Goal: Task Accomplishment & Management: Complete application form

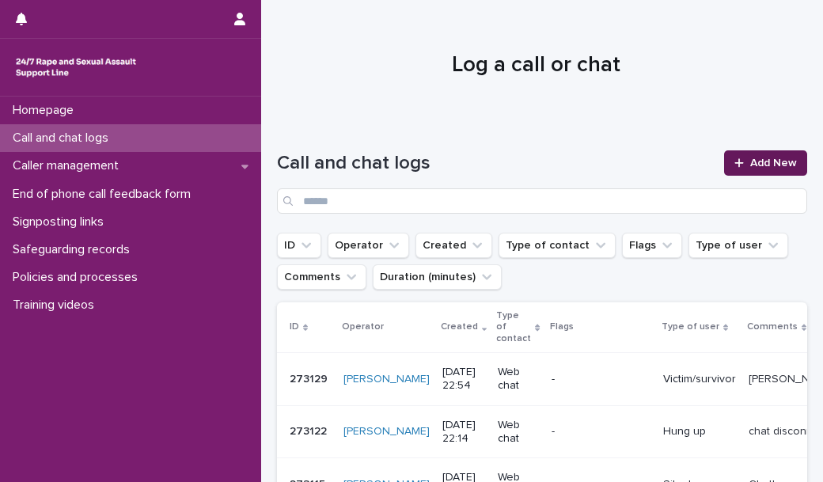
click at [750, 165] on span "Add New" at bounding box center [773, 162] width 47 height 11
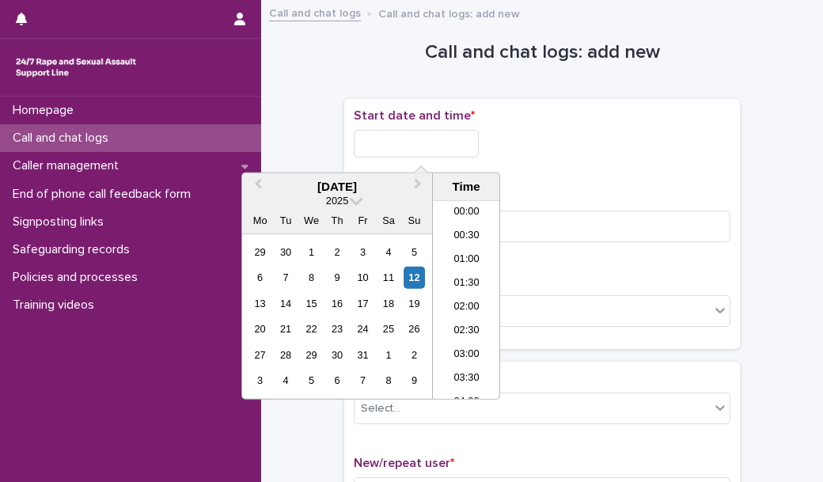
click at [468, 137] on input "text" at bounding box center [416, 144] width 125 height 28
drag, startPoint x: 455, startPoint y: 363, endPoint x: 466, endPoint y: 364, distance: 11.1
click at [466, 364] on li "23:00" at bounding box center [466, 363] width 67 height 24
type input "**********"
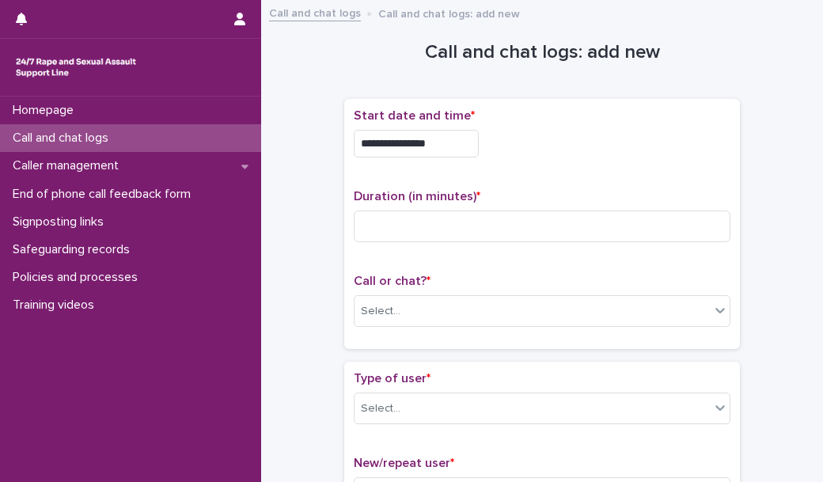
click at [466, 364] on div "Type of user * Select... New/repeat user * Select..." at bounding box center [542, 446] width 396 height 169
click at [448, 203] on div "Duration (in minutes) *" at bounding box center [542, 222] width 377 height 66
click at [447, 212] on input at bounding box center [542, 226] width 377 height 32
type input "*"
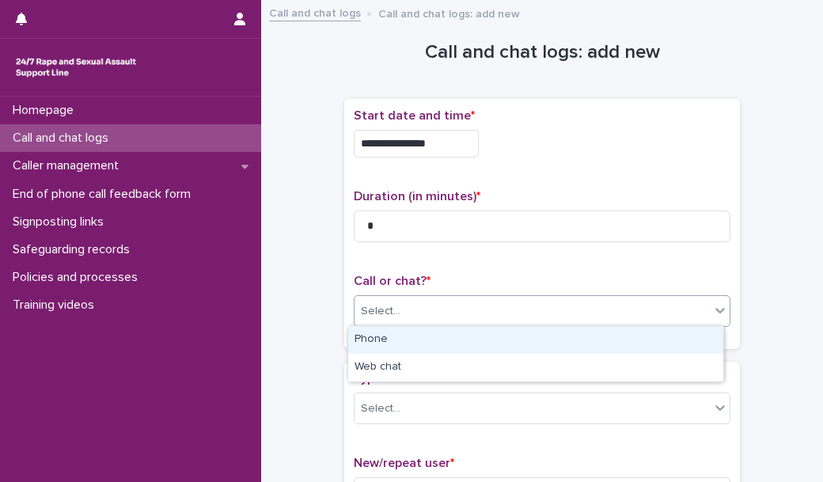
click at [423, 305] on div "Select..." at bounding box center [531, 311] width 355 height 26
click at [420, 343] on div "Phone" at bounding box center [535, 340] width 375 height 28
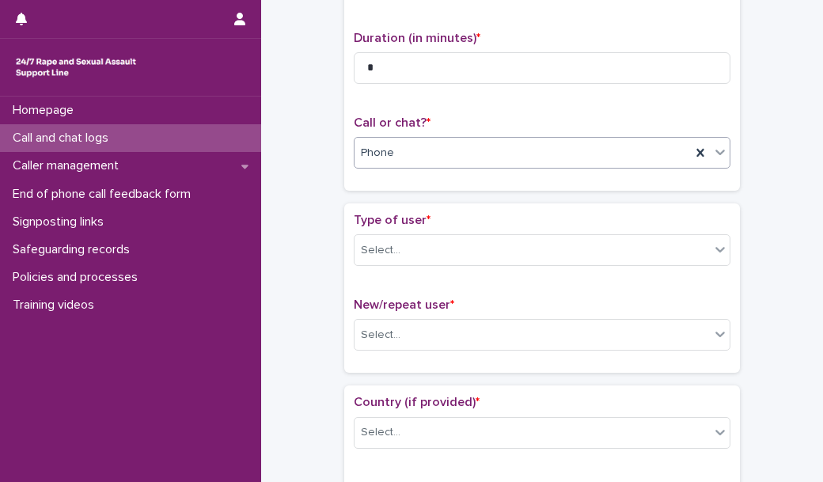
scroll to position [160, 0]
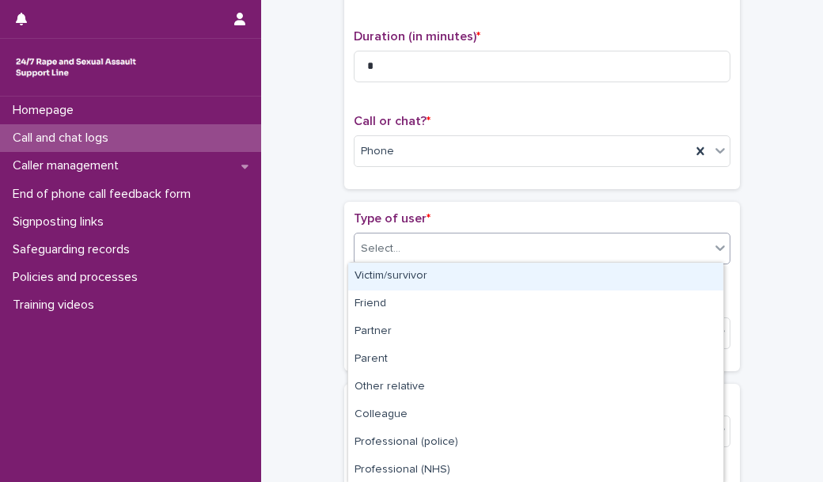
click at [426, 253] on div "Select..." at bounding box center [531, 249] width 355 height 26
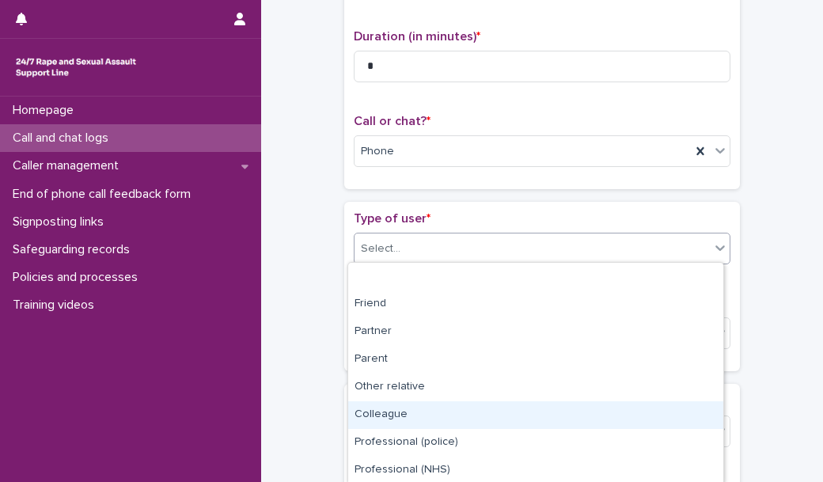
scroll to position [195, 0]
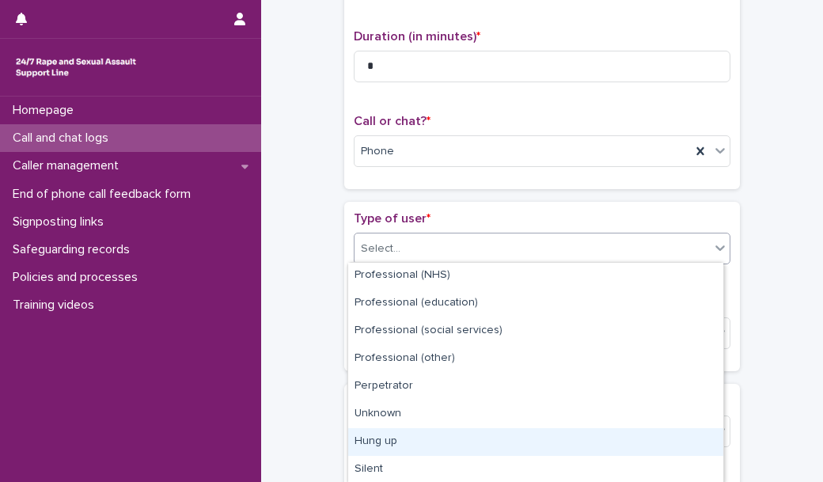
click at [438, 452] on div "Hung up" at bounding box center [535, 442] width 375 height 28
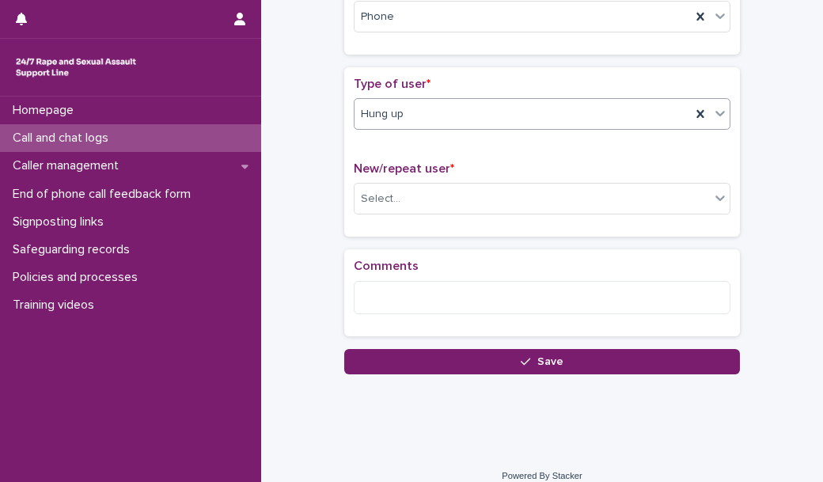
scroll to position [304, 0]
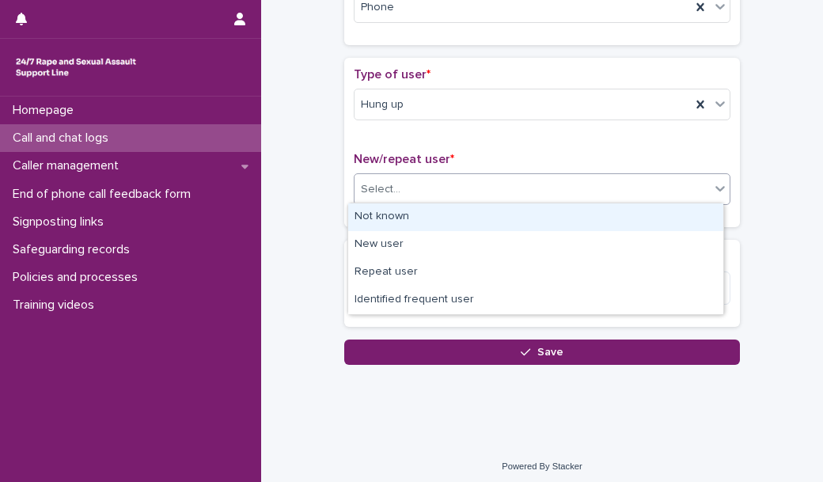
click at [429, 180] on div "Select..." at bounding box center [531, 189] width 355 height 26
click at [416, 213] on div "Not known" at bounding box center [535, 217] width 375 height 28
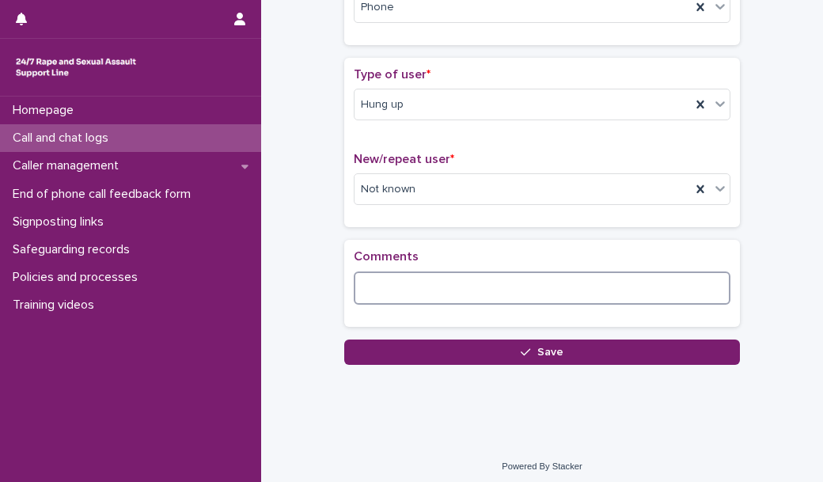
click at [381, 283] on textarea at bounding box center [542, 287] width 377 height 33
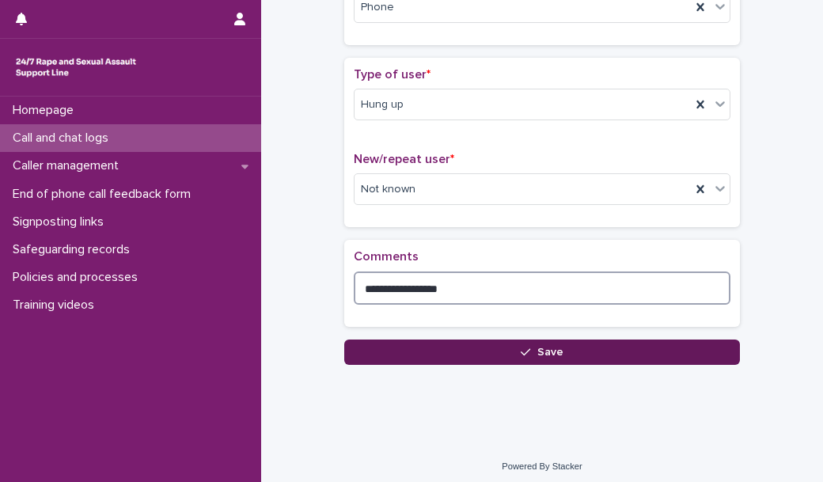
type textarea "**********"
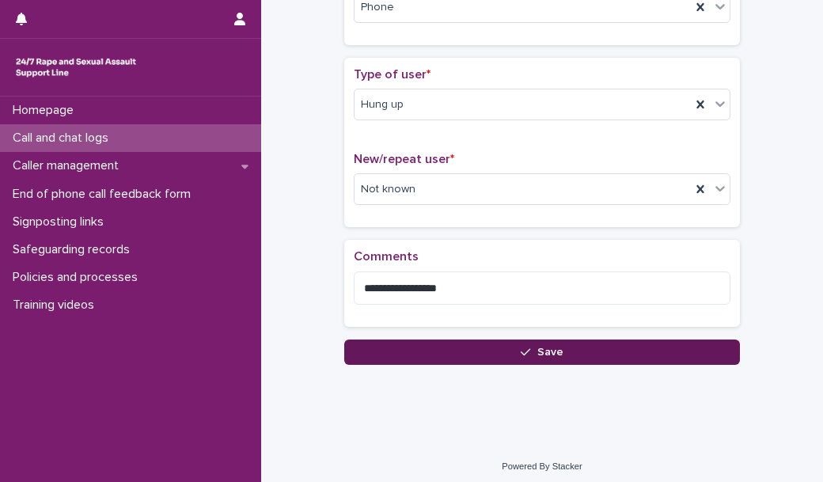
click at [383, 339] on button "Save" at bounding box center [542, 351] width 396 height 25
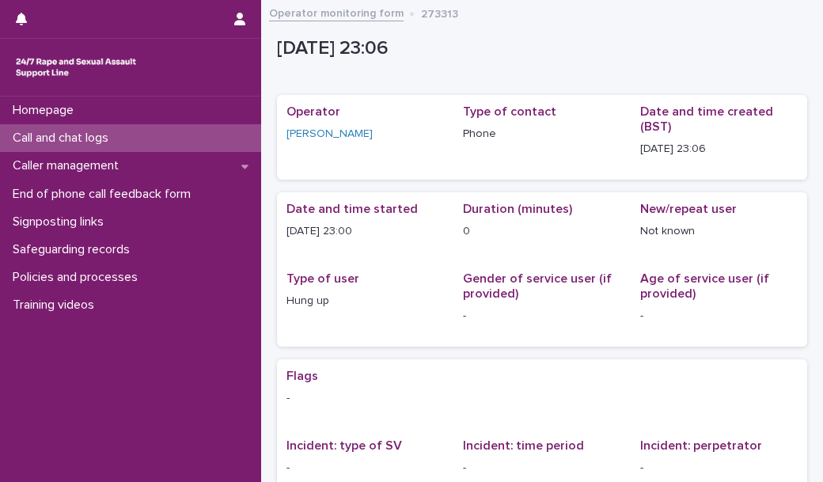
click at [195, 147] on div "Call and chat logs" at bounding box center [130, 138] width 261 height 28
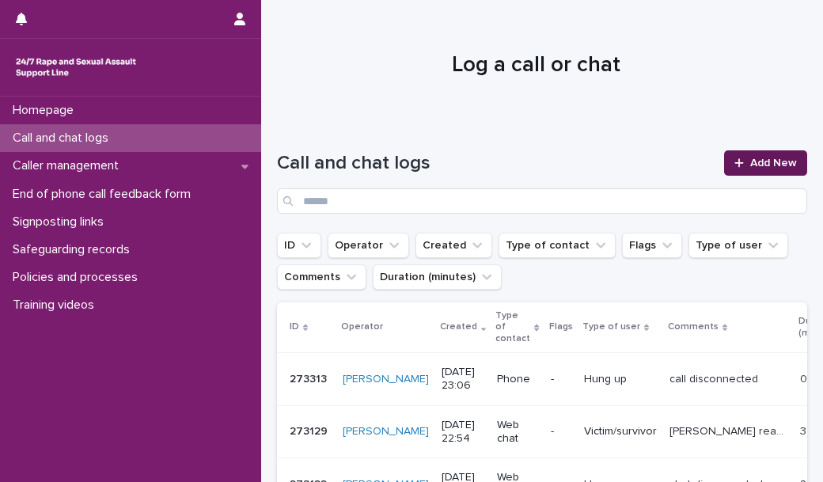
click at [726, 168] on link "Add New" at bounding box center [765, 162] width 83 height 25
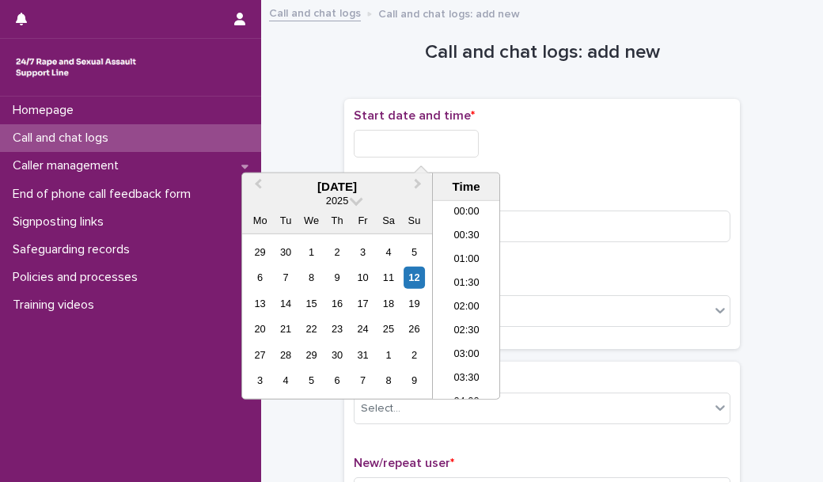
scroll to position [941, 0]
click at [471, 142] on input "text" at bounding box center [416, 144] width 125 height 28
click at [466, 360] on li "23:00" at bounding box center [466, 363] width 67 height 24
type input "**********"
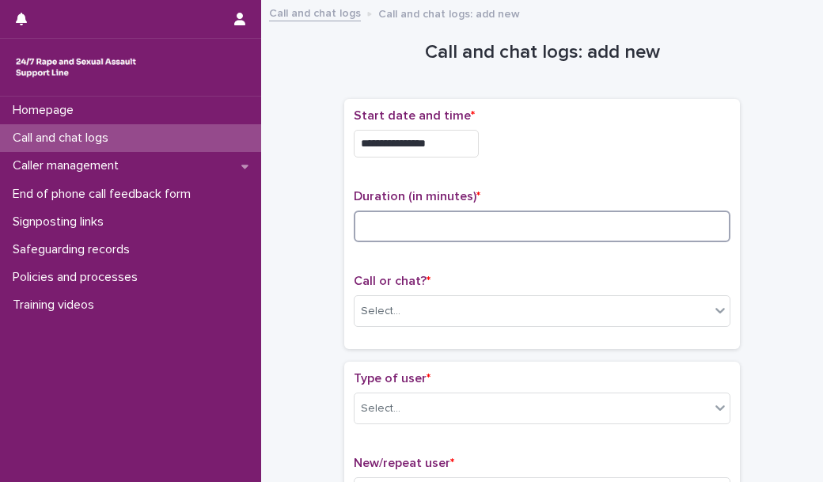
click at [409, 234] on input at bounding box center [542, 226] width 377 height 32
type input "*"
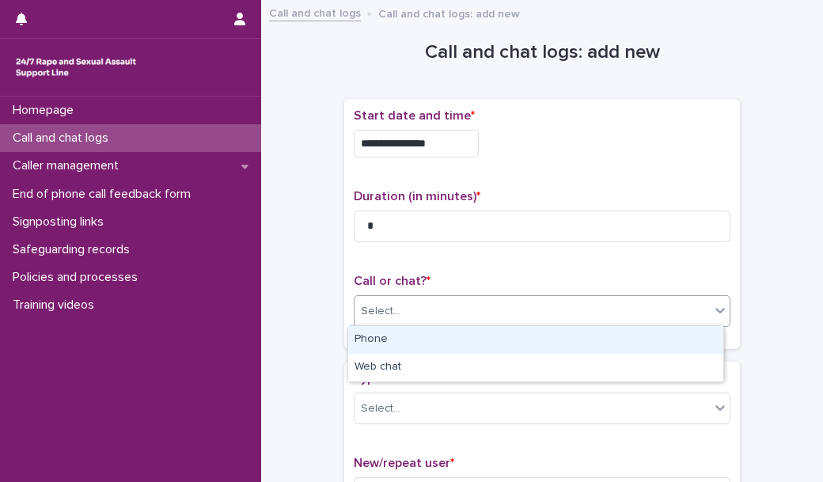
click at [402, 311] on input "text" at bounding box center [403, 311] width 2 height 13
click at [395, 343] on div "Phone" at bounding box center [535, 340] width 375 height 28
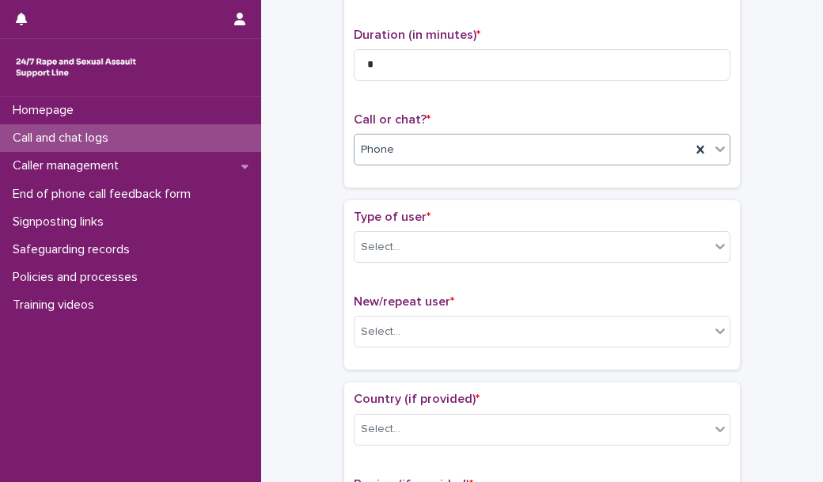
scroll to position [161, 0]
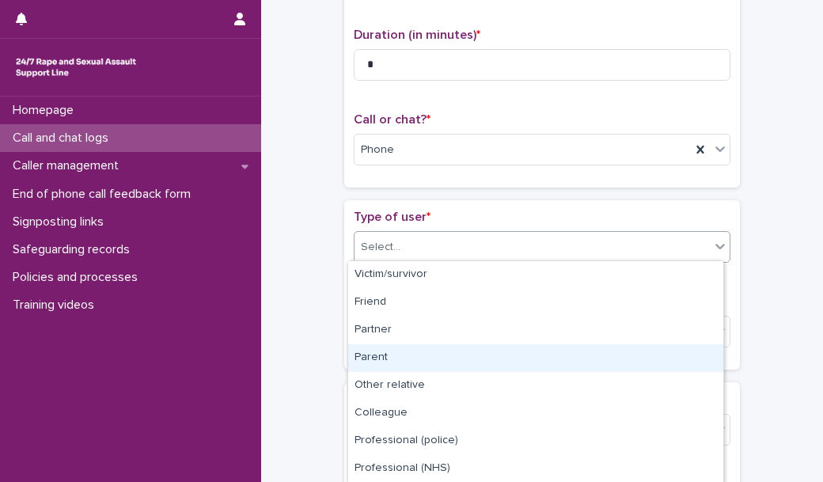
click at [438, 410] on body "**********" at bounding box center [411, 241] width 823 height 482
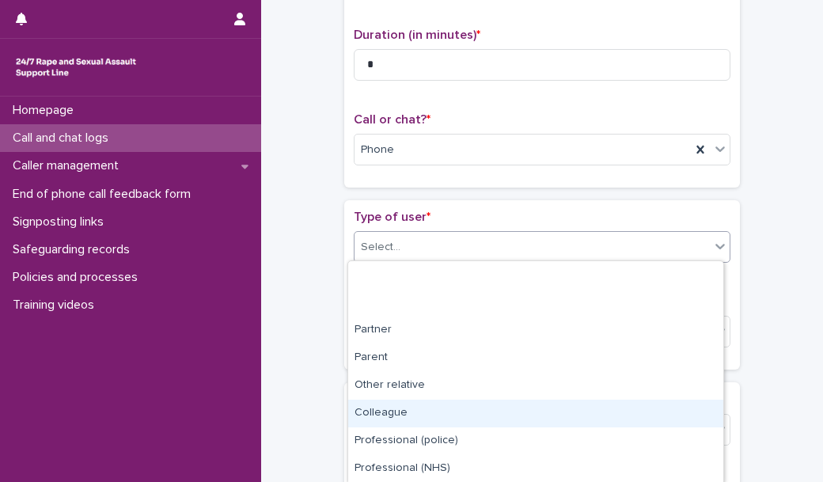
scroll to position [192, 0]
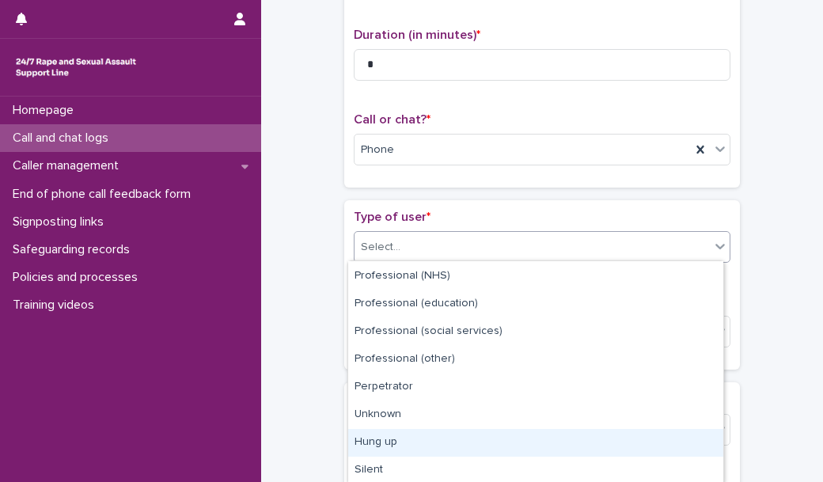
click at [438, 436] on div "Hung up" at bounding box center [535, 443] width 375 height 28
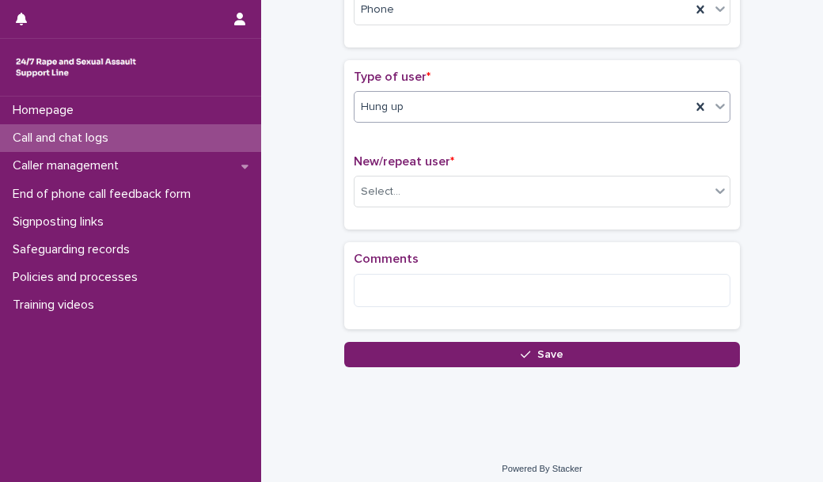
scroll to position [301, 0]
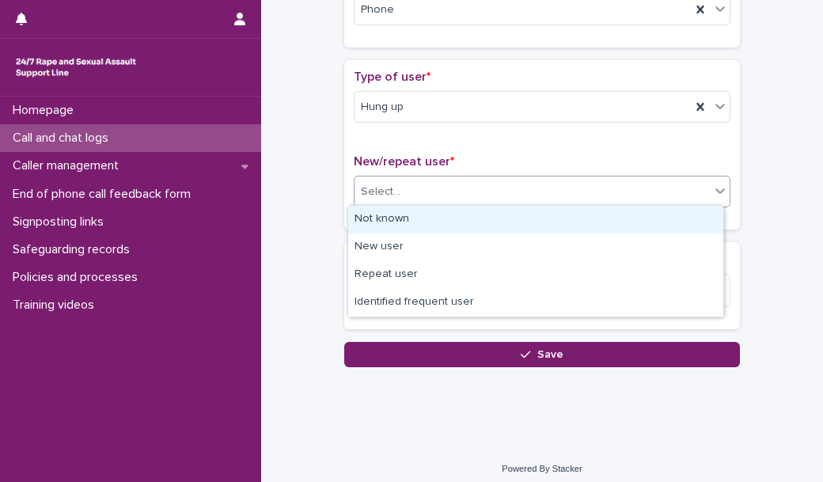
click at [422, 197] on div "Select..." at bounding box center [531, 192] width 355 height 26
click at [411, 217] on div "Not known" at bounding box center [535, 220] width 375 height 28
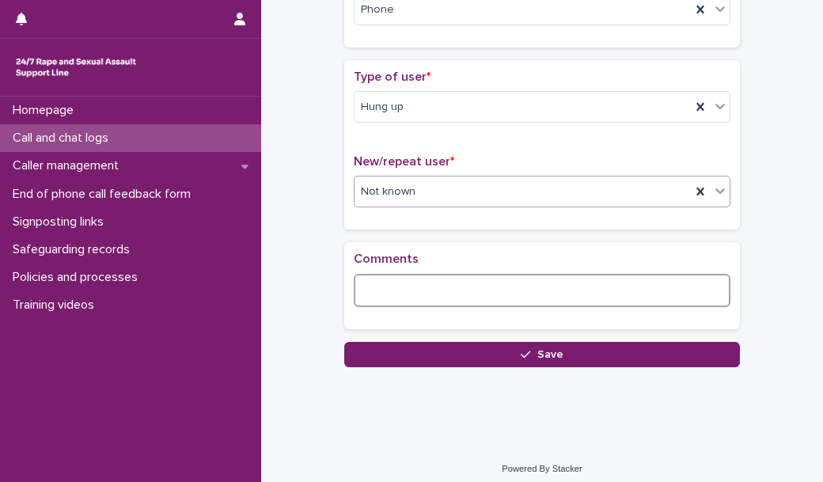
click at [378, 291] on textarea at bounding box center [542, 290] width 377 height 33
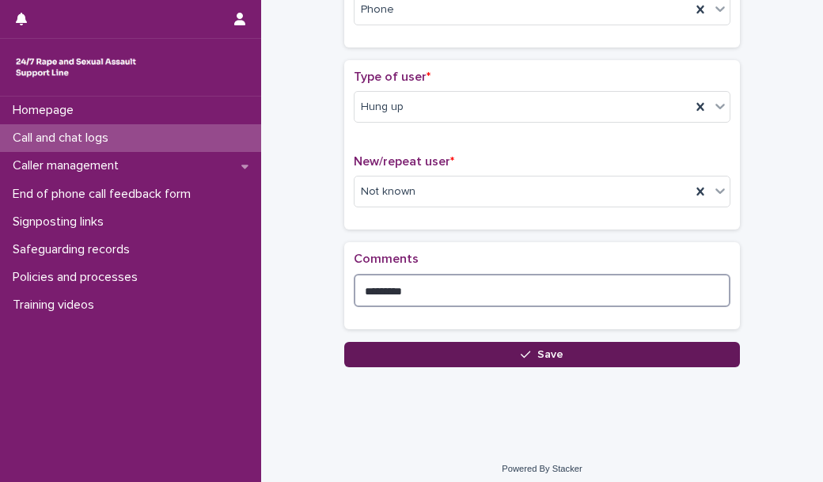
type textarea "*********"
click at [377, 350] on button "Save" at bounding box center [542, 354] width 396 height 25
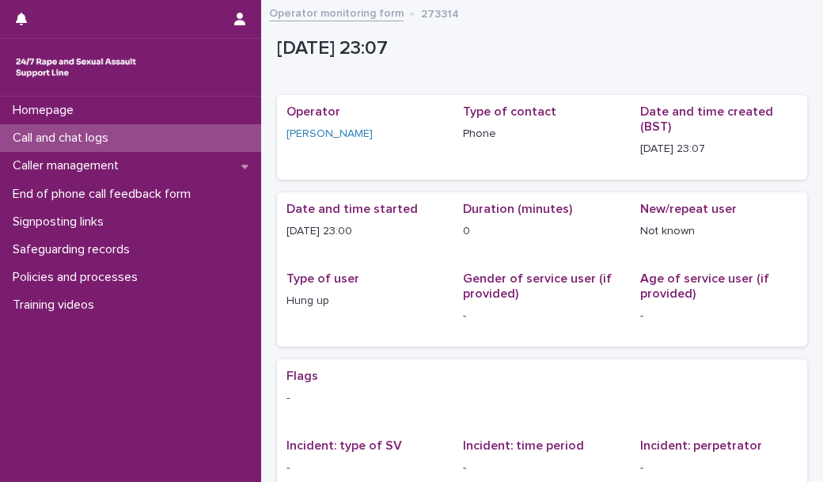
click at [186, 131] on div "Call and chat logs" at bounding box center [130, 138] width 261 height 28
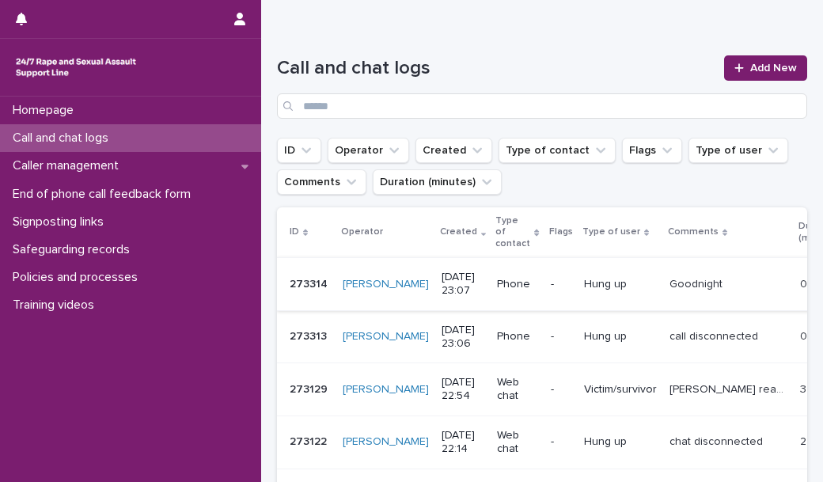
scroll to position [104, 0]
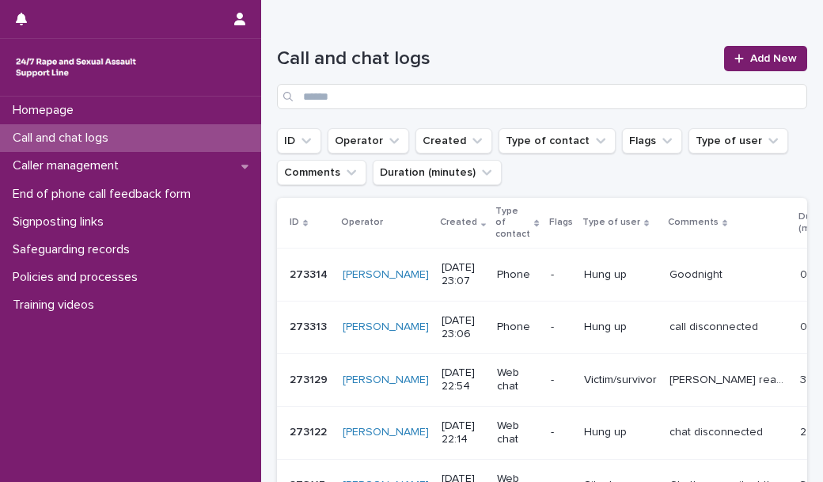
click at [669, 269] on p "Goodnight" at bounding box center [697, 273] width 56 height 17
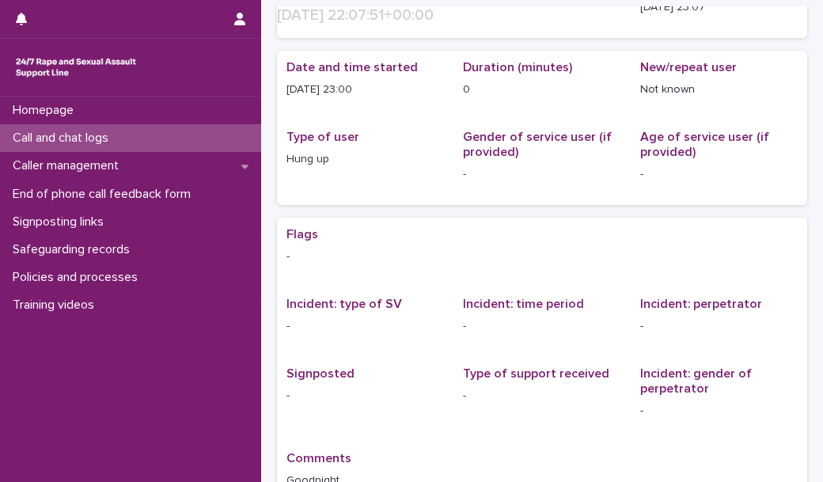
scroll to position [307, 0]
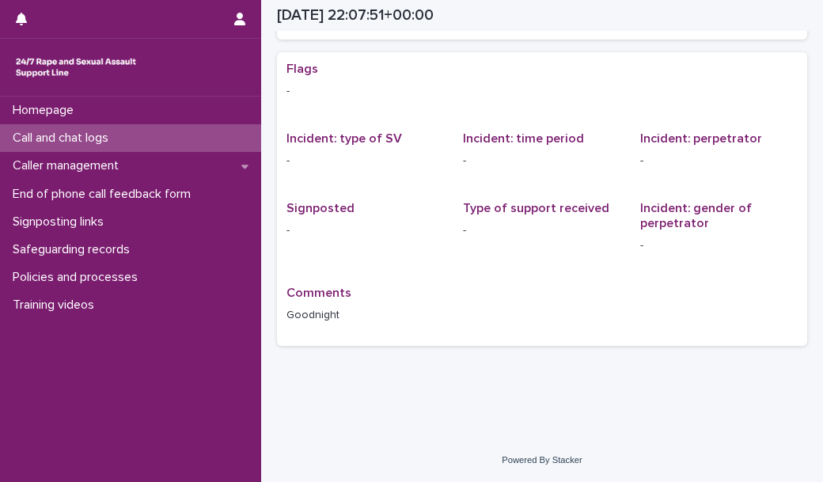
click at [327, 316] on p "Goodnight" at bounding box center [541, 315] width 511 height 17
click at [244, 144] on div "Call and chat logs" at bounding box center [130, 138] width 261 height 28
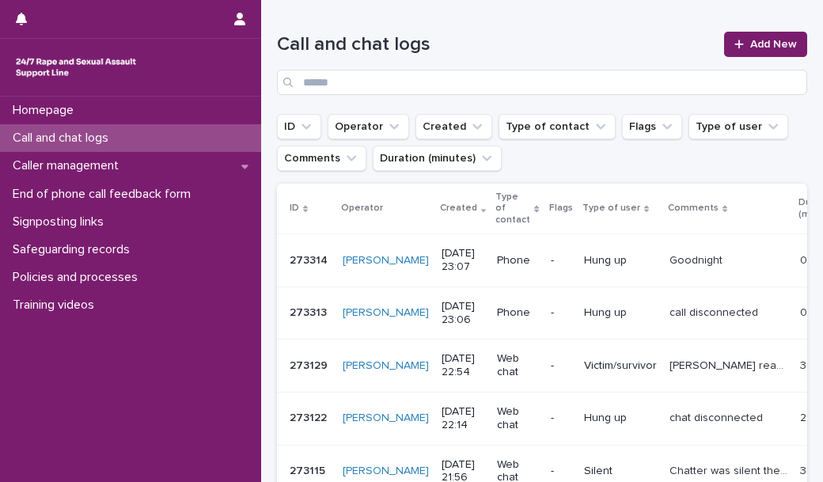
scroll to position [122, 0]
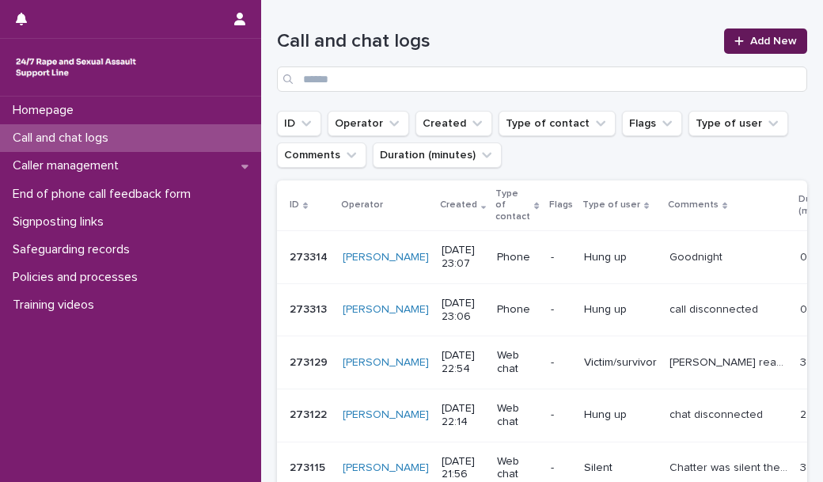
click at [734, 40] on div at bounding box center [742, 41] width 16 height 11
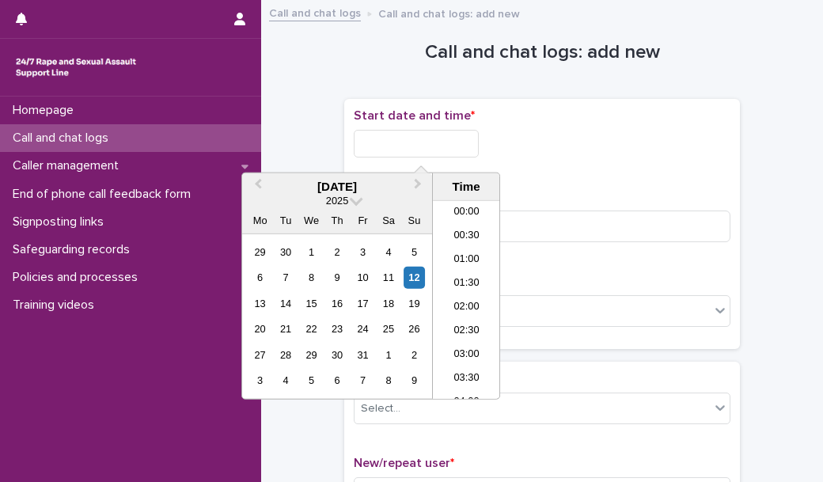
scroll to position [941, 0]
click at [409, 146] on input "text" at bounding box center [416, 144] width 125 height 28
click at [460, 358] on li "23:00" at bounding box center [466, 363] width 67 height 24
type input "**********"
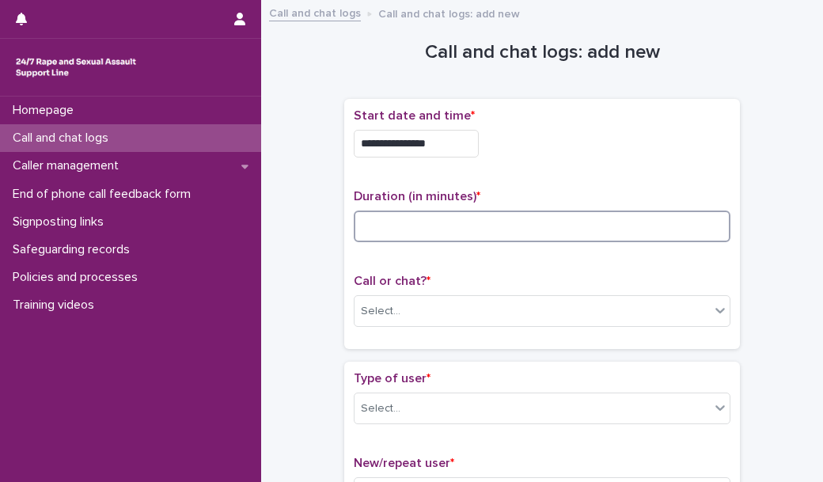
click at [409, 230] on input at bounding box center [542, 226] width 377 height 32
type input "*"
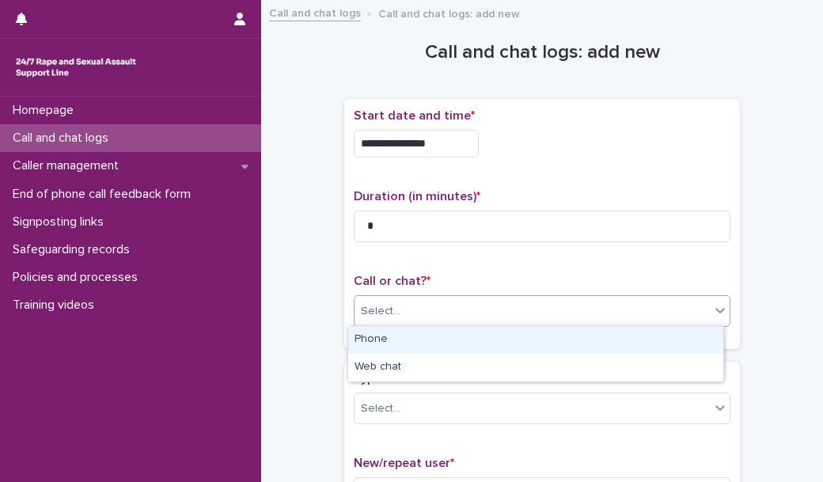
click at [407, 301] on div "Select..." at bounding box center [531, 311] width 355 height 26
click at [411, 345] on div "Phone" at bounding box center [535, 340] width 375 height 28
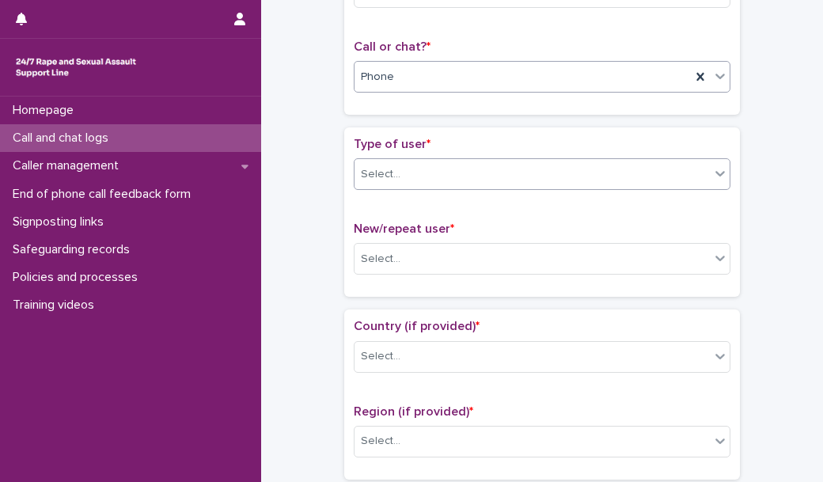
scroll to position [234, 0]
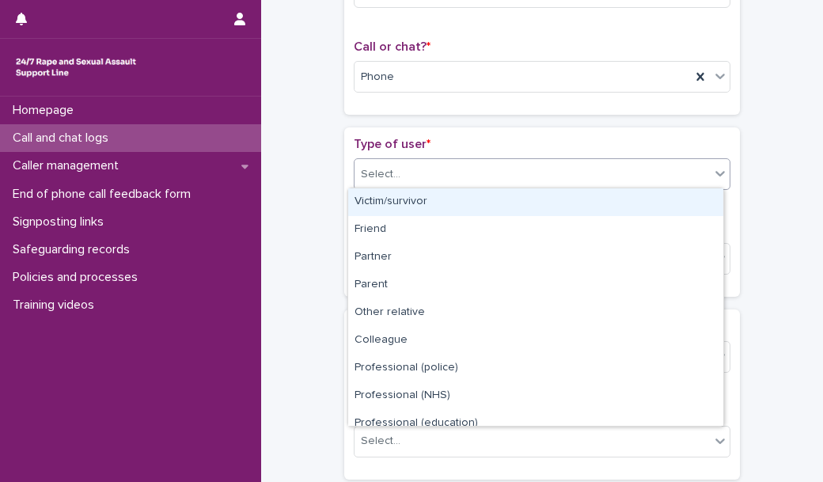
click at [432, 172] on div "Select..." at bounding box center [531, 174] width 355 height 26
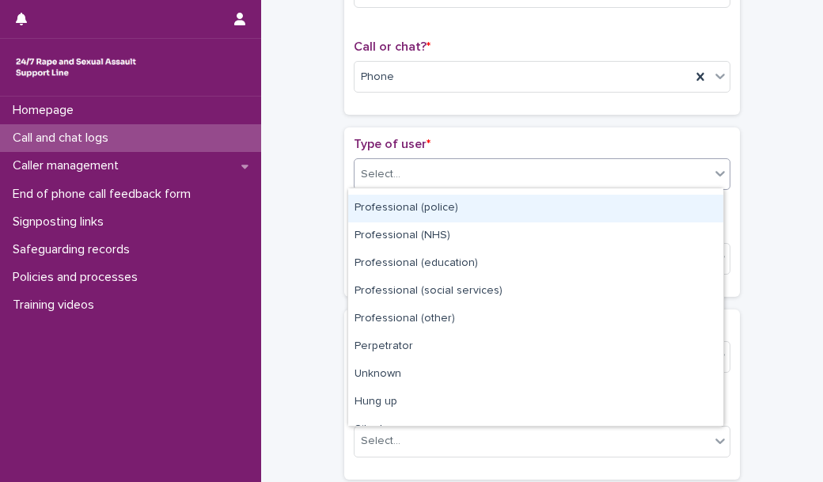
scroll to position [161, 0]
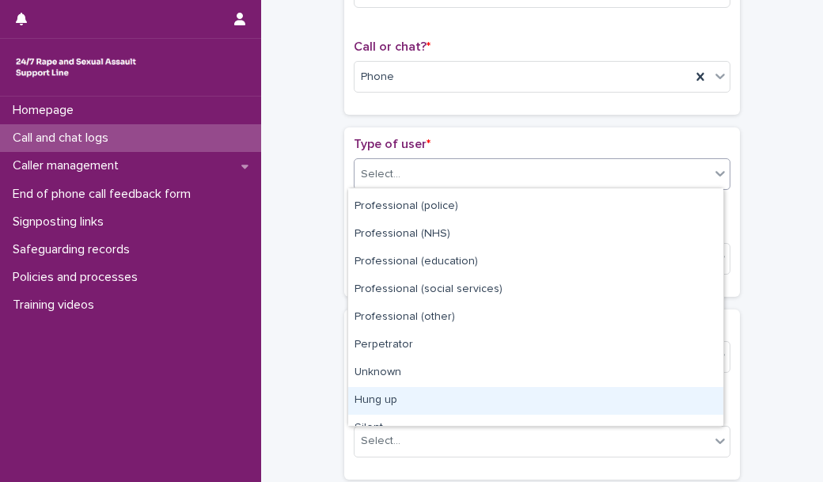
click at [417, 396] on div "Hung up" at bounding box center [535, 401] width 375 height 28
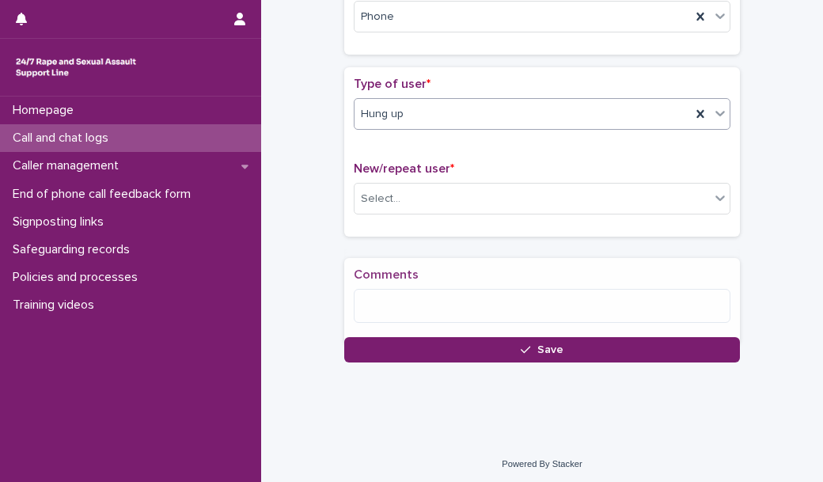
scroll to position [305, 0]
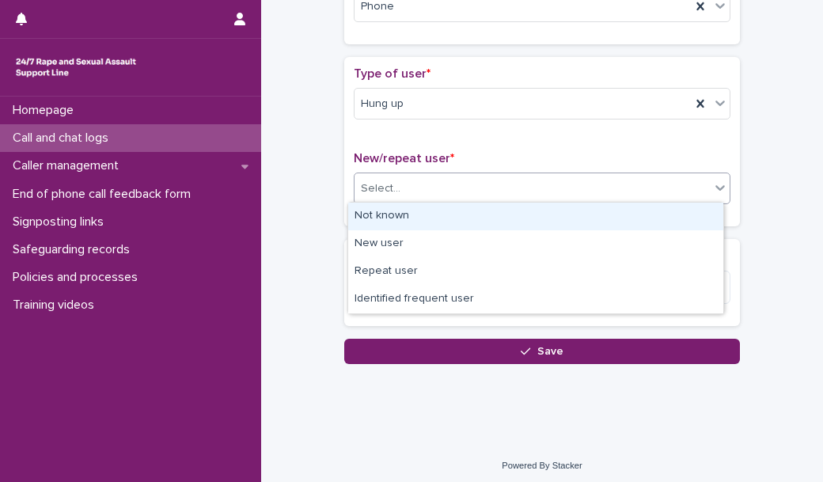
click at [418, 180] on div "Select..." at bounding box center [531, 189] width 355 height 26
click at [415, 219] on div "Not known" at bounding box center [535, 217] width 375 height 28
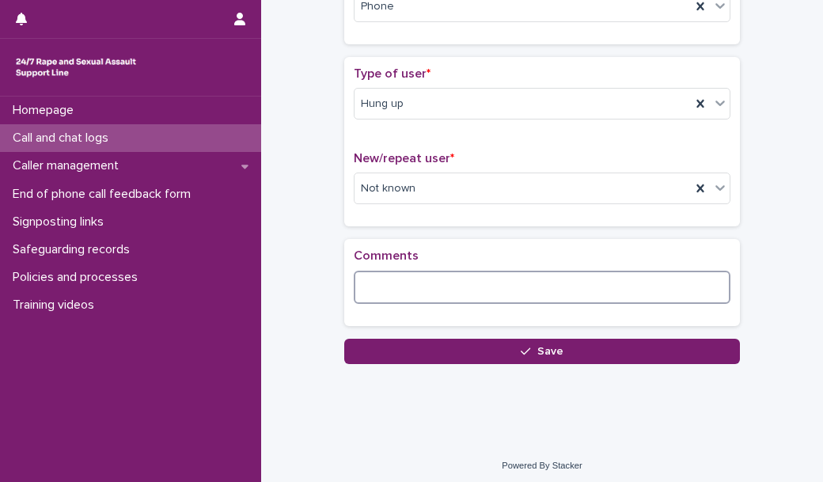
click at [385, 294] on textarea at bounding box center [542, 287] width 377 height 33
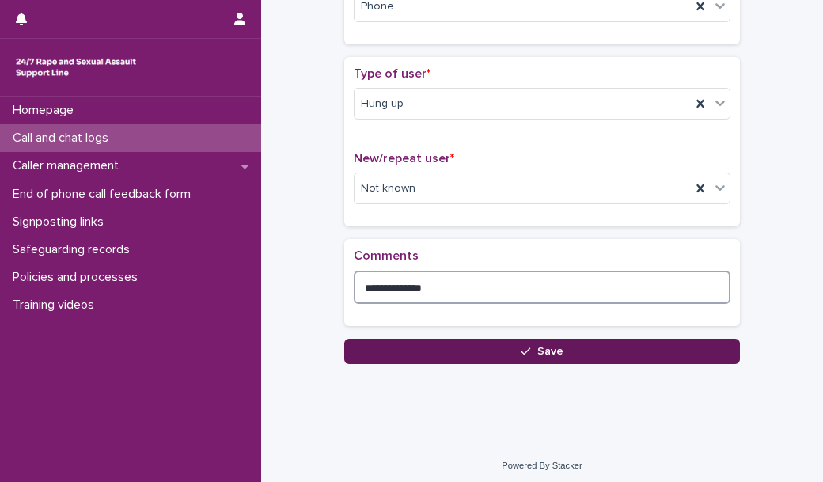
type textarea "**********"
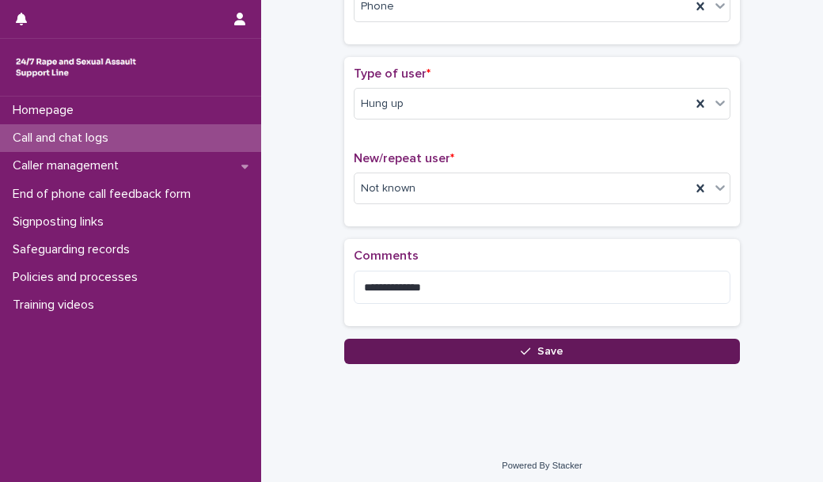
click at [411, 339] on button "Save" at bounding box center [542, 351] width 396 height 25
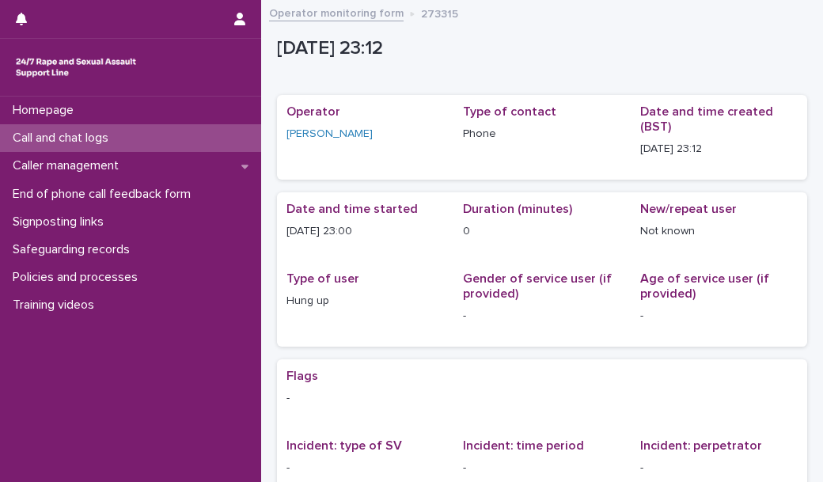
click at [197, 142] on div "Call and chat logs" at bounding box center [130, 138] width 261 height 28
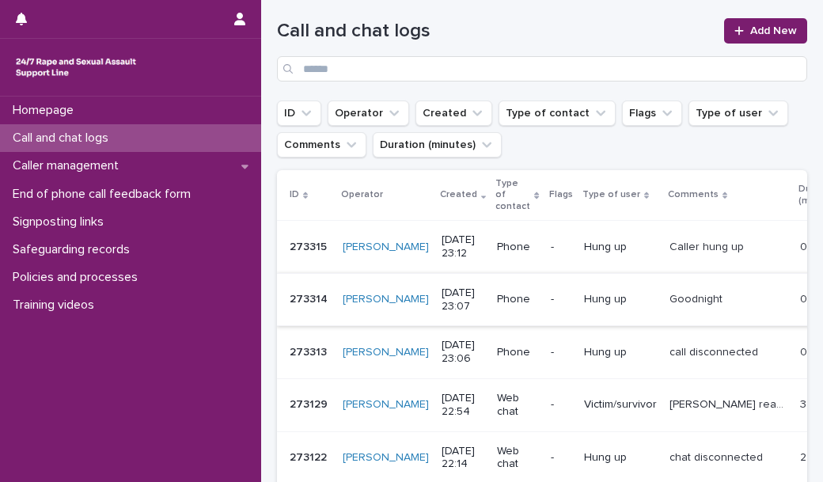
scroll to position [133, 0]
click at [763, 28] on span "Add New" at bounding box center [773, 30] width 47 height 11
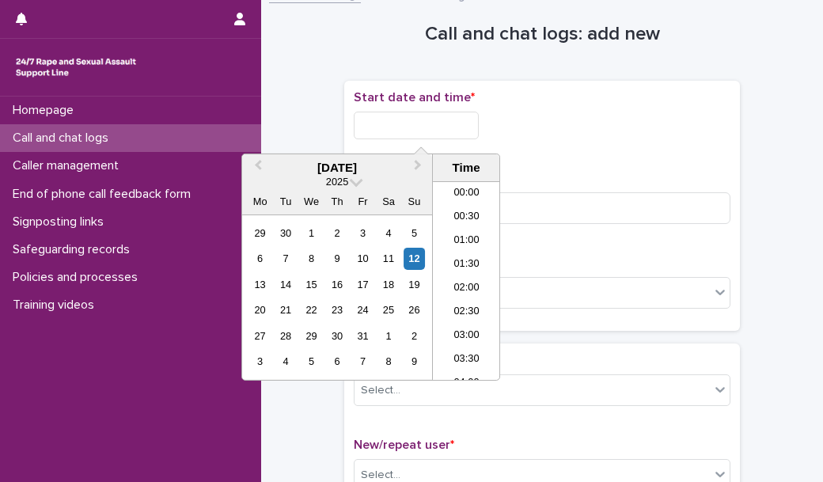
scroll to position [941, 0]
click at [418, 134] on input "text" at bounding box center [416, 126] width 125 height 28
click at [465, 335] on li "23:00" at bounding box center [466, 344] width 67 height 24
type input "**********"
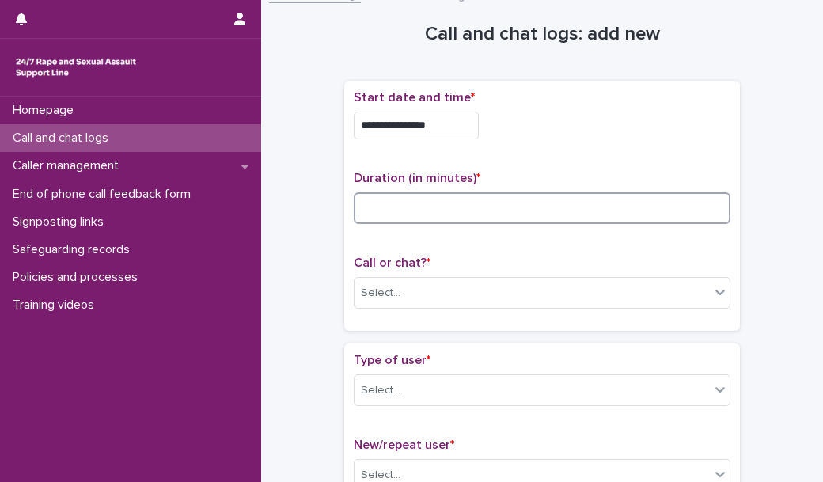
click at [450, 210] on input at bounding box center [542, 208] width 377 height 32
type input "*"
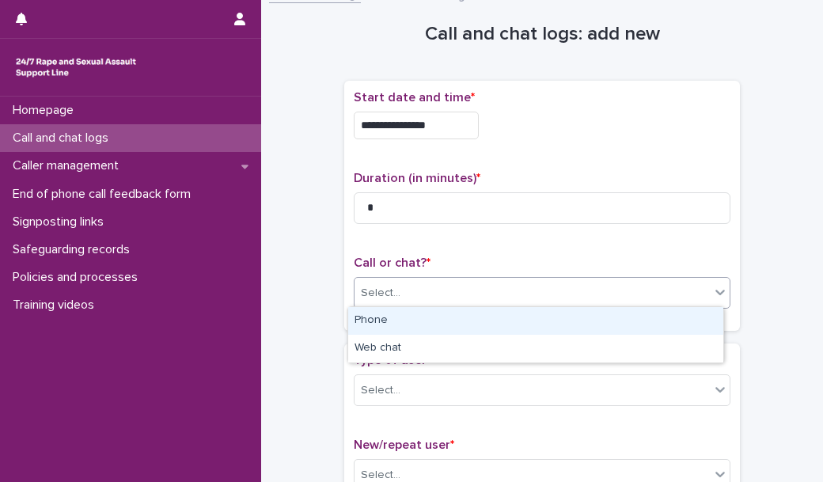
click at [438, 286] on div "Select..." at bounding box center [531, 293] width 355 height 26
click at [445, 322] on div "Phone" at bounding box center [535, 321] width 375 height 28
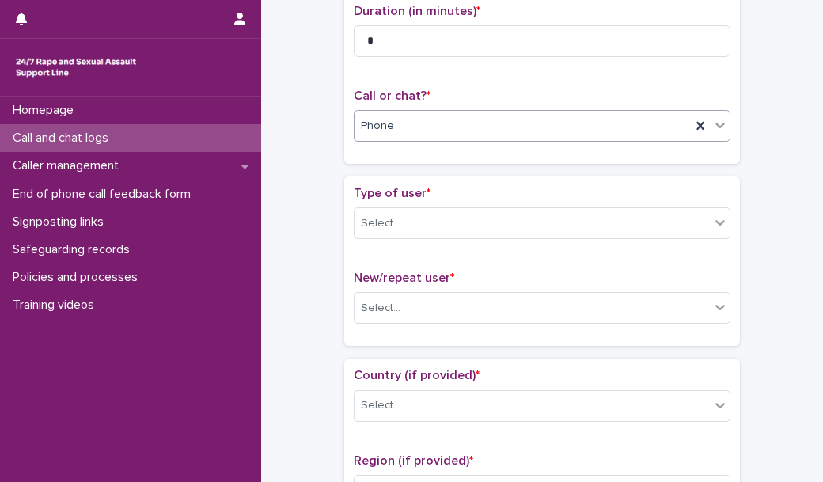
scroll to position [190, 0]
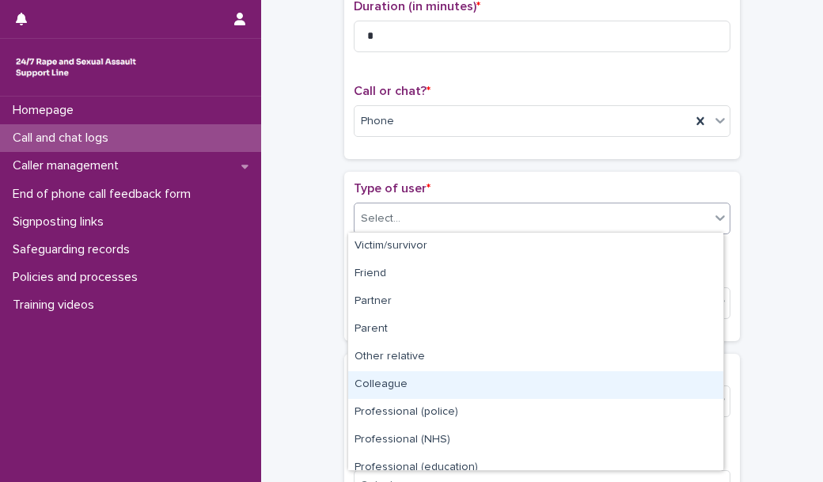
click at [456, 402] on body "**********" at bounding box center [411, 241] width 823 height 482
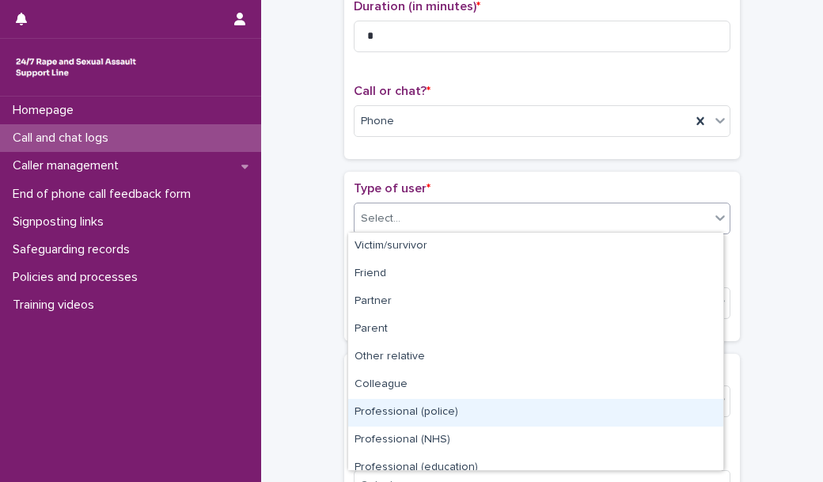
scroll to position [177, 0]
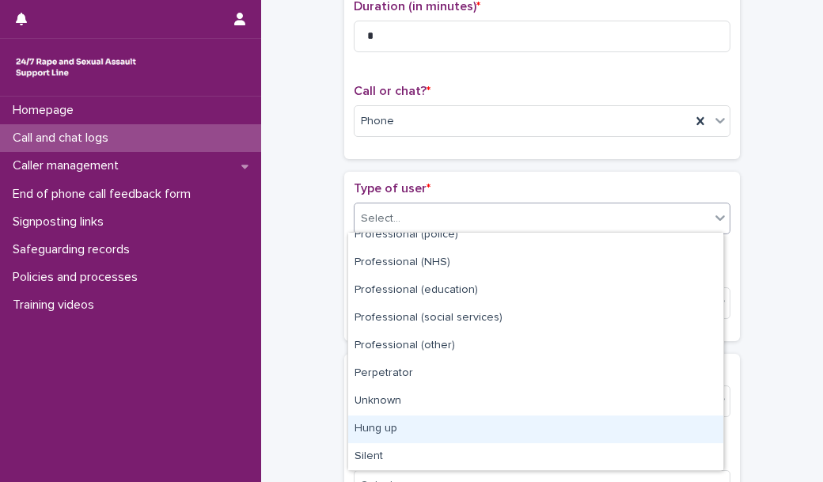
click at [455, 429] on div "Hung up" at bounding box center [535, 429] width 375 height 28
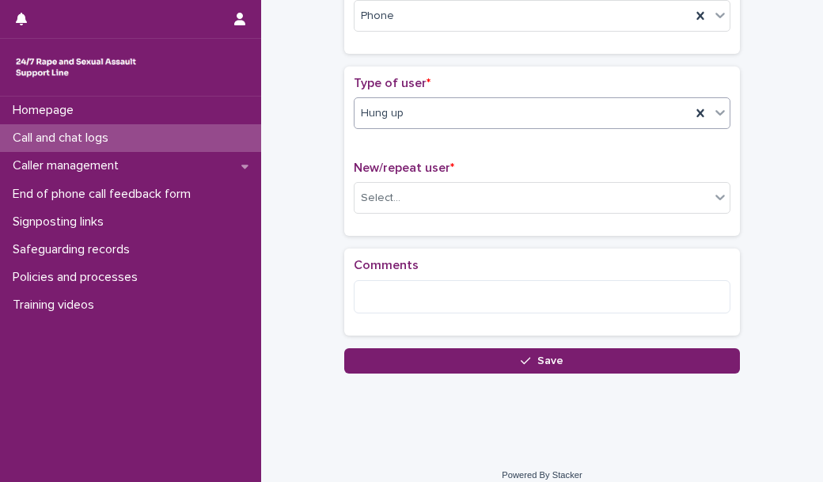
scroll to position [304, 0]
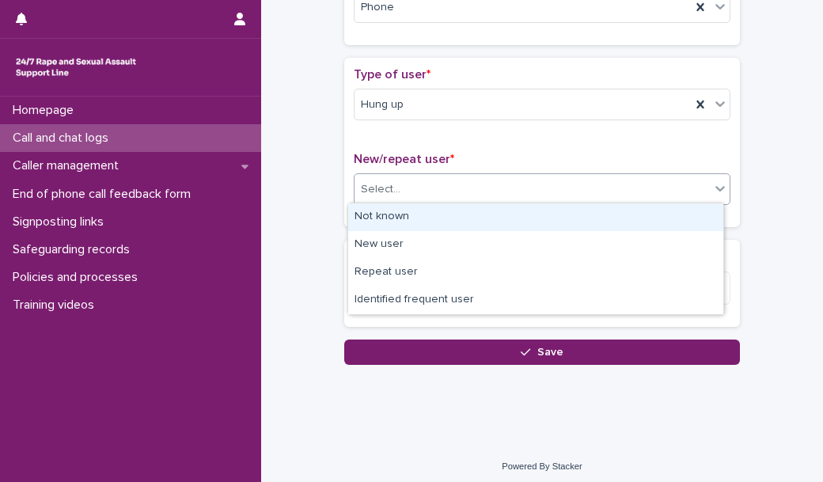
click at [441, 185] on div "Select..." at bounding box center [531, 189] width 355 height 26
click at [429, 210] on div "Not known" at bounding box center [535, 217] width 375 height 28
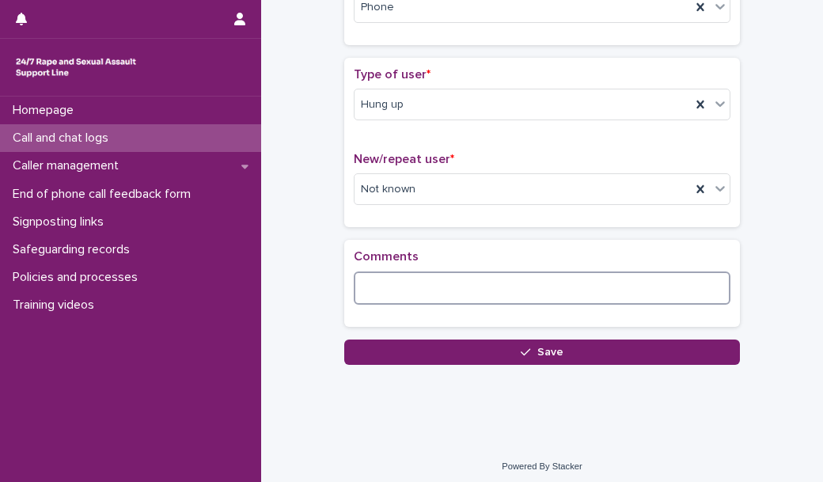
click at [389, 292] on textarea at bounding box center [542, 287] width 377 height 33
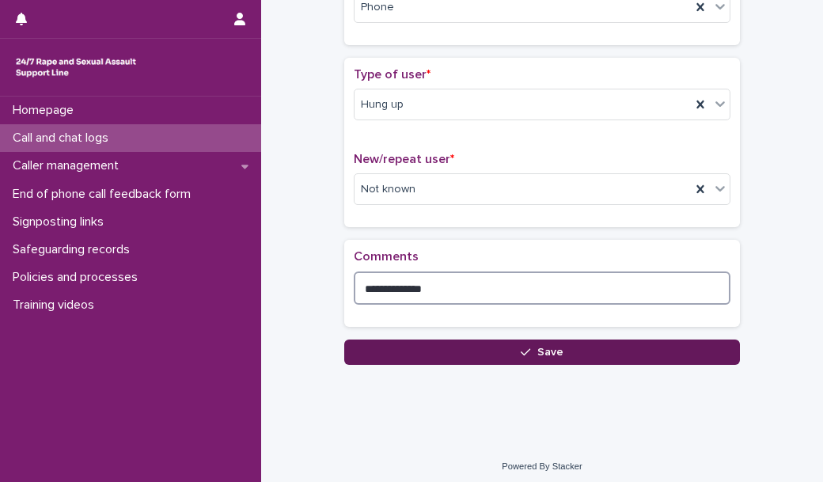
type textarea "**********"
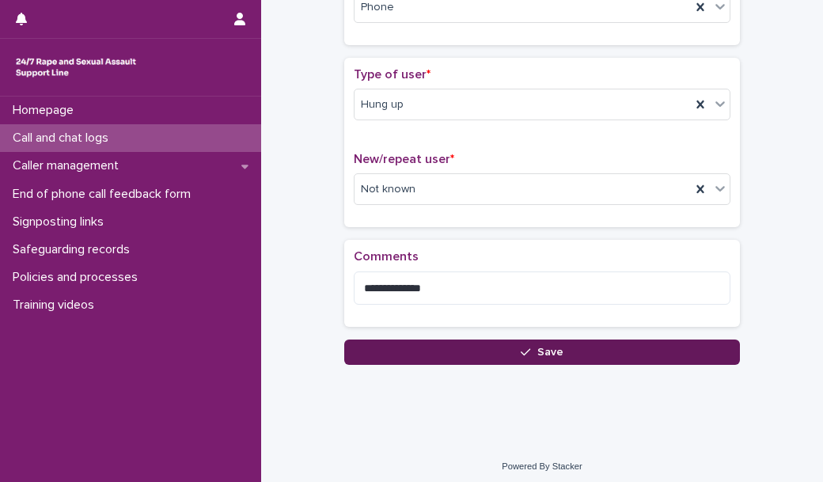
click at [403, 349] on button "Save" at bounding box center [542, 351] width 396 height 25
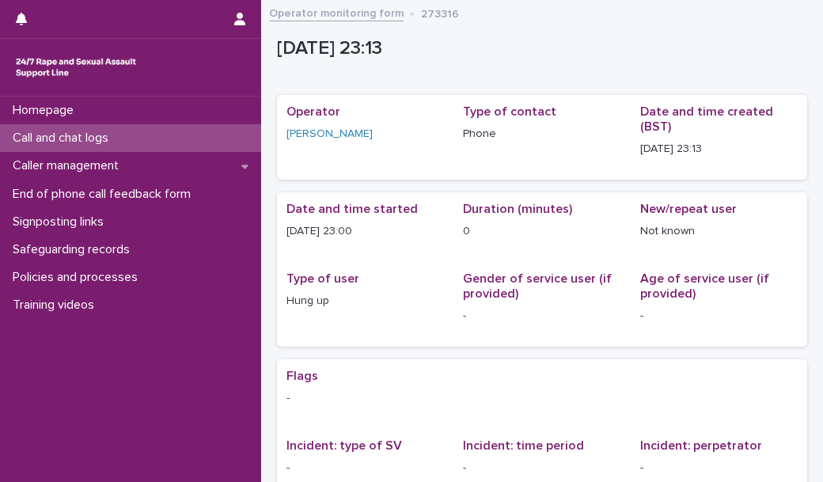
click at [225, 135] on div "Call and chat logs" at bounding box center [130, 138] width 261 height 28
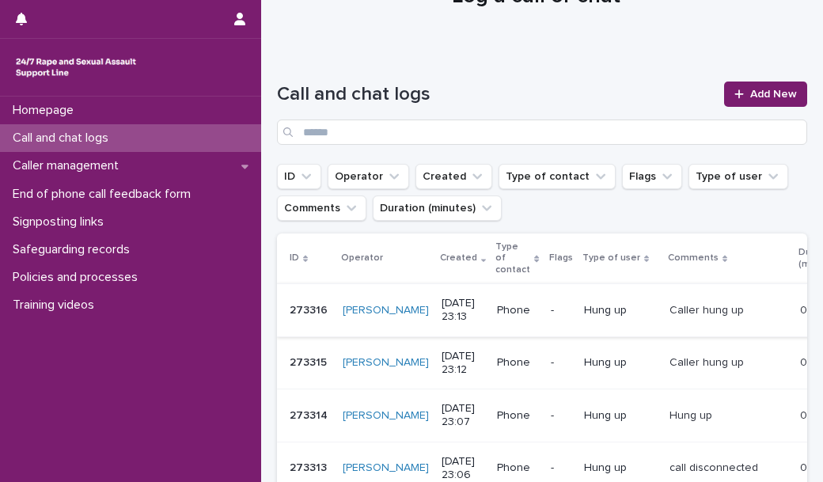
scroll to position [64, 0]
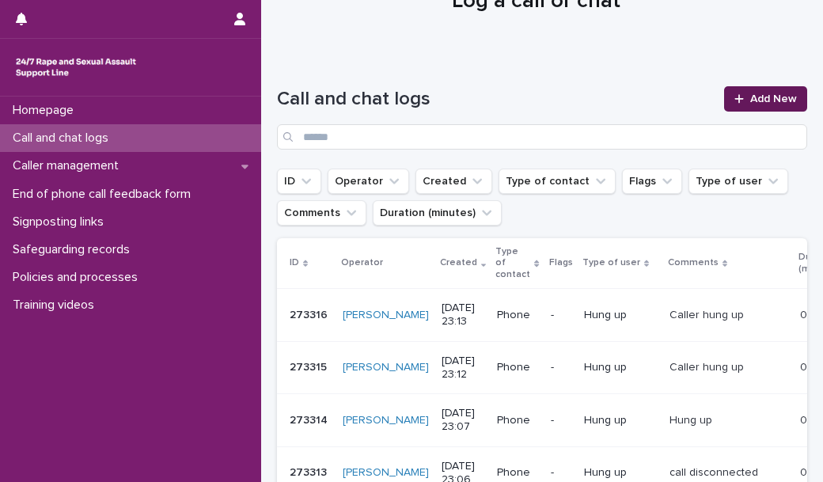
click at [774, 104] on link "Add New" at bounding box center [765, 98] width 83 height 25
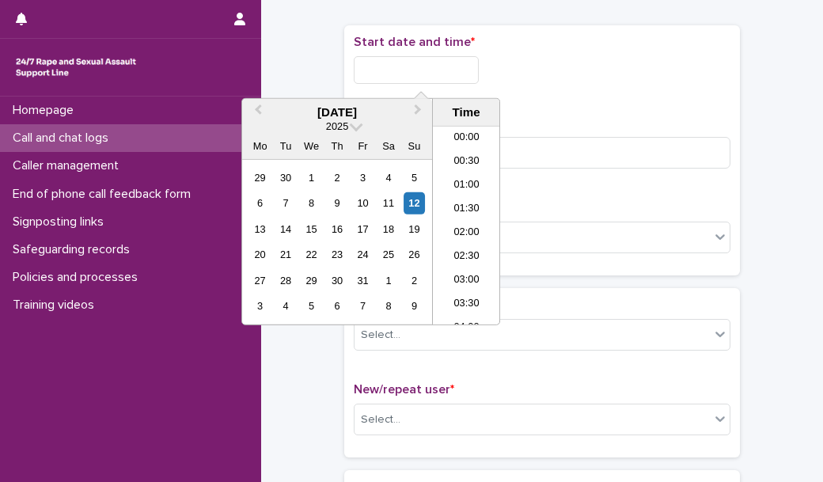
scroll to position [941, 0]
click at [456, 70] on input "text" at bounding box center [416, 70] width 125 height 28
click at [468, 289] on li "23:00" at bounding box center [466, 289] width 67 height 24
type input "**********"
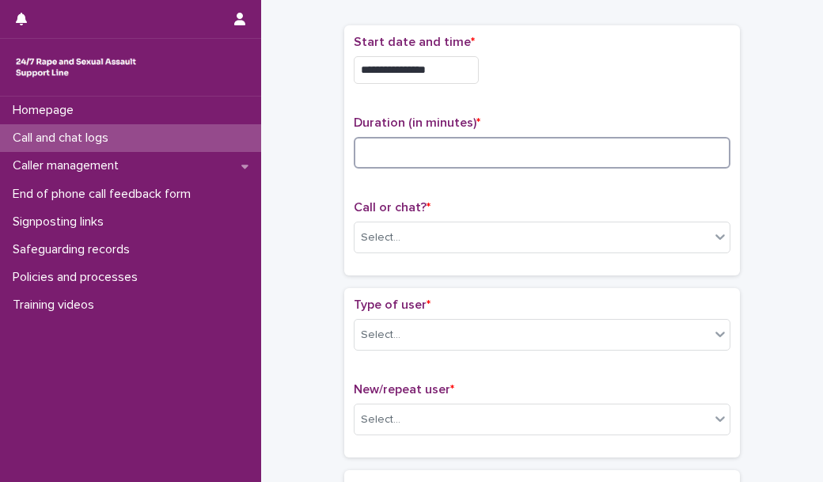
click at [388, 157] on input at bounding box center [542, 153] width 377 height 32
type input "*"
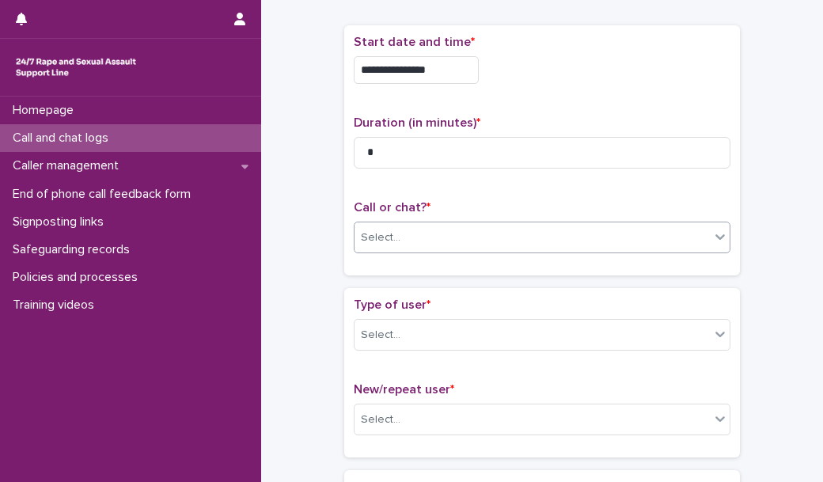
click at [369, 241] on div "Select..." at bounding box center [381, 237] width 40 height 17
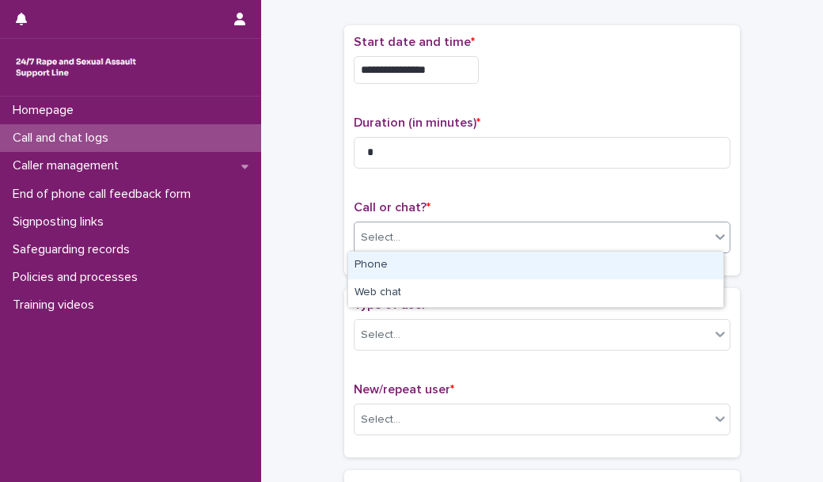
click at [373, 267] on div "Phone" at bounding box center [535, 266] width 375 height 28
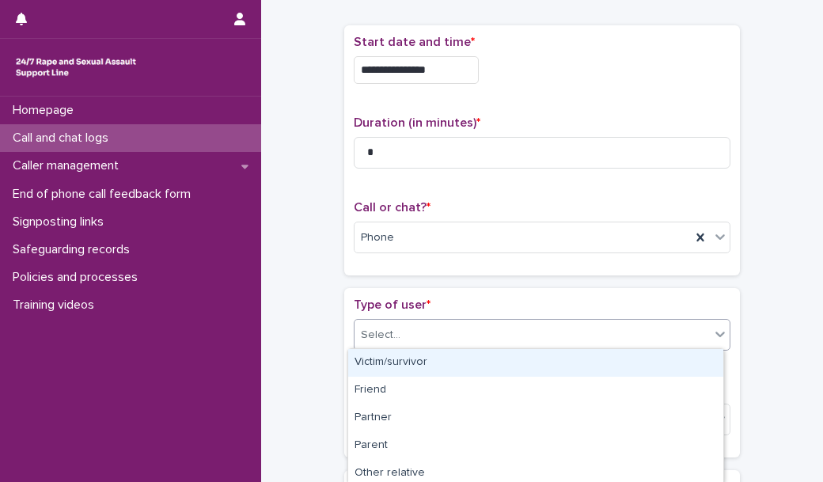
click at [373, 328] on div "Select..." at bounding box center [381, 335] width 40 height 17
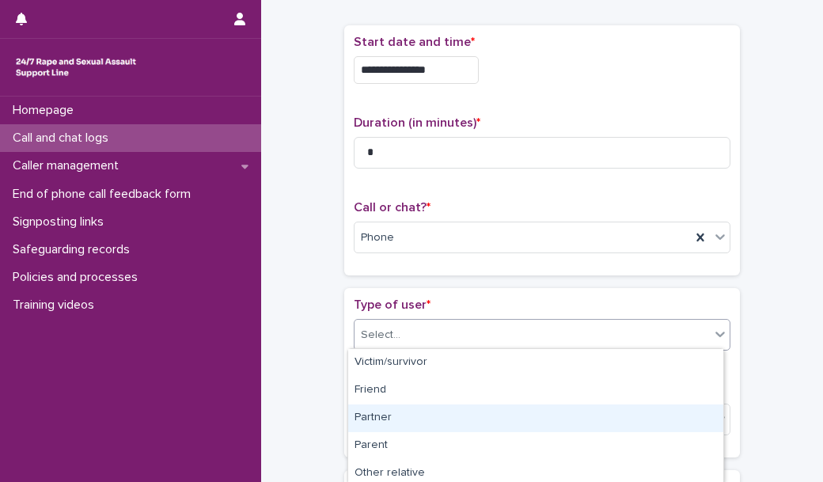
scroll to position [281, 0]
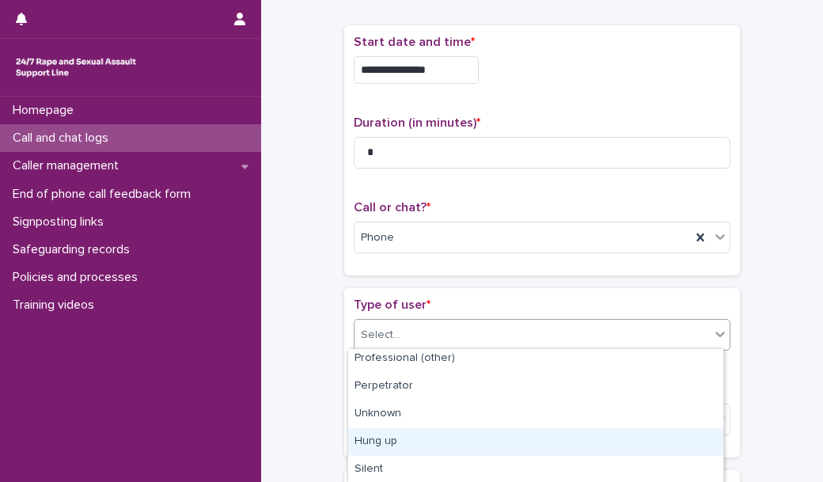
click at [399, 435] on div "Hung up" at bounding box center [535, 442] width 375 height 28
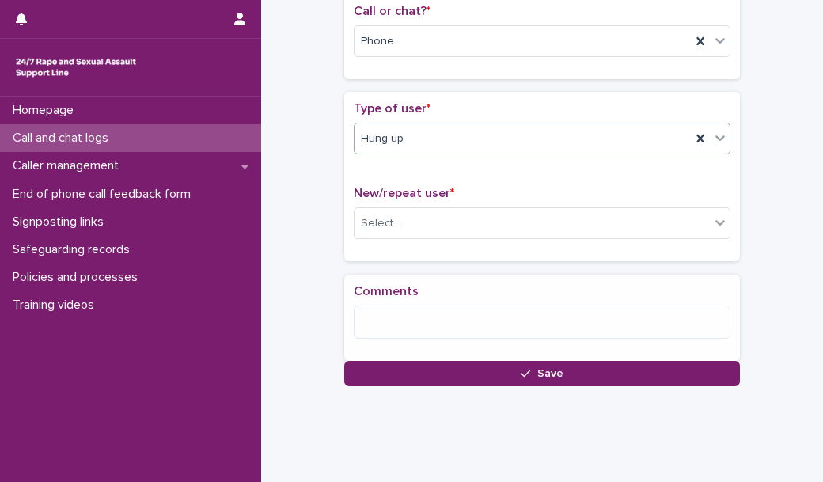
scroll to position [307, 0]
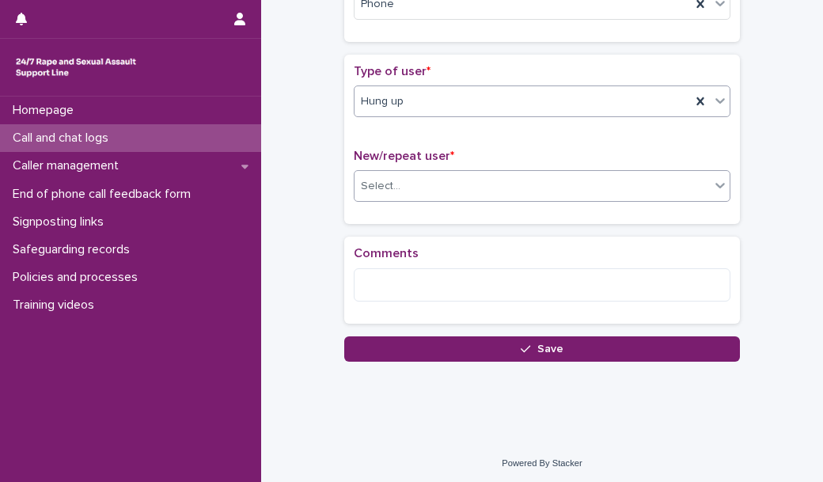
click at [407, 186] on div "Select..." at bounding box center [531, 186] width 355 height 26
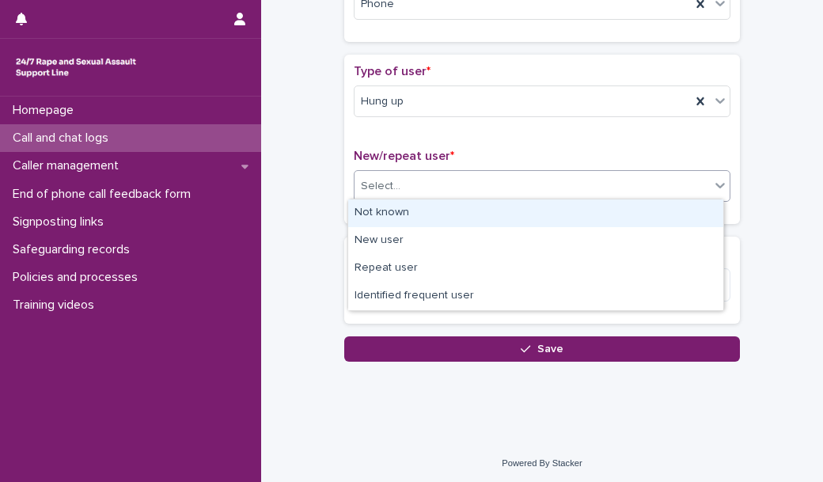
click at [397, 210] on div "Not known" at bounding box center [535, 213] width 375 height 28
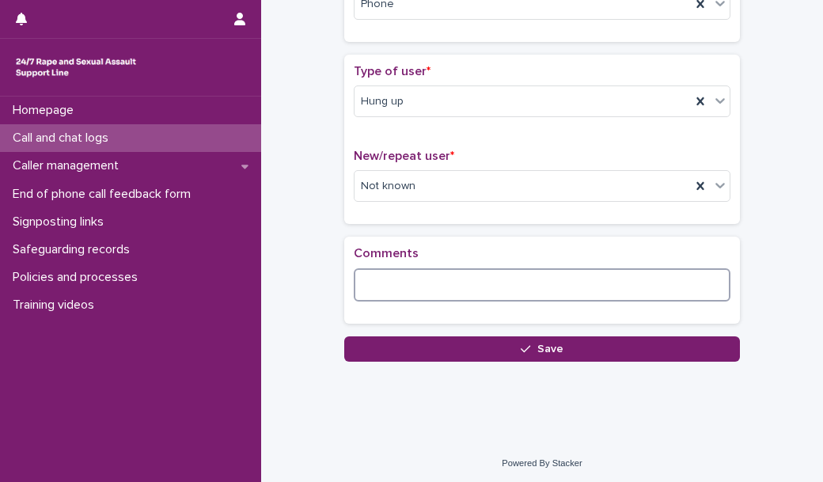
click at [377, 280] on textarea at bounding box center [542, 284] width 377 height 33
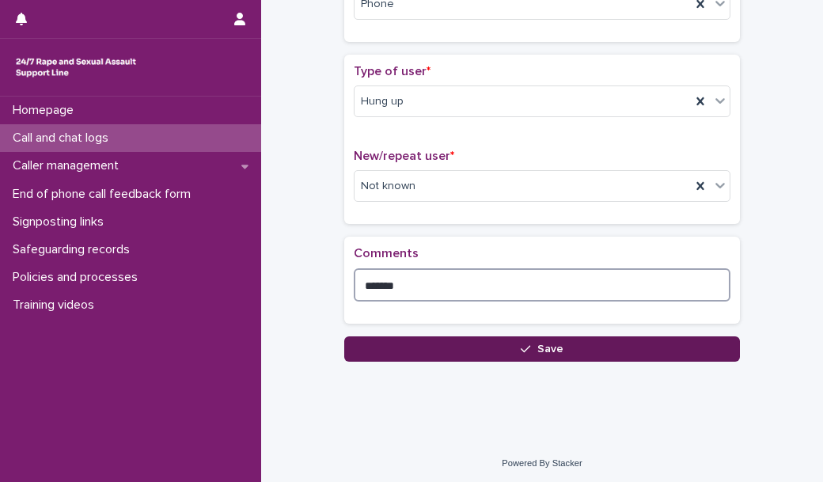
type textarea "*******"
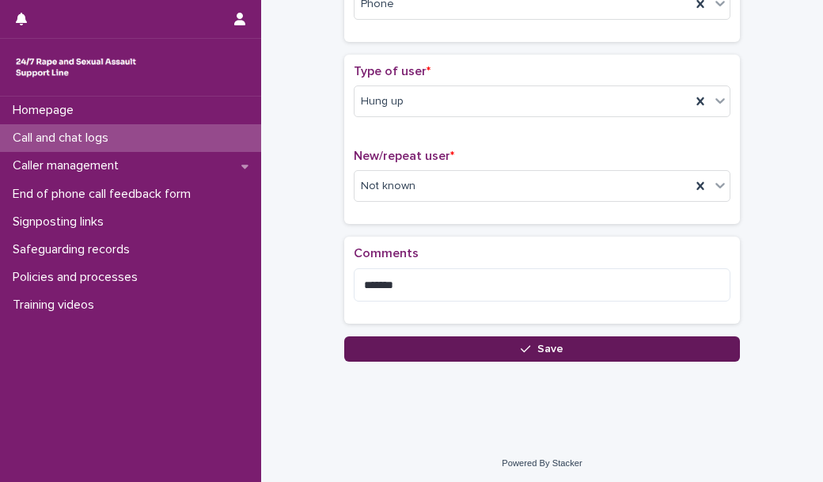
click at [382, 336] on button "Save" at bounding box center [542, 348] width 396 height 25
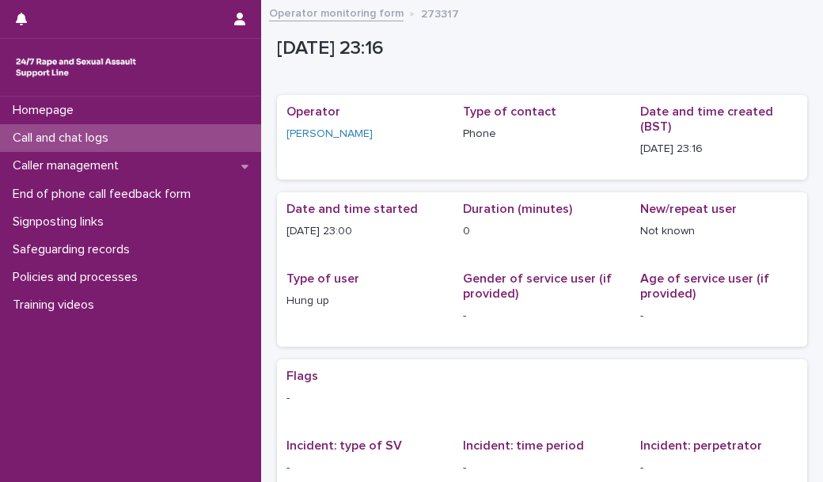
click at [199, 133] on div "Call and chat logs" at bounding box center [130, 138] width 261 height 28
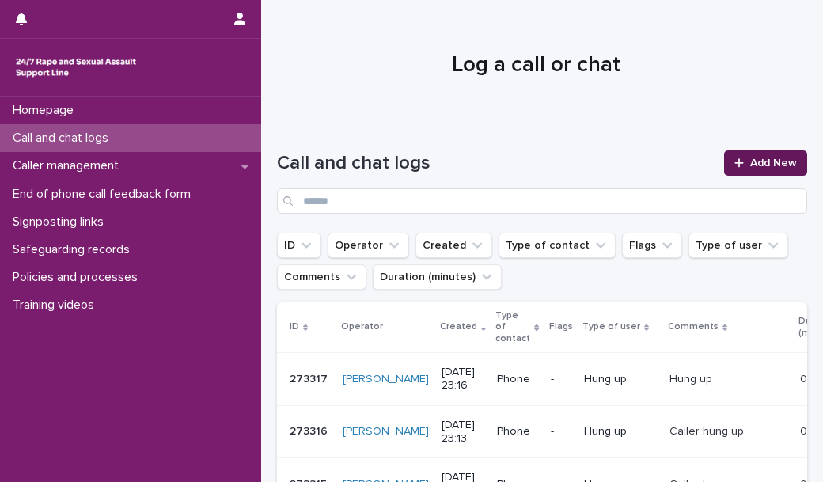
click at [750, 164] on span "Add New" at bounding box center [773, 162] width 47 height 11
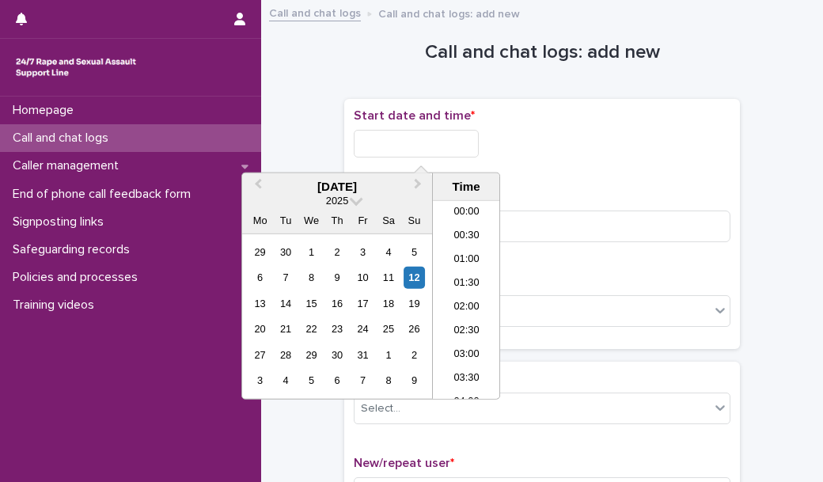
click at [479, 130] on input "text" at bounding box center [416, 144] width 125 height 28
click at [470, 365] on li "23:00" at bounding box center [466, 363] width 67 height 24
type input "**********"
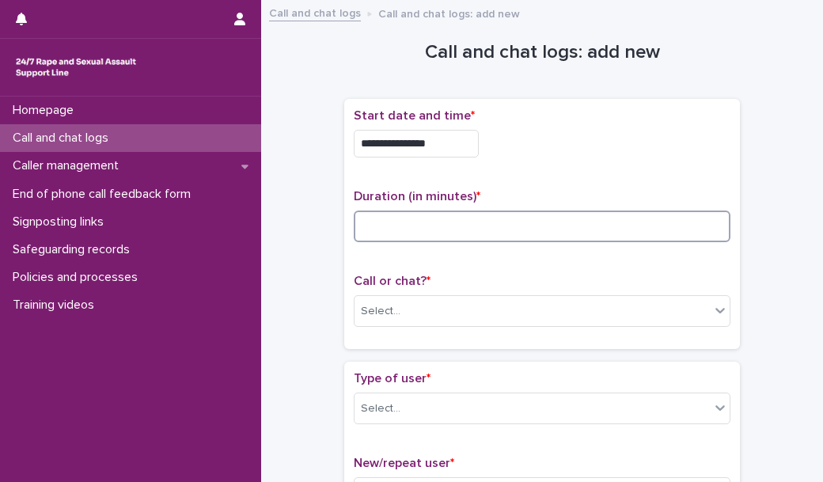
click at [396, 233] on input at bounding box center [542, 226] width 377 height 32
type input "*"
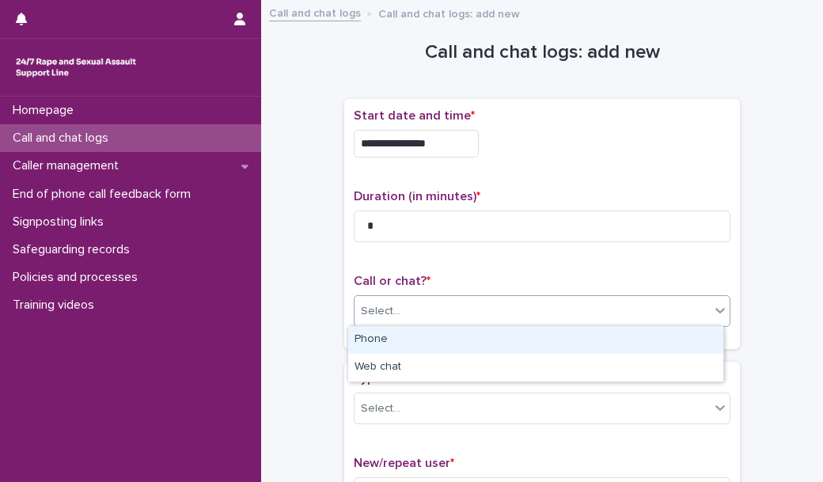
click at [367, 316] on div "Select..." at bounding box center [381, 311] width 40 height 17
click at [370, 337] on div "Phone" at bounding box center [535, 340] width 375 height 28
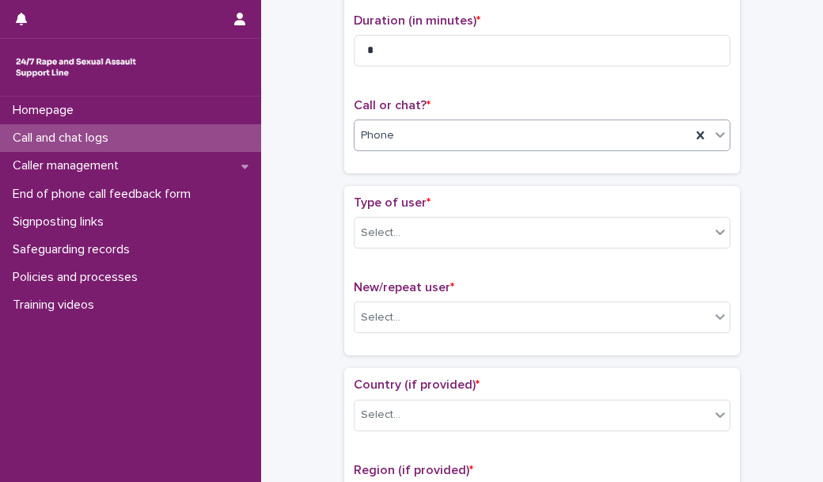
scroll to position [180, 0]
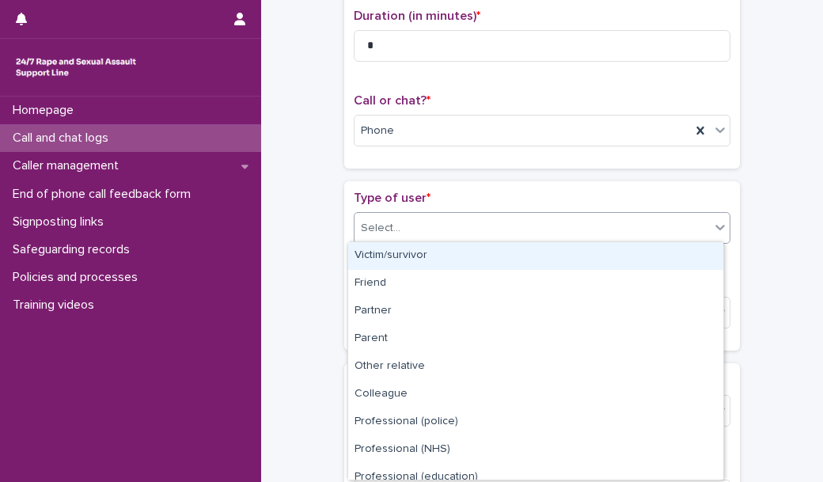
click at [403, 231] on div "Select..." at bounding box center [531, 228] width 355 height 26
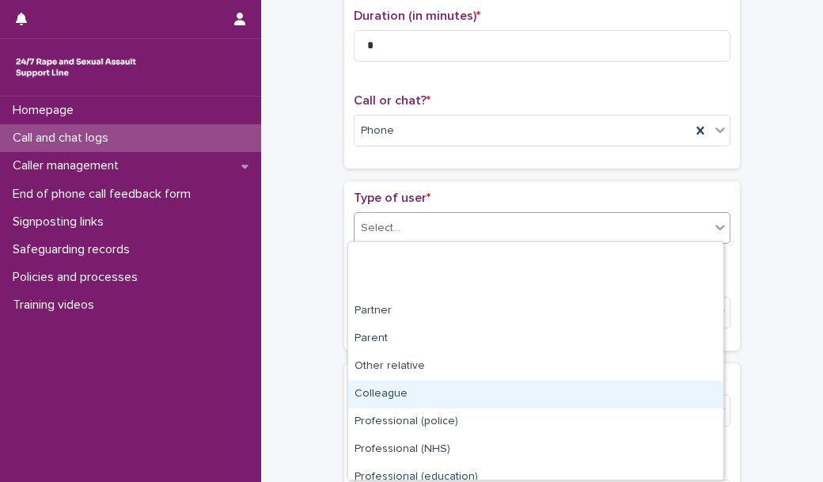
scroll to position [177, 0]
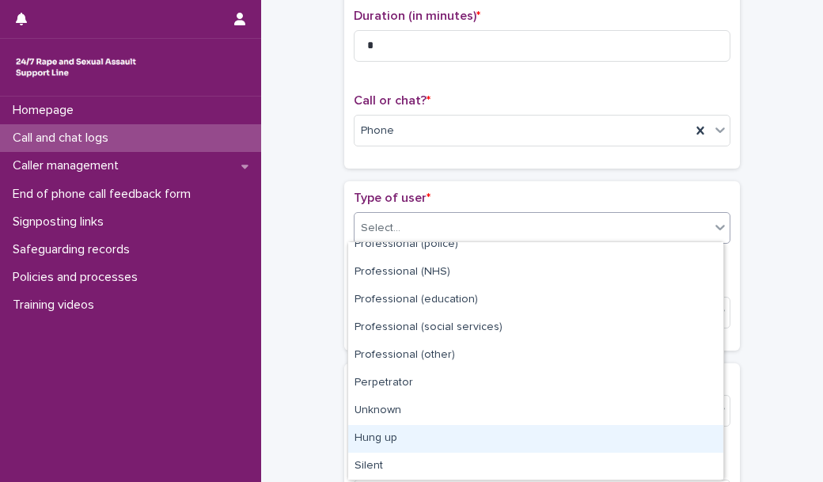
click at [403, 438] on div "Hung up" at bounding box center [535, 439] width 375 height 28
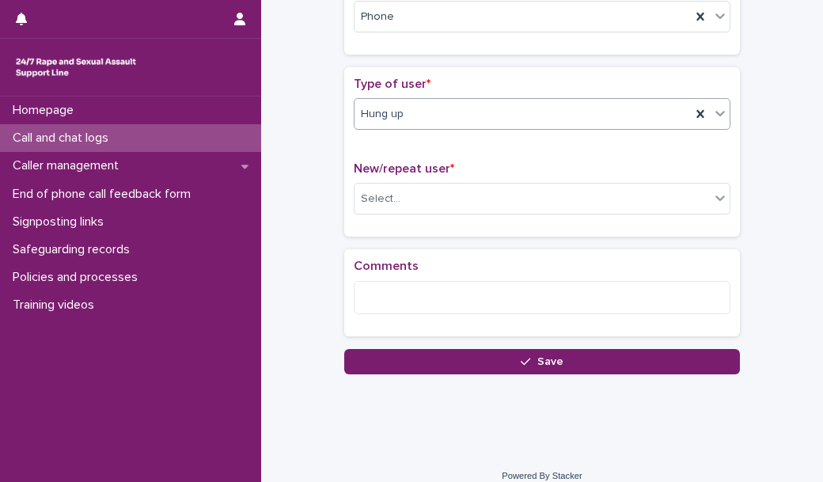
scroll to position [305, 0]
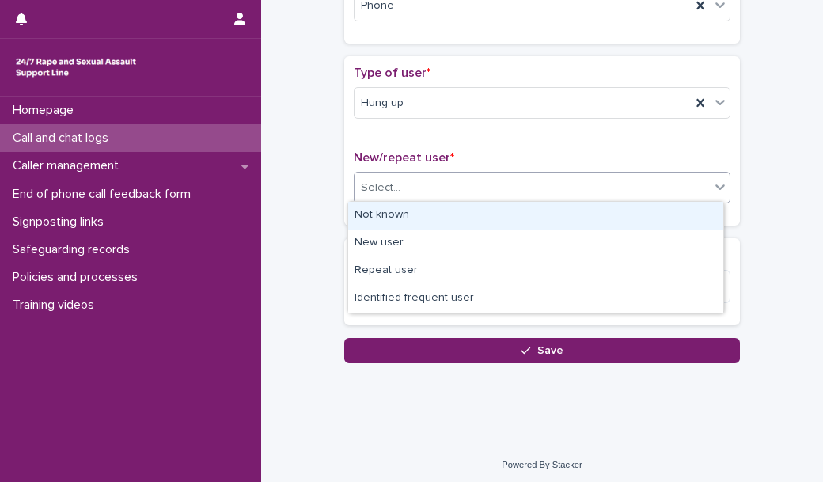
click at [423, 191] on div "Select..." at bounding box center [531, 188] width 355 height 26
click at [430, 221] on div "Not known" at bounding box center [535, 216] width 375 height 28
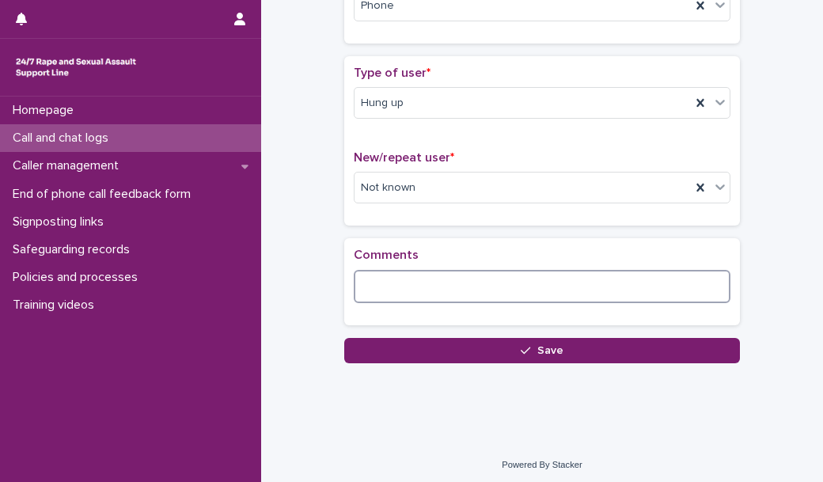
click at [410, 273] on textarea at bounding box center [542, 286] width 377 height 33
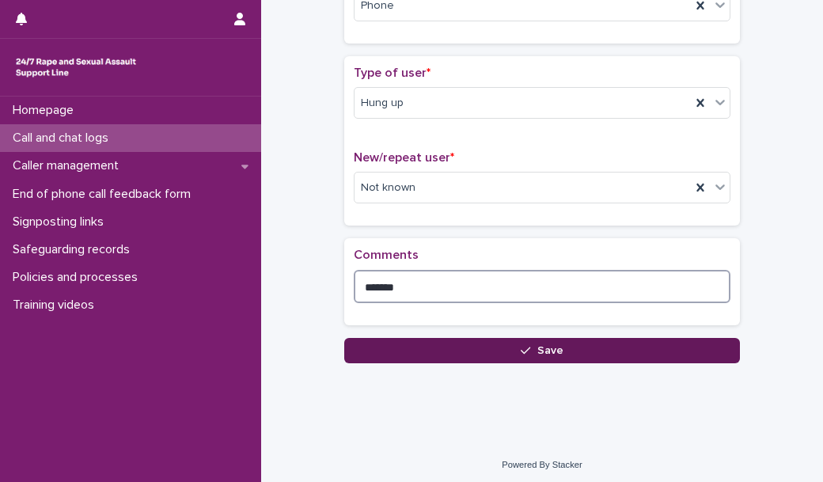
type textarea "*******"
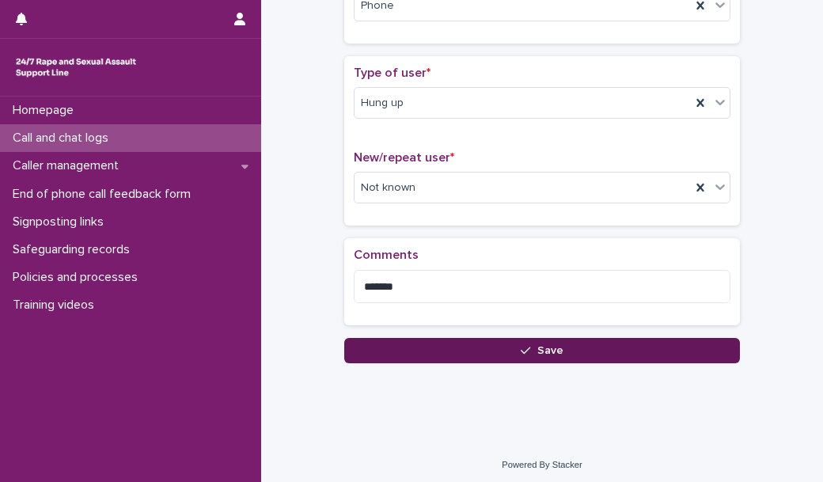
click at [398, 340] on button "Save" at bounding box center [542, 350] width 396 height 25
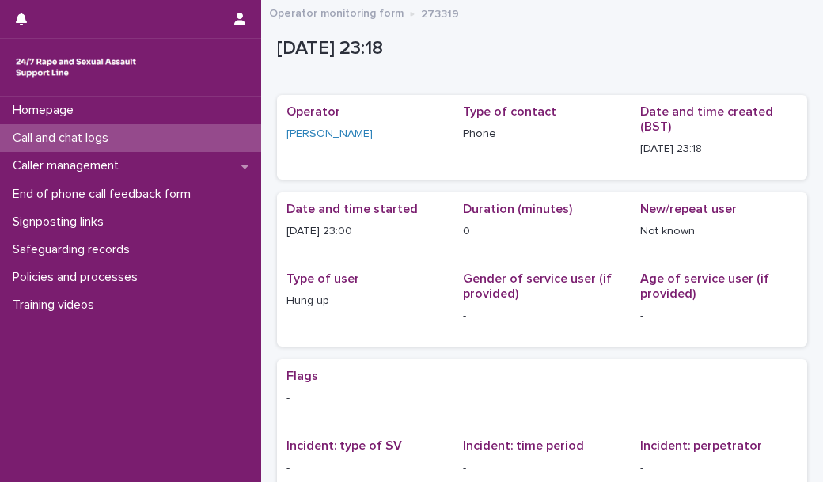
click at [121, 138] on p "Call and chat logs" at bounding box center [63, 138] width 115 height 15
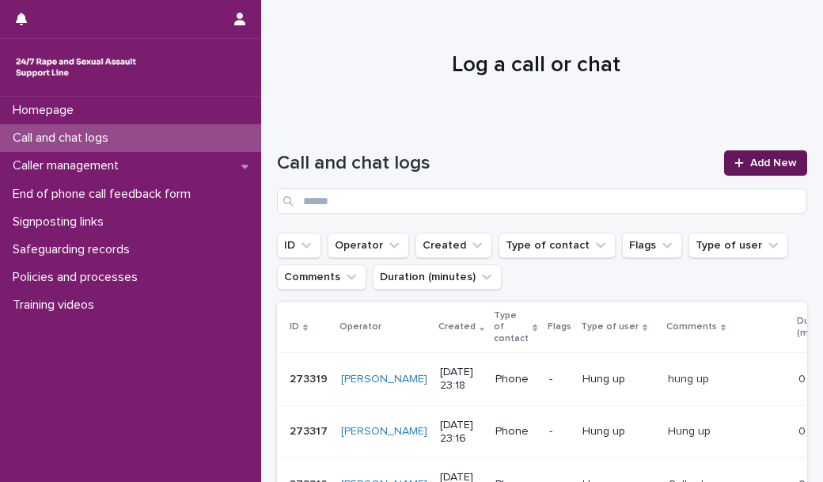
click at [725, 155] on link "Add New" at bounding box center [765, 162] width 83 height 25
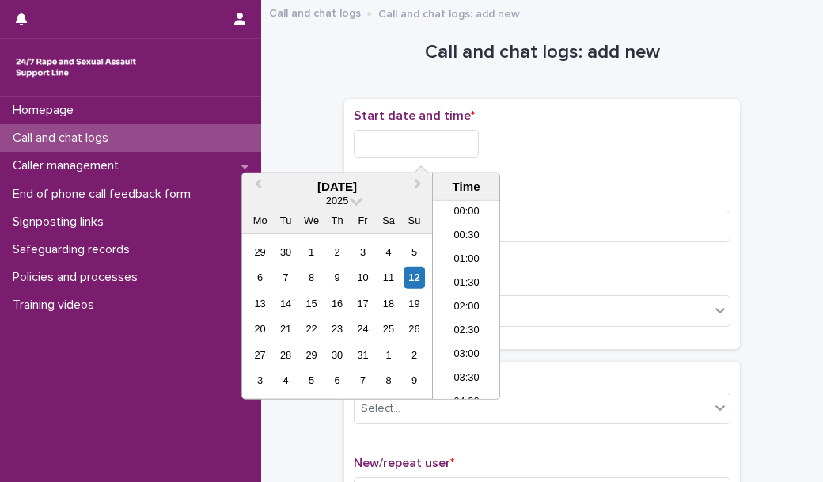
click at [444, 155] on input "text" at bounding box center [416, 144] width 125 height 28
click at [475, 368] on li "23:00" at bounding box center [466, 363] width 67 height 24
type input "**********"
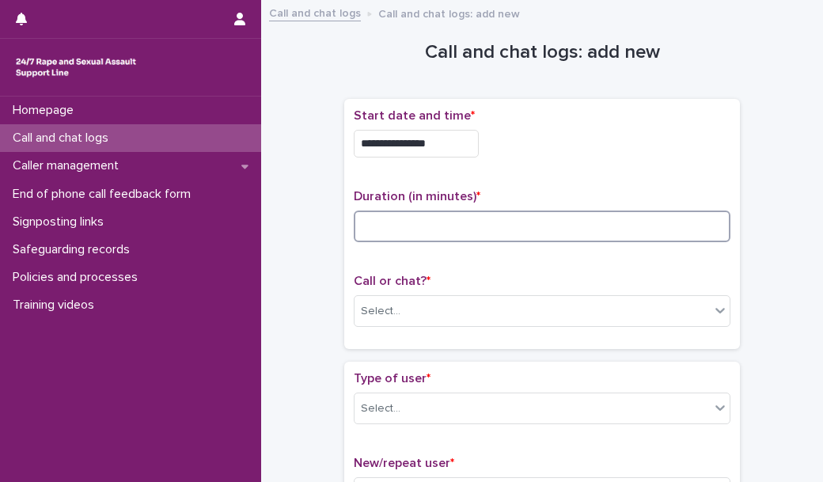
click at [437, 233] on input at bounding box center [542, 226] width 377 height 32
type input "*"
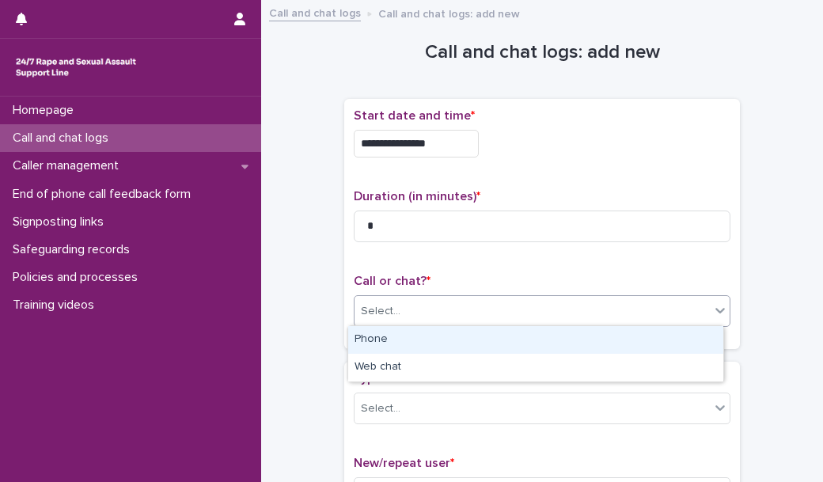
click at [430, 318] on div "Select..." at bounding box center [531, 311] width 355 height 26
click at [424, 339] on div "Phone" at bounding box center [535, 340] width 375 height 28
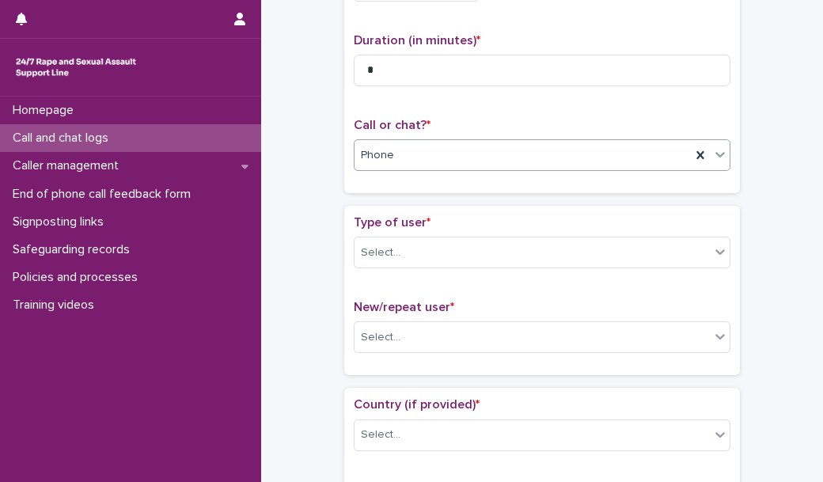
scroll to position [161, 0]
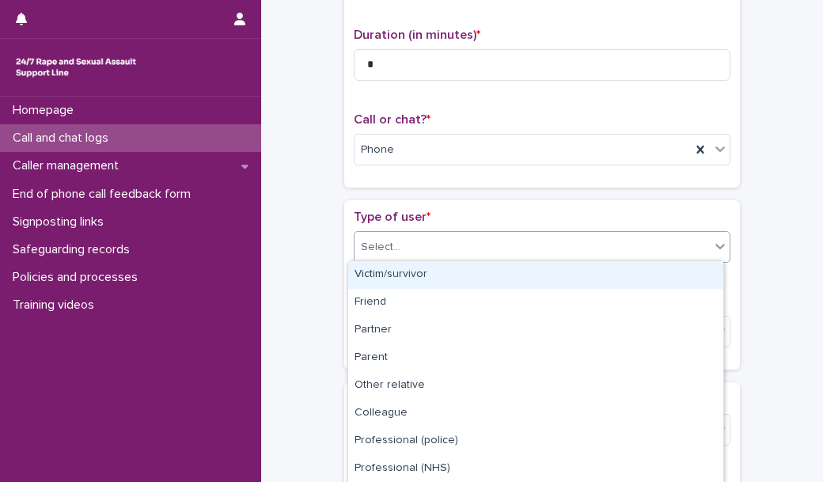
click at [442, 240] on div "Select..." at bounding box center [531, 247] width 355 height 26
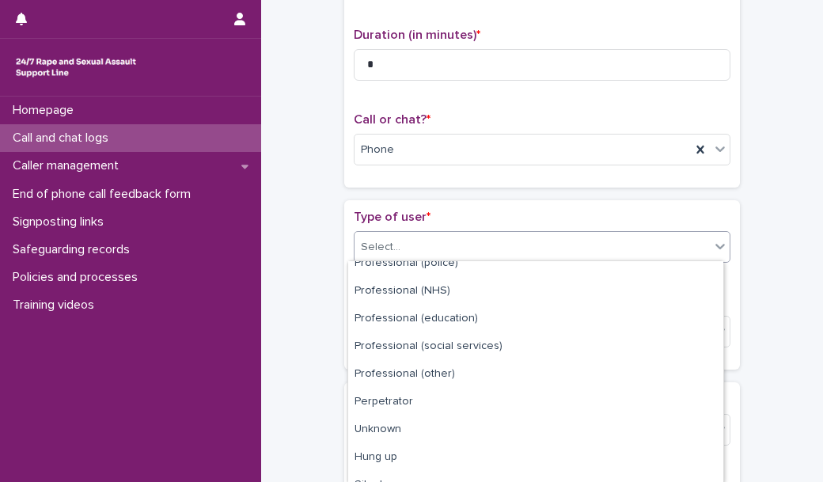
scroll to position [177, 0]
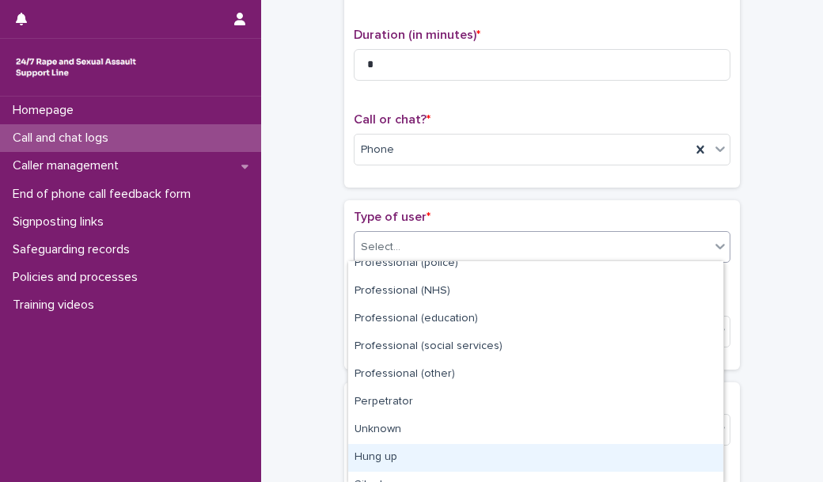
click at [437, 449] on div "Hung up" at bounding box center [535, 458] width 375 height 28
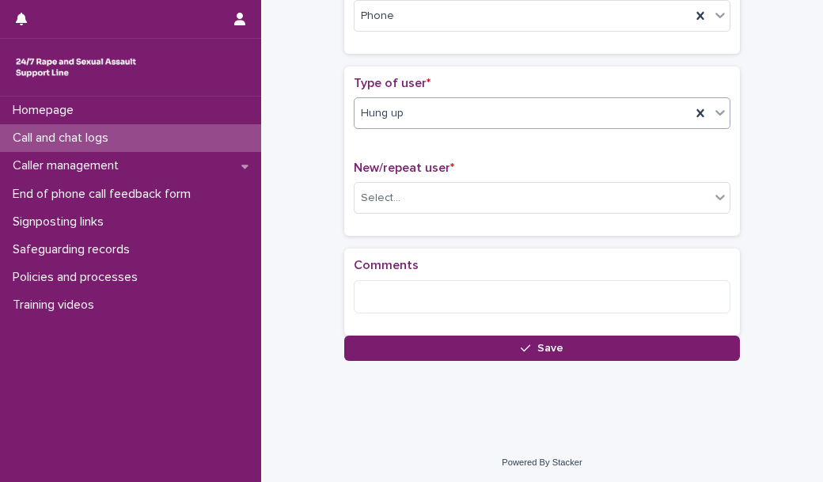
scroll to position [304, 0]
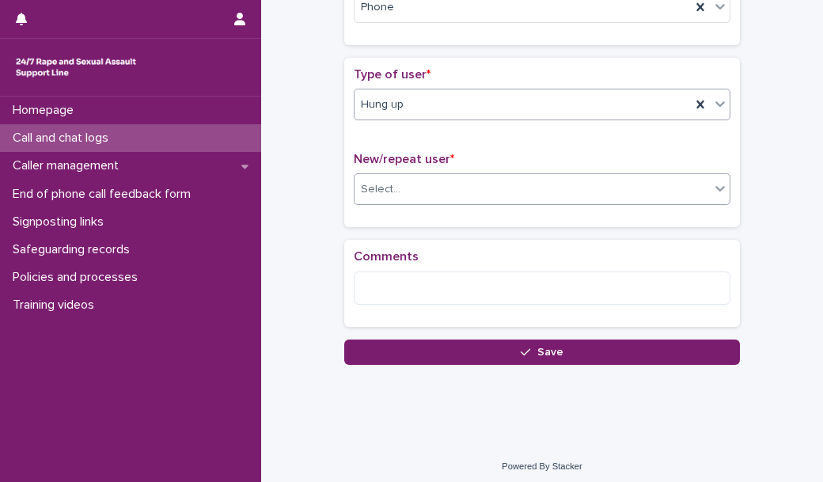
click at [430, 186] on div "Select..." at bounding box center [531, 189] width 355 height 26
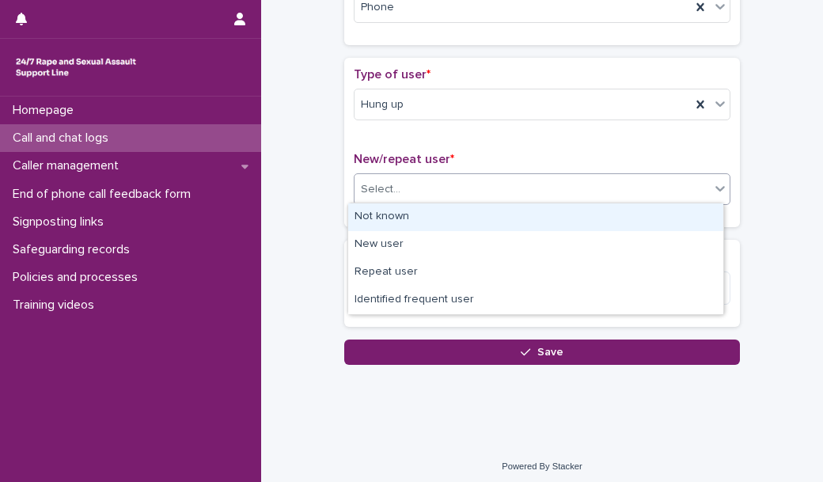
click at [418, 214] on div "Not known" at bounding box center [535, 217] width 375 height 28
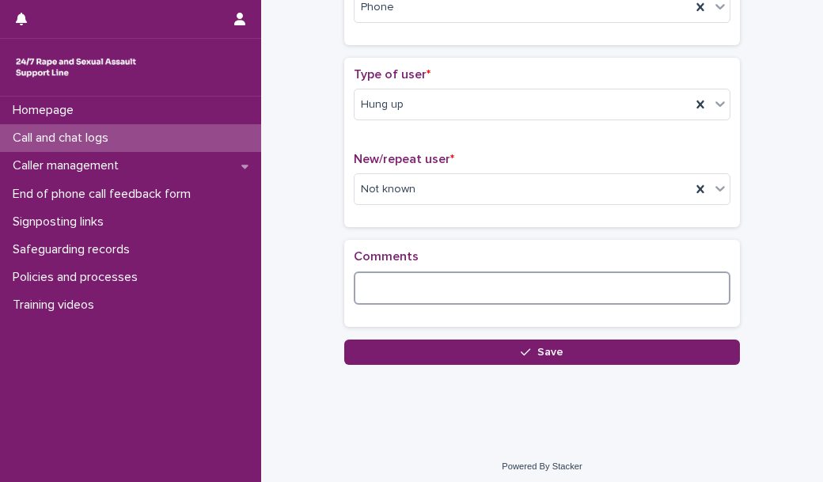
click at [390, 285] on textarea at bounding box center [542, 287] width 377 height 33
click at [362, 285] on textarea "*******" at bounding box center [542, 287] width 377 height 33
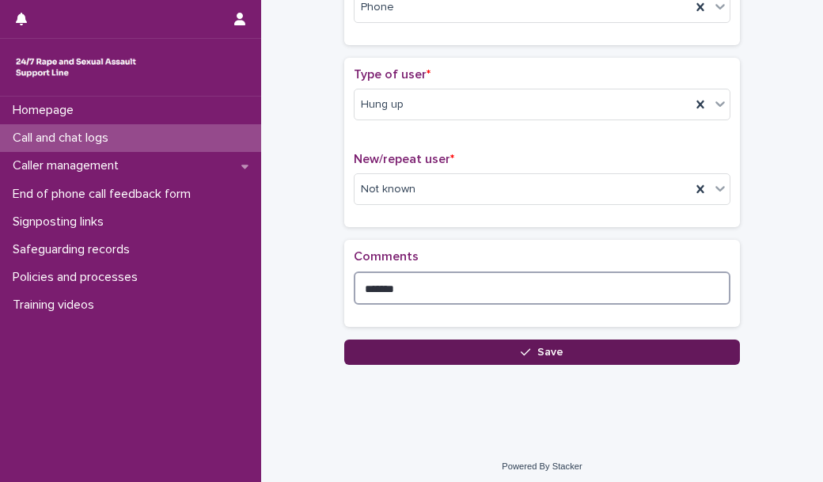
type textarea "*******"
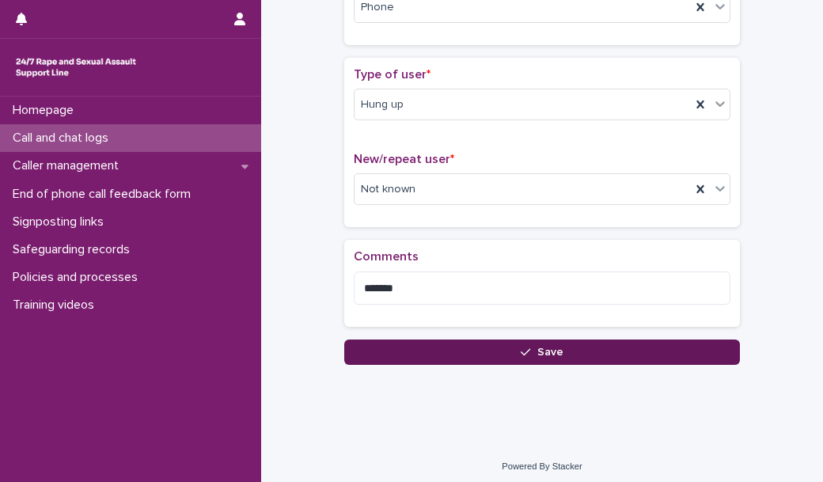
click at [367, 346] on button "Save" at bounding box center [542, 351] width 396 height 25
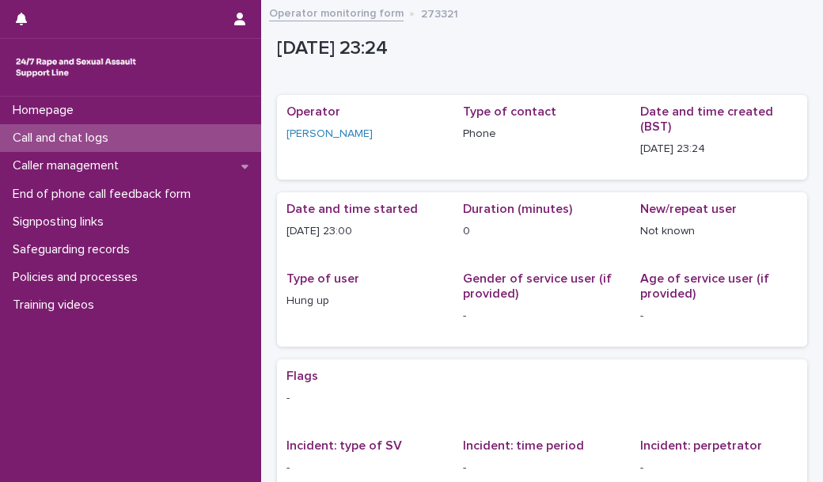
click at [224, 142] on div "Call and chat logs" at bounding box center [130, 138] width 261 height 28
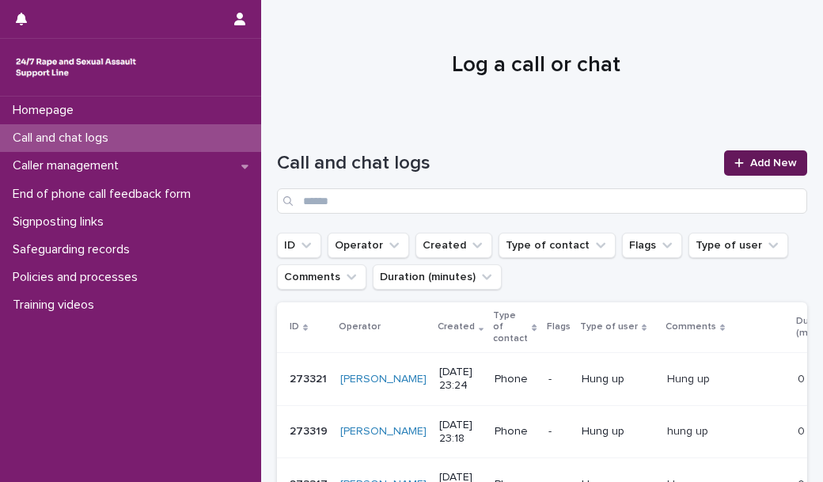
click at [752, 161] on span "Add New" at bounding box center [773, 162] width 47 height 11
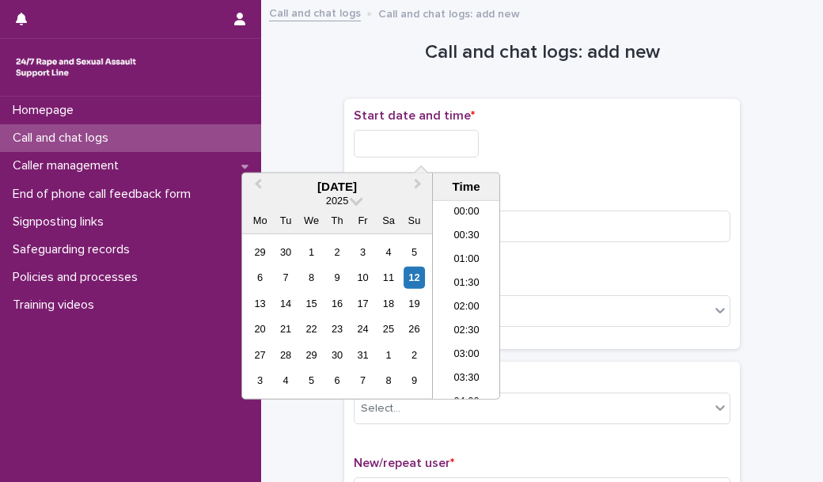
click at [445, 136] on input "text" at bounding box center [416, 144] width 125 height 28
click at [456, 381] on li "23:30" at bounding box center [466, 387] width 67 height 24
type input "**********"
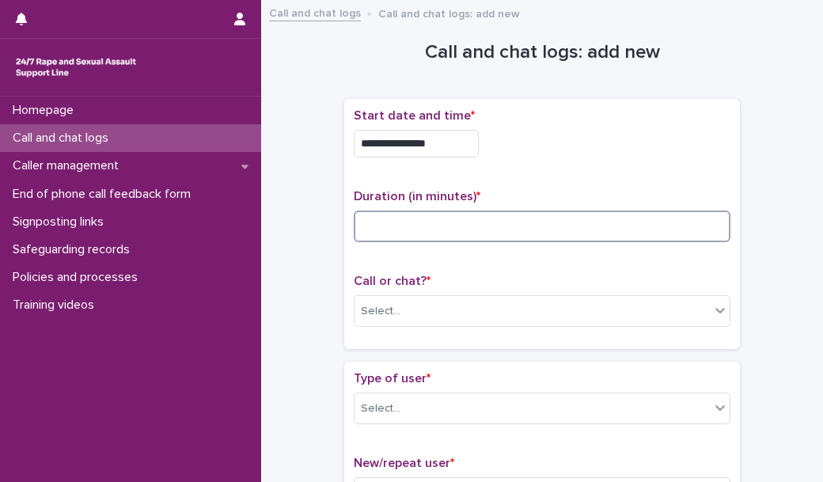
click at [395, 237] on input at bounding box center [542, 226] width 377 height 32
type input "*"
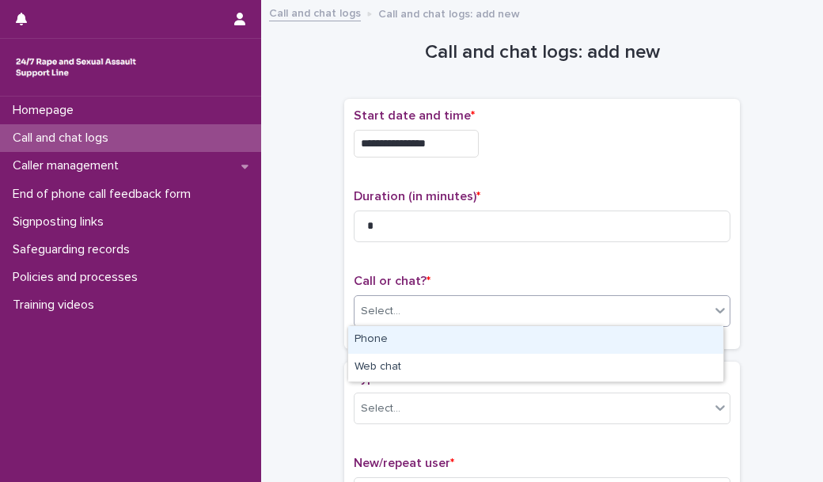
click at [437, 311] on div "Select..." at bounding box center [531, 311] width 355 height 26
click at [427, 346] on div "Phone" at bounding box center [535, 340] width 375 height 28
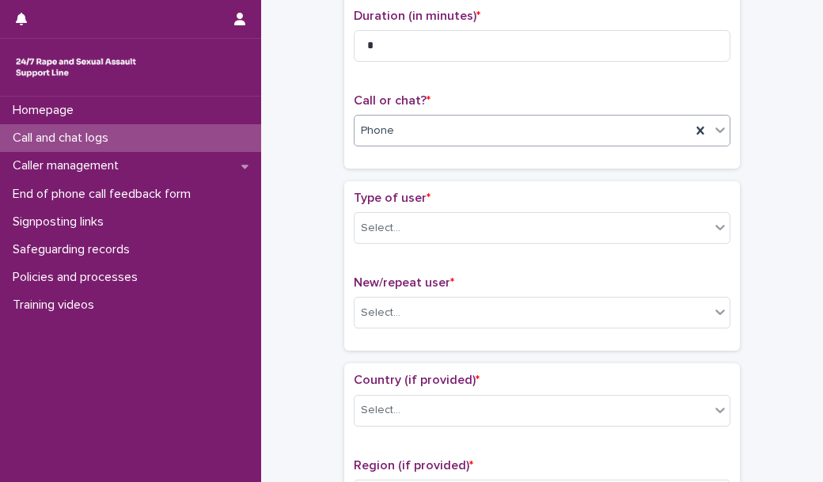
scroll to position [213, 0]
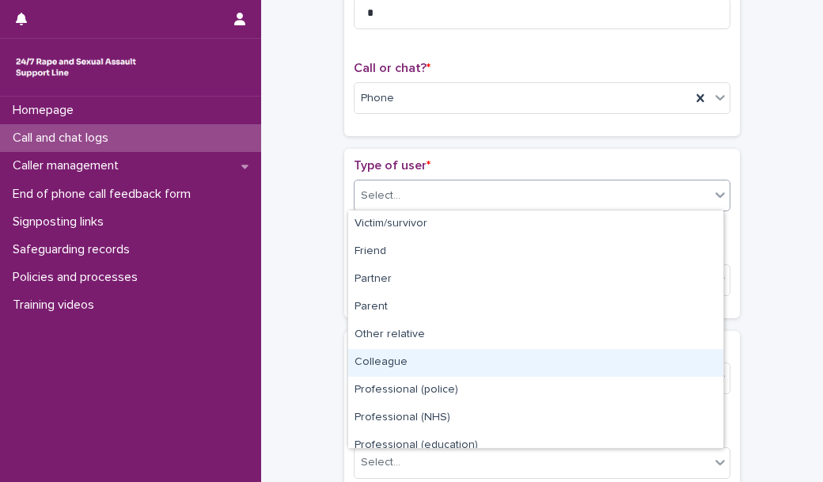
drag, startPoint x: 449, startPoint y: 195, endPoint x: 441, endPoint y: 222, distance: 29.0
click at [439, 366] on body "**********" at bounding box center [411, 241] width 823 height 482
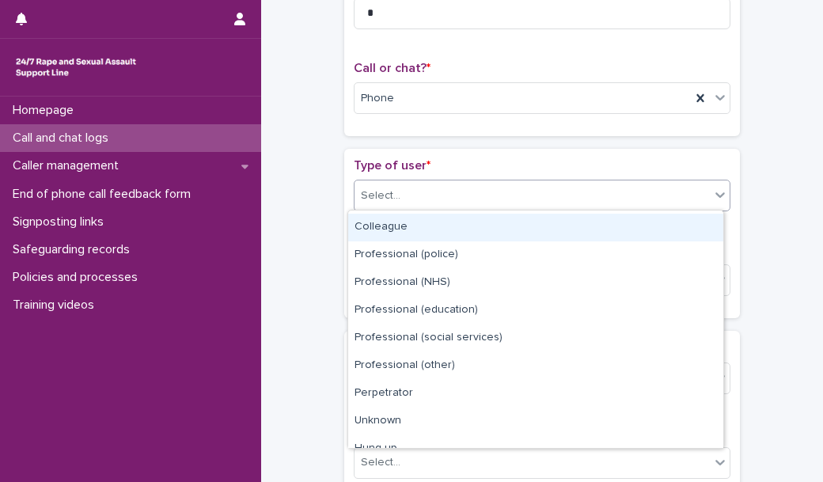
scroll to position [177, 0]
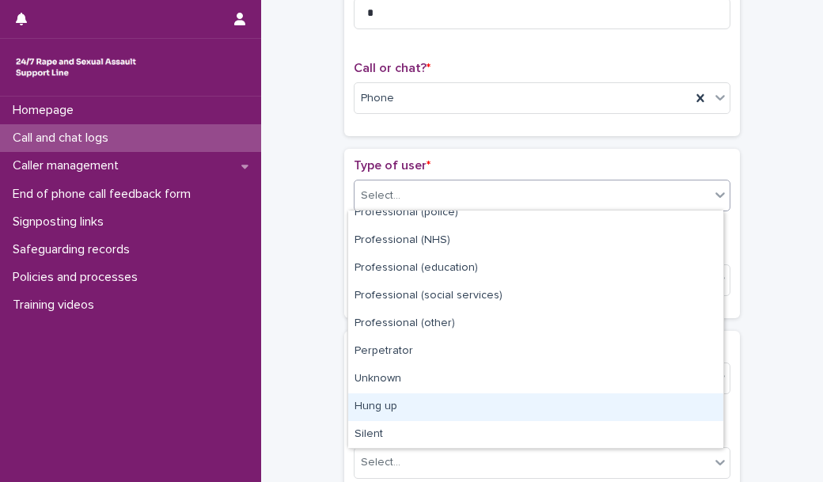
click at [430, 403] on div "Hung up" at bounding box center [535, 407] width 375 height 28
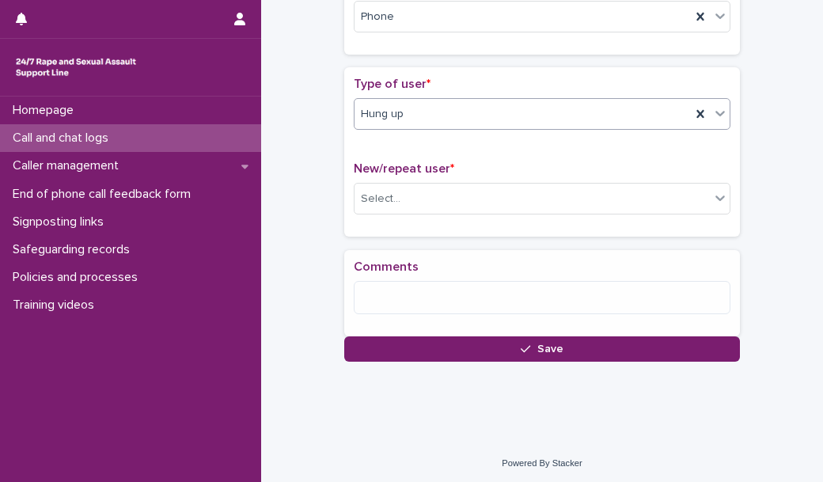
scroll to position [305, 0]
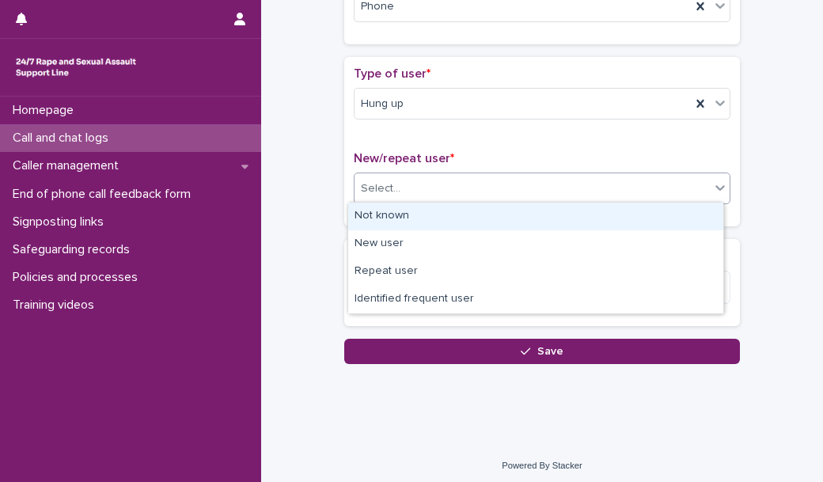
click at [434, 192] on div "Select..." at bounding box center [531, 189] width 355 height 26
click at [424, 218] on div "Not known" at bounding box center [535, 217] width 375 height 28
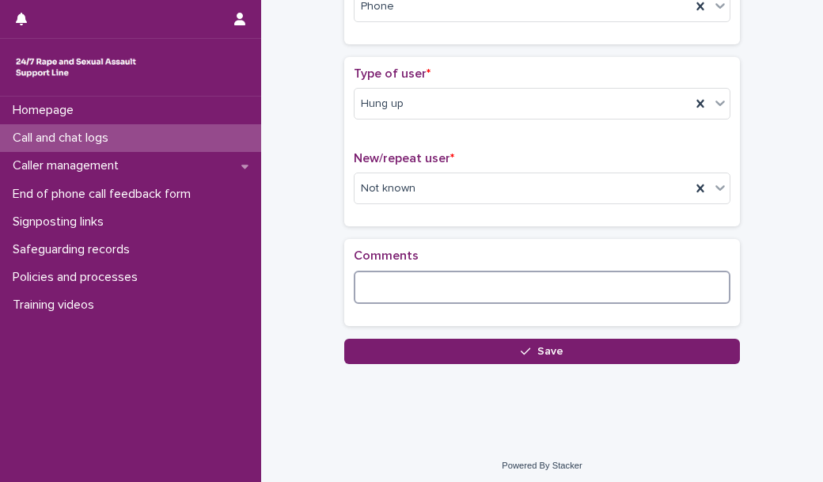
click at [396, 292] on textarea at bounding box center [542, 287] width 377 height 33
click at [365, 288] on textarea "*******" at bounding box center [542, 287] width 377 height 33
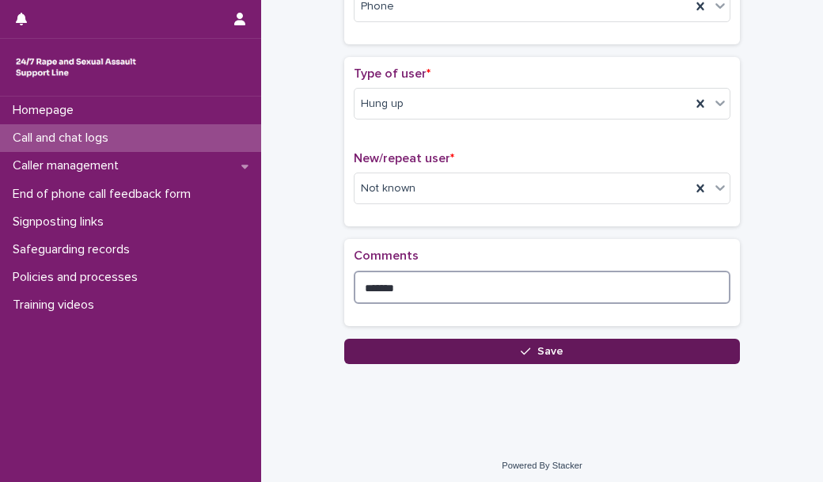
type textarea "*******"
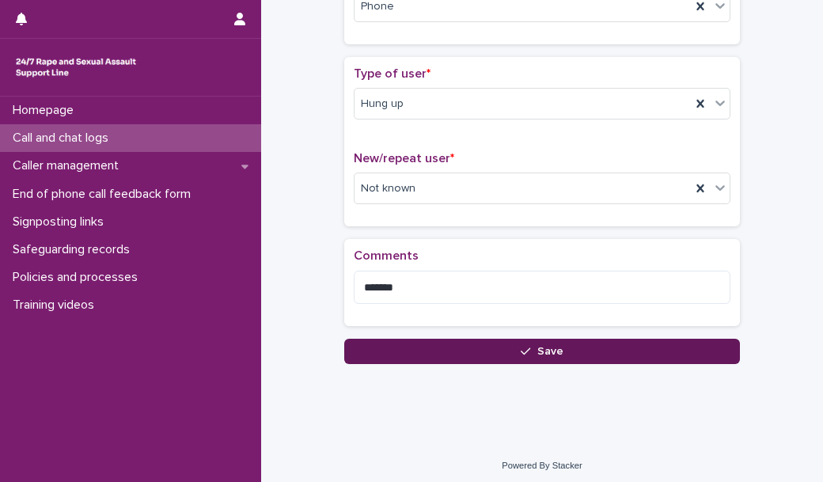
click at [430, 350] on button "Save" at bounding box center [542, 351] width 396 height 25
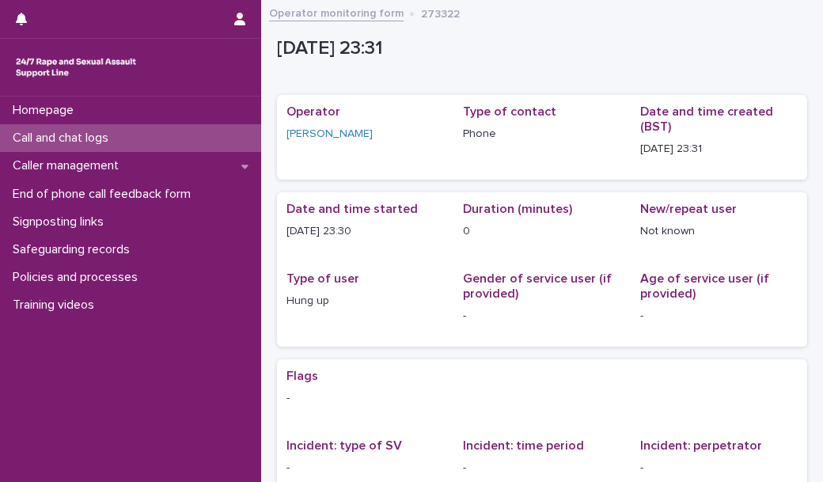
click at [224, 148] on div "Call and chat logs" at bounding box center [130, 138] width 261 height 28
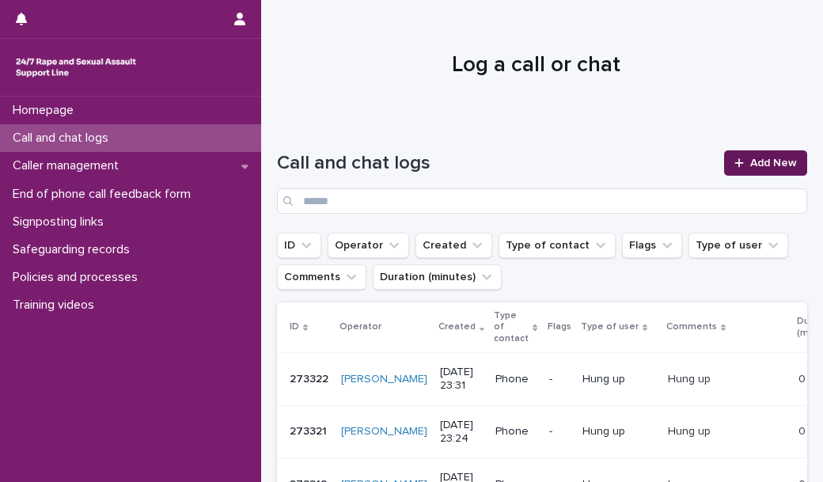
click at [725, 156] on link "Add New" at bounding box center [765, 162] width 83 height 25
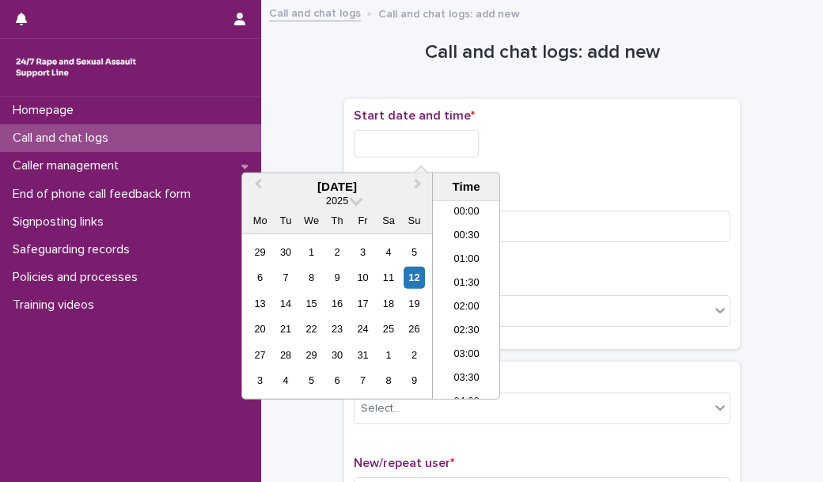
click at [419, 136] on input "text" at bounding box center [416, 144] width 125 height 28
click at [453, 391] on li "23:30" at bounding box center [466, 387] width 67 height 24
type input "**********"
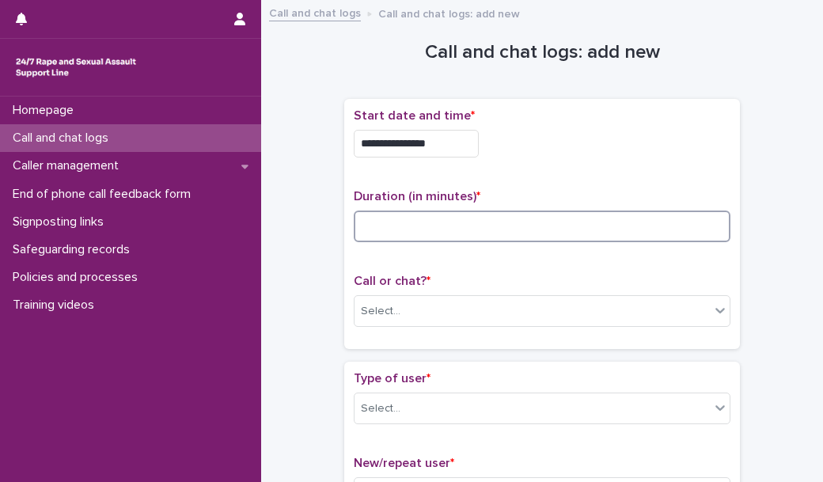
click at [440, 216] on input at bounding box center [542, 226] width 377 height 32
type input "*"
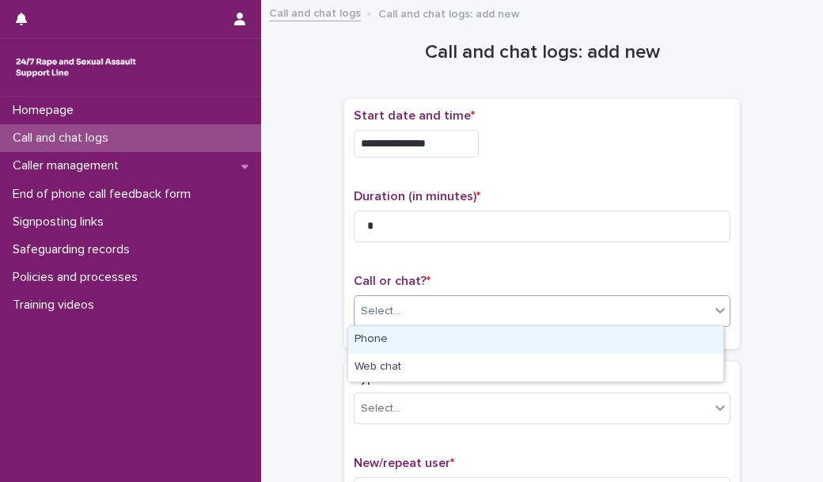
click at [384, 303] on div "Select..." at bounding box center [381, 311] width 40 height 17
click at [390, 338] on div "Phone" at bounding box center [535, 340] width 375 height 28
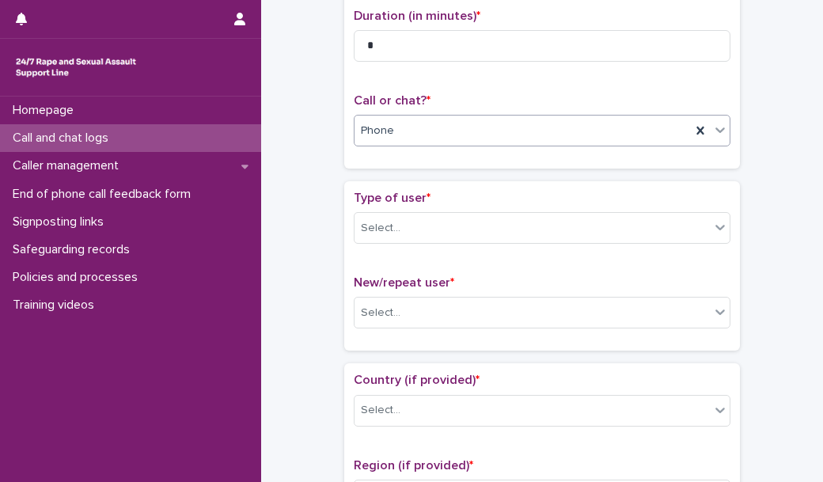
scroll to position [219, 0]
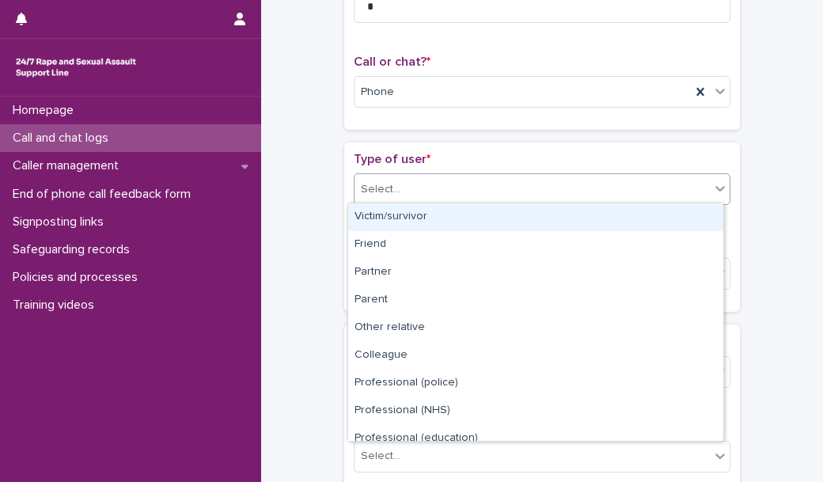
click at [443, 179] on div "Select..." at bounding box center [531, 189] width 355 height 26
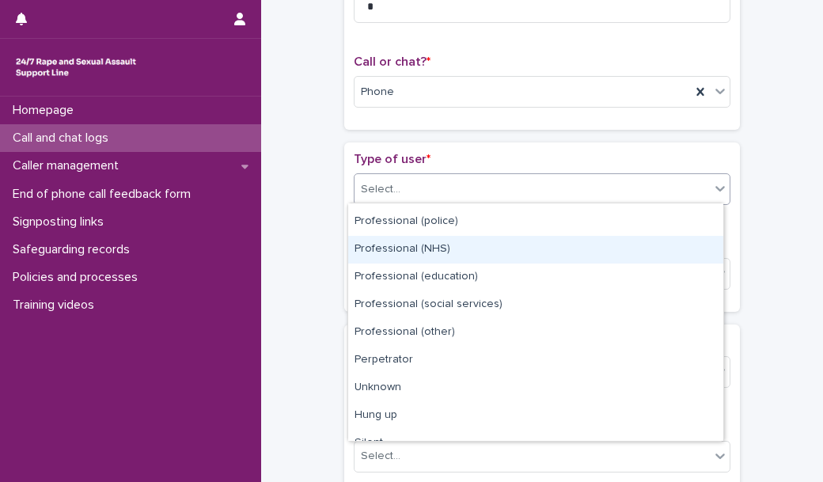
scroll to position [169, 0]
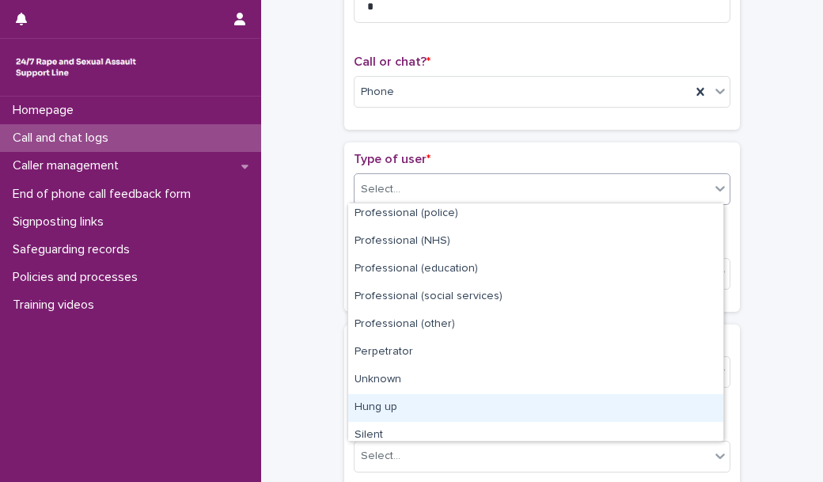
click at [406, 406] on div "Hung up" at bounding box center [535, 408] width 375 height 28
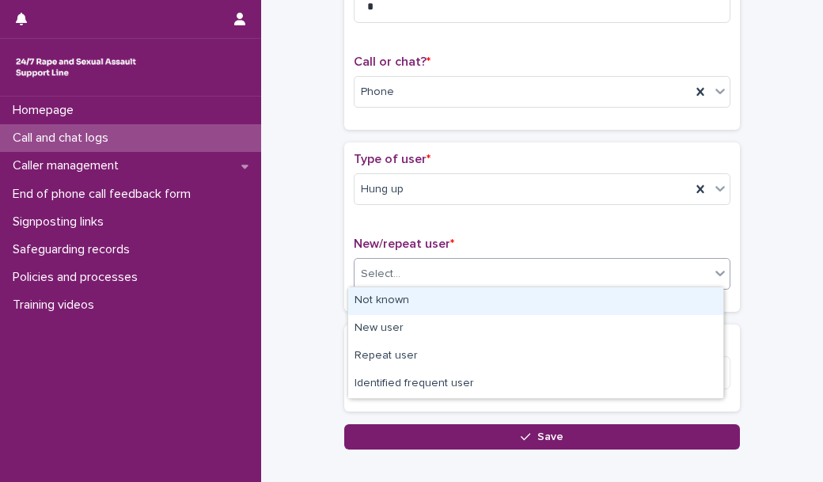
drag, startPoint x: 397, startPoint y: 267, endPoint x: 400, endPoint y: 295, distance: 27.9
click at [400, 295] on body "**********" at bounding box center [411, 241] width 823 height 482
click at [400, 295] on div "Not known" at bounding box center [535, 301] width 375 height 28
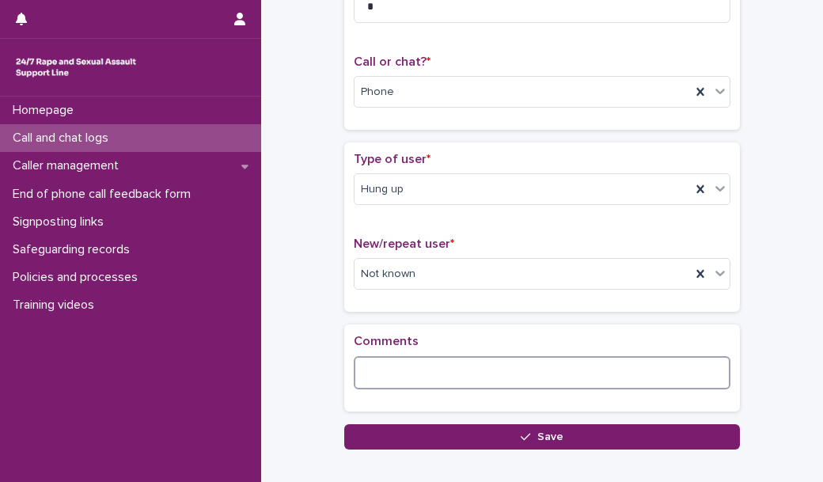
click at [385, 362] on textarea at bounding box center [542, 372] width 377 height 33
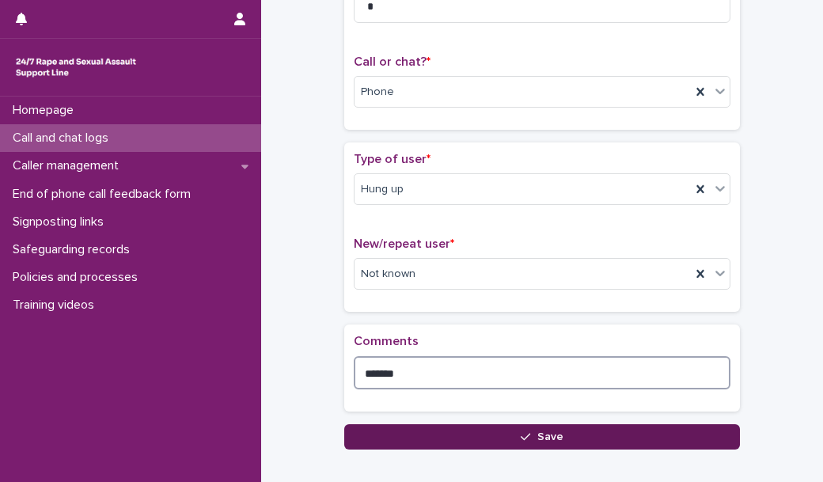
type textarea "*******"
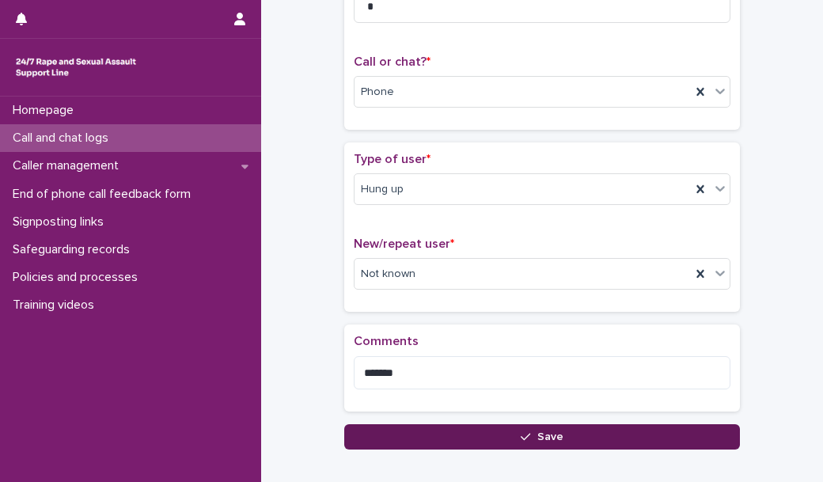
click at [399, 437] on button "Save" at bounding box center [542, 436] width 396 height 25
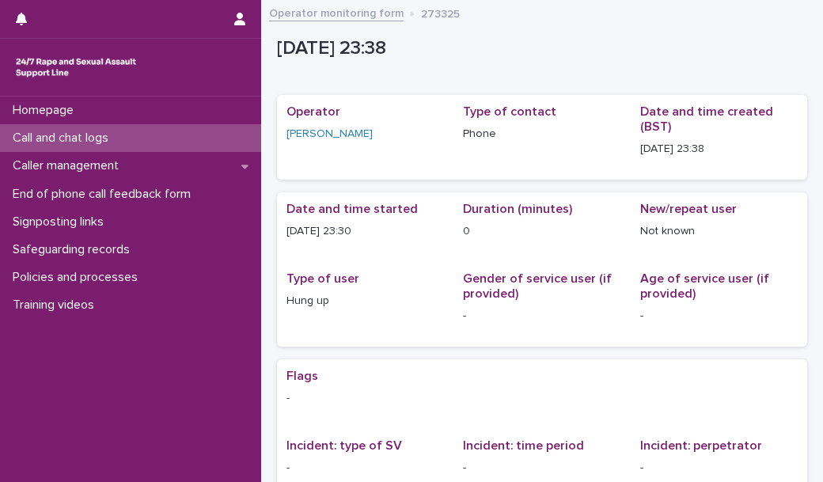
click at [236, 142] on div "Call and chat logs" at bounding box center [130, 138] width 261 height 28
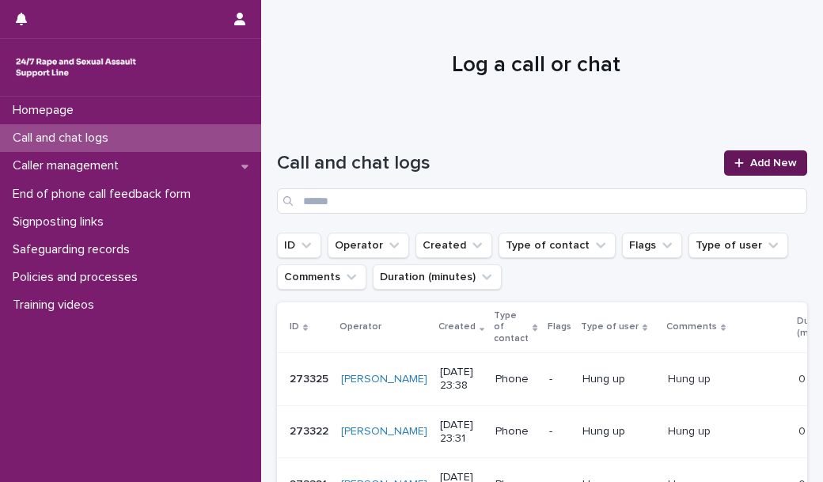
click at [750, 165] on span "Add New" at bounding box center [773, 162] width 47 height 11
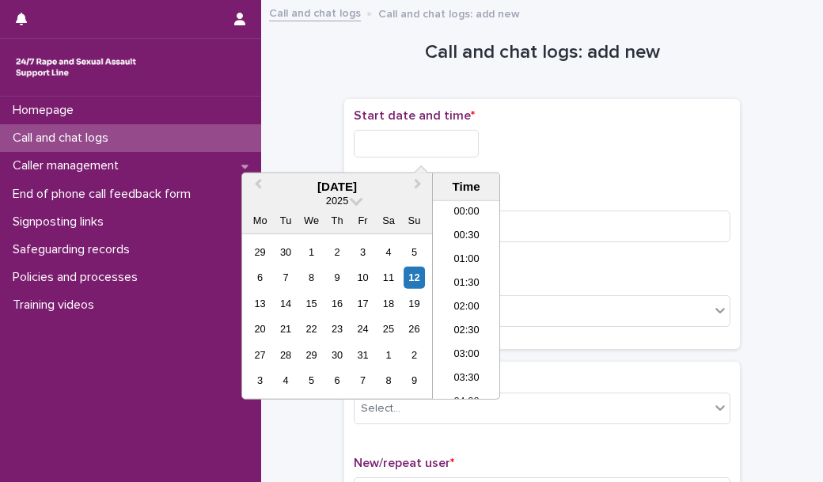
scroll to position [941, 0]
click at [426, 139] on input "text" at bounding box center [416, 144] width 125 height 28
click at [464, 379] on li "23:30" at bounding box center [466, 387] width 67 height 24
type input "**********"
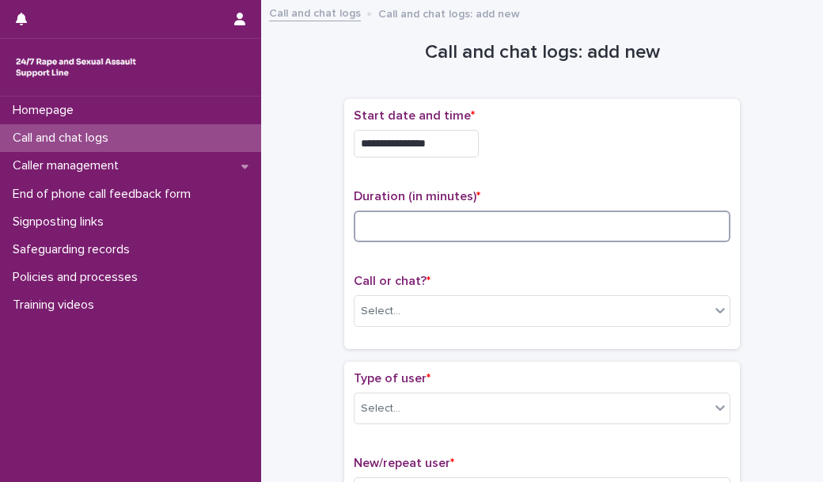
click at [380, 232] on input at bounding box center [542, 226] width 377 height 32
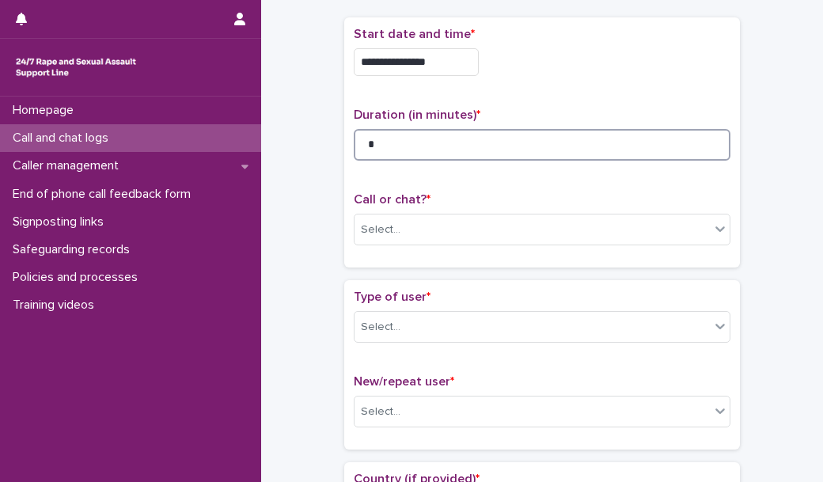
scroll to position [83, 0]
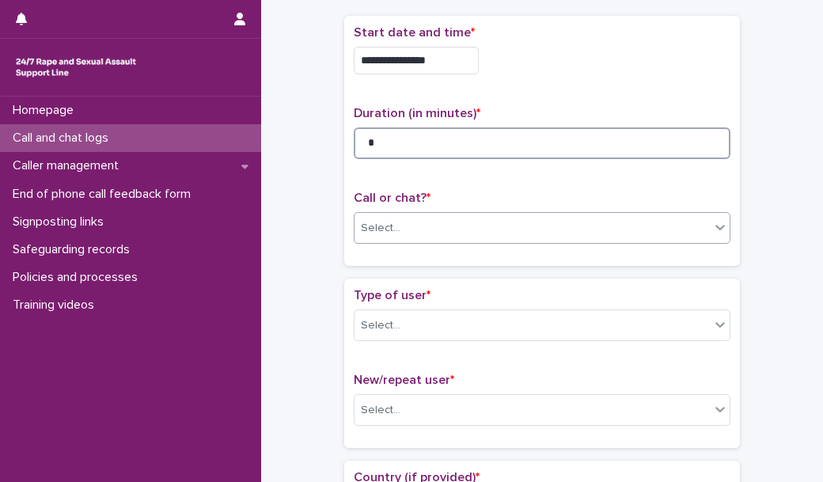
type input "*"
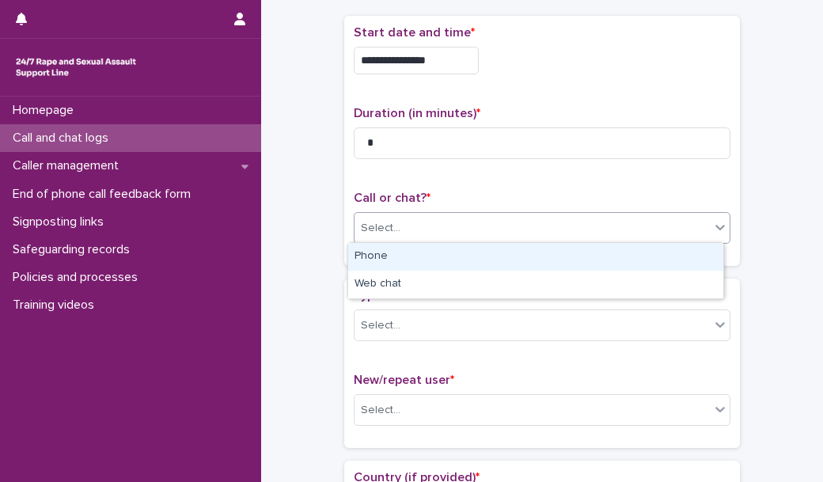
click at [383, 229] on div "Select..." at bounding box center [381, 228] width 40 height 17
click at [382, 259] on div "Phone" at bounding box center [535, 257] width 375 height 28
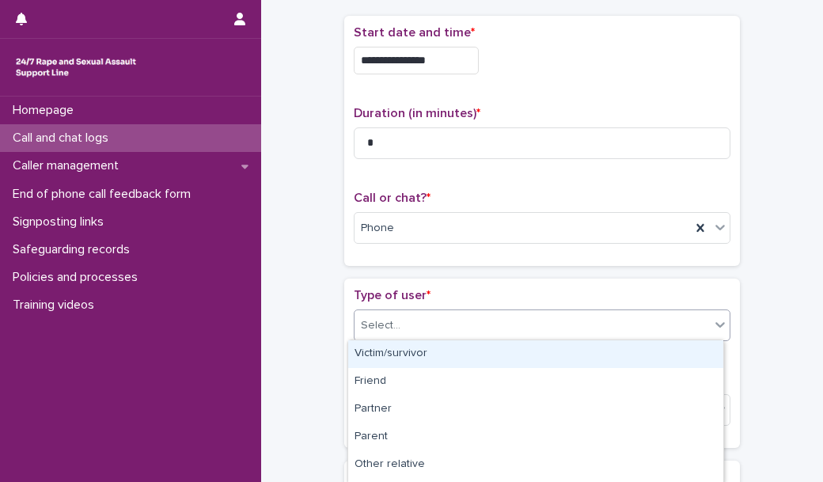
click at [384, 328] on div "Select..." at bounding box center [381, 325] width 40 height 17
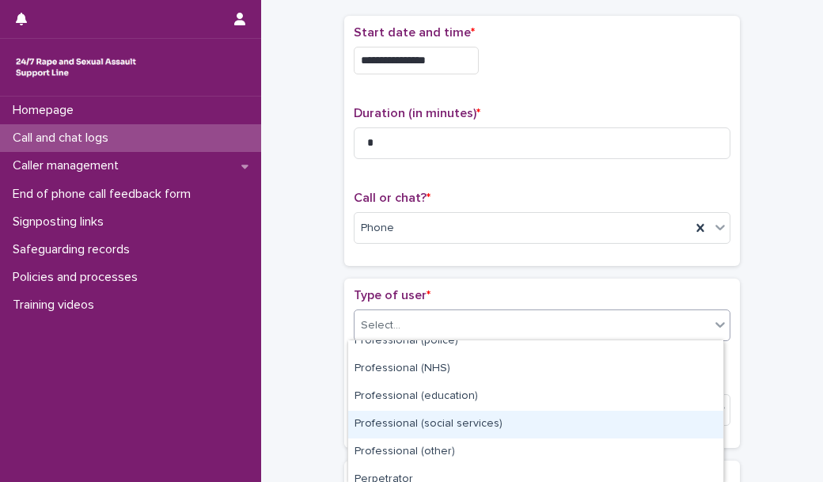
scroll to position [271, 0]
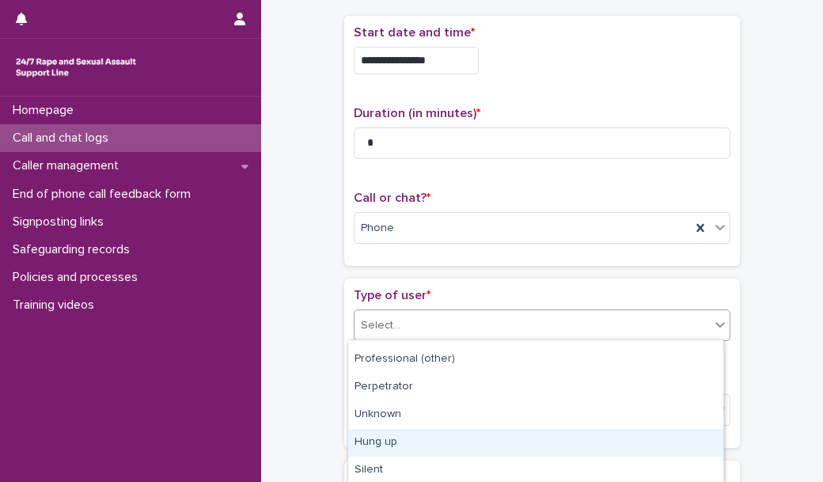
click at [410, 437] on div "Hung up" at bounding box center [535, 443] width 375 height 28
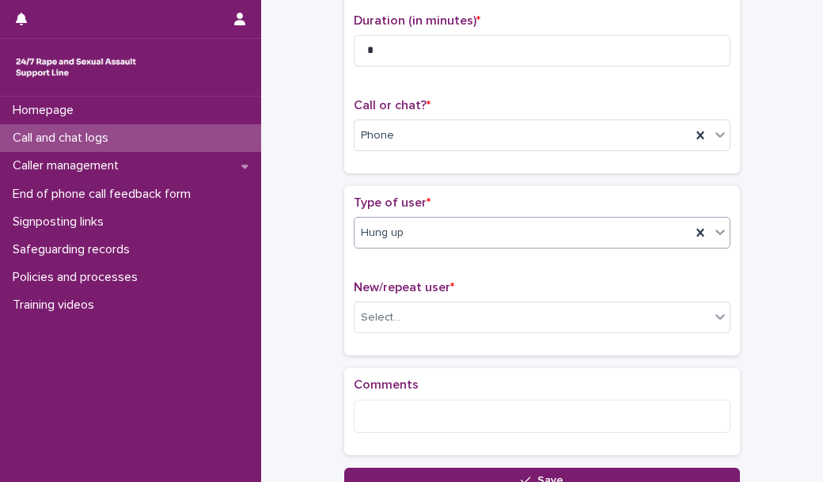
scroll to position [177, 0]
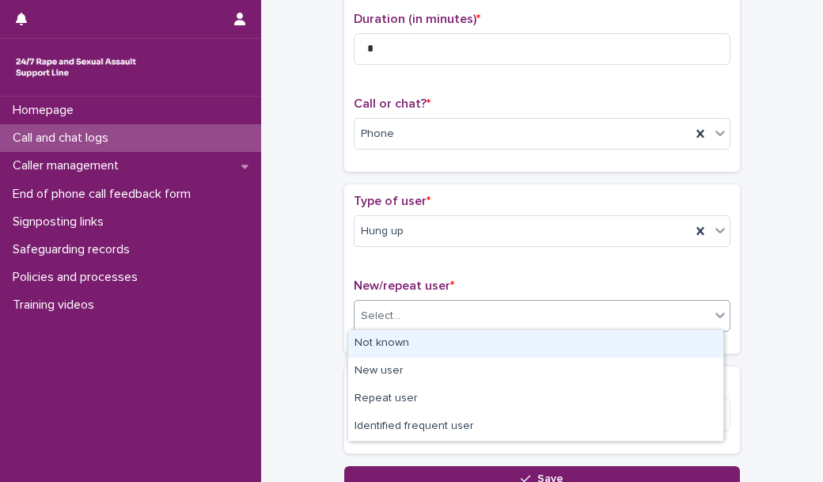
click at [418, 314] on div "Select..." at bounding box center [531, 316] width 355 height 26
click at [411, 340] on div "Not known" at bounding box center [535, 344] width 375 height 28
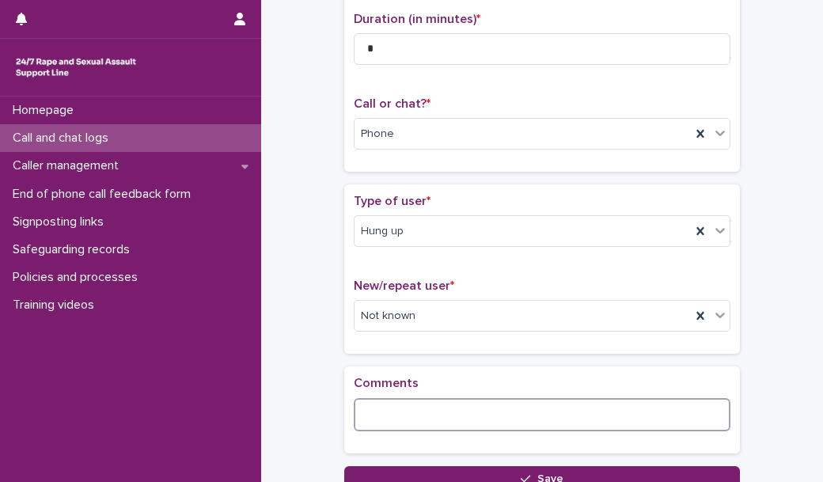
click at [372, 419] on textarea at bounding box center [542, 414] width 377 height 33
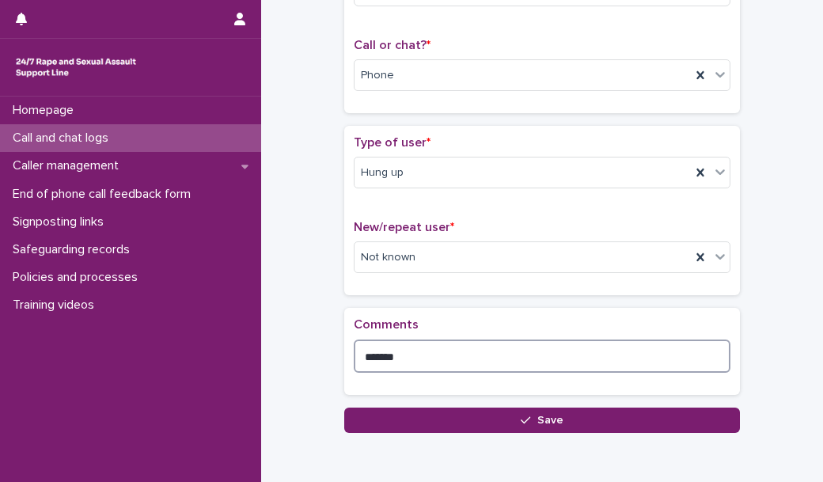
scroll to position [237, 0]
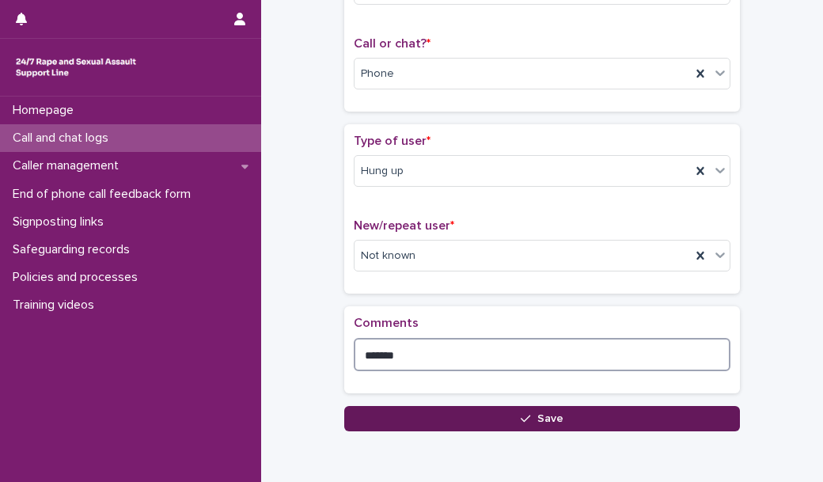
type textarea "*******"
click at [396, 414] on button "Save" at bounding box center [542, 418] width 396 height 25
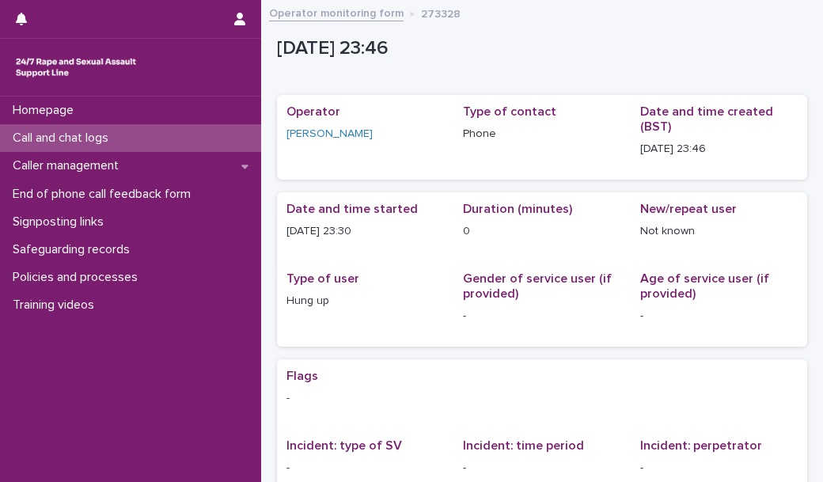
click at [244, 146] on div "Call and chat logs" at bounding box center [130, 138] width 261 height 28
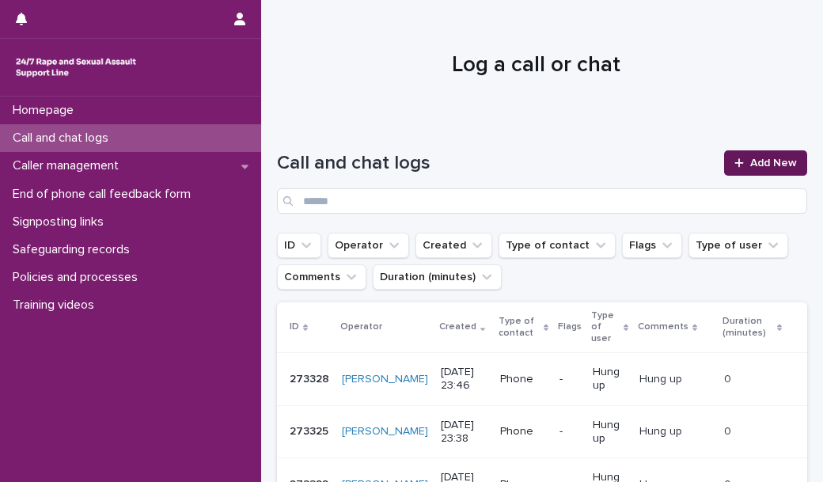
click at [754, 162] on span "Add New" at bounding box center [773, 162] width 47 height 11
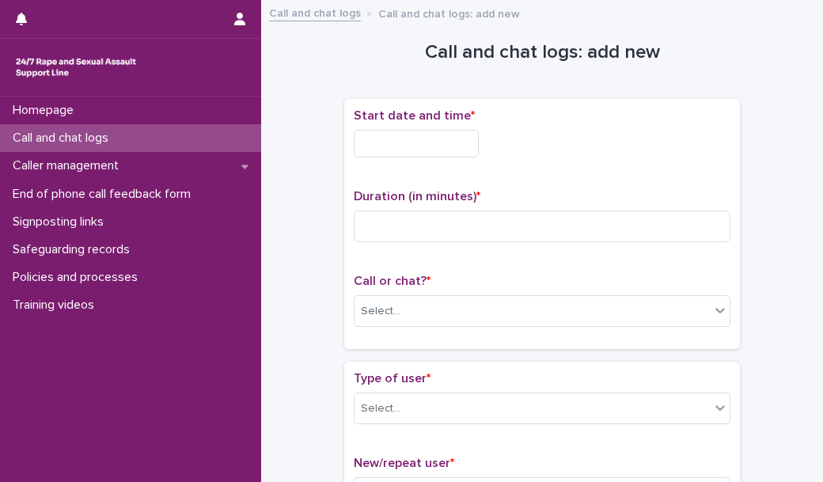
click at [438, 142] on input "text" at bounding box center [416, 144] width 125 height 28
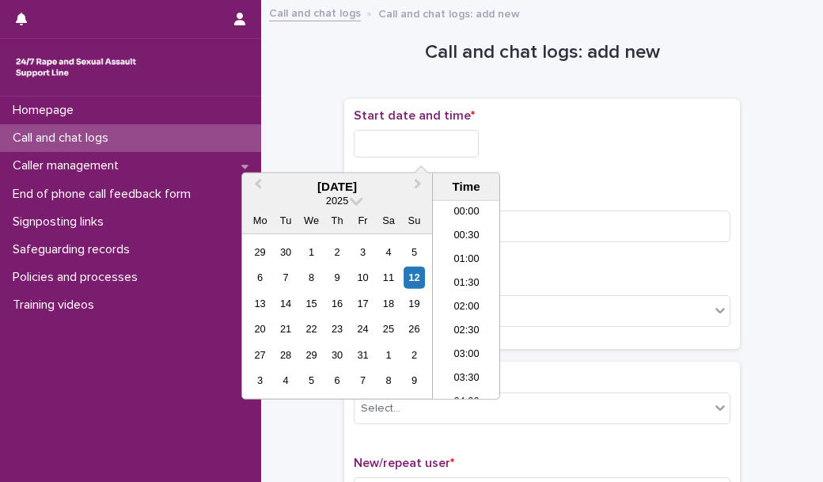
scroll to position [941, 0]
click at [464, 386] on li "23:30" at bounding box center [466, 387] width 67 height 24
type input "**********"
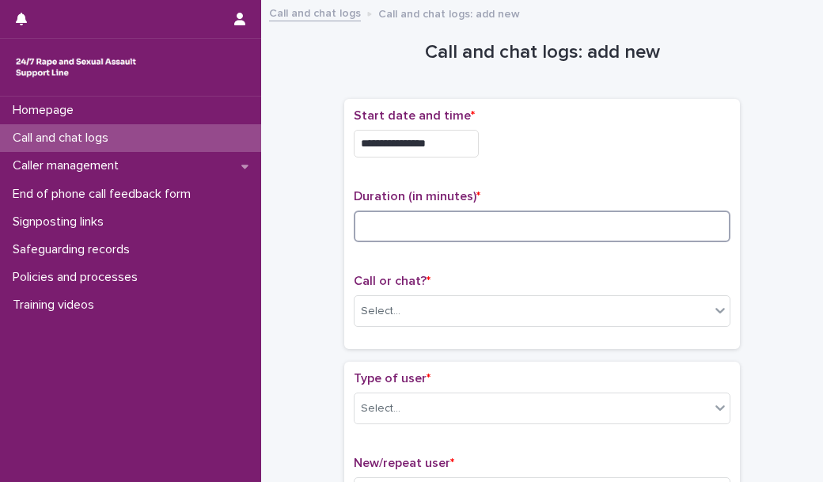
click at [364, 223] on input at bounding box center [542, 226] width 377 height 32
type input "*"
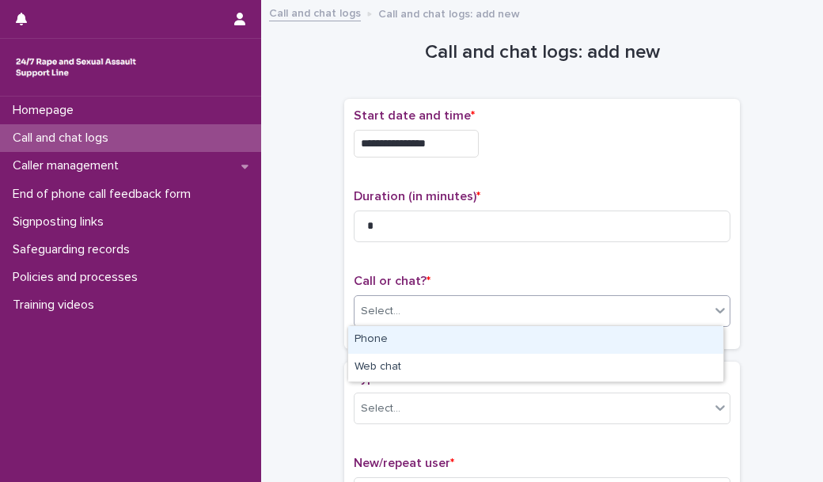
click at [368, 314] on div "Select..." at bounding box center [381, 311] width 40 height 17
click at [377, 347] on div "Phone" at bounding box center [535, 340] width 375 height 28
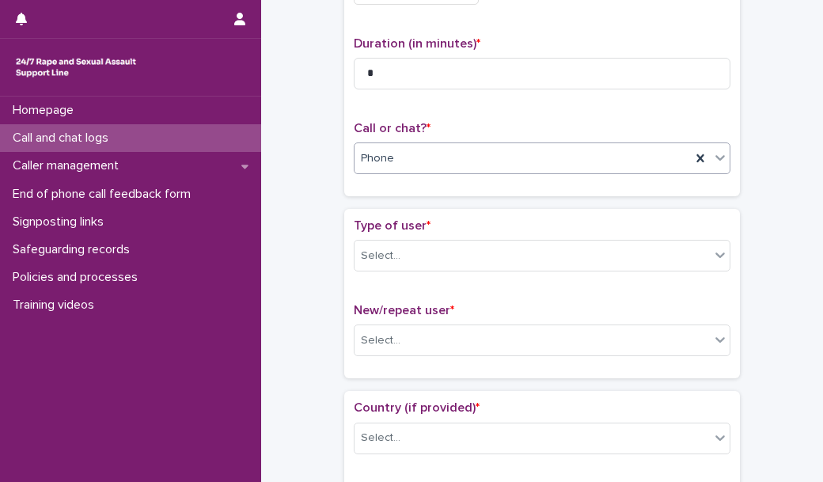
scroll to position [154, 0]
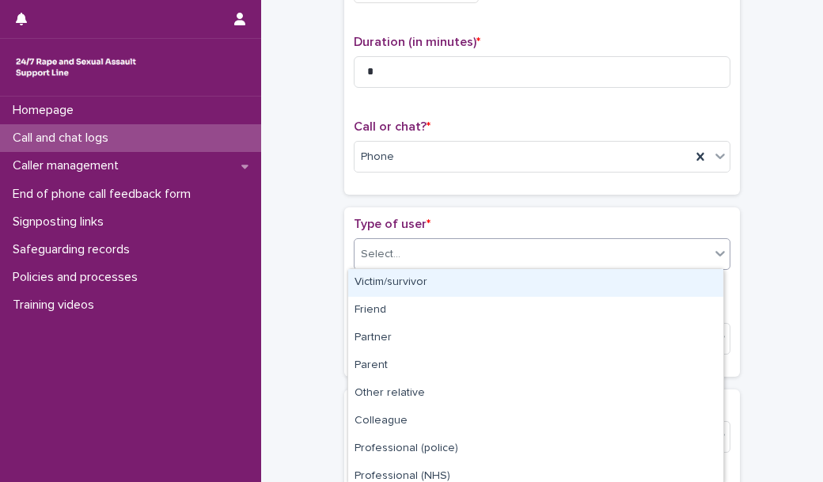
click at [413, 244] on div "Select..." at bounding box center [531, 254] width 355 height 26
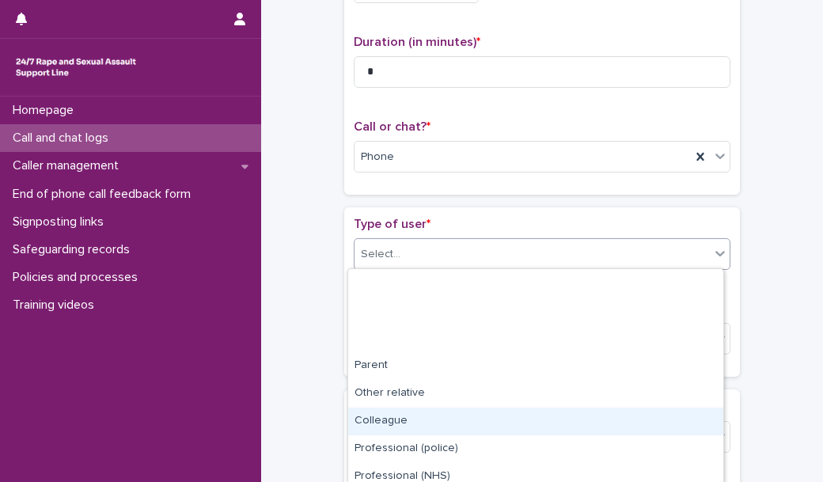
scroll to position [200, 0]
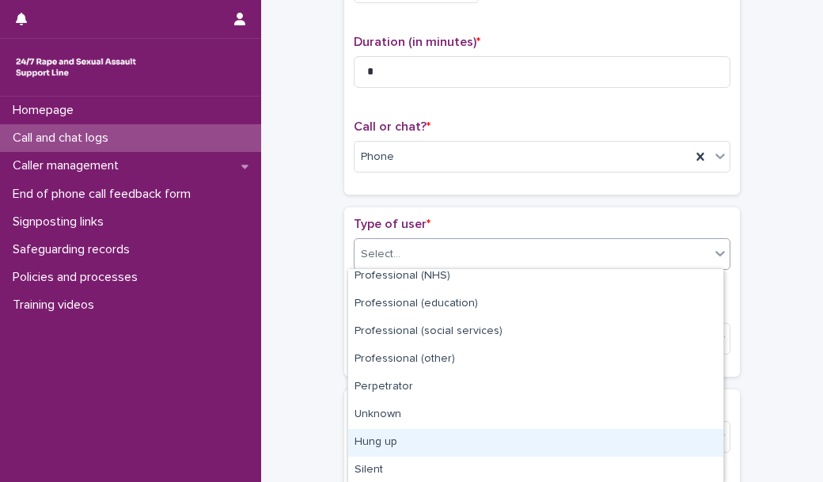
click at [444, 439] on div "Hung up" at bounding box center [535, 443] width 375 height 28
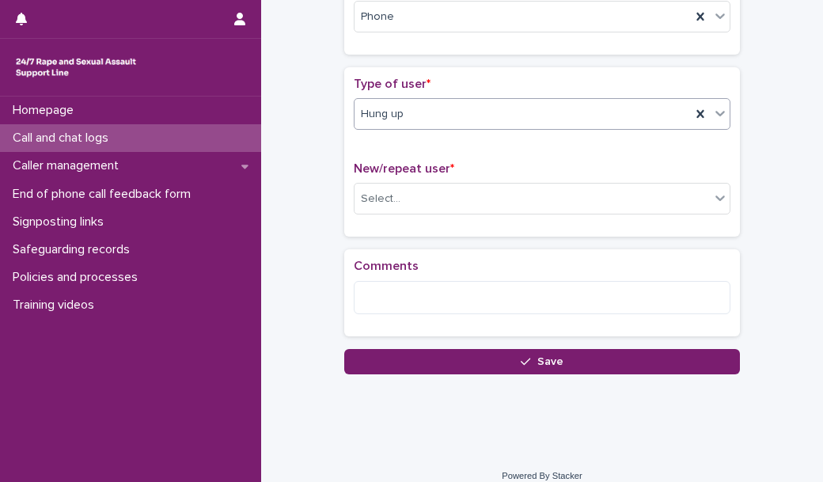
scroll to position [302, 0]
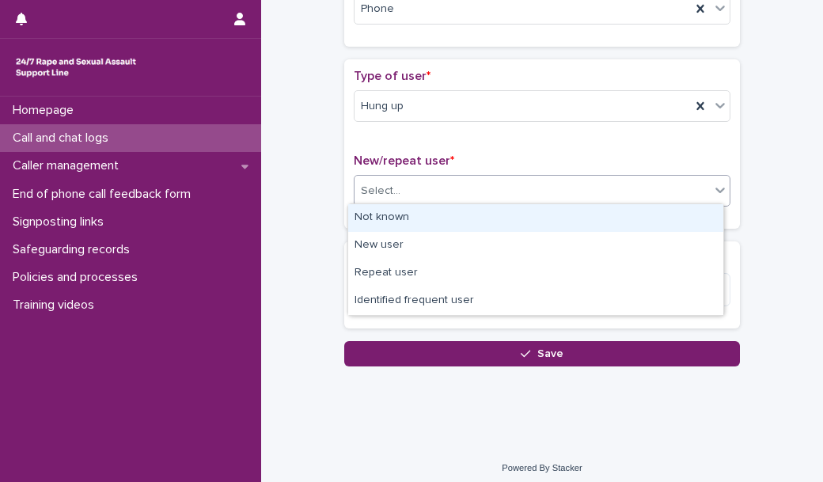
click at [423, 186] on div "Select..." at bounding box center [531, 191] width 355 height 26
click at [422, 215] on div "Not known" at bounding box center [535, 218] width 375 height 28
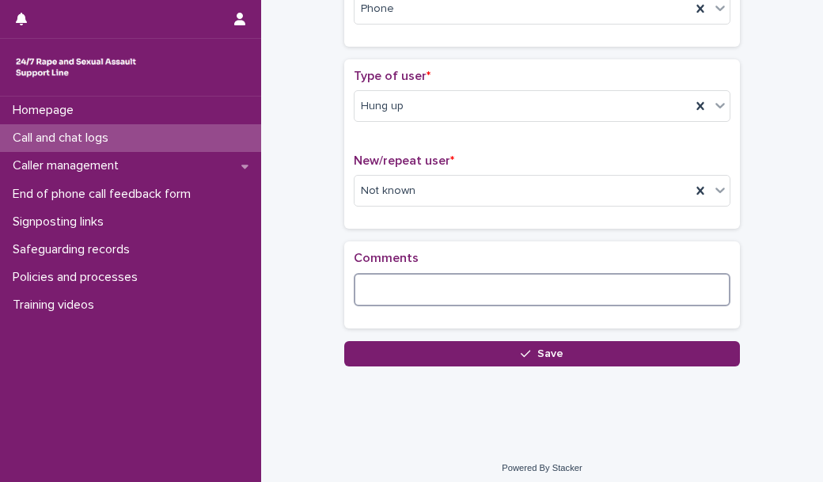
click at [405, 287] on textarea at bounding box center [542, 289] width 377 height 33
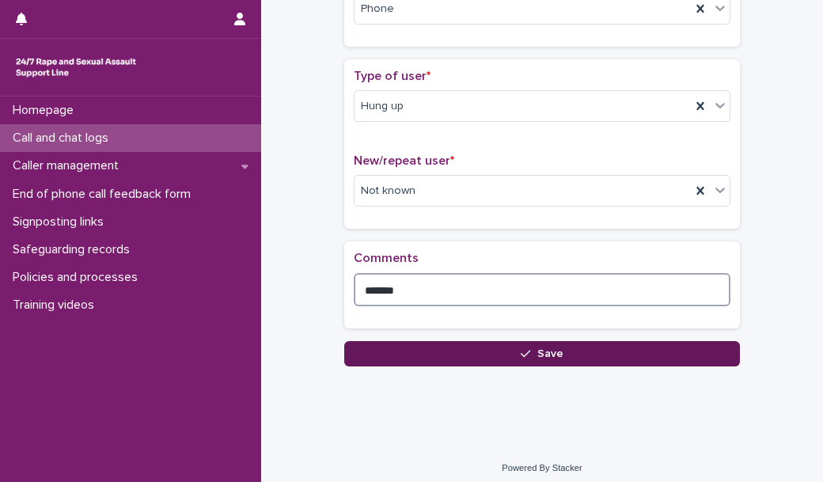
type textarea "*******"
click at [424, 346] on button "Save" at bounding box center [542, 353] width 396 height 25
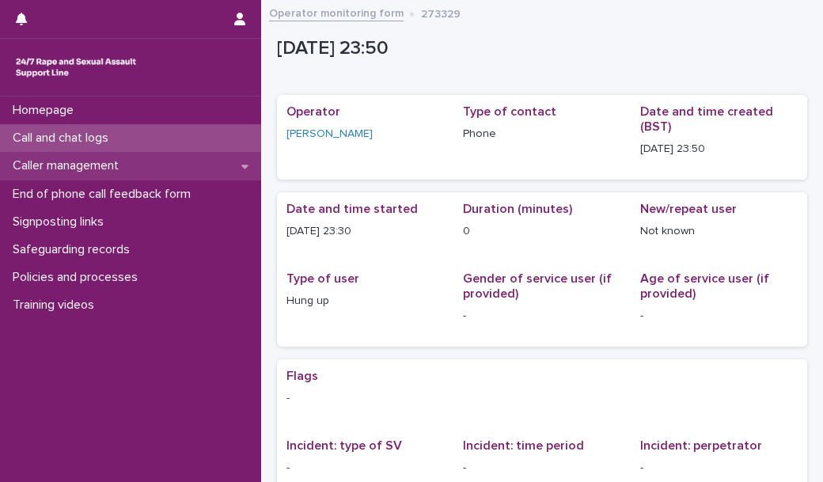
click at [168, 170] on div "Caller management" at bounding box center [130, 166] width 261 height 28
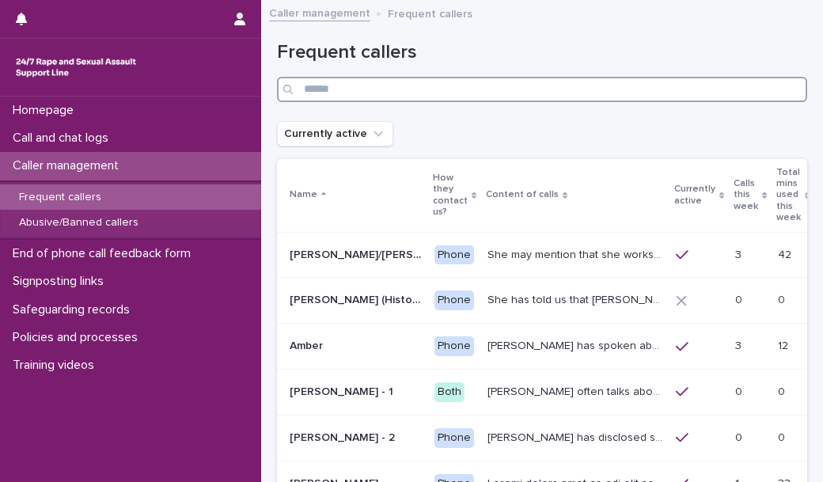
click at [468, 93] on input "Search" at bounding box center [542, 89] width 530 height 25
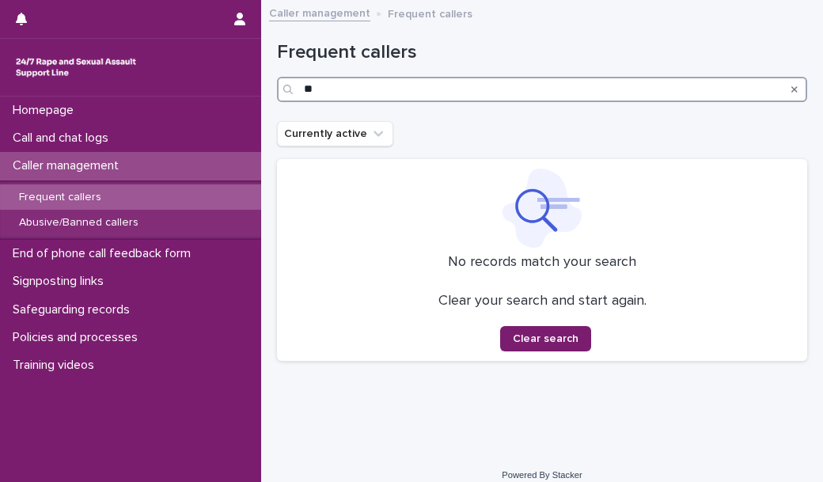
type input "*"
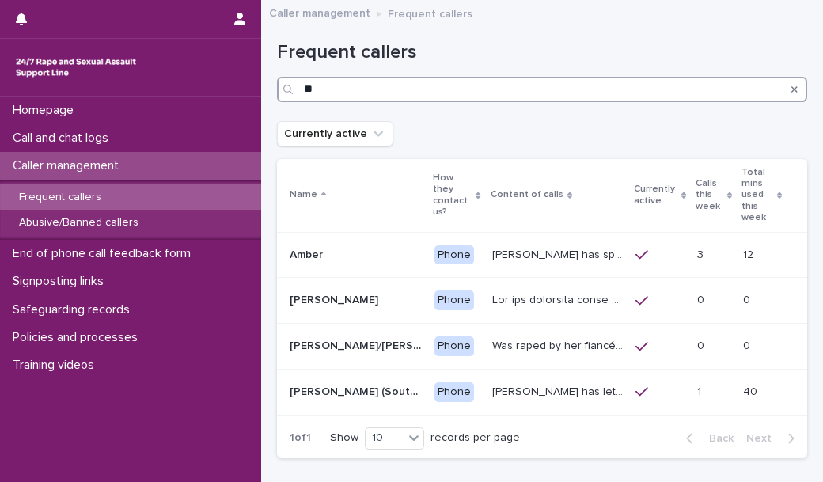
type input "**"
click at [185, 172] on div "Caller management" at bounding box center [130, 166] width 261 height 28
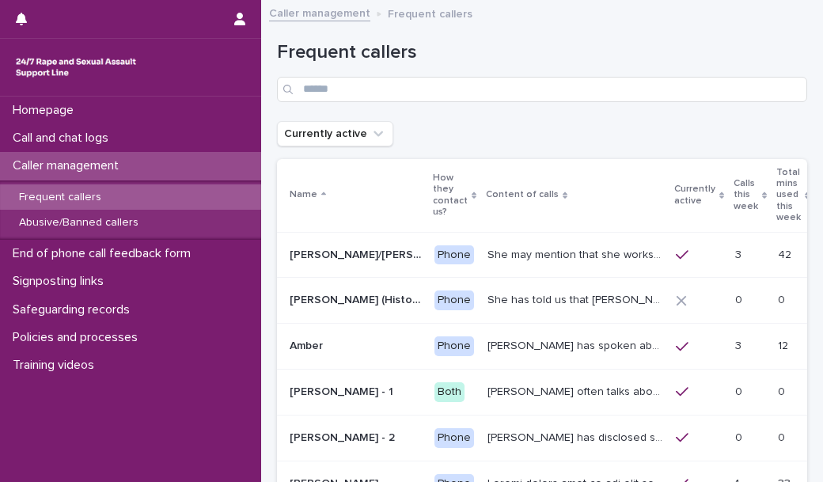
click at [206, 165] on div "Caller management" at bounding box center [130, 166] width 261 height 28
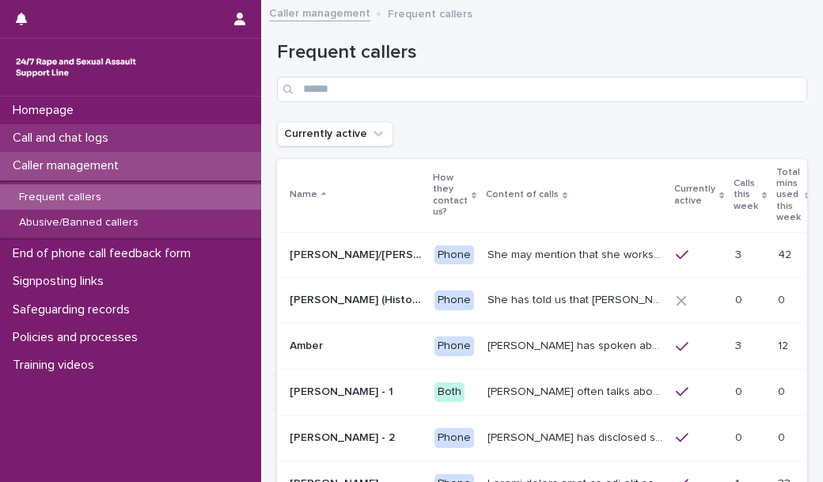
click at [169, 136] on div "Call and chat logs" at bounding box center [130, 138] width 261 height 28
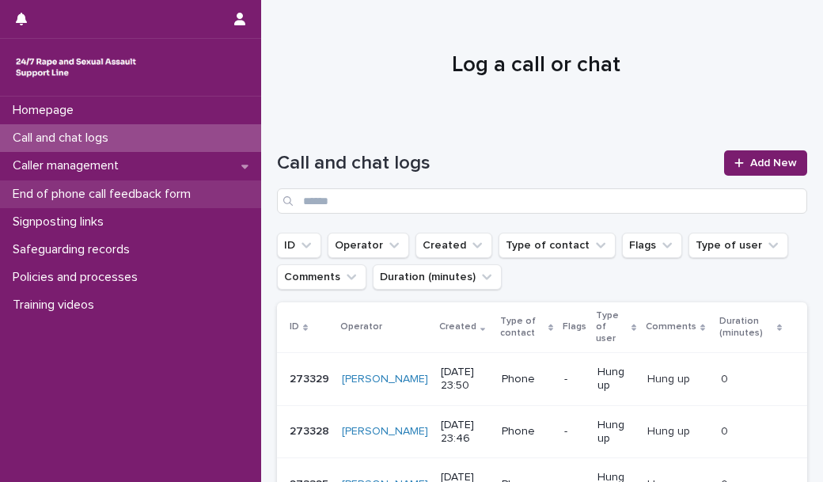
click at [158, 191] on p "End of phone call feedback form" at bounding box center [104, 194] width 197 height 15
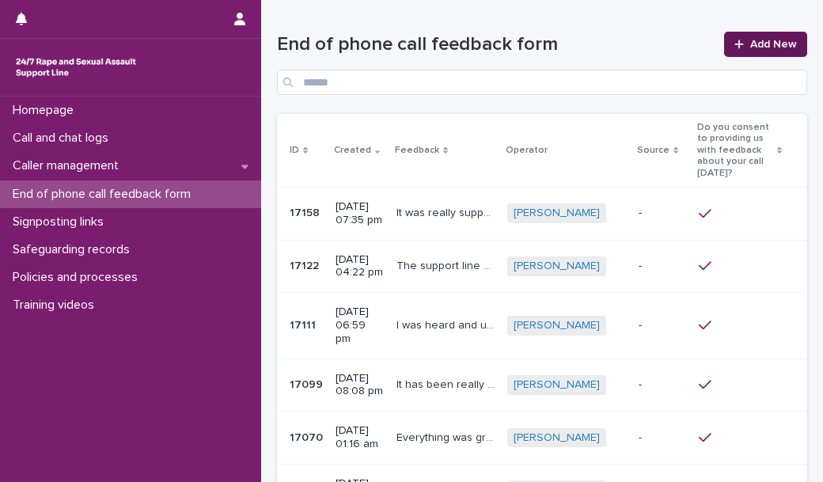
click at [750, 44] on span "Add New" at bounding box center [773, 44] width 47 height 11
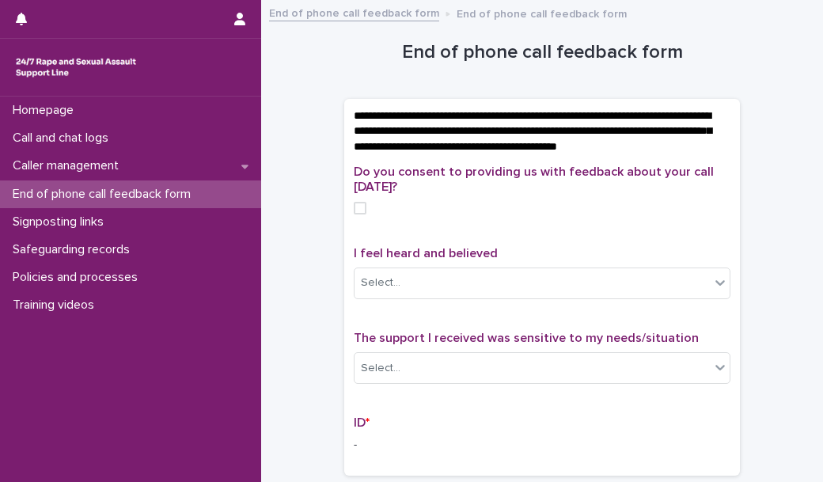
click at [360, 214] on label at bounding box center [542, 208] width 377 height 13
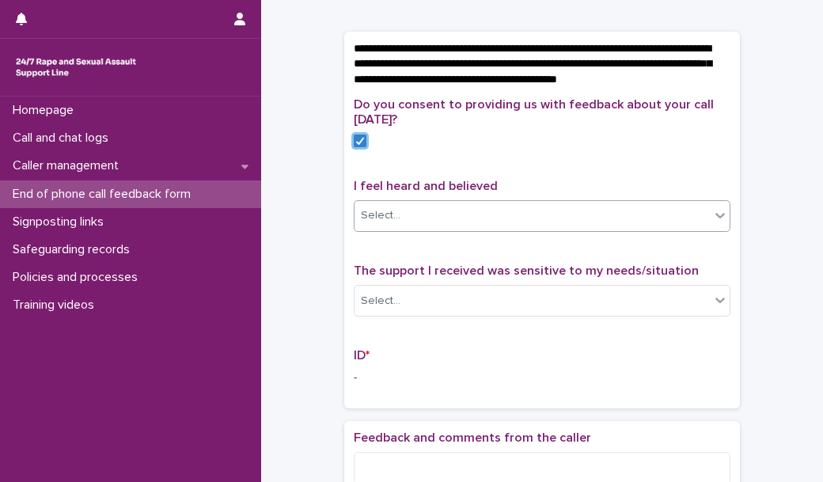
scroll to position [67, 0]
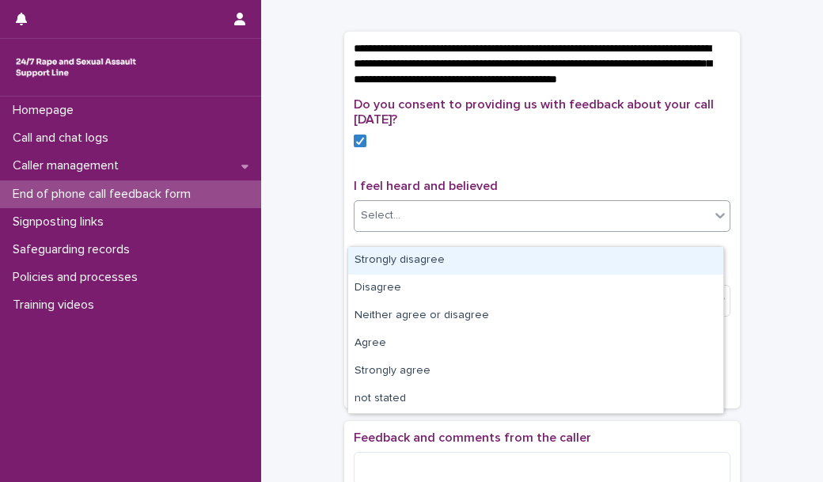
click at [608, 229] on div "Select..." at bounding box center [531, 216] width 355 height 26
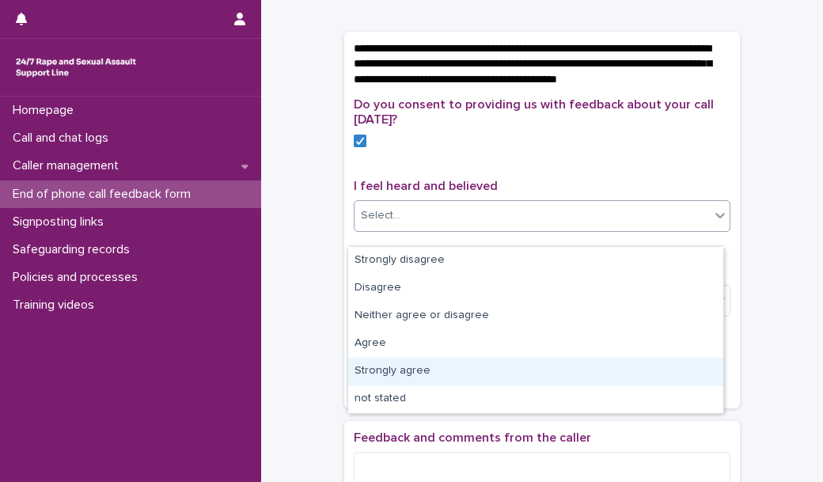
click at [482, 372] on div "Strongly agree" at bounding box center [535, 372] width 375 height 28
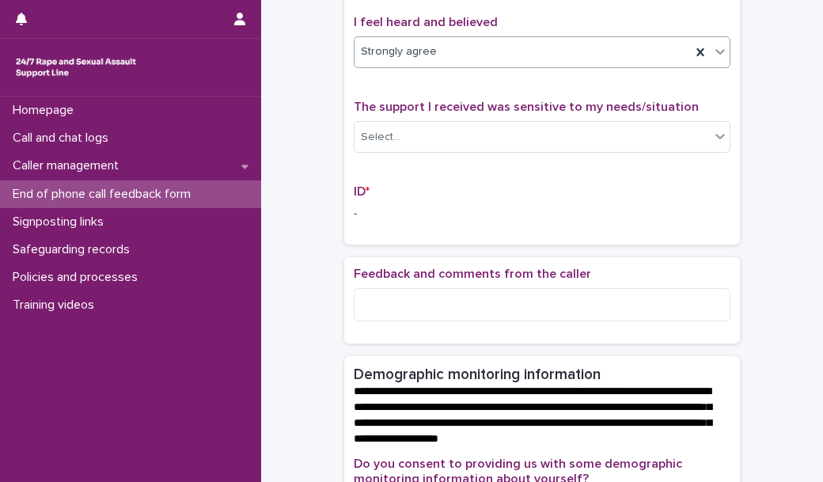
scroll to position [239, 0]
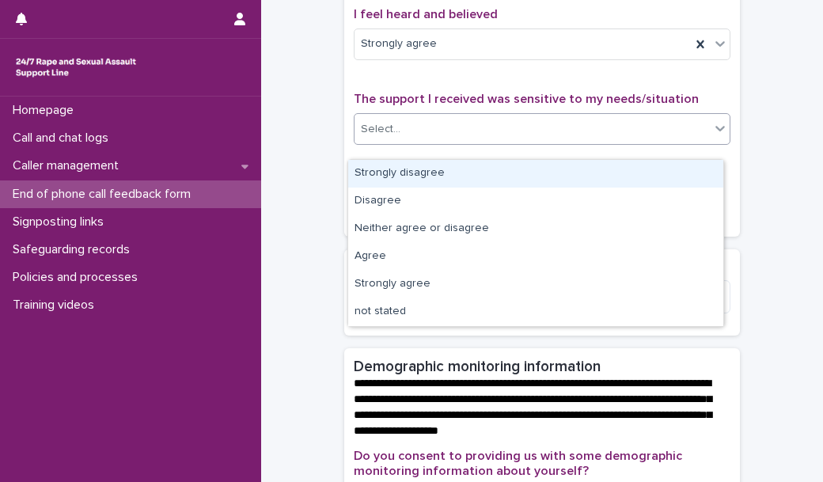
click at [472, 142] on div "Select..." at bounding box center [531, 129] width 355 height 26
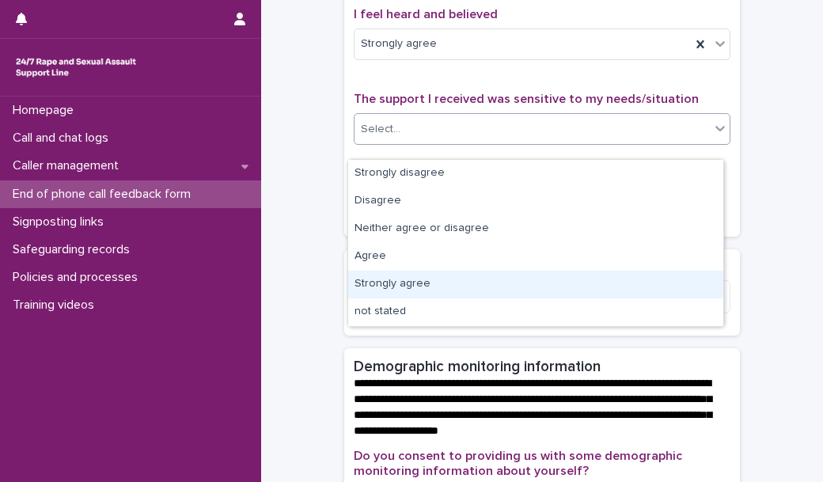
click at [399, 284] on div "Strongly agree" at bounding box center [535, 285] width 375 height 28
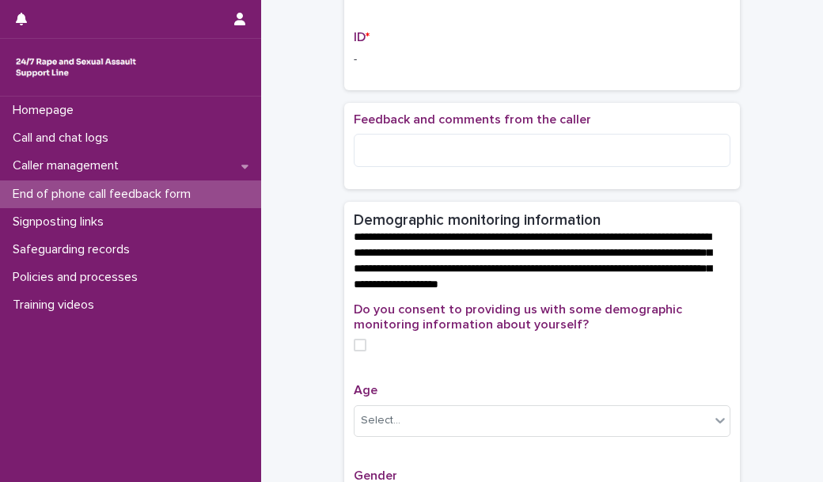
scroll to position [388, 0]
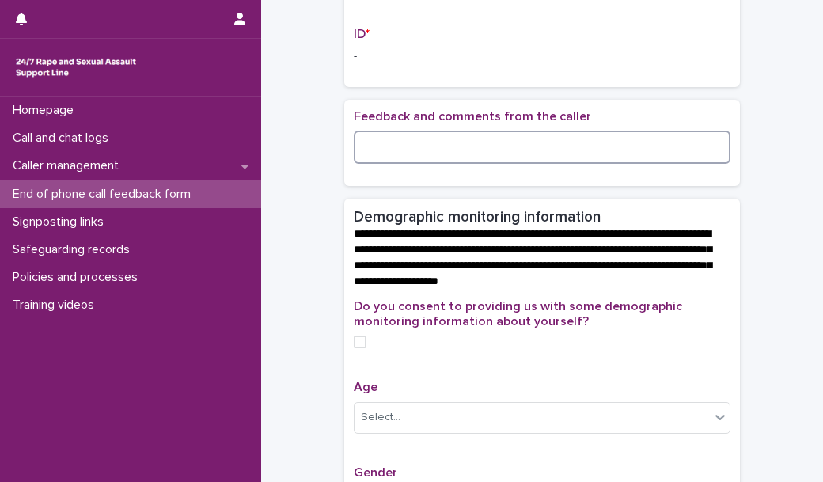
click at [418, 157] on textarea at bounding box center [542, 147] width 377 height 33
type textarea "*"
click at [570, 162] on textarea "**********" at bounding box center [542, 147] width 377 height 33
click at [575, 162] on textarea "**********" at bounding box center [542, 147] width 377 height 33
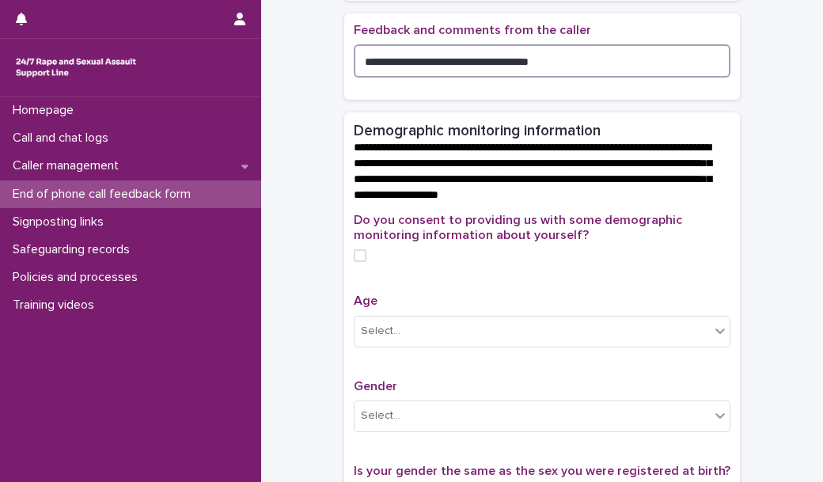
scroll to position [506, 0]
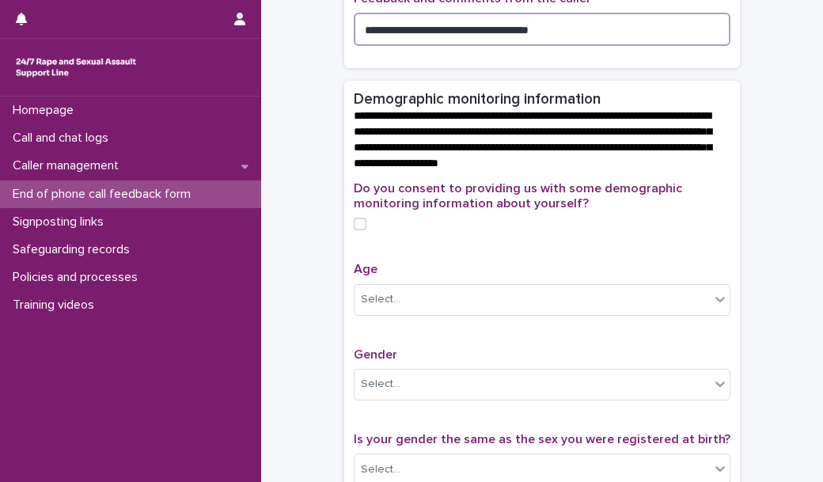
type textarea "**********"
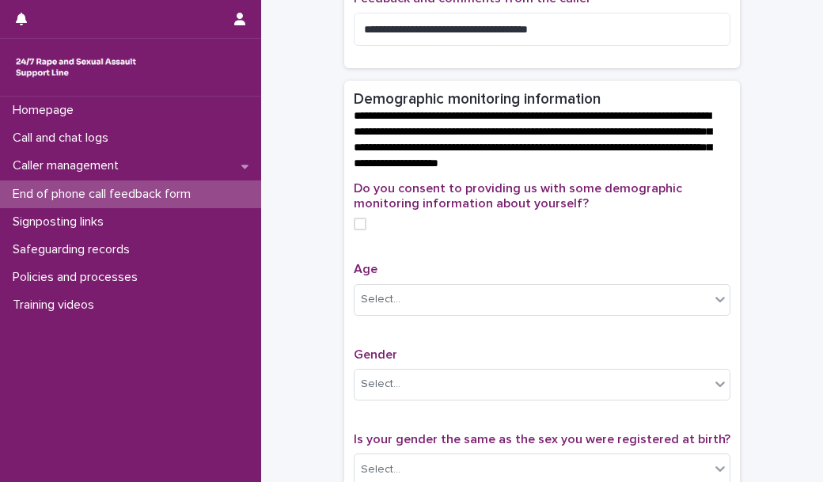
click at [361, 230] on label at bounding box center [542, 224] width 377 height 13
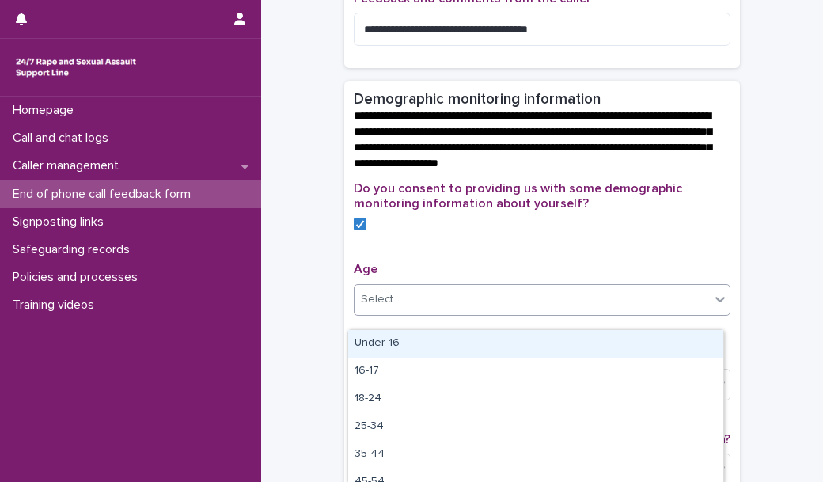
click at [429, 309] on div "Select..." at bounding box center [531, 299] width 355 height 26
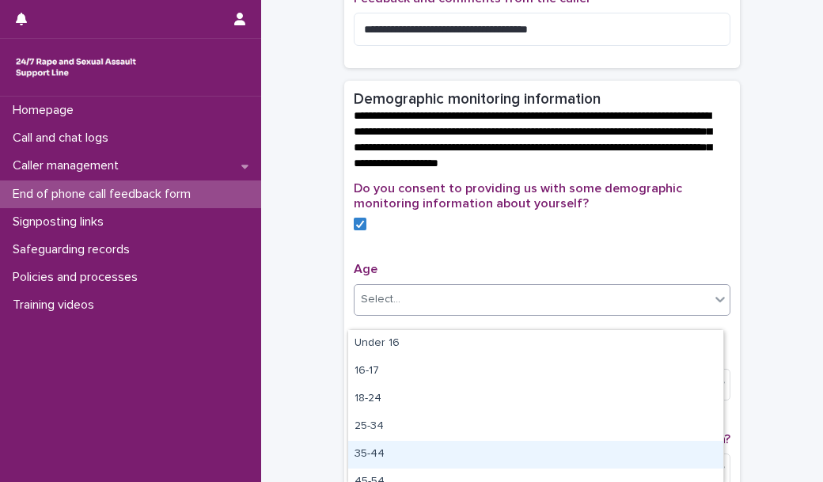
click at [424, 456] on div "35-44" at bounding box center [535, 455] width 375 height 28
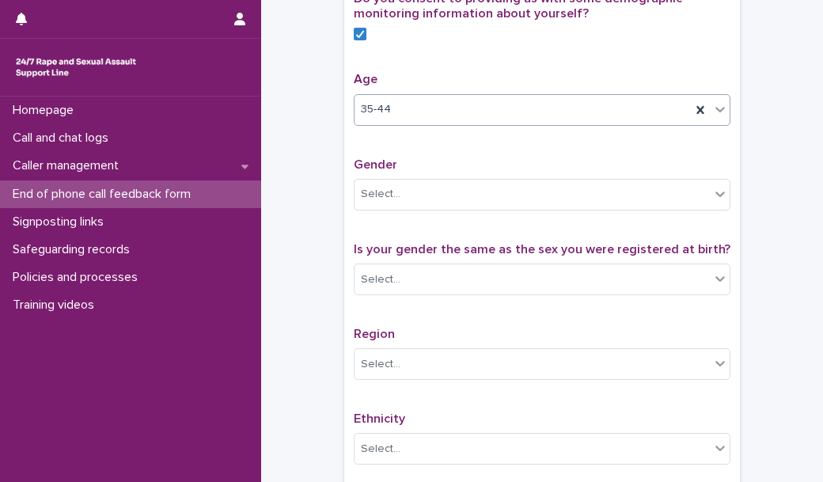
scroll to position [700, 0]
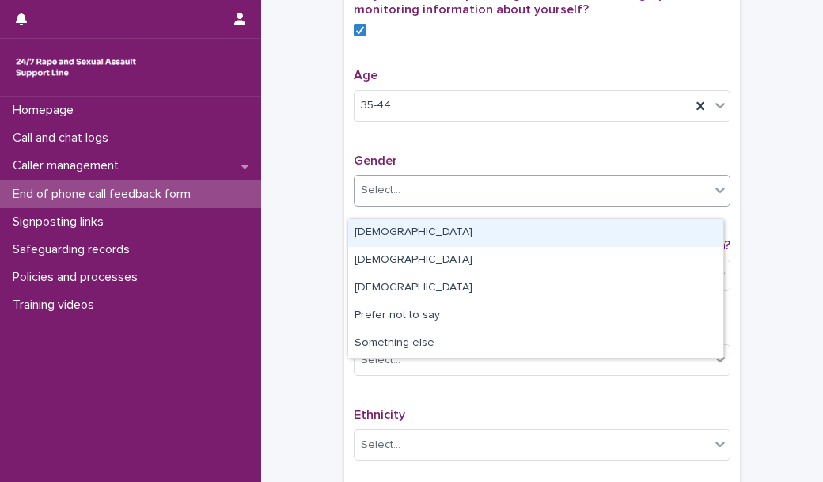
click at [422, 206] on div "Select..." at bounding box center [542, 191] width 377 height 32
click at [394, 231] on div "[DEMOGRAPHIC_DATA]" at bounding box center [535, 233] width 375 height 28
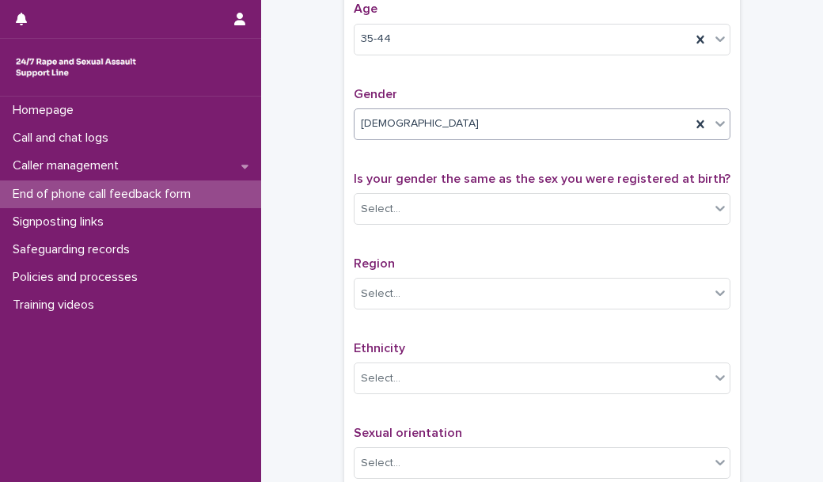
scroll to position [773, 0]
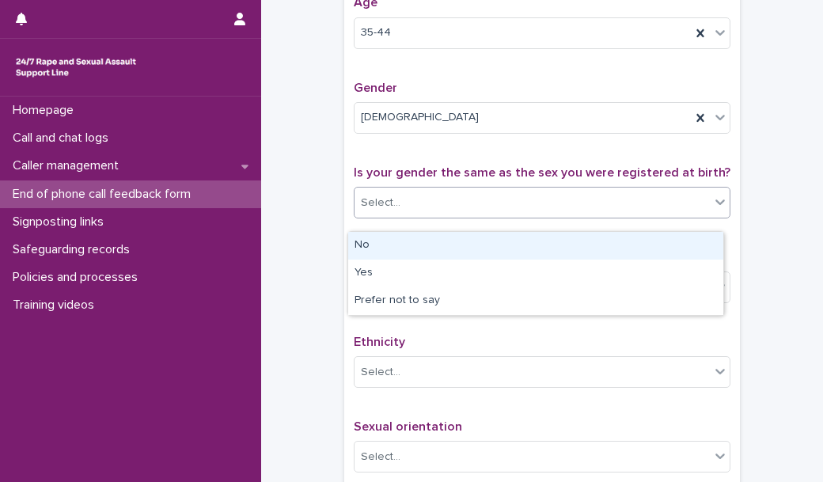
click at [431, 218] on div "Select..." at bounding box center [542, 203] width 377 height 32
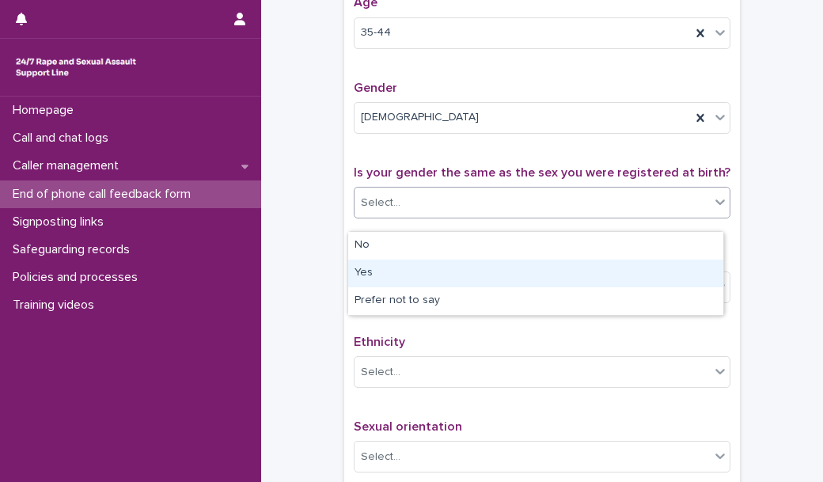
click at [416, 271] on div "Yes" at bounding box center [535, 273] width 375 height 28
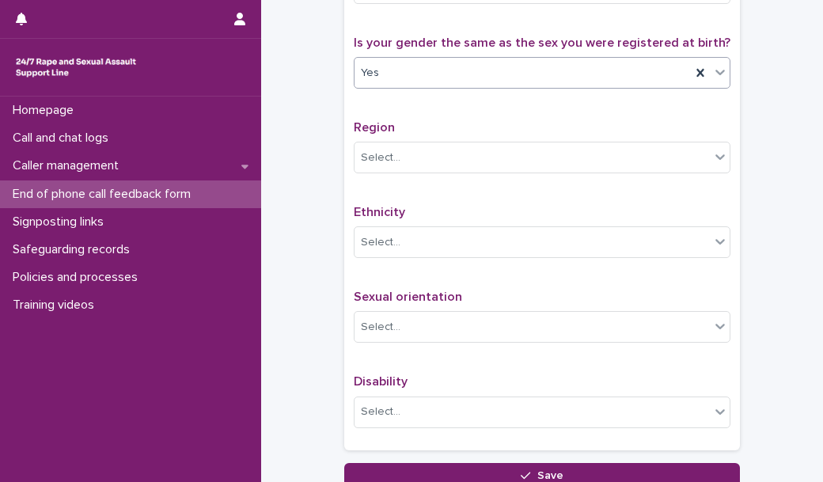
scroll to position [907, 0]
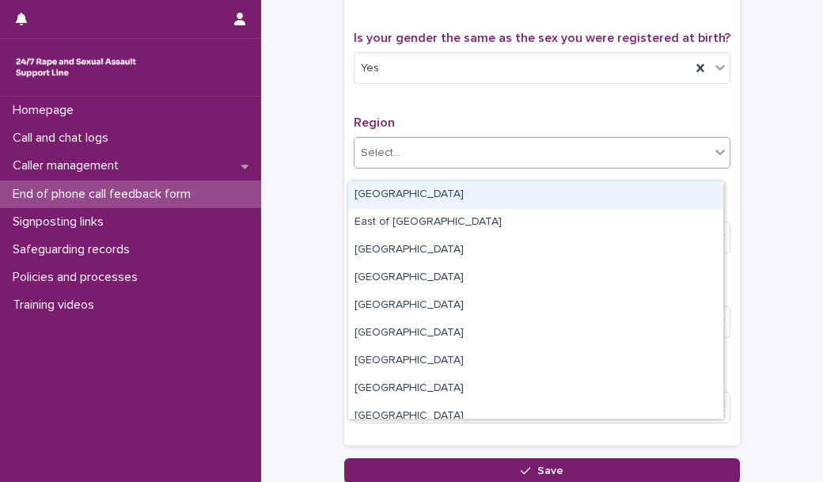
click at [413, 164] on div "Select..." at bounding box center [531, 153] width 355 height 26
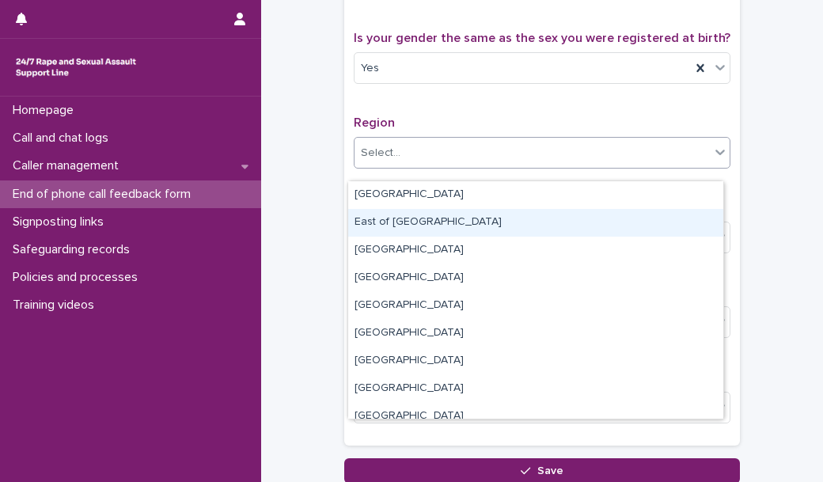
click at [418, 221] on div "East of [GEOGRAPHIC_DATA]" at bounding box center [535, 223] width 375 height 28
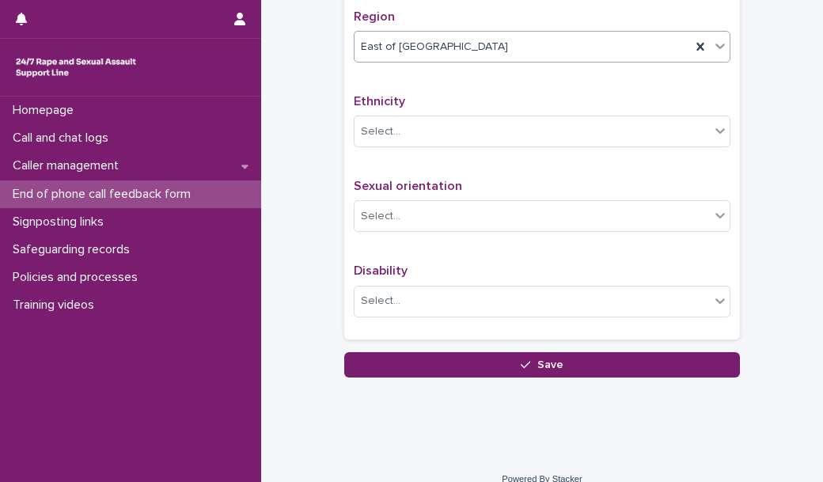
scroll to position [1015, 0]
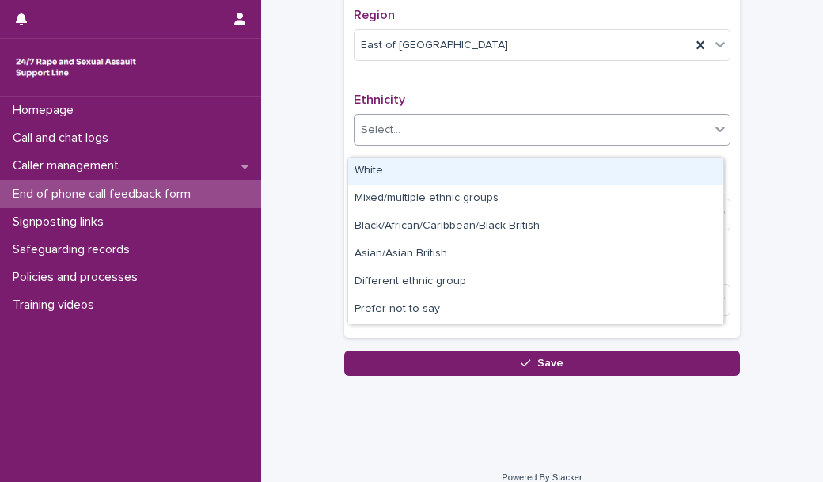
click at [427, 128] on div "Select..." at bounding box center [531, 130] width 355 height 26
click at [379, 173] on div "White" at bounding box center [535, 171] width 375 height 28
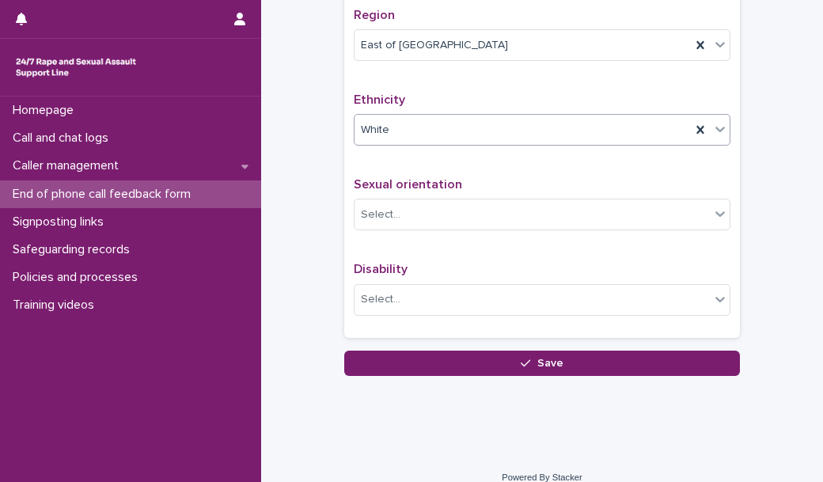
scroll to position [1043, 0]
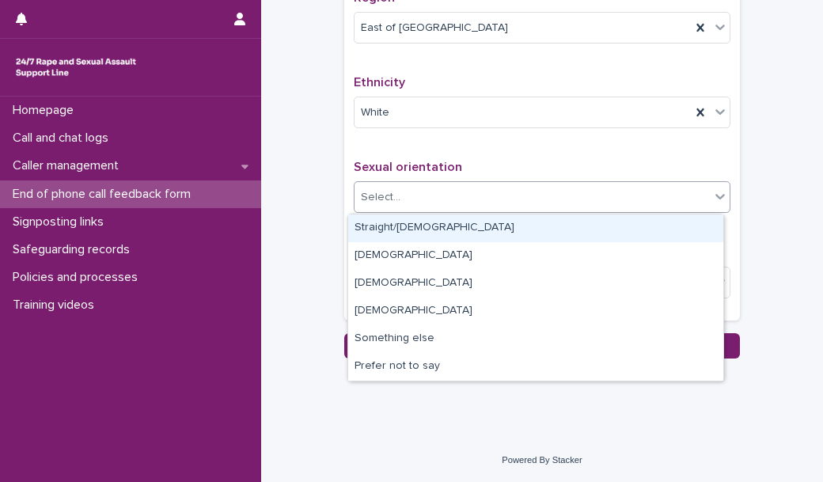
click at [384, 207] on div "Select..." at bounding box center [531, 197] width 355 height 26
click at [388, 232] on div "Straight/[DEMOGRAPHIC_DATA]" at bounding box center [535, 228] width 375 height 28
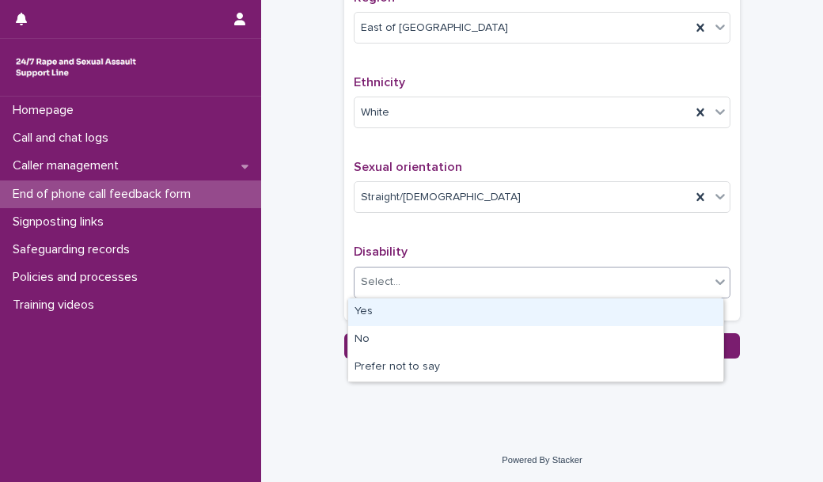
click at [379, 276] on div "Select..." at bounding box center [381, 282] width 40 height 17
click at [394, 314] on div "Yes" at bounding box center [535, 312] width 375 height 28
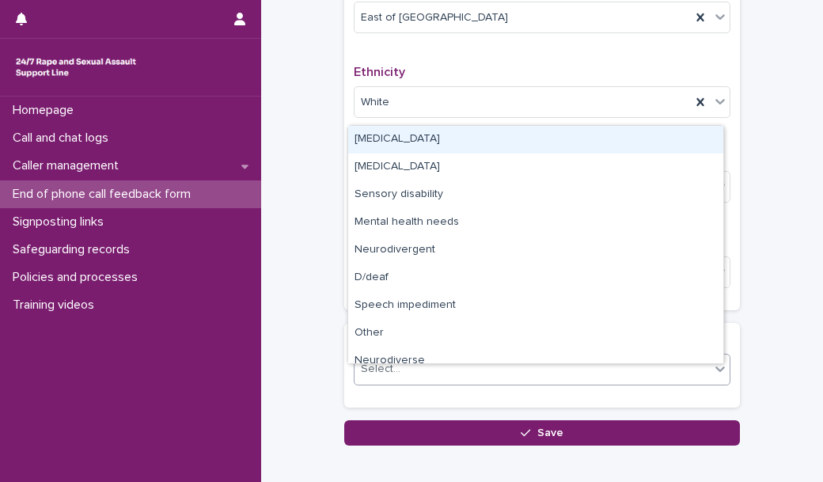
click at [425, 382] on div "Select..." at bounding box center [531, 369] width 355 height 26
click at [413, 134] on div "[MEDICAL_DATA]" at bounding box center [535, 140] width 375 height 28
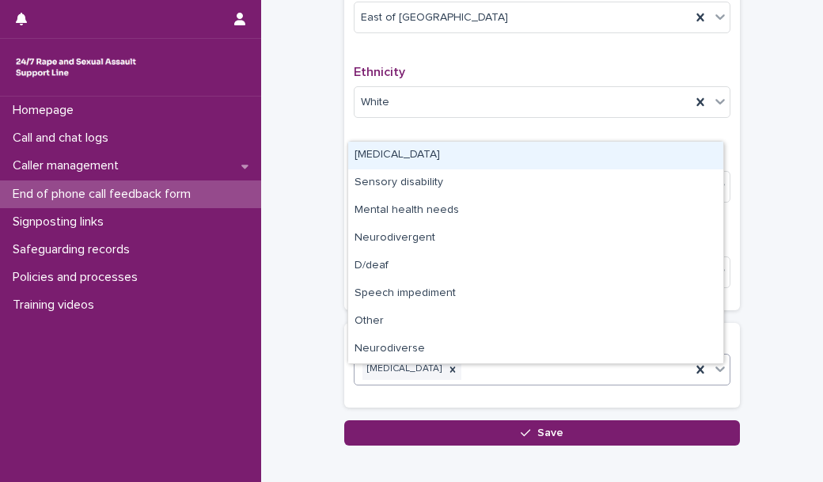
click at [474, 373] on div "[MEDICAL_DATA]" at bounding box center [522, 369] width 336 height 28
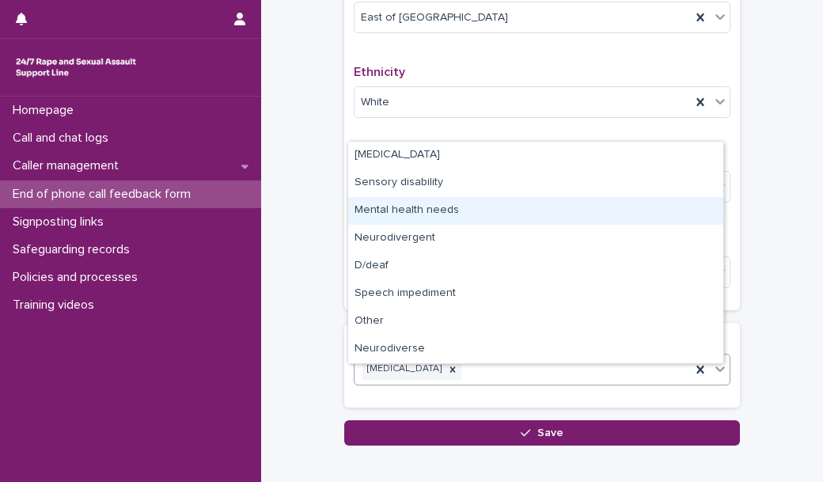
click at [465, 218] on div "Mental health needs" at bounding box center [535, 211] width 375 height 28
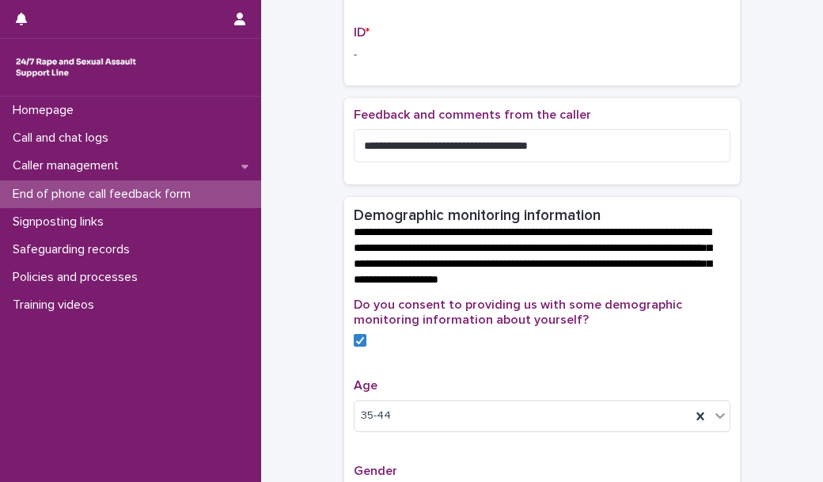
scroll to position [377, 0]
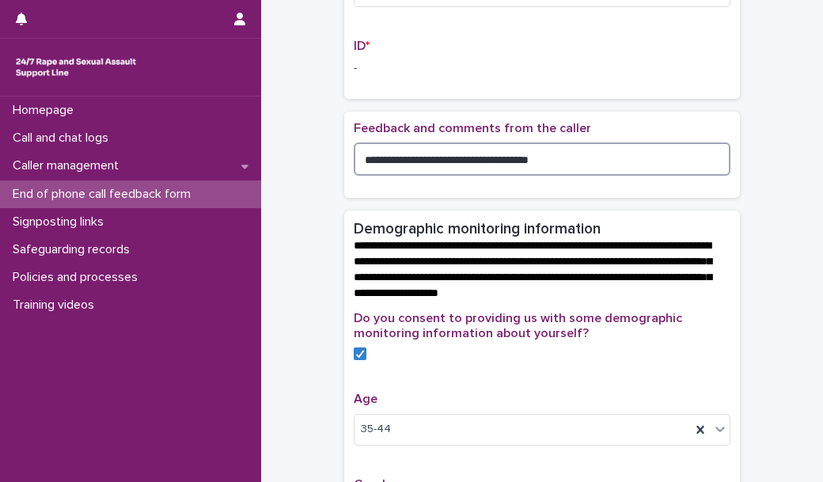
click at [521, 176] on textarea "**********" at bounding box center [542, 158] width 377 height 33
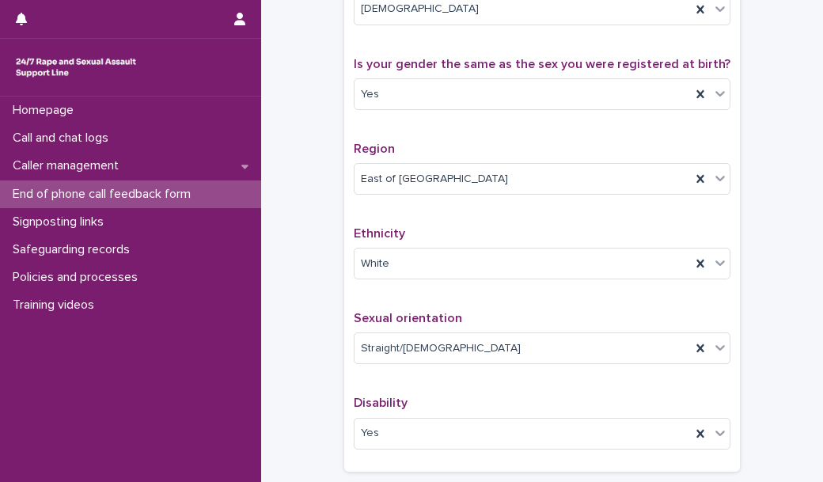
scroll to position [1139, 0]
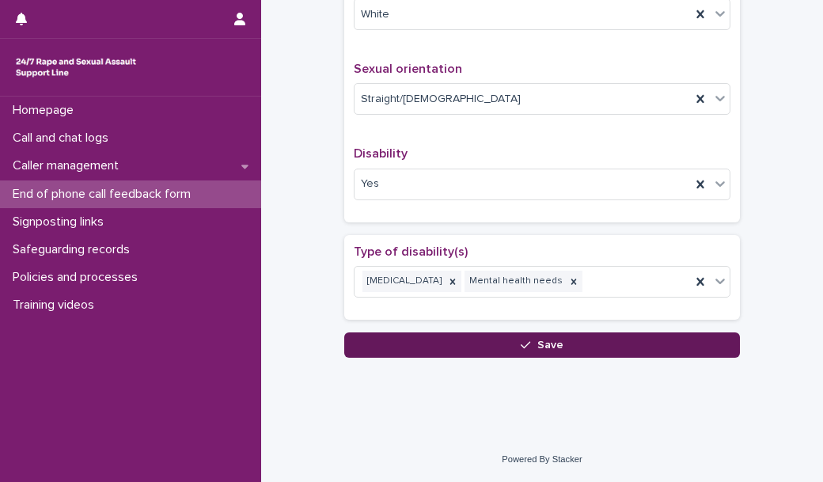
click at [500, 350] on button "Save" at bounding box center [542, 344] width 396 height 25
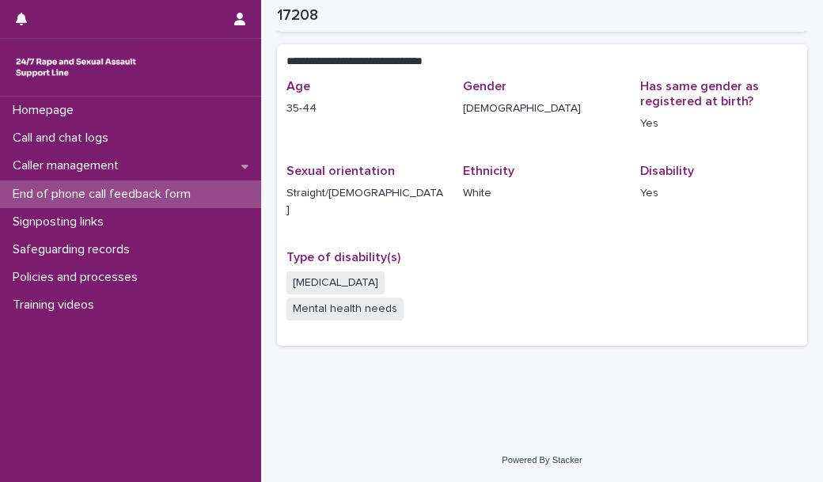
scroll to position [297, 0]
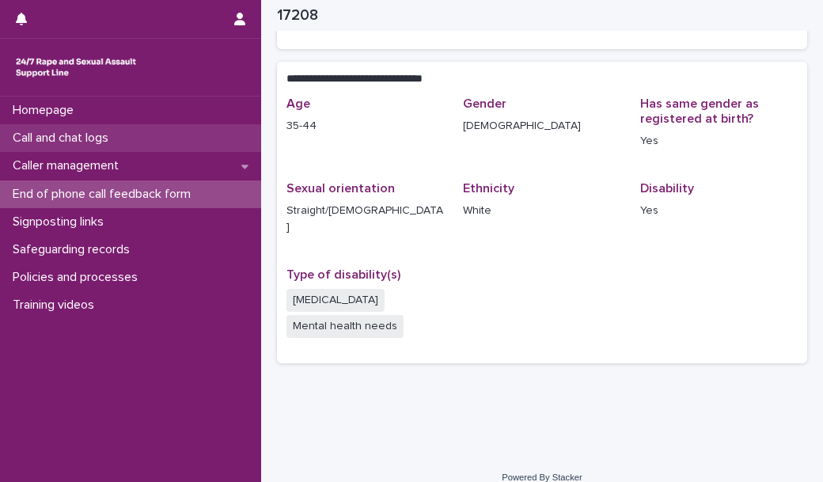
click at [170, 140] on div "Call and chat logs" at bounding box center [130, 138] width 261 height 28
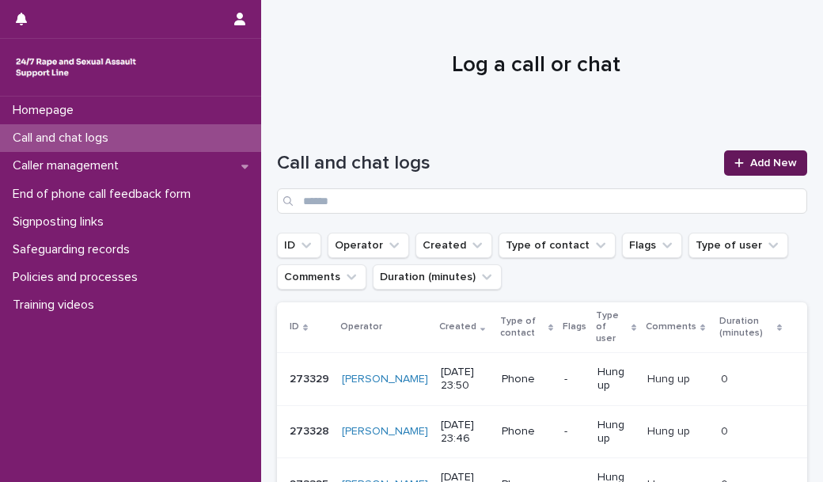
click at [738, 165] on link "Add New" at bounding box center [765, 162] width 83 height 25
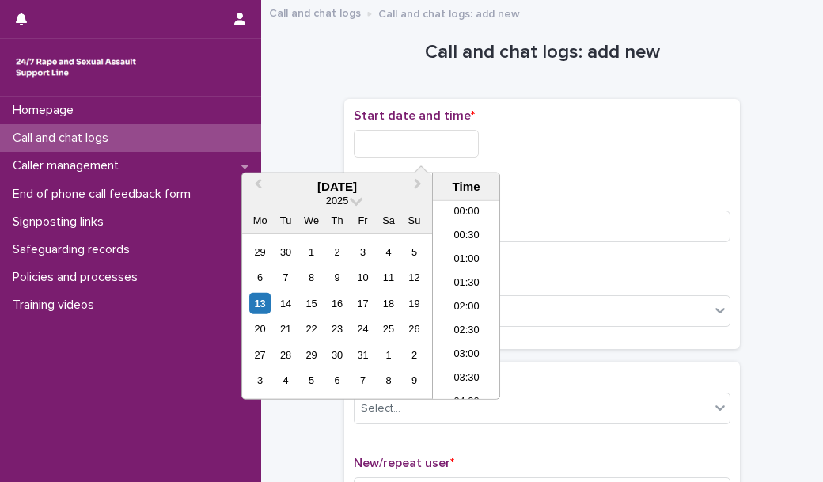
click at [423, 144] on input "text" at bounding box center [416, 144] width 125 height 28
click at [475, 219] on li "00:00" at bounding box center [466, 213] width 67 height 24
type input "**********"
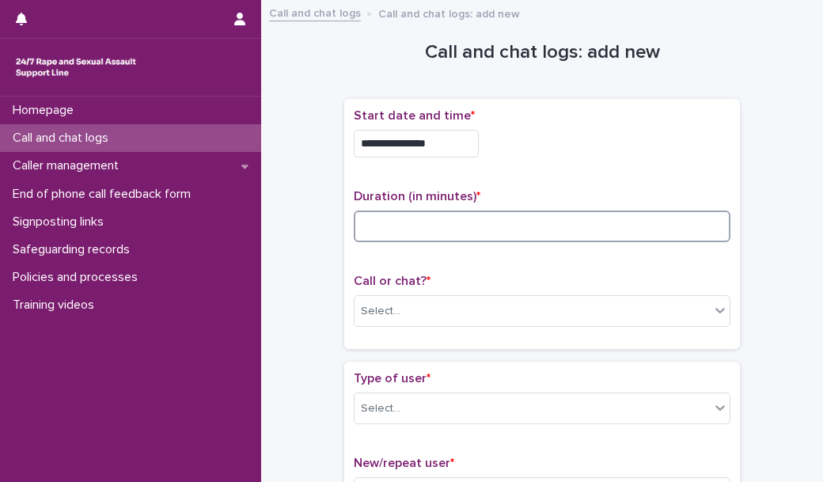
click at [457, 237] on input at bounding box center [542, 226] width 377 height 32
type input "**"
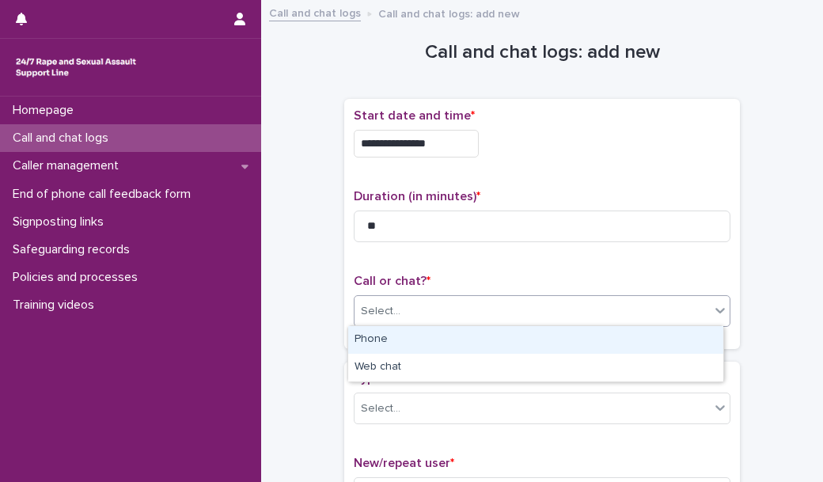
click at [432, 321] on div "Select..." at bounding box center [531, 311] width 355 height 26
click at [444, 343] on div "Phone" at bounding box center [535, 340] width 375 height 28
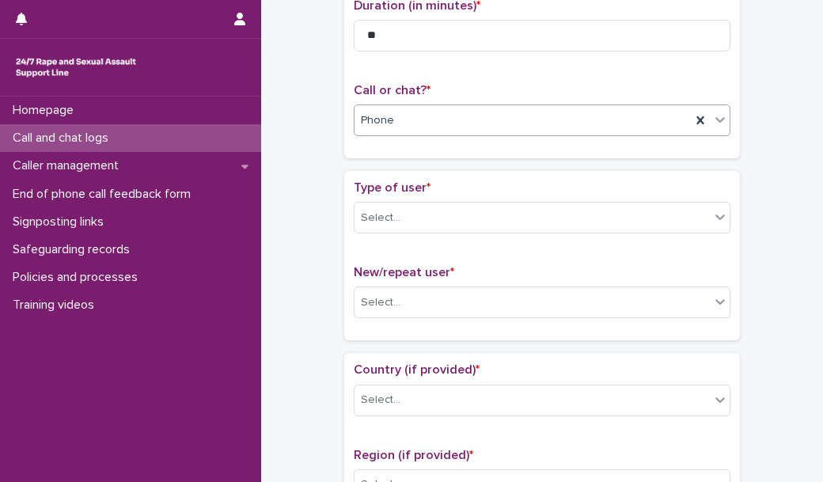
scroll to position [205, 0]
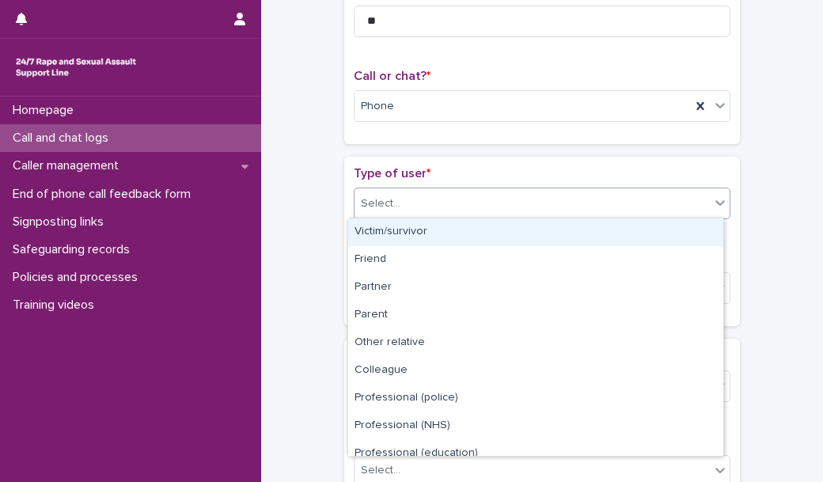
click at [475, 196] on div "Select..." at bounding box center [531, 204] width 355 height 26
click at [471, 235] on div "Victim/survivor" at bounding box center [535, 232] width 375 height 28
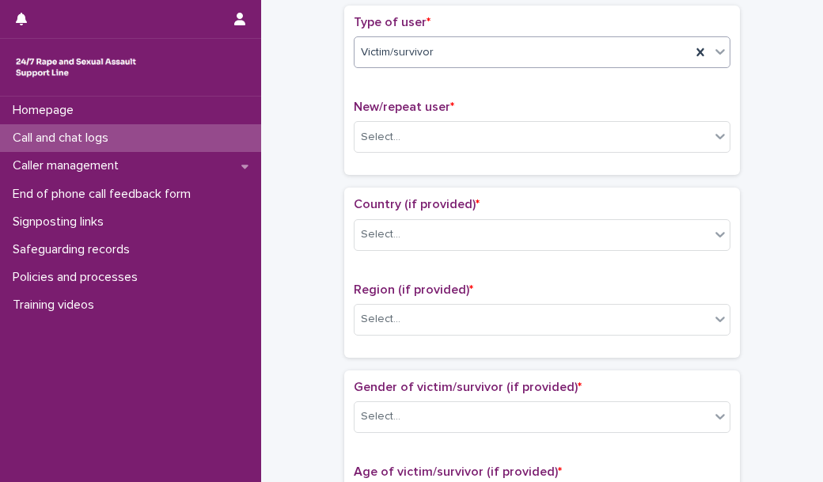
scroll to position [358, 0]
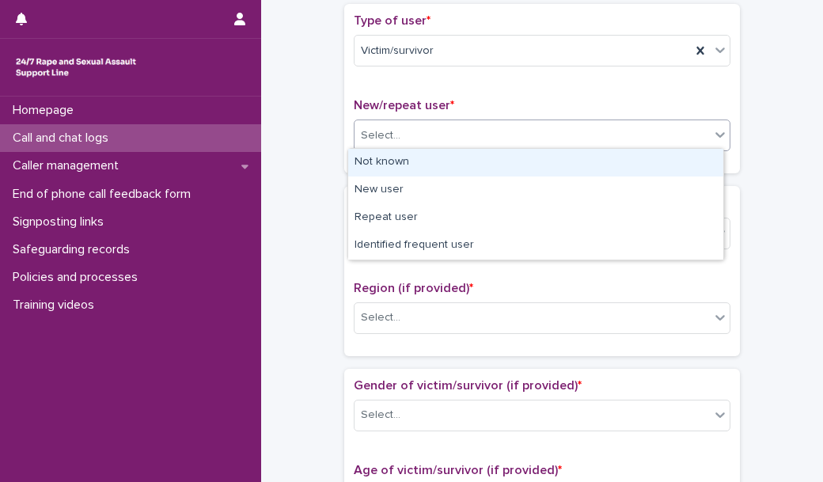
click at [466, 142] on div "Select..." at bounding box center [531, 136] width 355 height 26
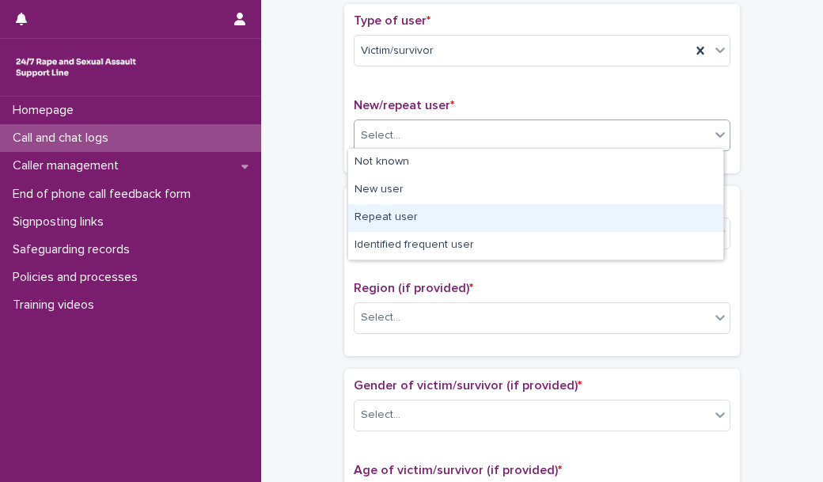
click at [453, 215] on div "Repeat user" at bounding box center [535, 218] width 375 height 28
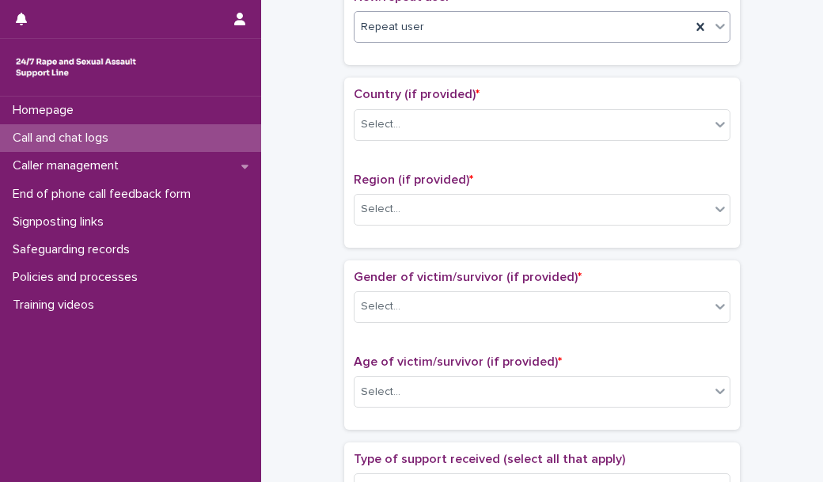
scroll to position [472, 0]
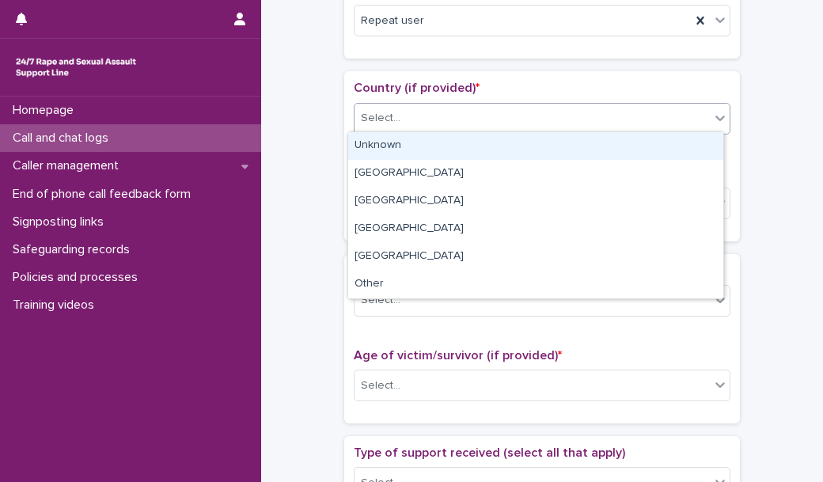
click at [440, 116] on div "Select..." at bounding box center [531, 118] width 355 height 26
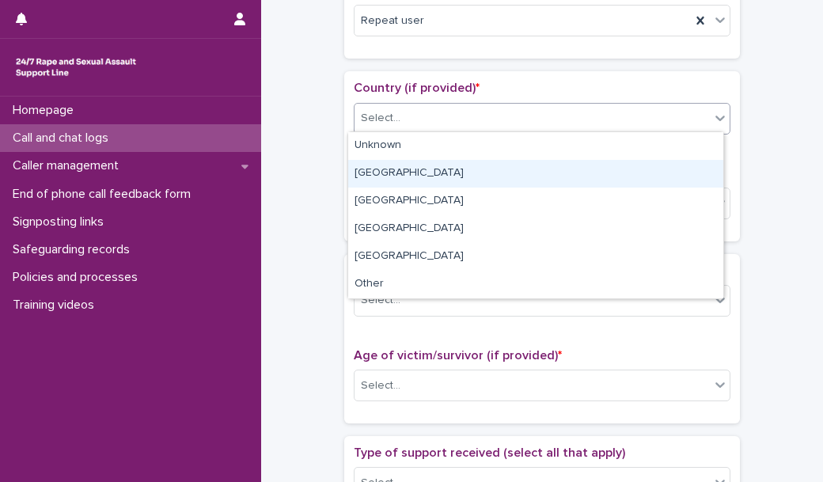
click at [430, 182] on div "[GEOGRAPHIC_DATA]" at bounding box center [535, 174] width 375 height 28
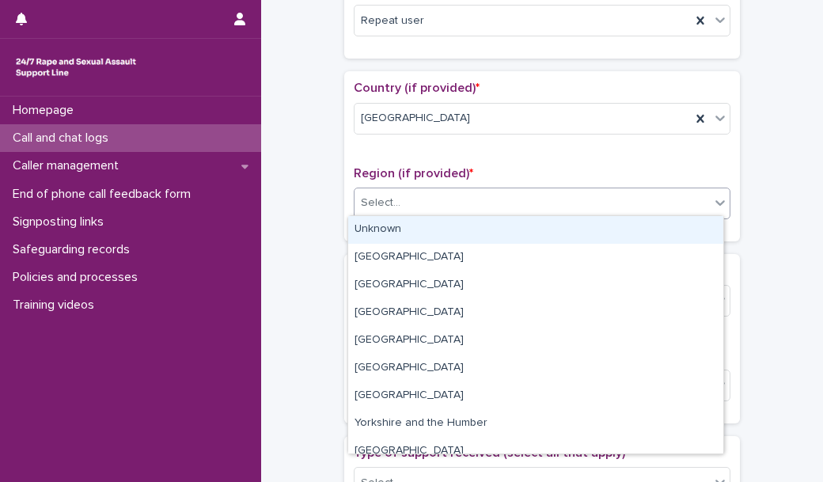
click at [438, 206] on div "Select..." at bounding box center [531, 203] width 355 height 26
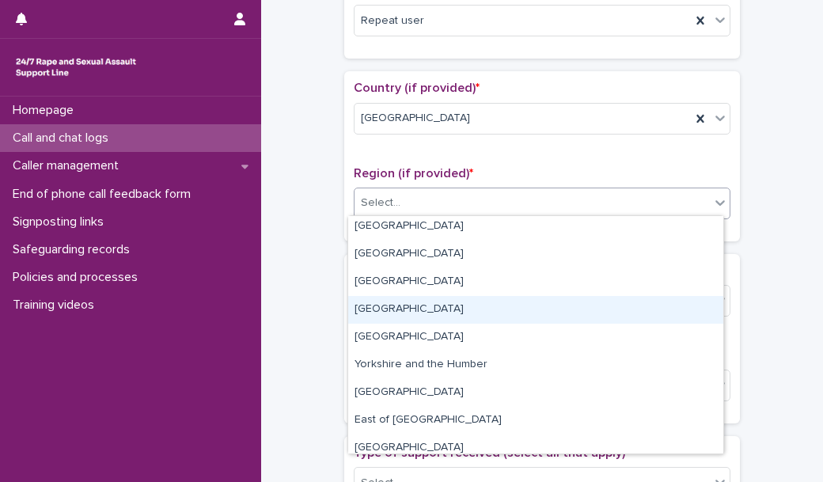
scroll to position [66, 0]
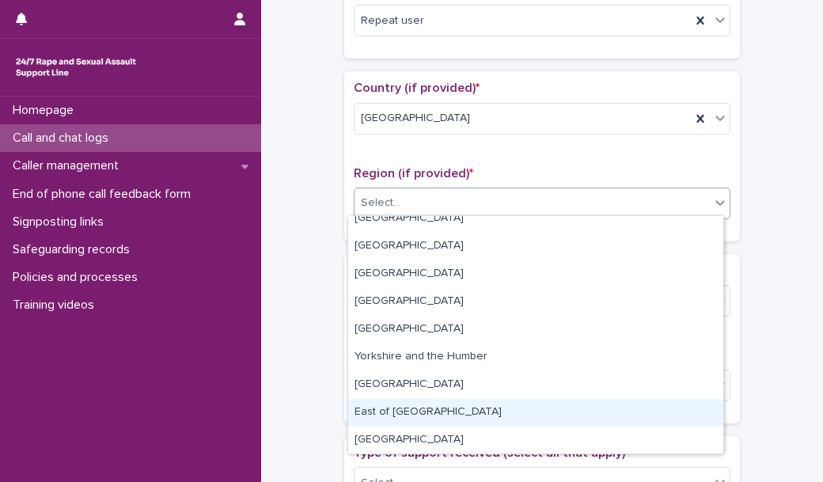
click at [418, 401] on div "East of [GEOGRAPHIC_DATA]" at bounding box center [535, 413] width 375 height 28
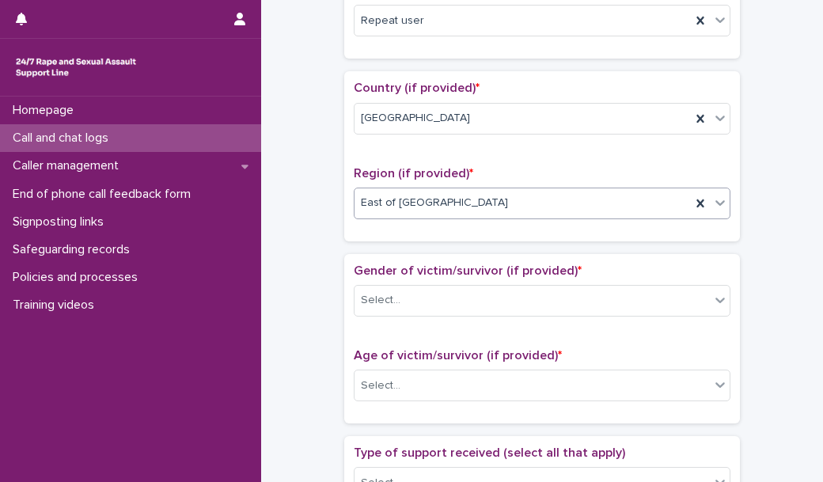
scroll to position [583, 0]
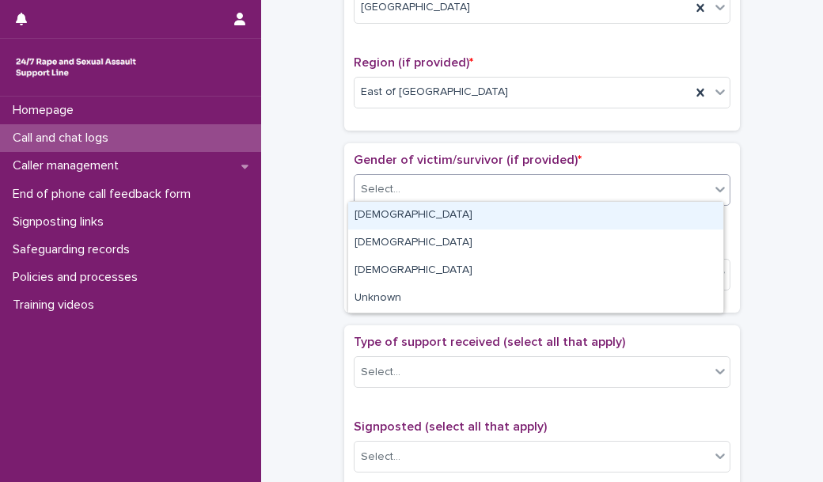
drag, startPoint x: 464, startPoint y: 183, endPoint x: 461, endPoint y: 208, distance: 25.5
click at [461, 208] on body "**********" at bounding box center [411, 241] width 823 height 482
click at [461, 208] on div "[DEMOGRAPHIC_DATA]" at bounding box center [535, 216] width 375 height 28
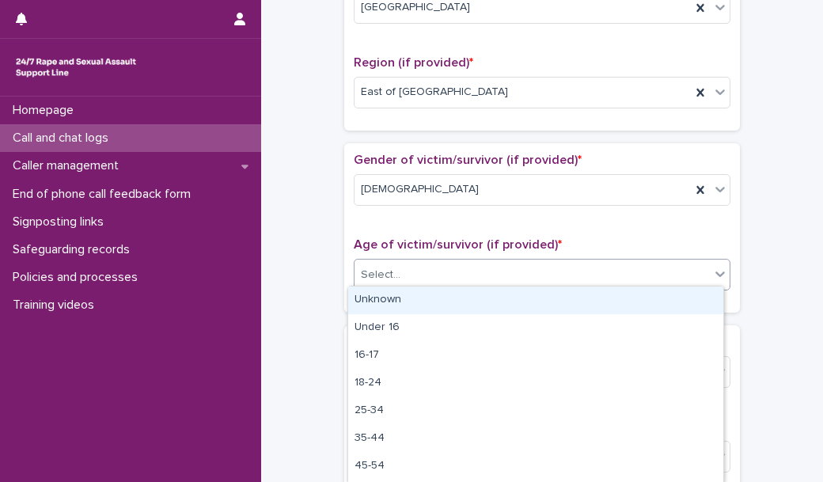
click at [436, 267] on div "Select..." at bounding box center [531, 275] width 355 height 26
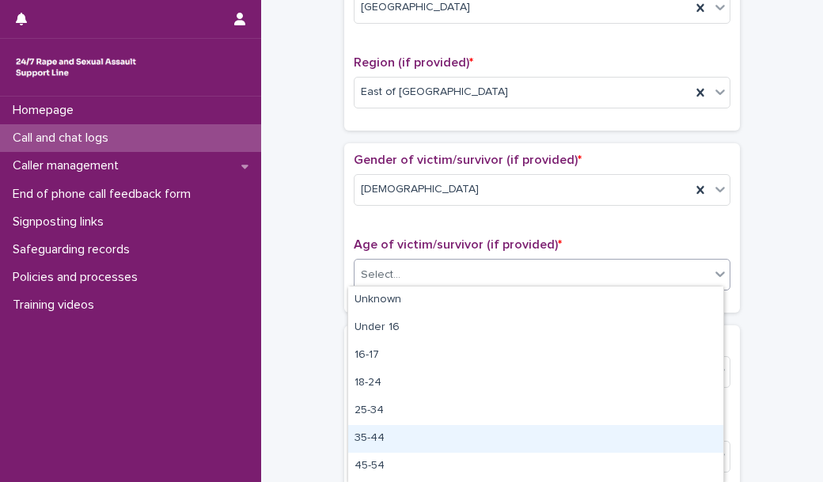
click at [398, 431] on div "35-44" at bounding box center [535, 439] width 375 height 28
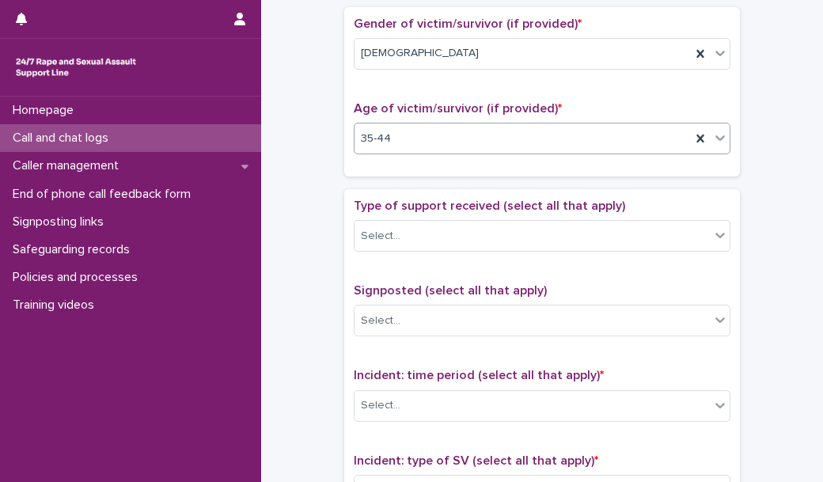
scroll to position [721, 0]
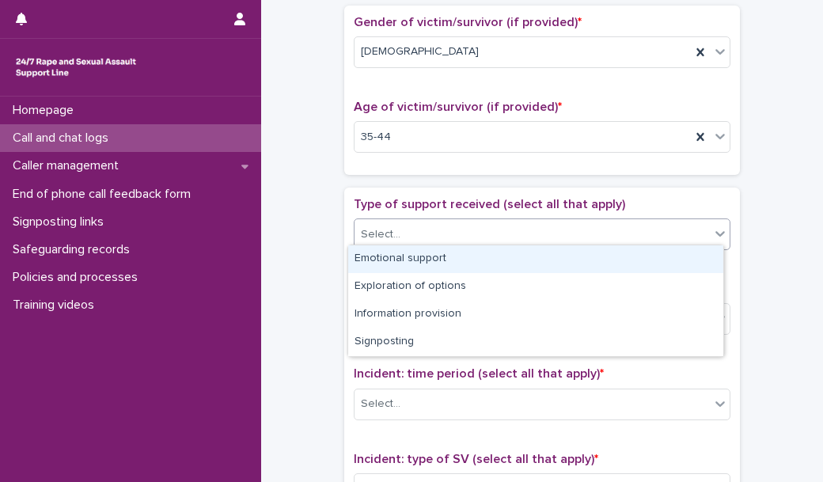
click at [425, 241] on div "Select..." at bounding box center [531, 235] width 355 height 26
click at [425, 261] on div "Emotional support" at bounding box center [535, 259] width 375 height 28
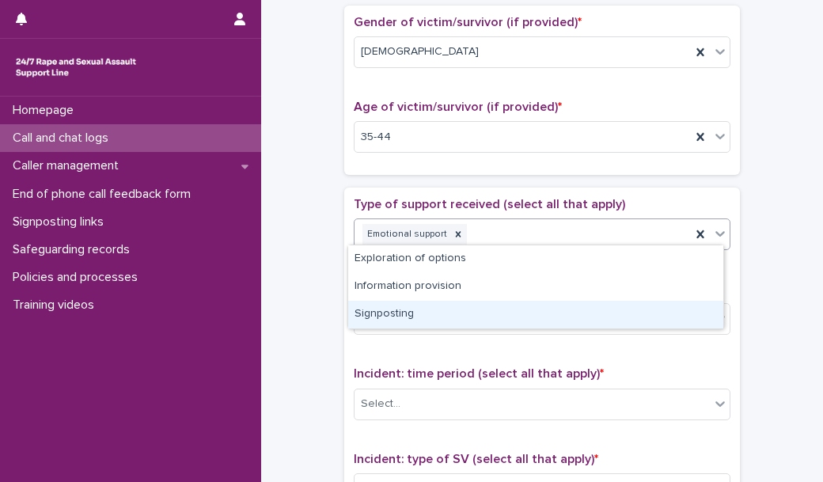
drag, startPoint x: 513, startPoint y: 233, endPoint x: 466, endPoint y: 311, distance: 90.5
click at [466, 311] on body "**********" at bounding box center [411, 241] width 823 height 482
click at [466, 311] on div "Signposting" at bounding box center [535, 315] width 375 height 28
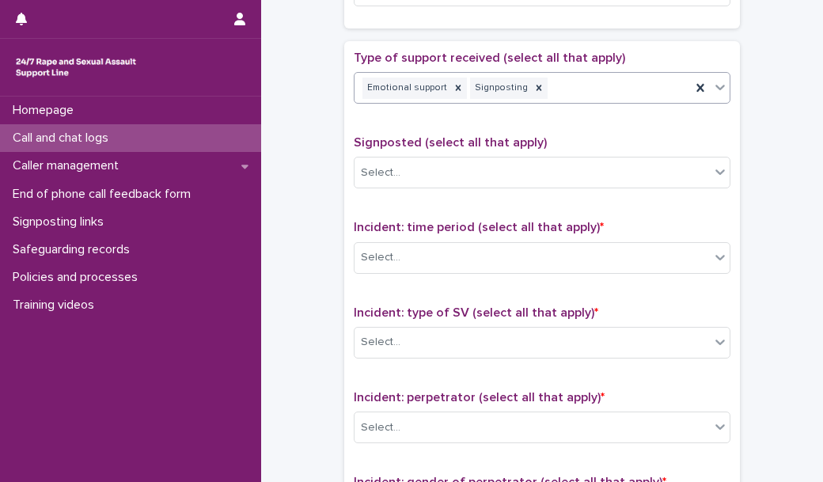
scroll to position [870, 0]
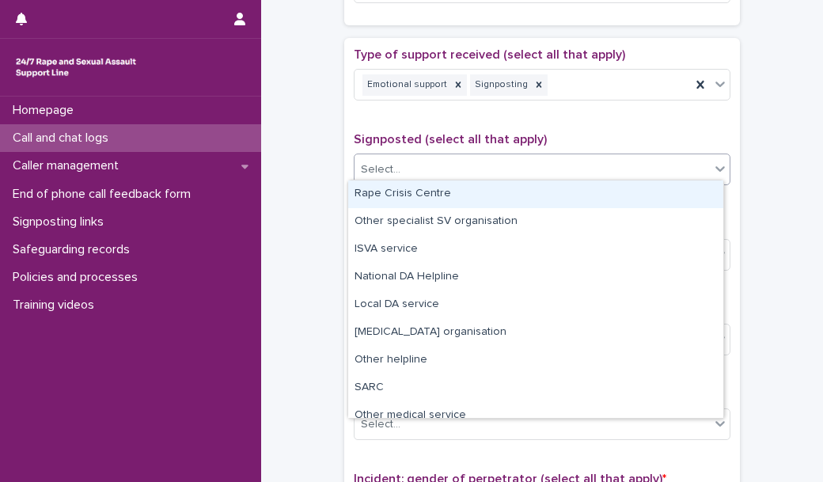
click at [461, 157] on div "Select..." at bounding box center [531, 170] width 355 height 26
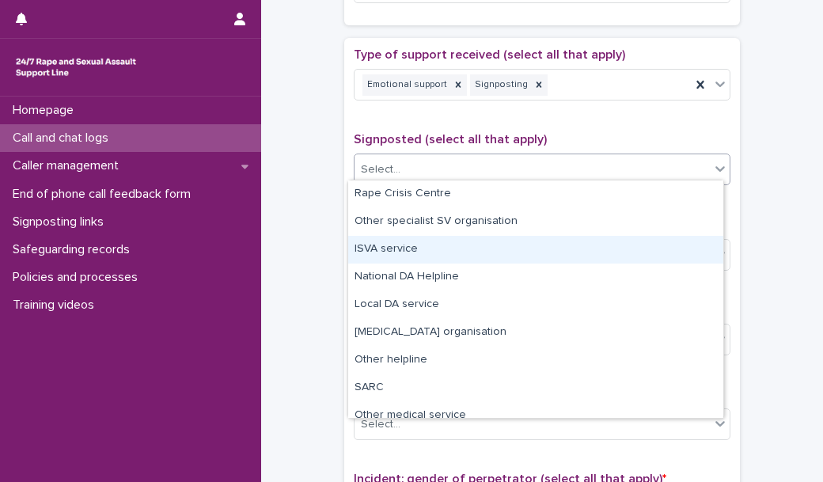
click at [426, 255] on div "ISVA service" at bounding box center [535, 250] width 375 height 28
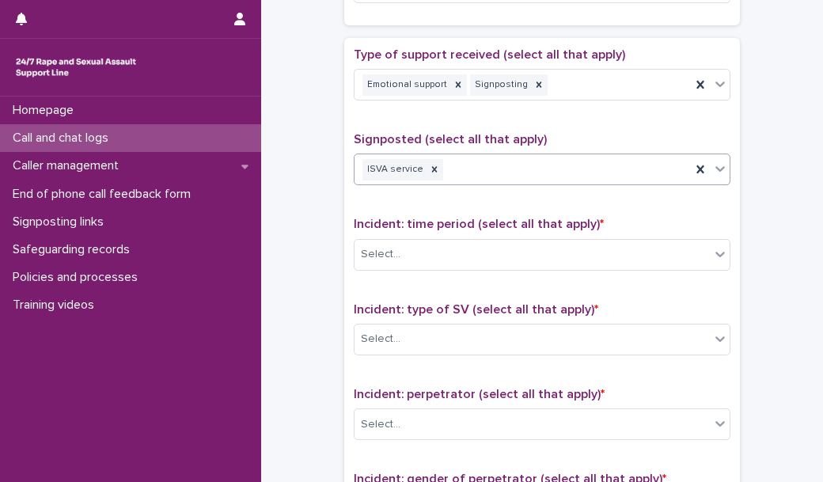
scroll to position [969, 0]
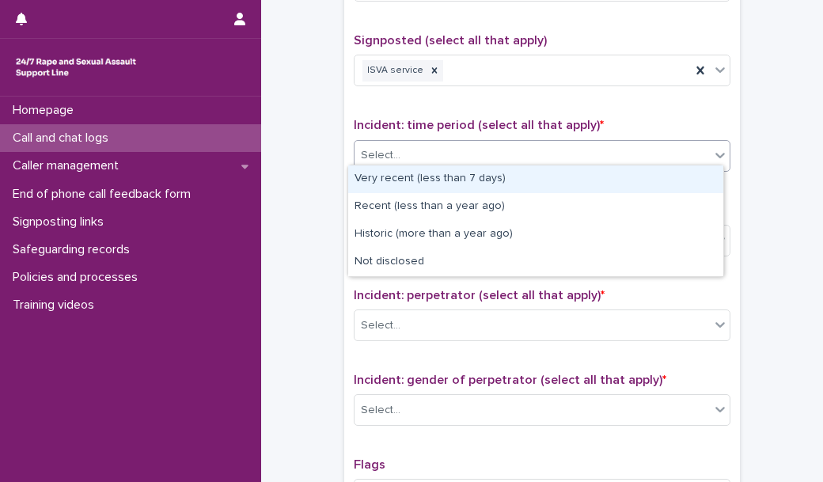
click at [434, 147] on div "Select..." at bounding box center [531, 155] width 355 height 26
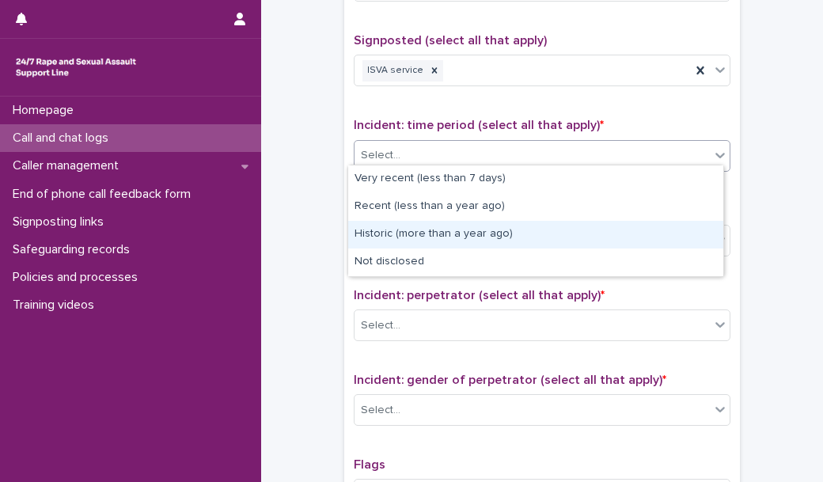
click at [449, 229] on div "Historic (more than a year ago)" at bounding box center [535, 235] width 375 height 28
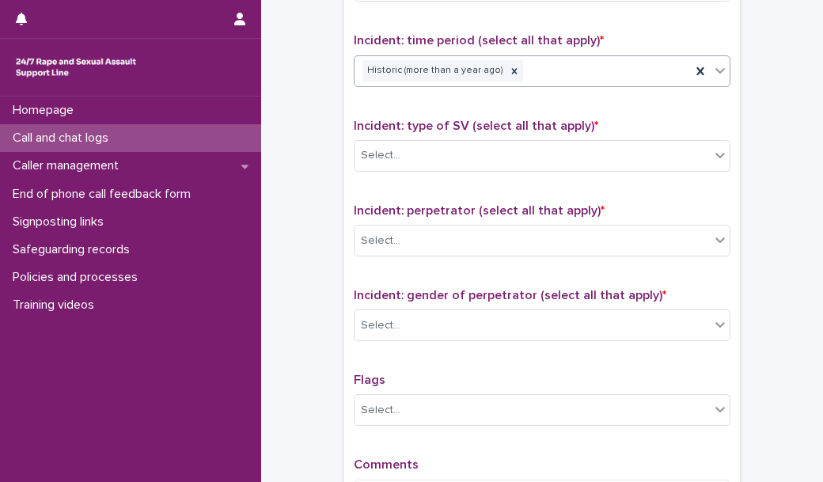
scroll to position [1055, 0]
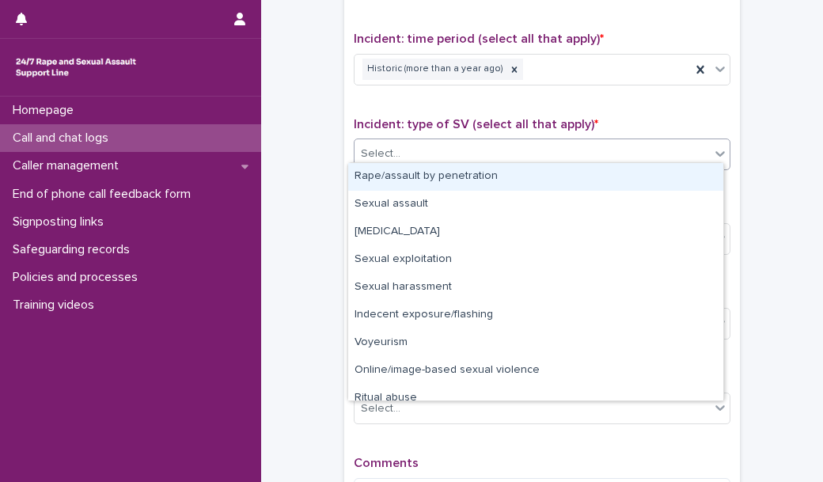
click at [449, 141] on div "Select..." at bounding box center [531, 154] width 355 height 26
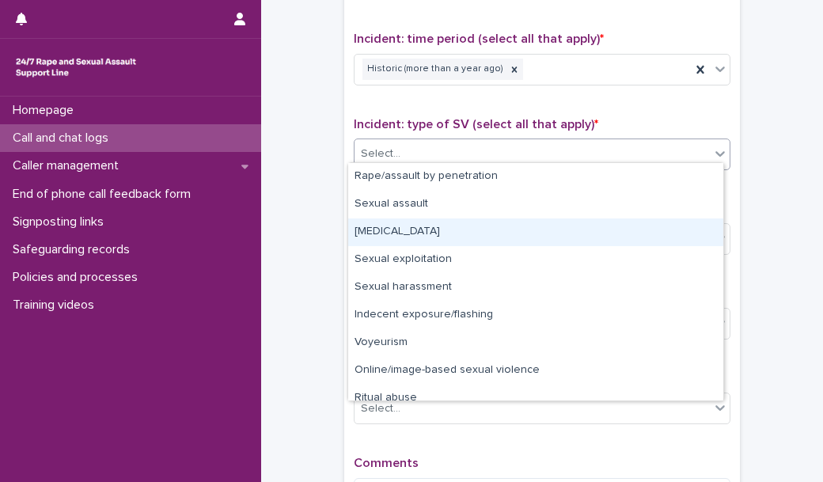
click at [427, 227] on div "[MEDICAL_DATA]" at bounding box center [535, 232] width 375 height 28
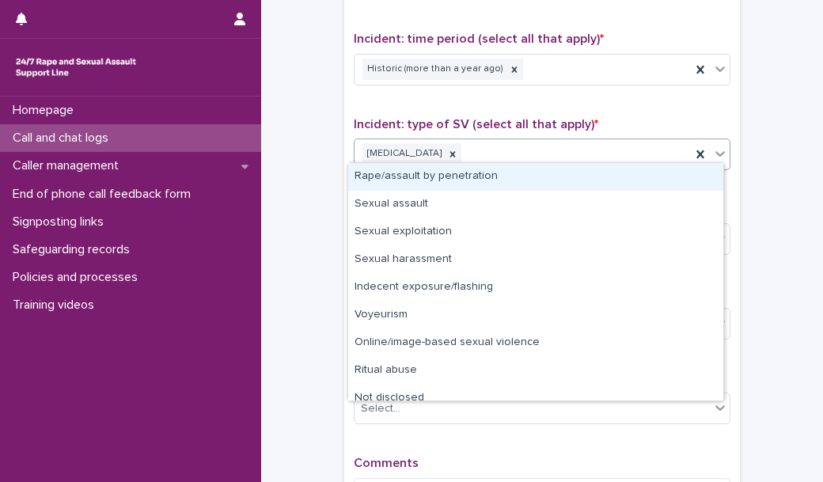
click at [514, 144] on div "[MEDICAL_DATA]" at bounding box center [522, 154] width 336 height 28
click at [491, 176] on div "Rape/assault by penetration" at bounding box center [535, 177] width 375 height 28
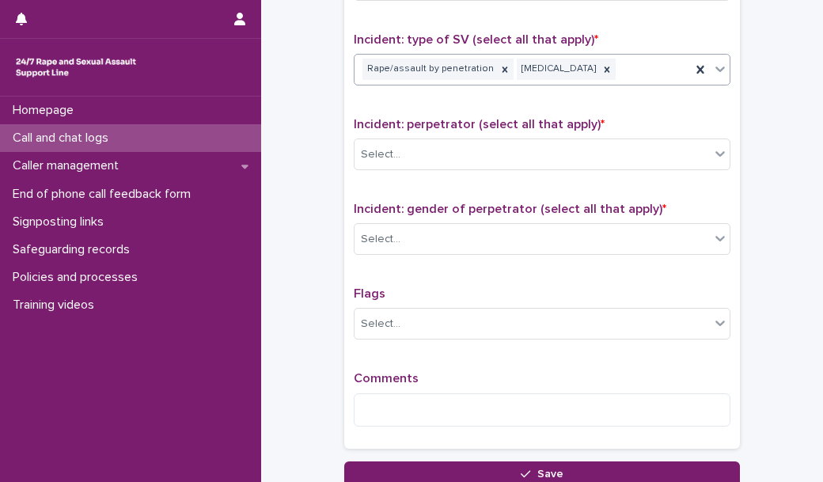
scroll to position [1143, 0]
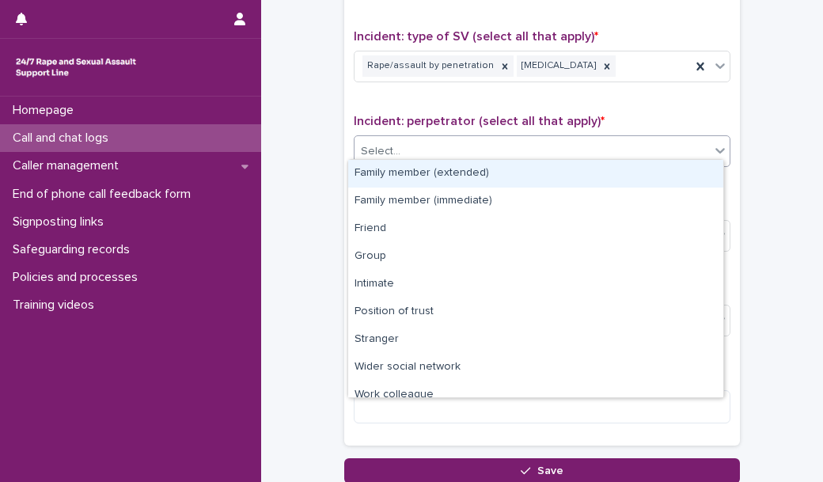
click at [494, 144] on div "Select..." at bounding box center [531, 151] width 355 height 26
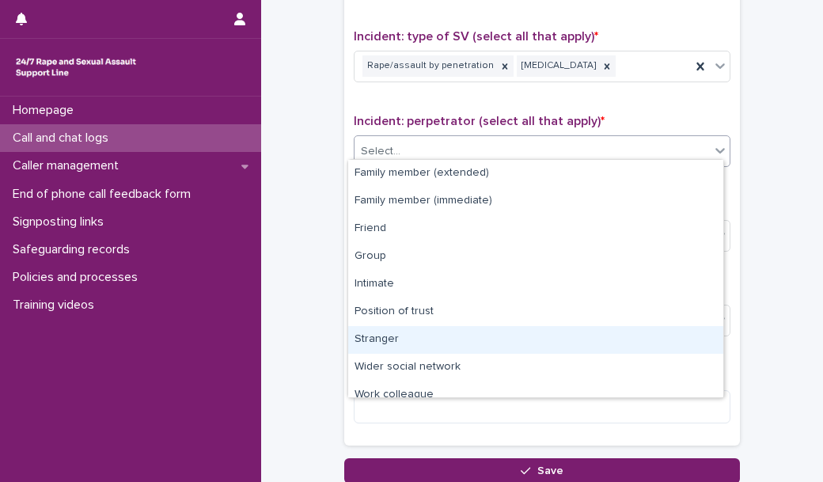
click at [426, 326] on div "Stranger" at bounding box center [535, 340] width 375 height 28
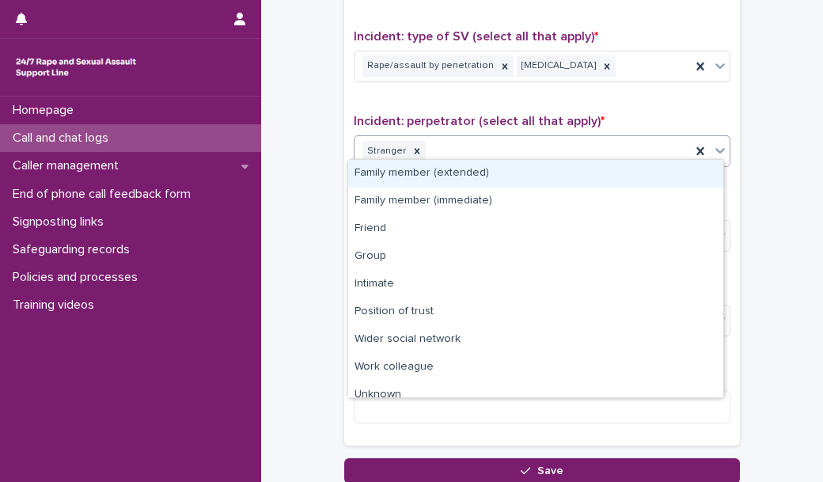
click at [479, 138] on div "Stranger" at bounding box center [522, 152] width 336 height 28
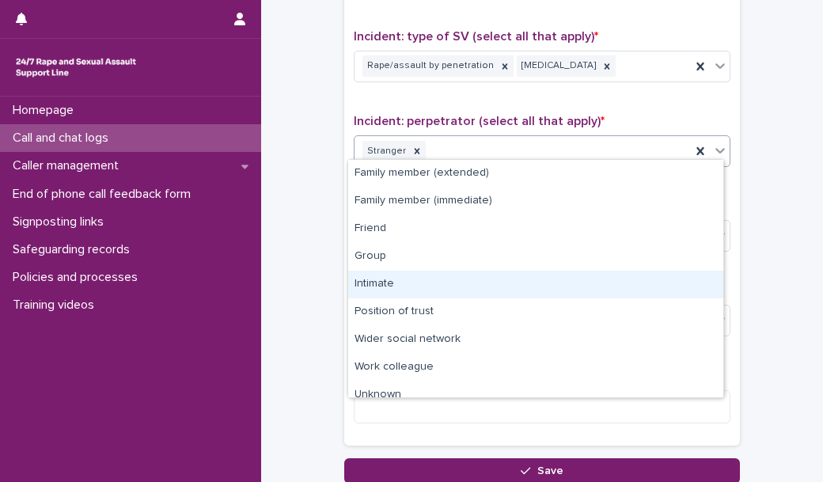
click at [403, 280] on div "Intimate" at bounding box center [535, 285] width 375 height 28
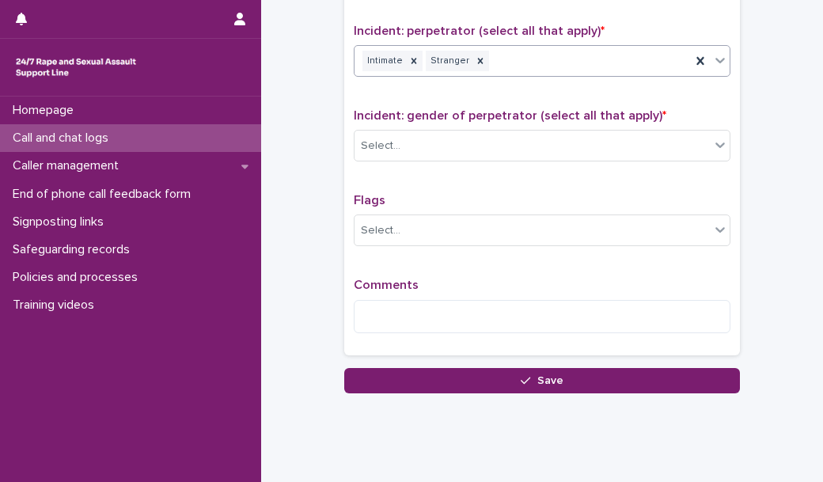
scroll to position [1259, 0]
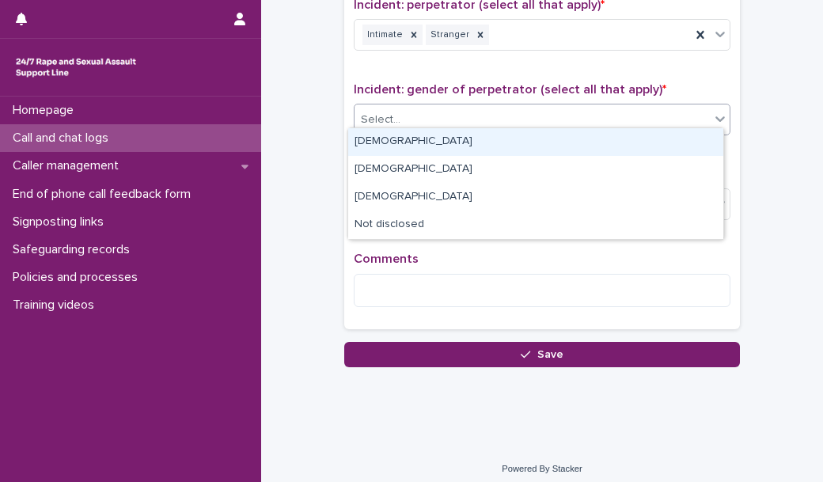
click at [421, 115] on div "Select..." at bounding box center [531, 120] width 355 height 26
click at [416, 130] on div "[DEMOGRAPHIC_DATA]" at bounding box center [535, 142] width 375 height 28
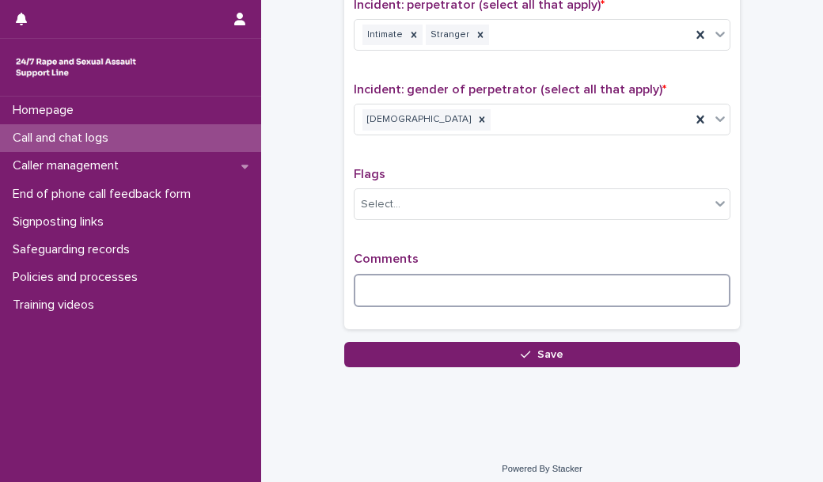
click at [391, 274] on textarea at bounding box center [542, 290] width 377 height 33
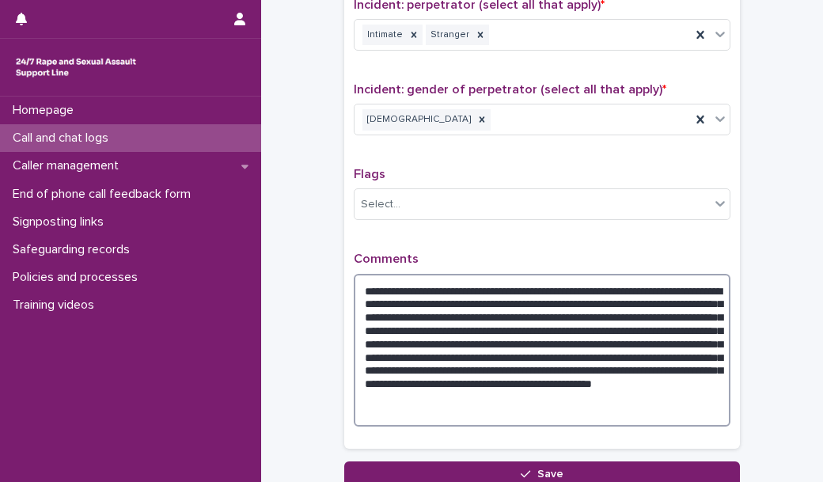
click at [573, 402] on textarea "**********" at bounding box center [542, 350] width 377 height 153
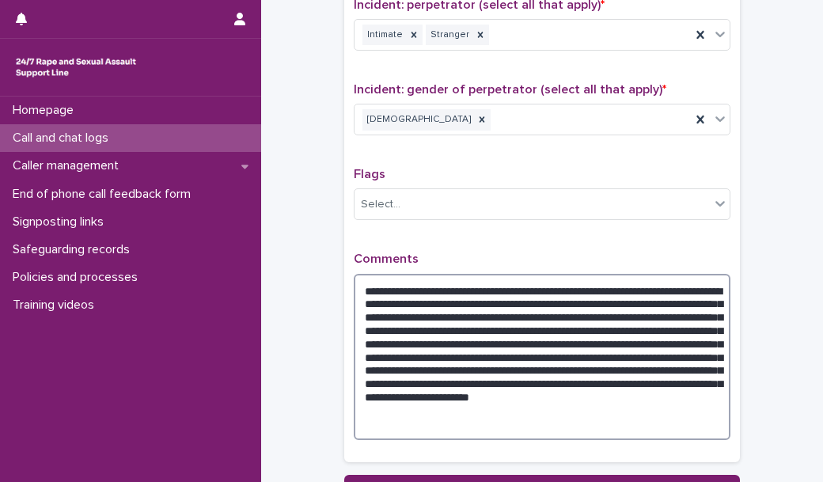
scroll to position [1392, 0]
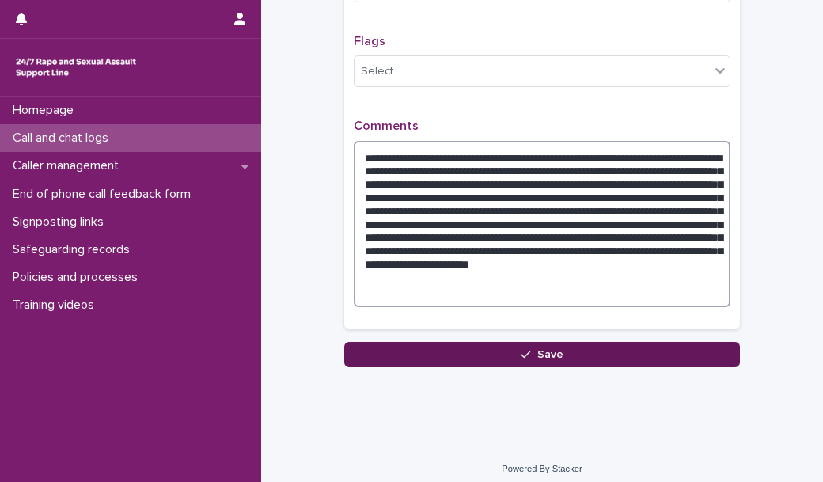
type textarea "**********"
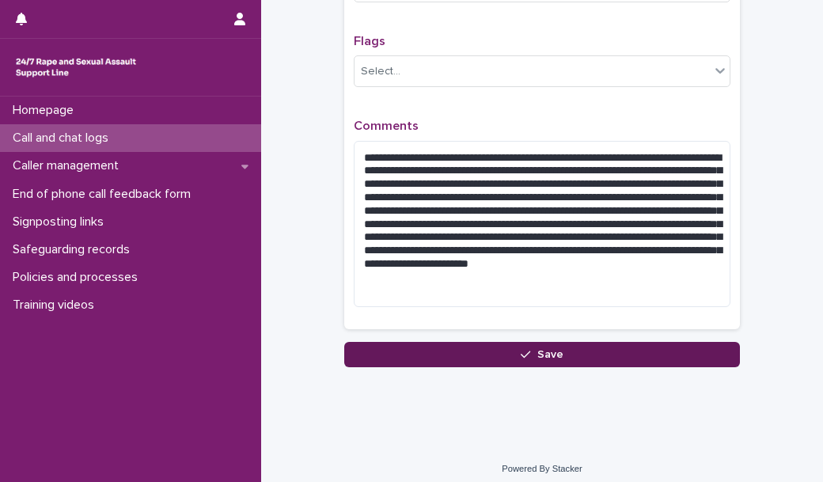
click at [456, 354] on button "Save" at bounding box center [542, 354] width 396 height 25
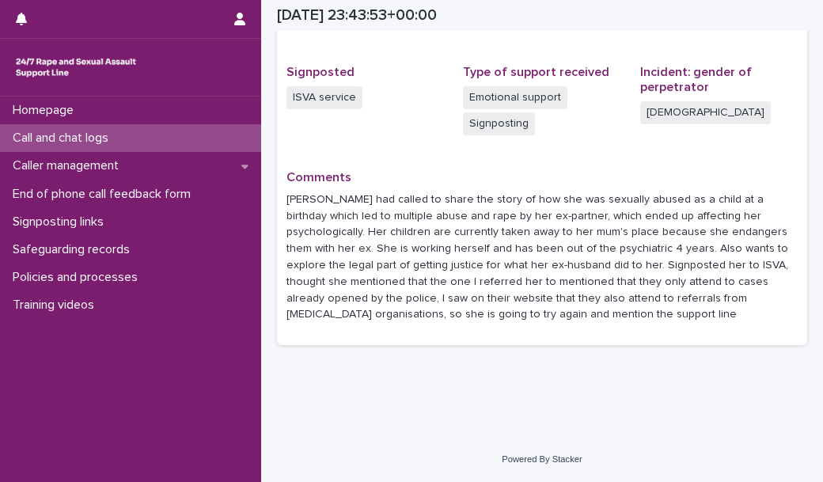
scroll to position [477, 0]
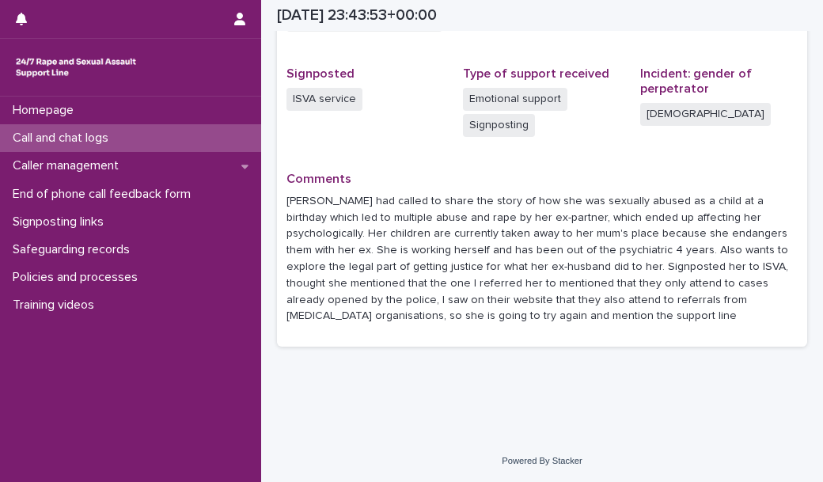
click at [174, 140] on div "Call and chat logs" at bounding box center [130, 138] width 261 height 28
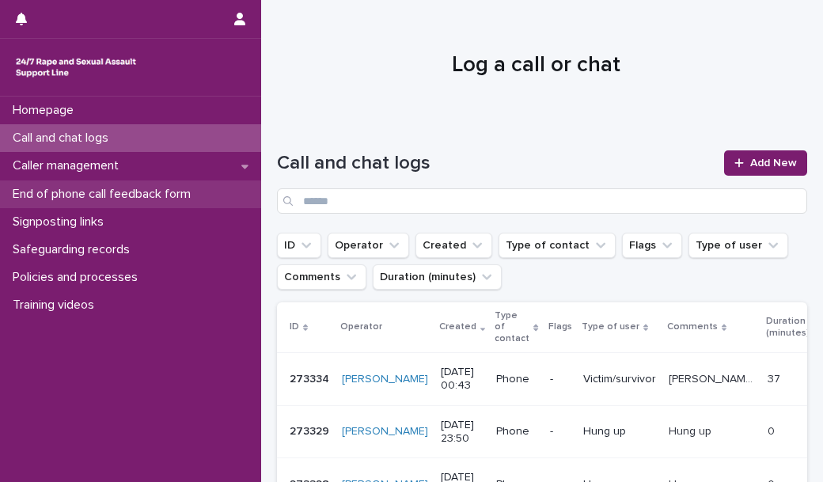
click at [173, 192] on p "End of phone call feedback form" at bounding box center [104, 194] width 197 height 15
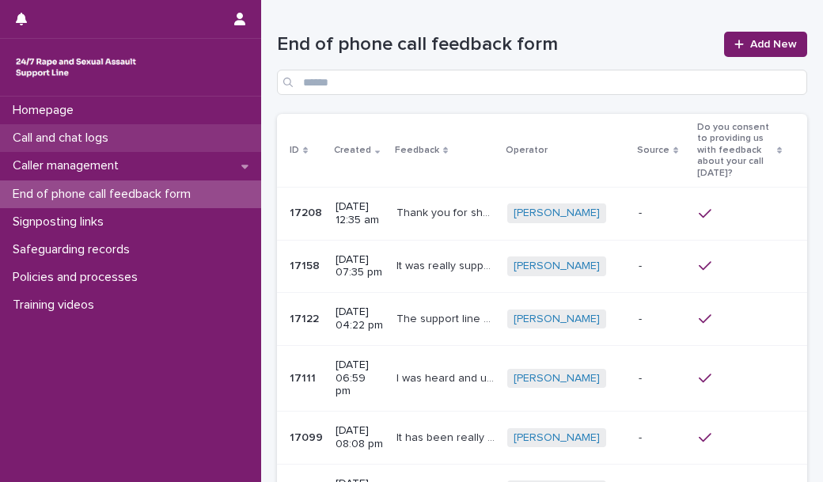
click at [177, 149] on div "Call and chat logs" at bounding box center [130, 138] width 261 height 28
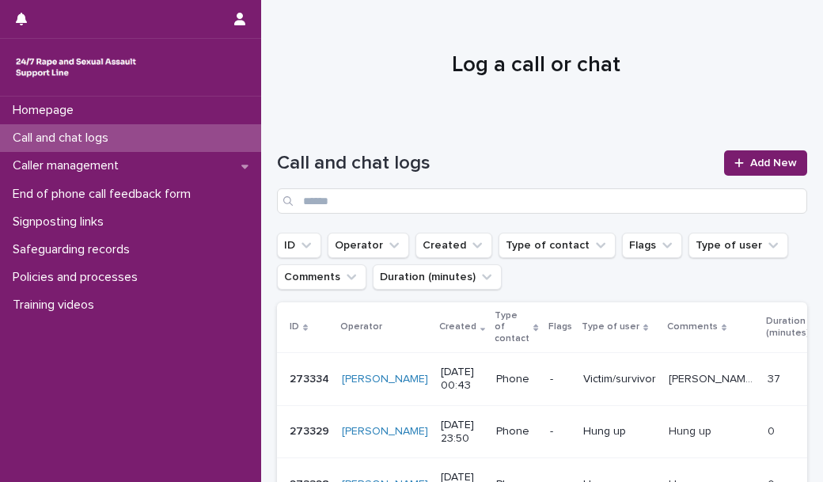
click at [392, 27] on div at bounding box center [536, 58] width 550 height 119
click at [747, 172] on link "Add New" at bounding box center [765, 162] width 83 height 25
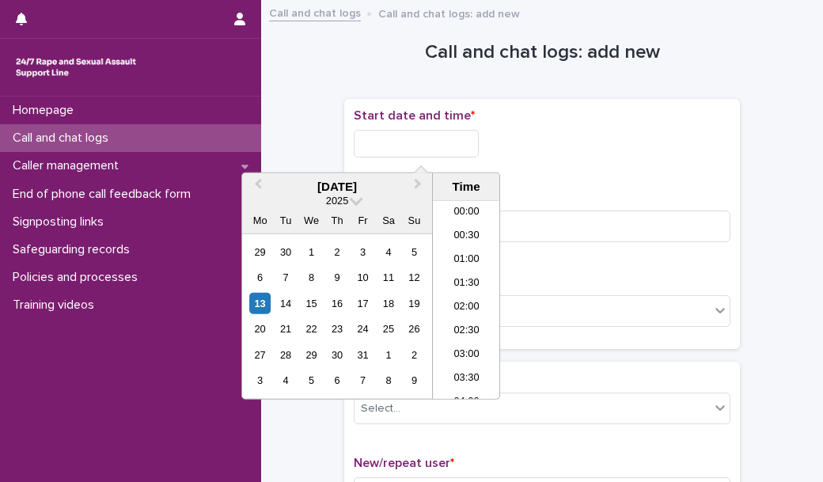
click at [444, 134] on input "text" at bounding box center [416, 144] width 125 height 28
click at [456, 206] on li "00:00" at bounding box center [466, 213] width 67 height 24
type input "**********"
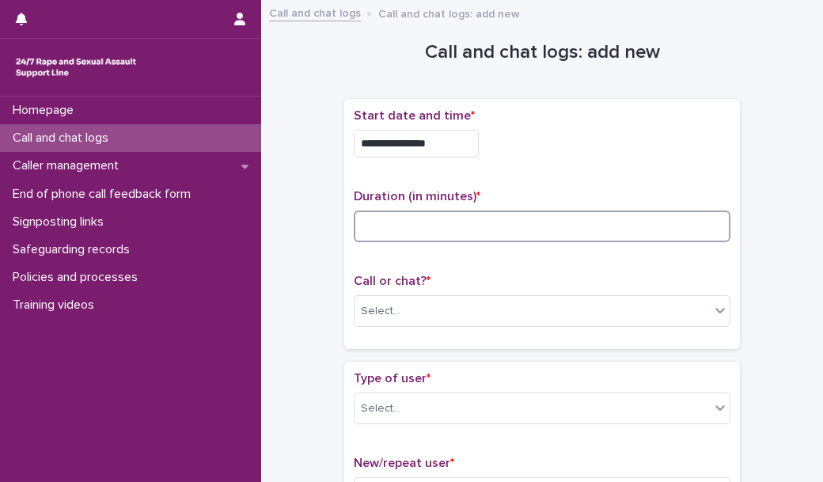
click at [408, 225] on input at bounding box center [542, 226] width 377 height 32
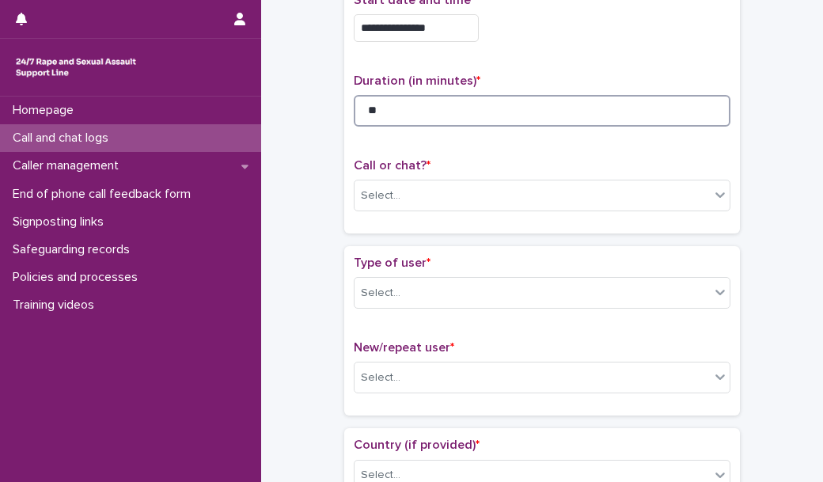
scroll to position [123, 0]
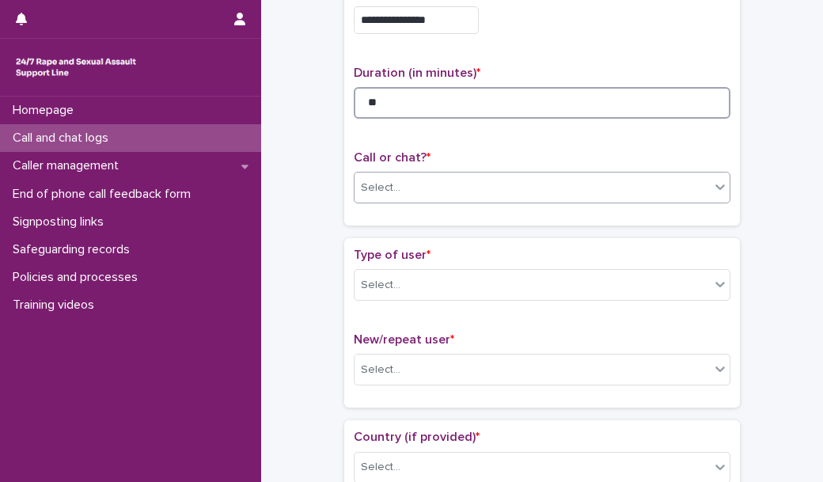
type input "**"
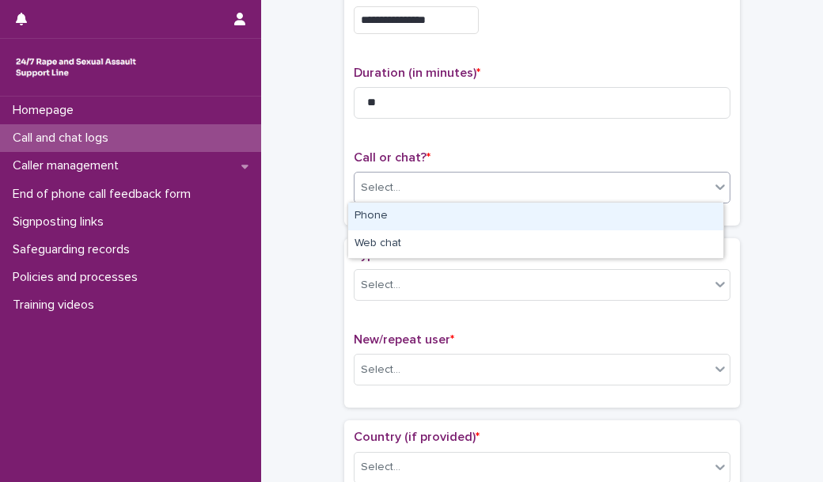
click at [439, 189] on div "Select..." at bounding box center [531, 188] width 355 height 26
click at [453, 210] on div "Phone" at bounding box center [535, 217] width 375 height 28
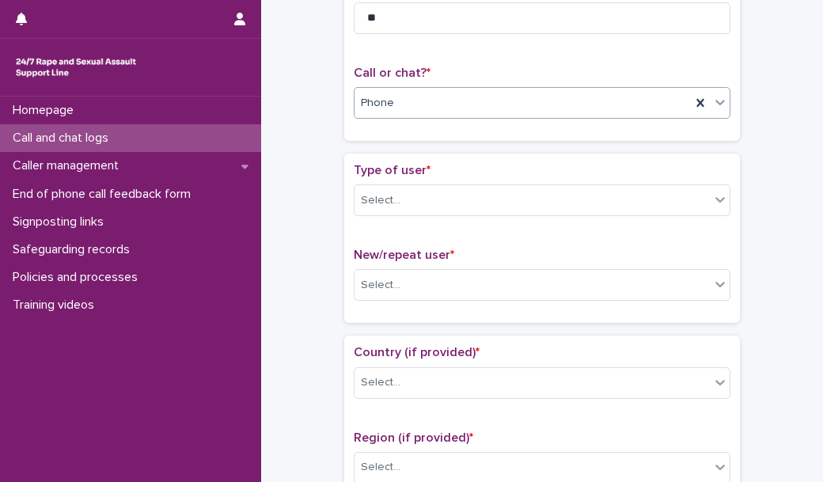
scroll to position [210, 0]
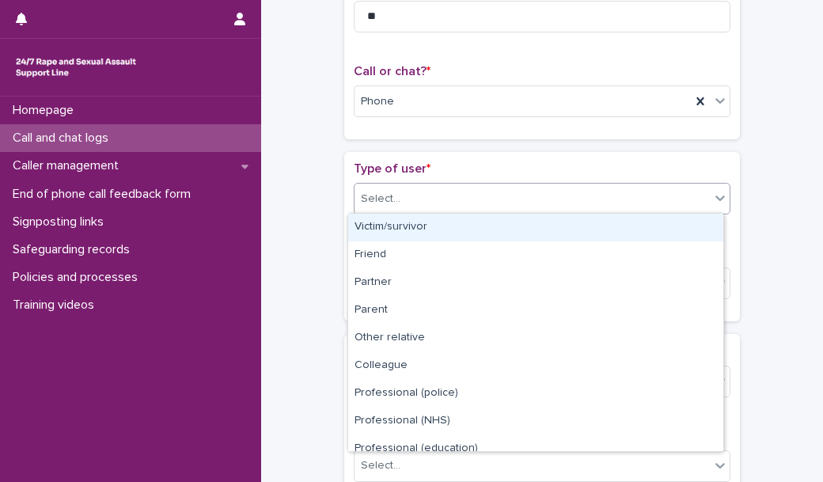
click at [458, 198] on div "Select..." at bounding box center [531, 199] width 355 height 26
click at [446, 223] on div "Victim/survivor" at bounding box center [535, 228] width 375 height 28
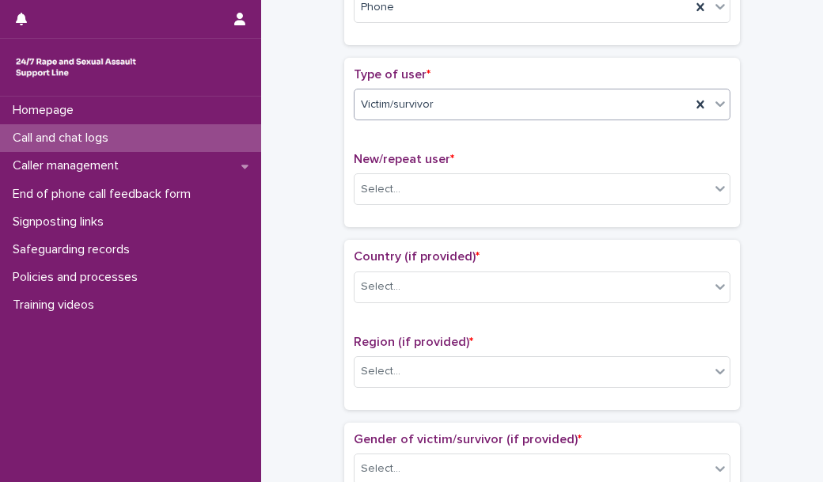
scroll to position [304, 0]
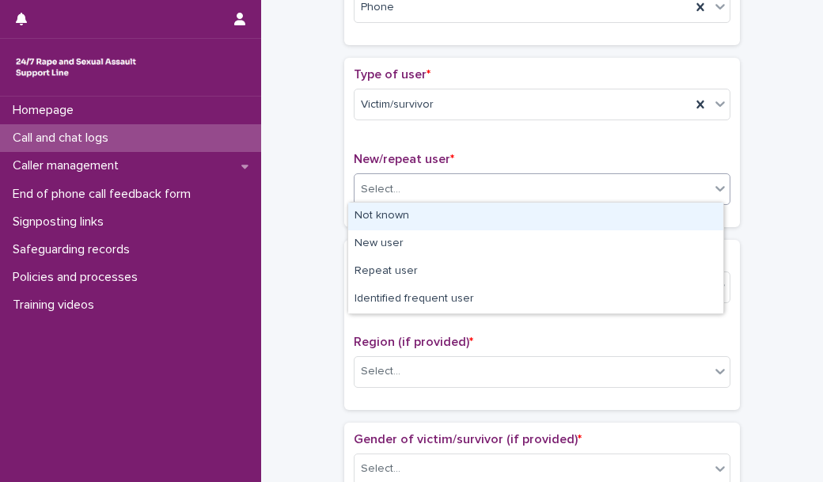
click at [454, 177] on div "Select..." at bounding box center [531, 189] width 355 height 26
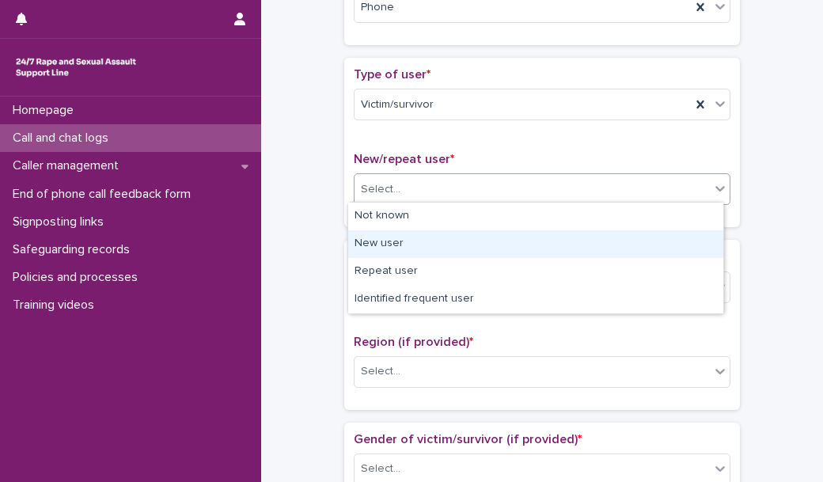
click at [441, 246] on div "New user" at bounding box center [535, 244] width 375 height 28
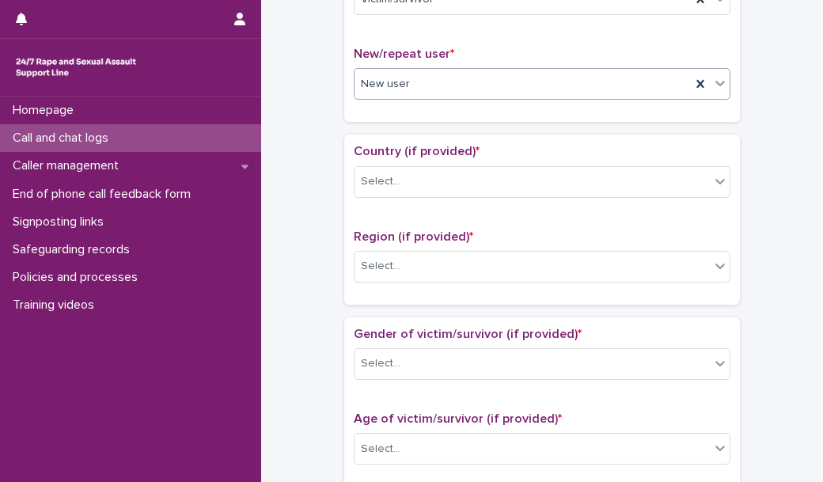
scroll to position [411, 0]
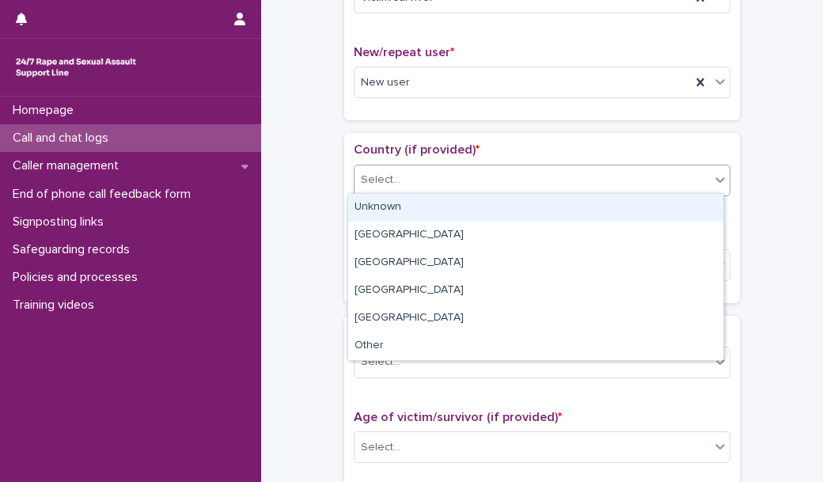
click at [460, 182] on div "Select..." at bounding box center [531, 180] width 355 height 26
click at [460, 201] on div "Unknown" at bounding box center [535, 208] width 375 height 28
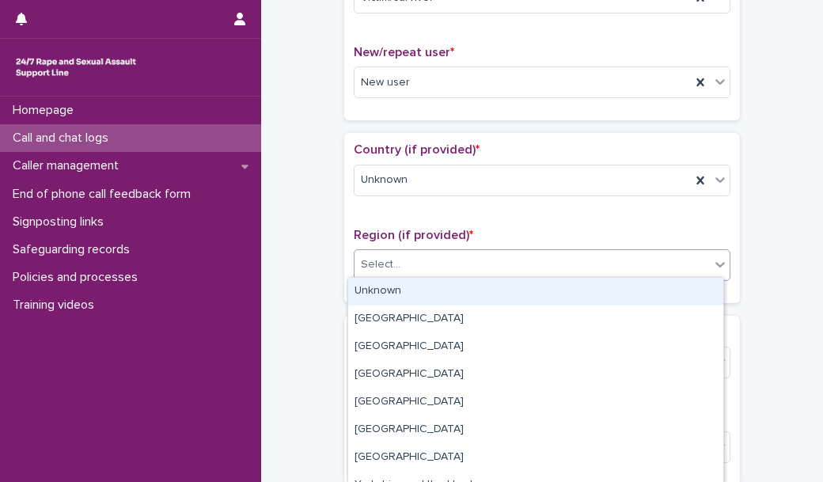
click at [468, 272] on div "Select..." at bounding box center [531, 265] width 355 height 26
click at [460, 288] on div "Unknown" at bounding box center [535, 292] width 375 height 28
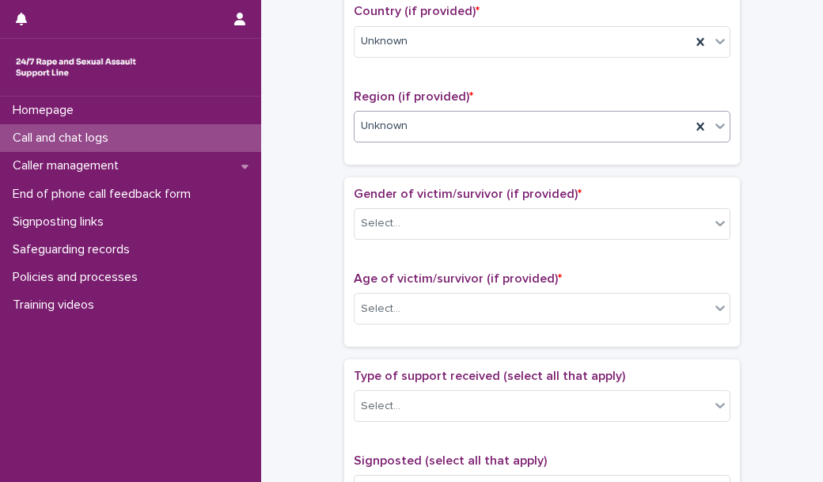
scroll to position [588, 0]
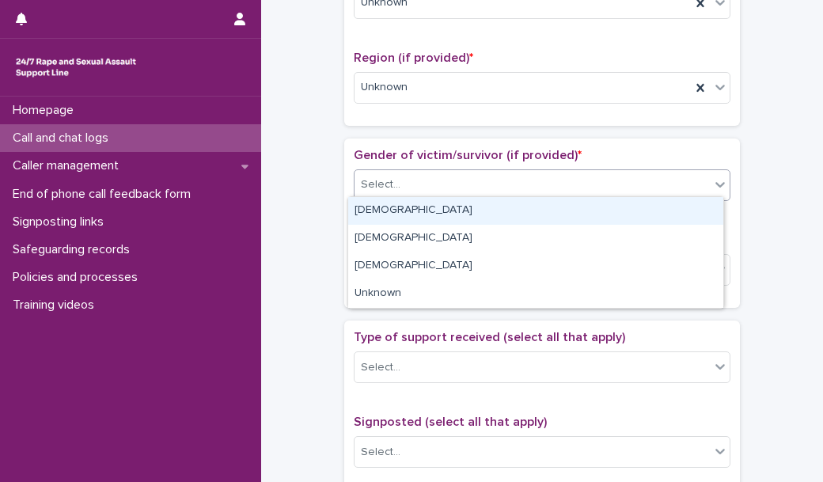
click at [473, 191] on div "Select..." at bounding box center [531, 185] width 355 height 26
click at [477, 207] on div "[DEMOGRAPHIC_DATA]" at bounding box center [535, 211] width 375 height 28
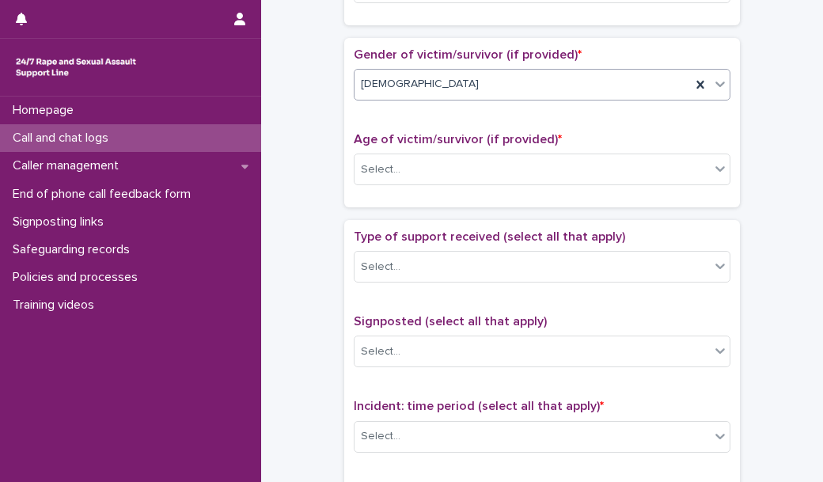
scroll to position [695, 0]
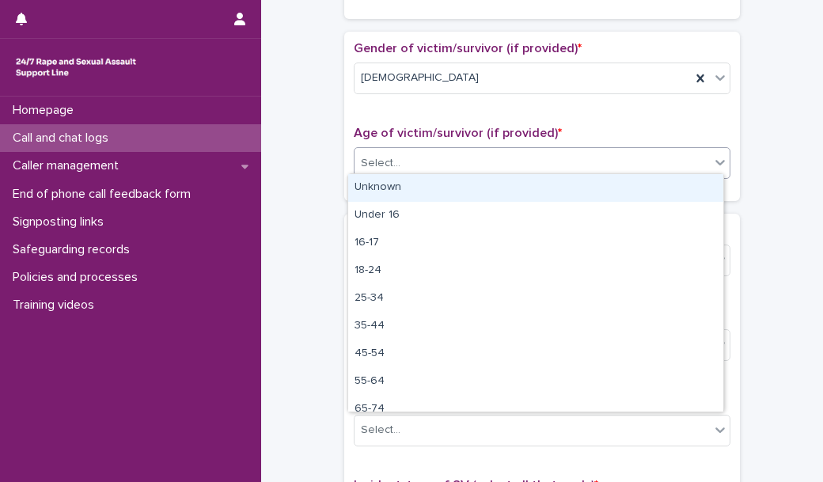
click at [485, 156] on div "Select..." at bounding box center [531, 163] width 355 height 26
click at [477, 187] on div "Unknown" at bounding box center [535, 188] width 375 height 28
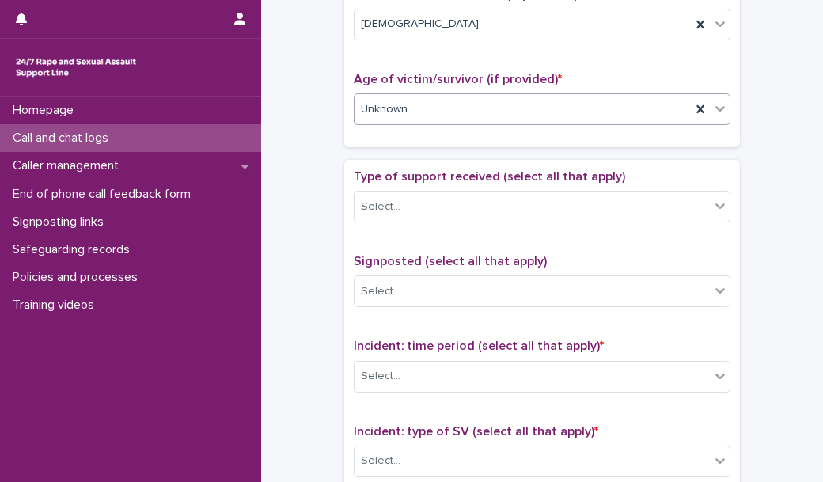
scroll to position [767, 0]
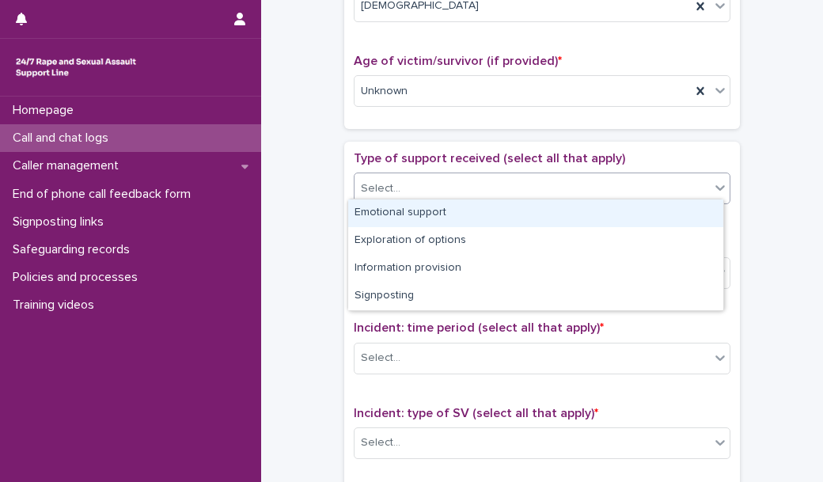
click at [477, 187] on div "Select..." at bounding box center [531, 189] width 355 height 26
click at [476, 210] on div "Emotional support" at bounding box center [535, 213] width 375 height 28
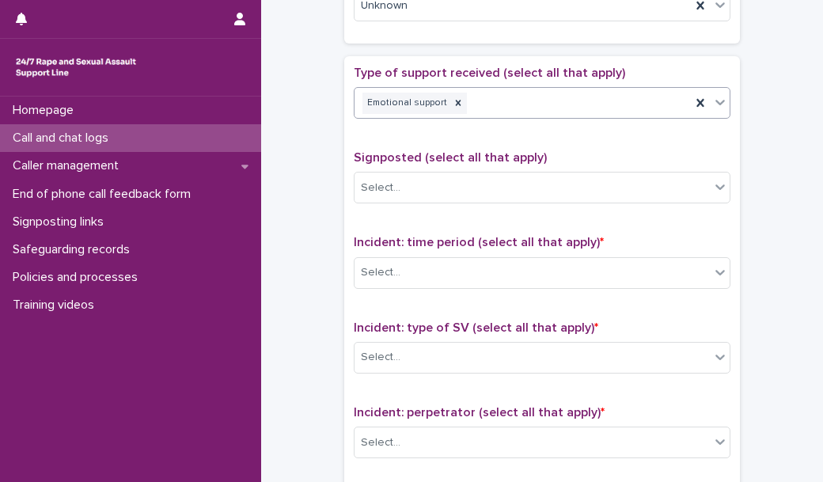
scroll to position [859, 0]
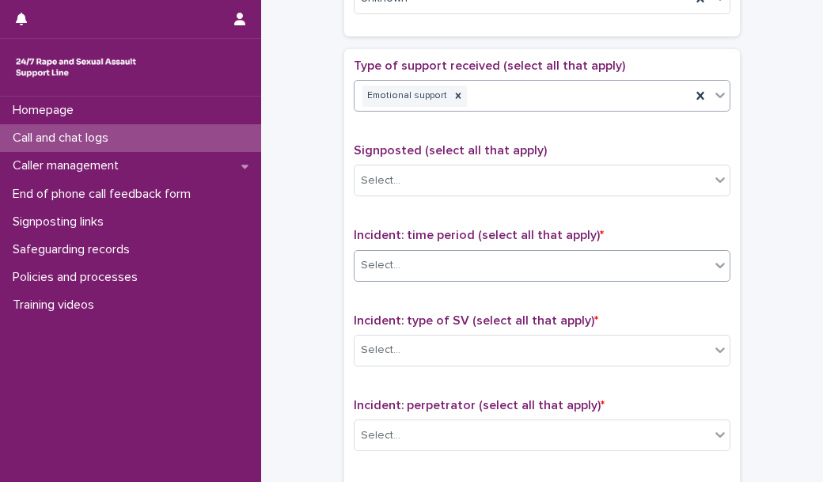
click at [449, 263] on div "Select..." at bounding box center [531, 265] width 355 height 26
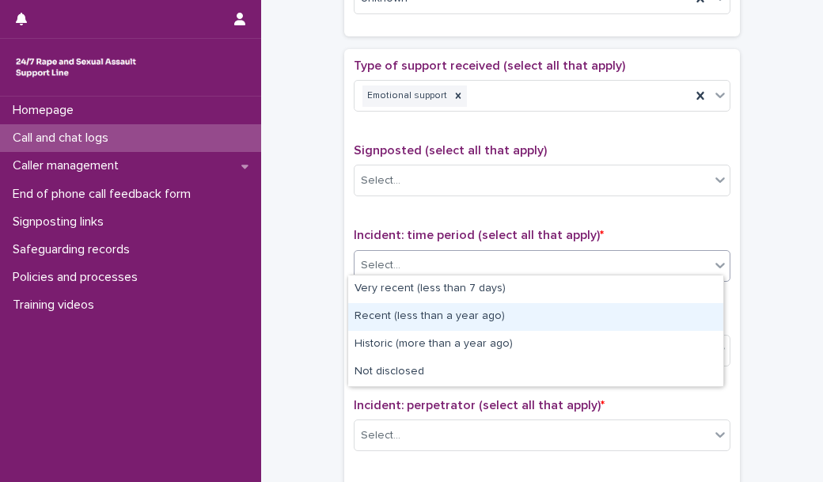
click at [434, 315] on div "Recent (less than a year ago)" at bounding box center [535, 317] width 375 height 28
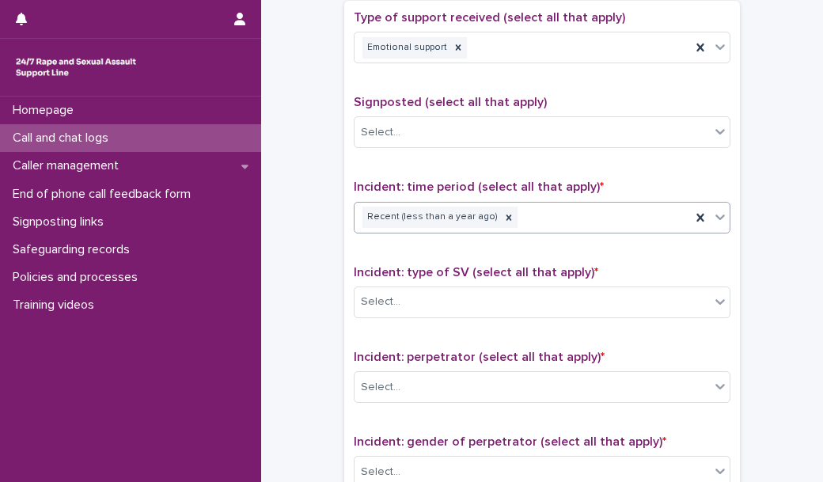
scroll to position [907, 0]
click at [506, 214] on icon at bounding box center [509, 217] width 6 height 6
click at [491, 211] on div "Select..." at bounding box center [531, 217] width 355 height 26
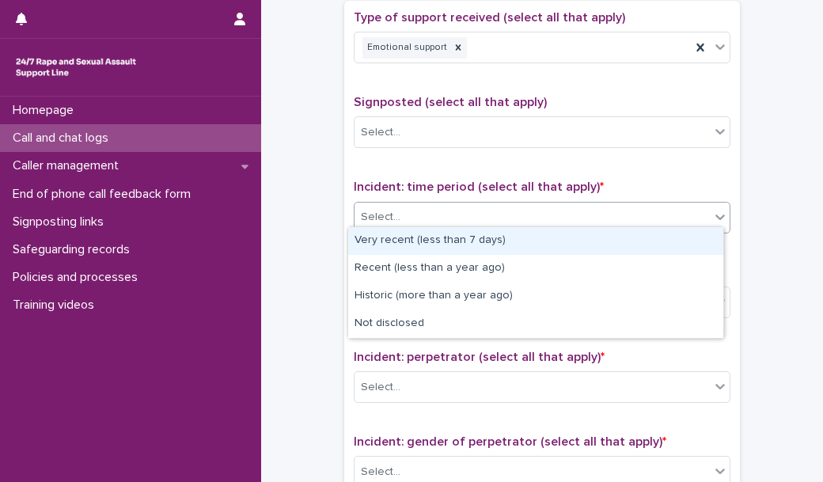
click at [485, 243] on div "Very recent (less than 7 days)" at bounding box center [535, 241] width 375 height 28
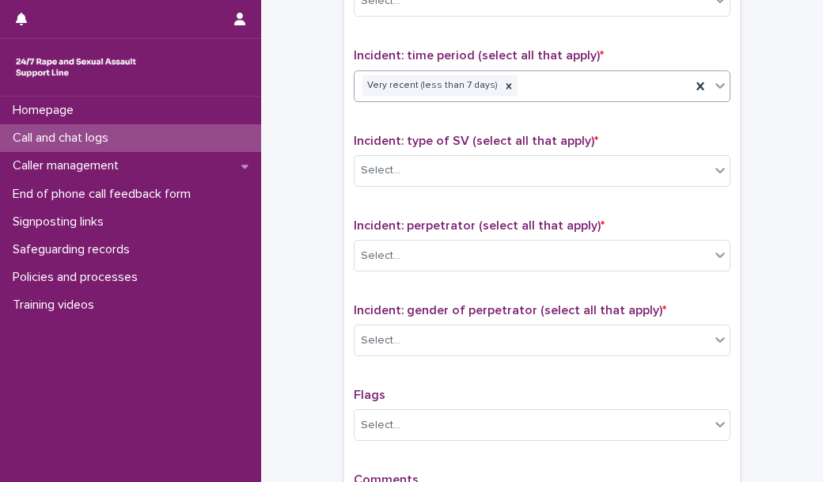
scroll to position [1039, 0]
click at [503, 82] on icon at bounding box center [508, 86] width 11 height 11
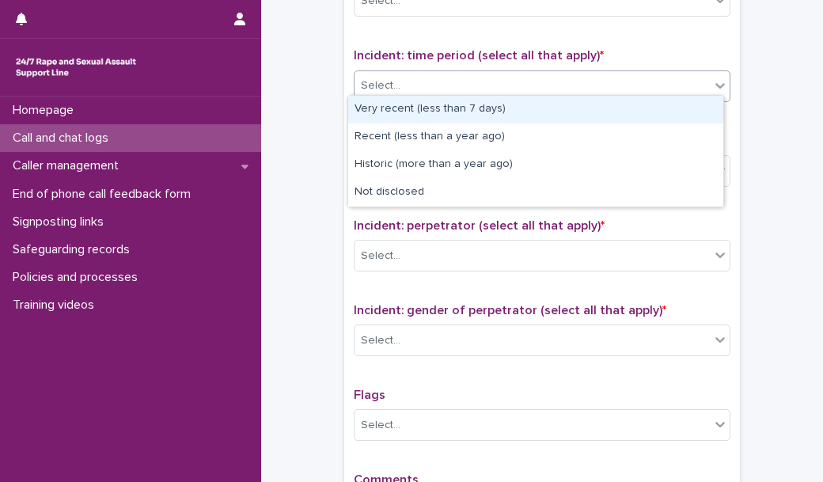
click at [490, 82] on div "Select..." at bounding box center [531, 86] width 355 height 26
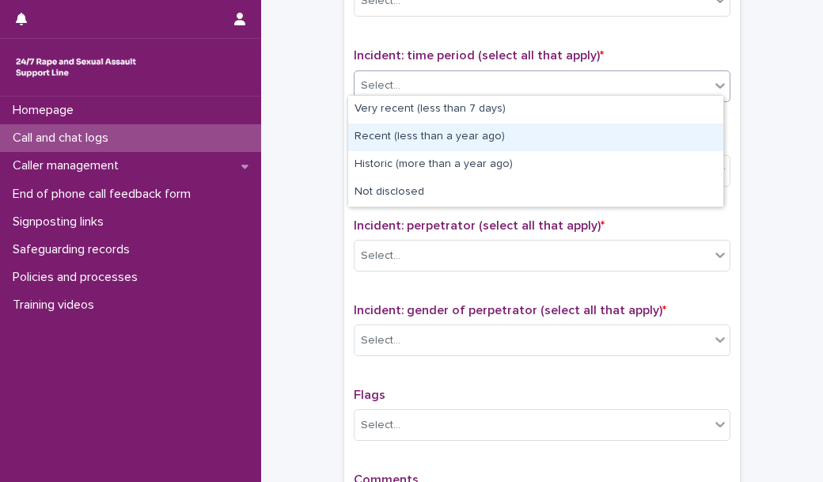
click at [455, 144] on div "Recent (less than a year ago)" at bounding box center [535, 137] width 375 height 28
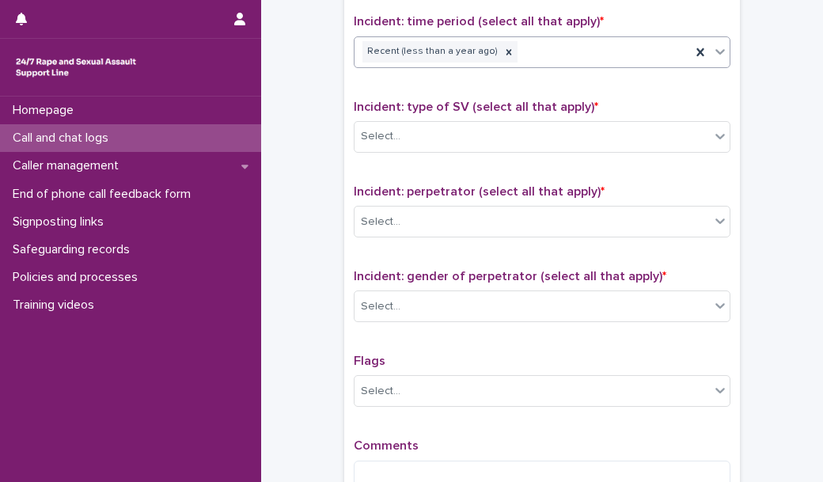
scroll to position [1081, 0]
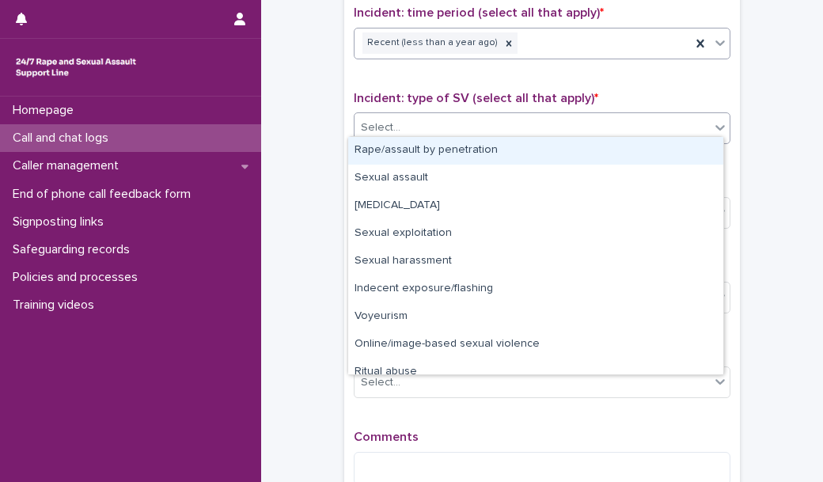
click at [465, 122] on div "Select..." at bounding box center [531, 128] width 355 height 26
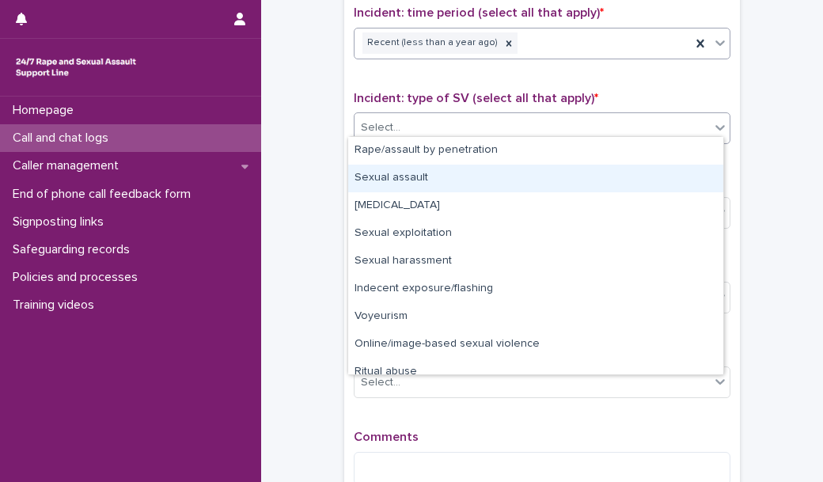
click at [442, 173] on div "Sexual assault" at bounding box center [535, 179] width 375 height 28
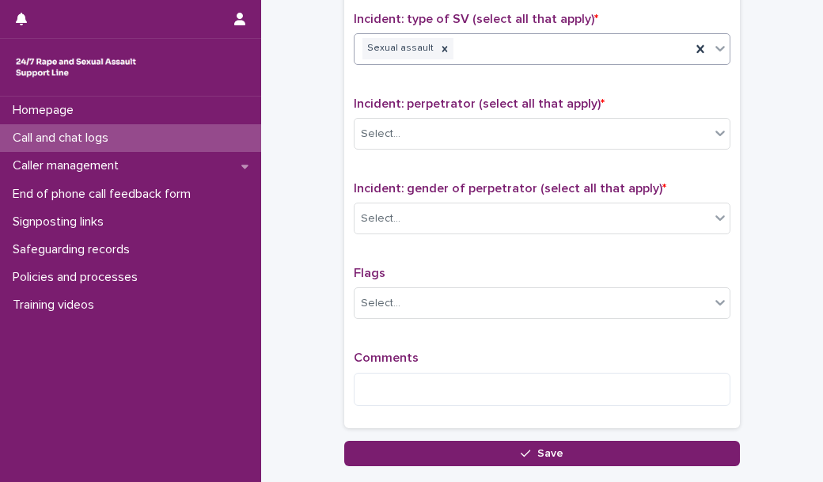
scroll to position [1171, 0]
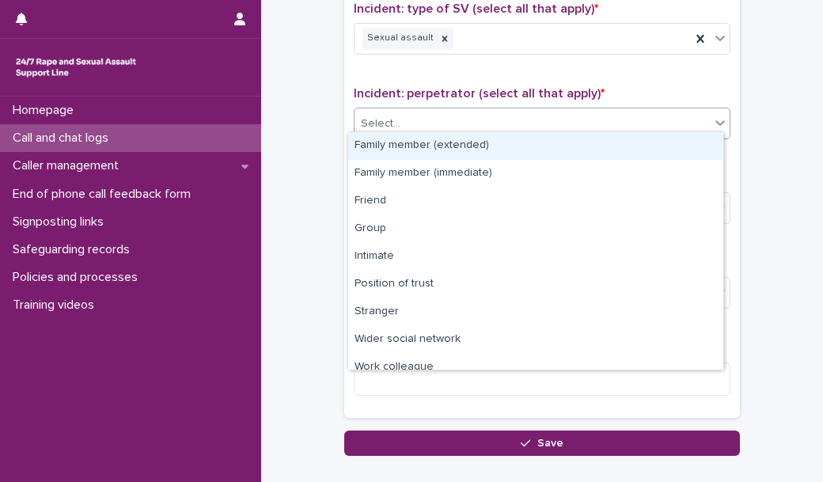
click at [456, 117] on div "Select..." at bounding box center [531, 124] width 355 height 26
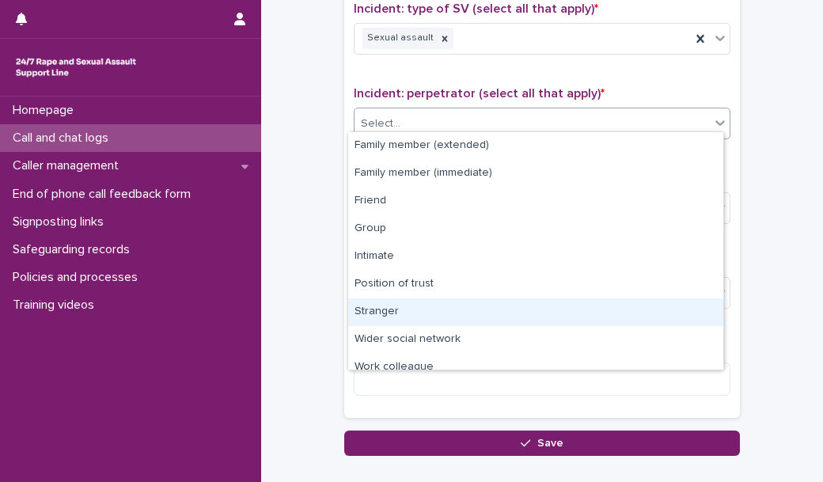
click at [388, 309] on div "Stranger" at bounding box center [535, 312] width 375 height 28
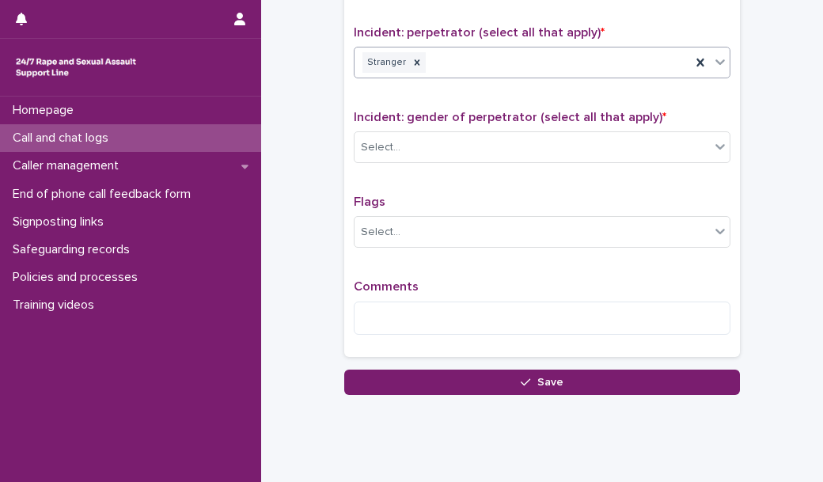
scroll to position [1234, 0]
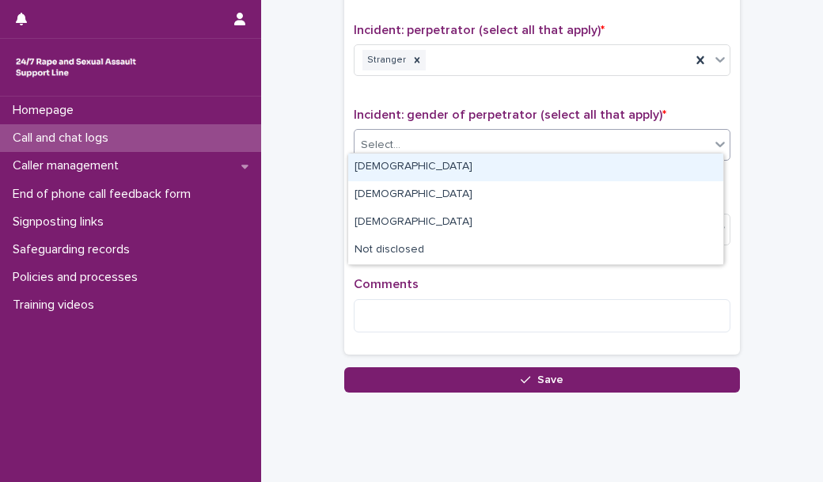
click at [447, 132] on div "Select..." at bounding box center [531, 145] width 355 height 26
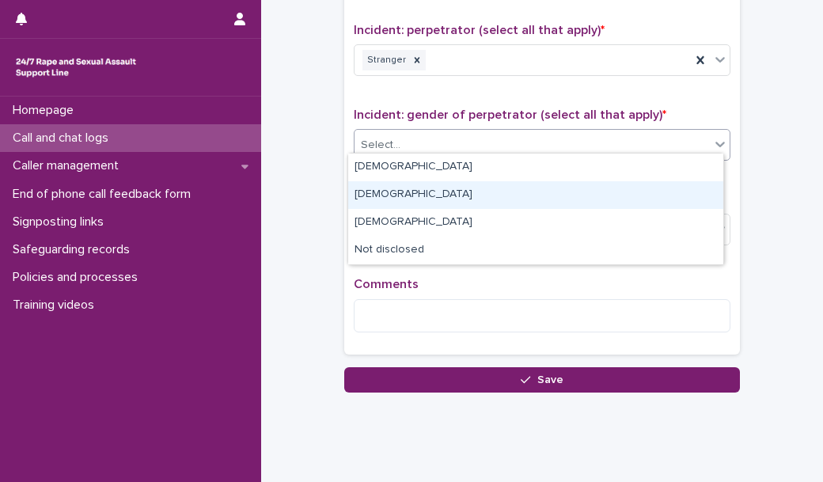
click at [411, 193] on div "[DEMOGRAPHIC_DATA]" at bounding box center [535, 195] width 375 height 28
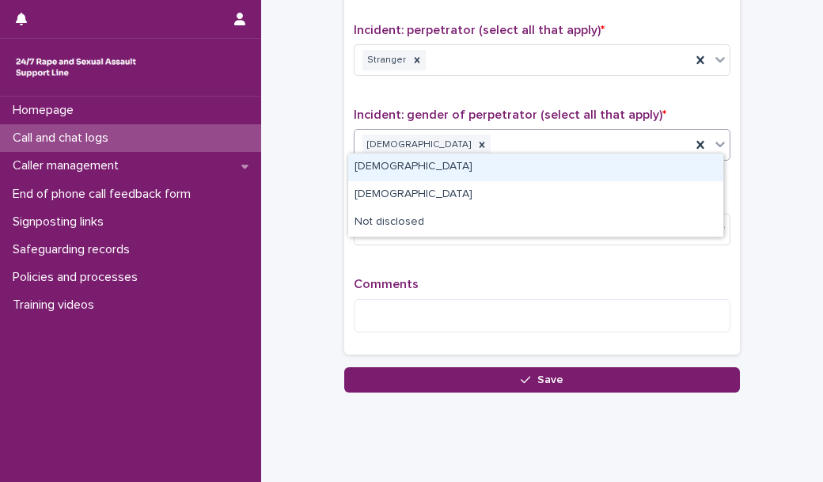
drag, startPoint x: 469, startPoint y: 142, endPoint x: 452, endPoint y: 176, distance: 37.9
click at [452, 176] on body "**********" at bounding box center [411, 241] width 823 height 482
click at [452, 176] on div "[DEMOGRAPHIC_DATA]" at bounding box center [535, 167] width 375 height 28
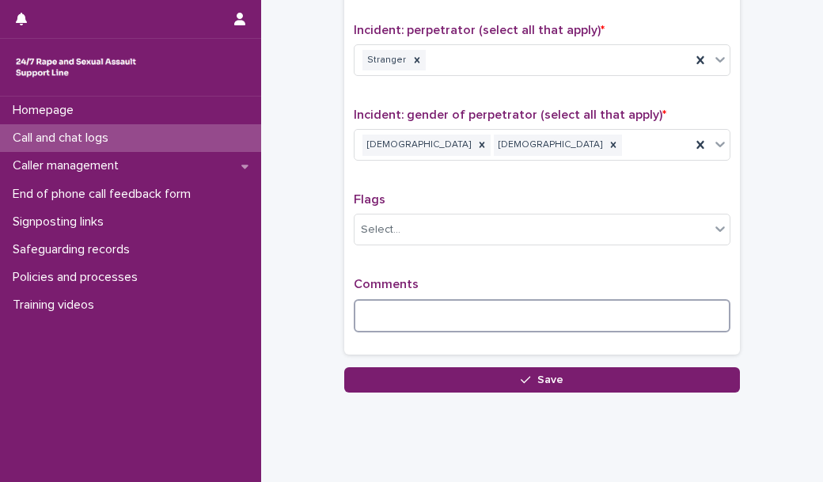
click at [413, 301] on textarea at bounding box center [542, 315] width 377 height 33
paste textarea "**********"
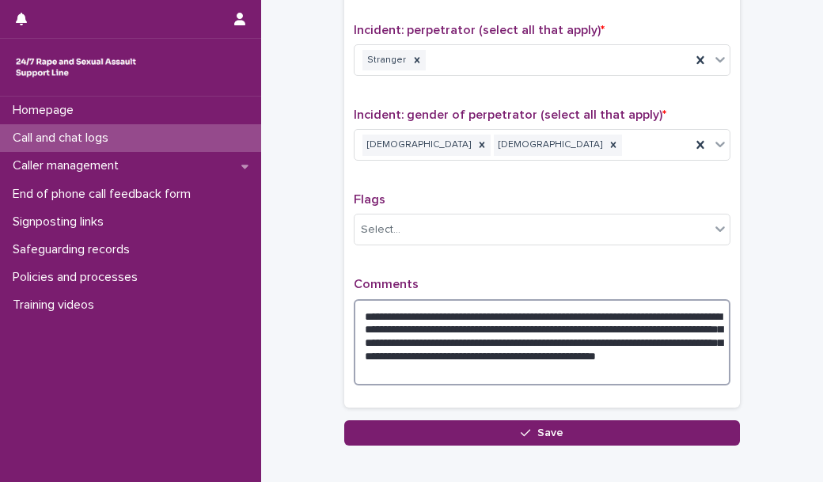
click at [534, 367] on textarea "**********" at bounding box center [542, 342] width 377 height 86
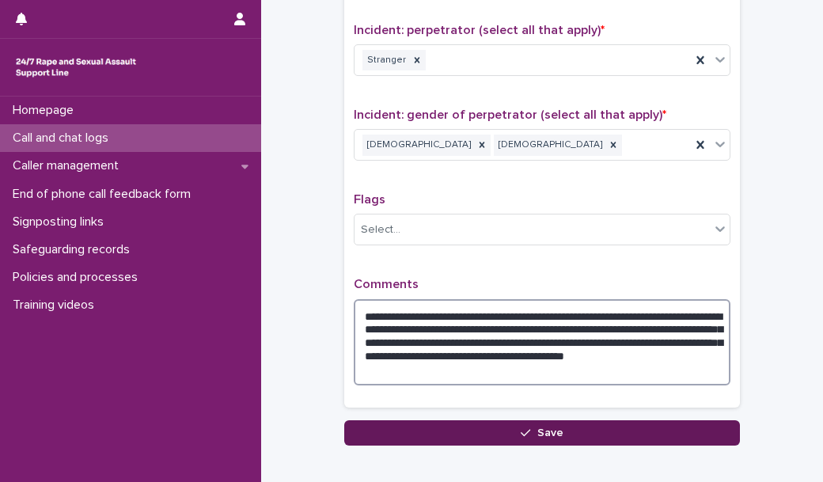
type textarea "**********"
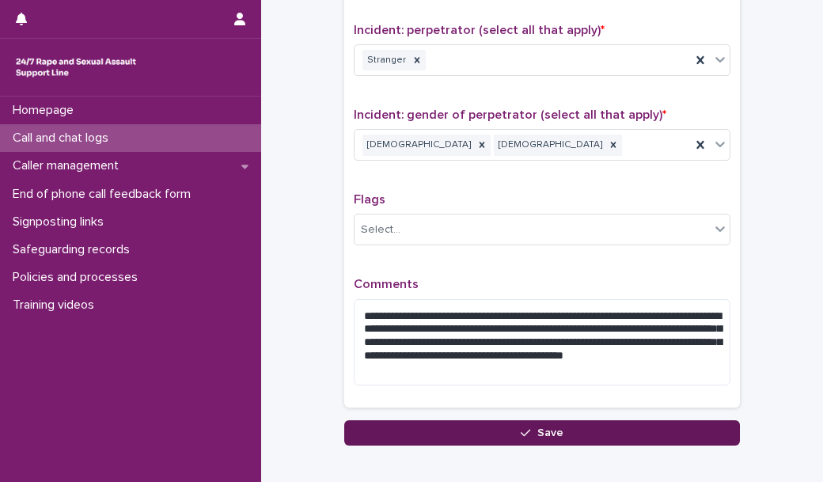
click at [537, 427] on span "Save" at bounding box center [550, 432] width 26 height 11
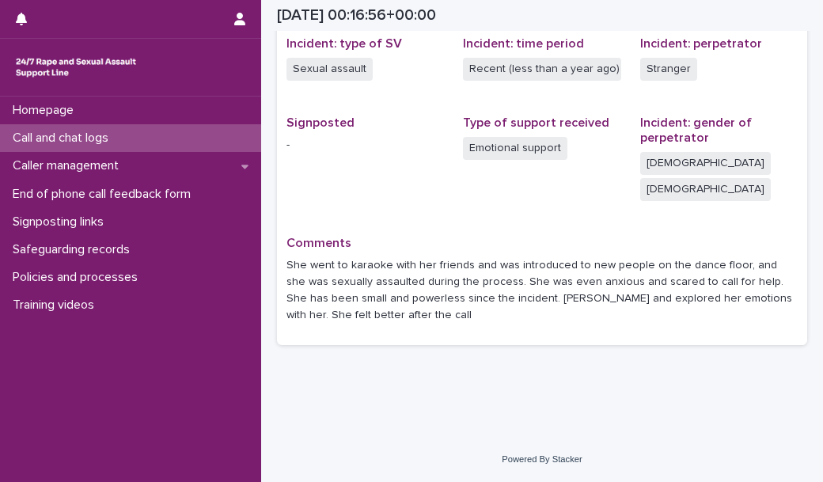
scroll to position [375, 0]
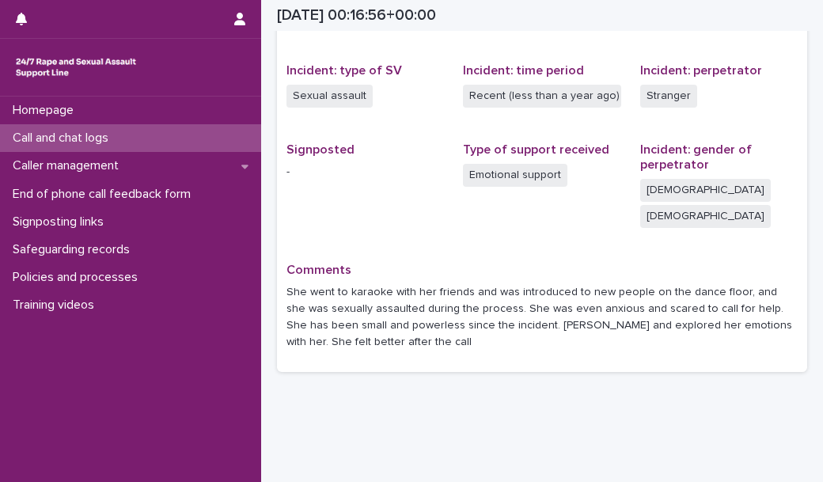
click at [206, 144] on div "Call and chat logs" at bounding box center [130, 138] width 261 height 28
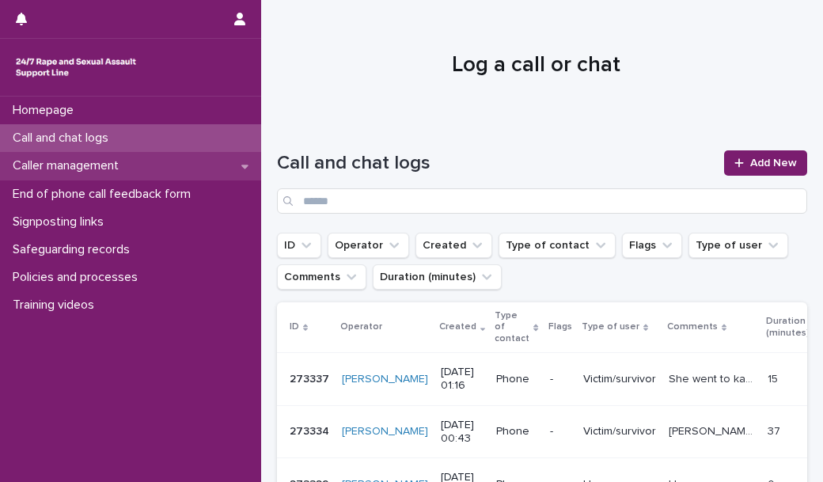
click at [207, 167] on div "Caller management" at bounding box center [130, 166] width 261 height 28
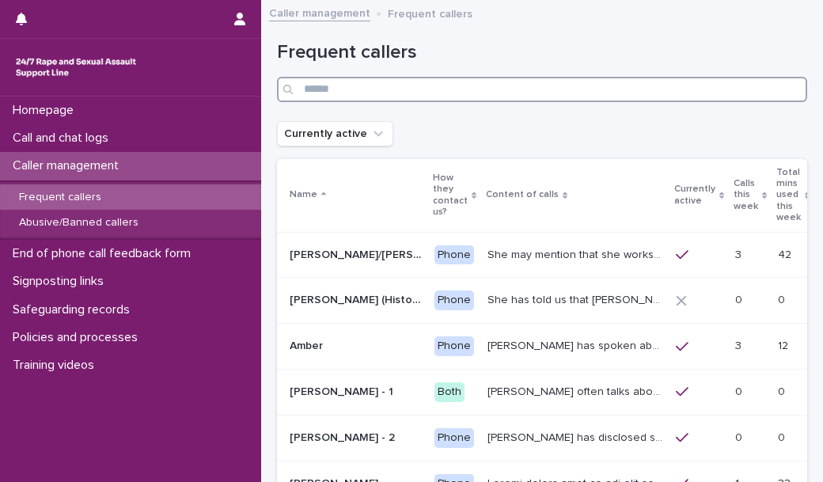
click at [466, 94] on input "Search" at bounding box center [542, 89] width 530 height 25
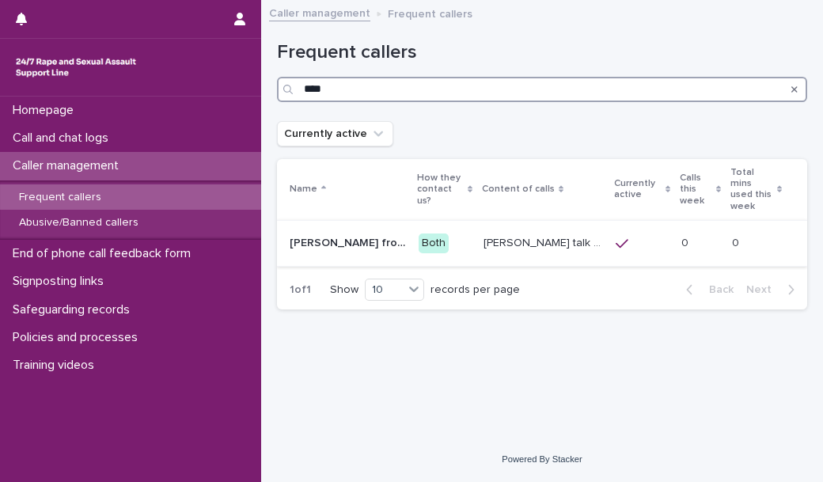
type input "****"
click at [494, 235] on p "[PERSON_NAME] talk about difficulties in accessing the right support service, a…" at bounding box center [544, 241] width 123 height 17
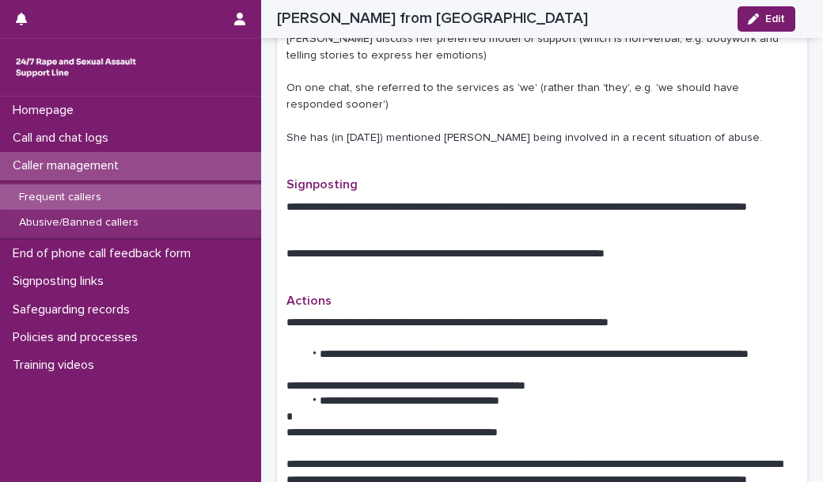
scroll to position [552, 0]
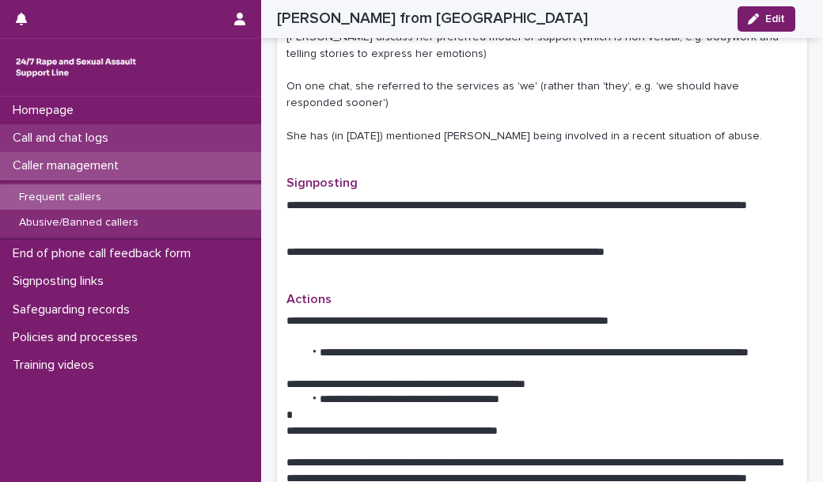
click at [202, 138] on div "Call and chat logs" at bounding box center [130, 138] width 261 height 28
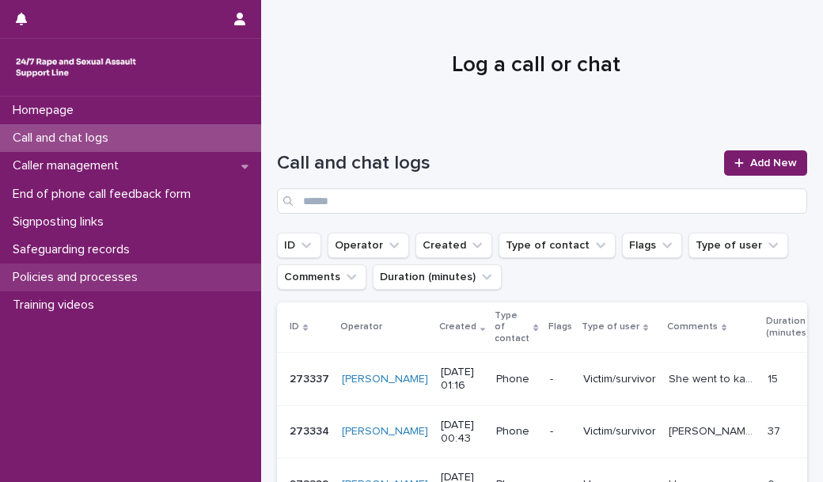
click at [202, 278] on div "Policies and processes" at bounding box center [130, 277] width 261 height 28
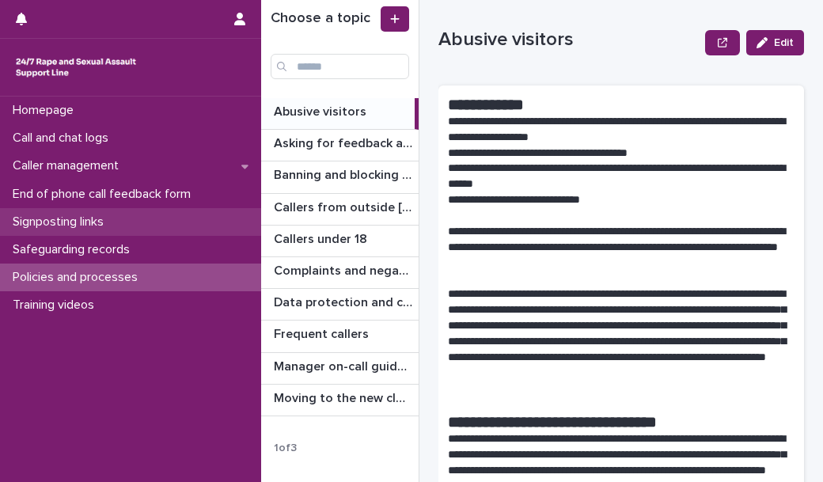
click at [175, 223] on div "Signposting links" at bounding box center [130, 222] width 261 height 28
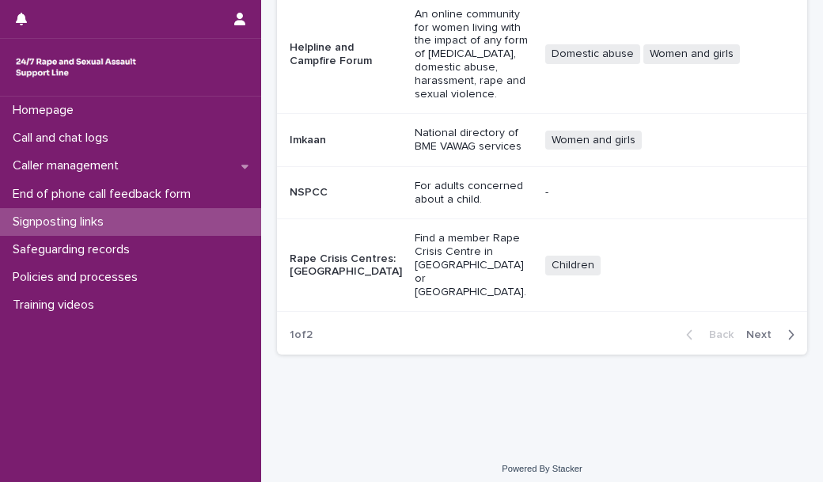
scroll to position [611, 0]
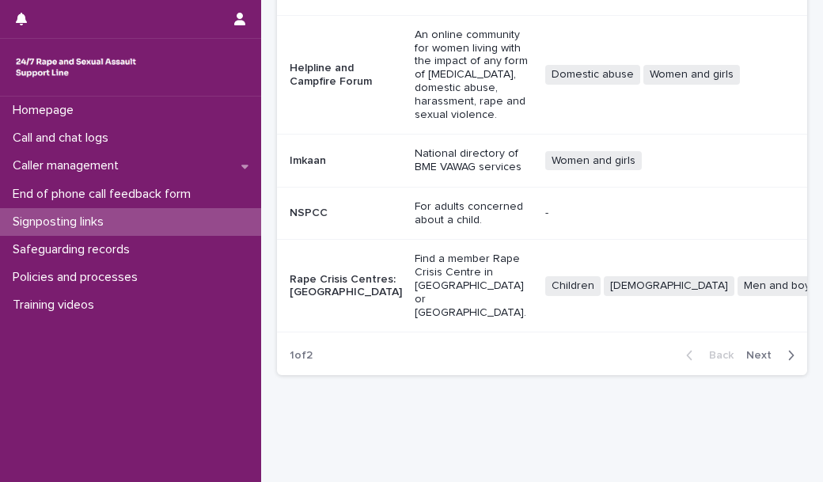
click at [787, 348] on icon "button" at bounding box center [790, 355] width 7 height 14
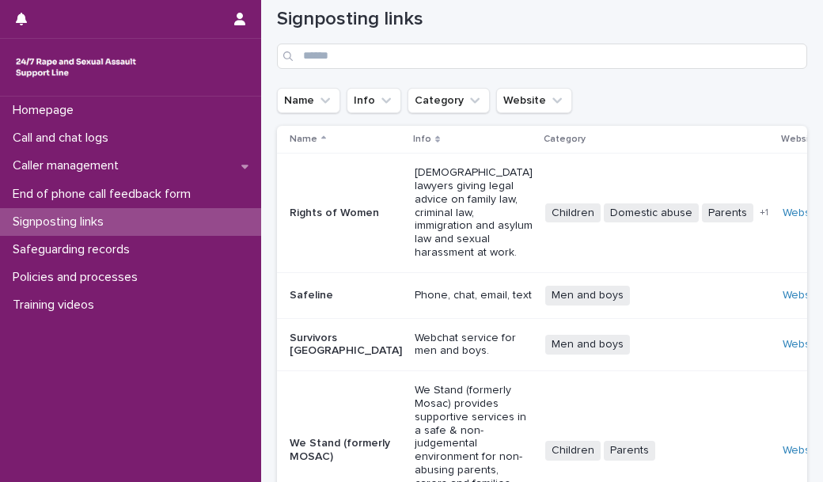
scroll to position [223, 0]
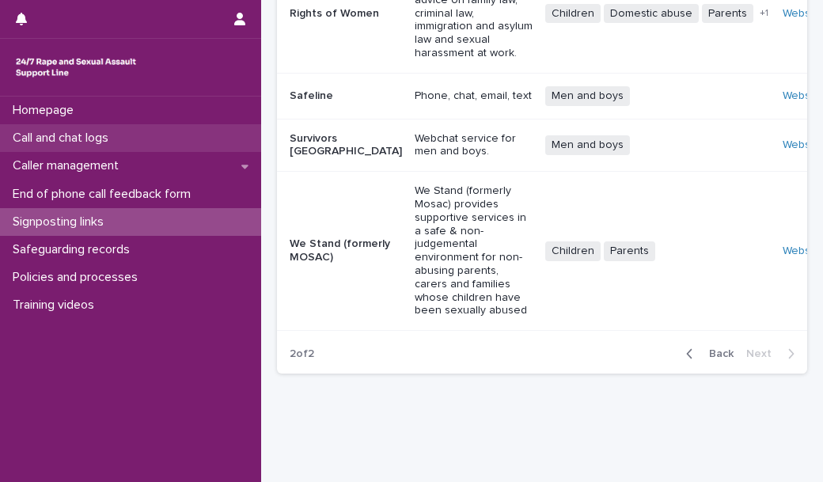
click at [164, 134] on div "Call and chat logs" at bounding box center [130, 138] width 261 height 28
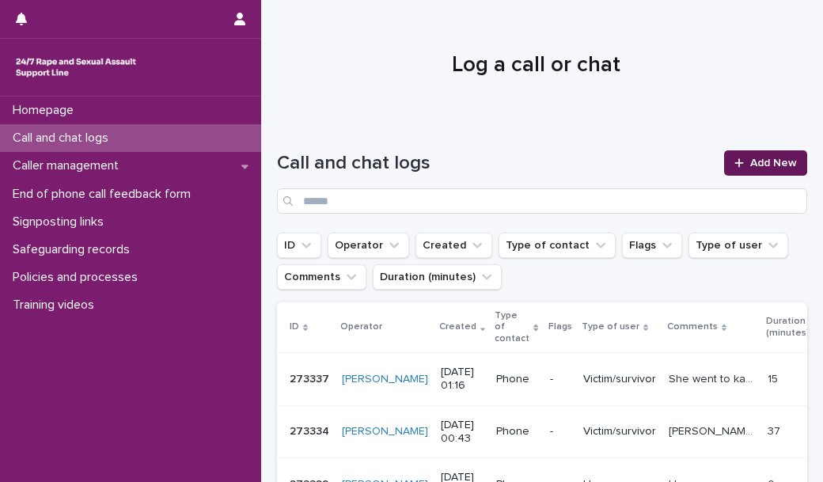
click at [772, 169] on link "Add New" at bounding box center [765, 162] width 83 height 25
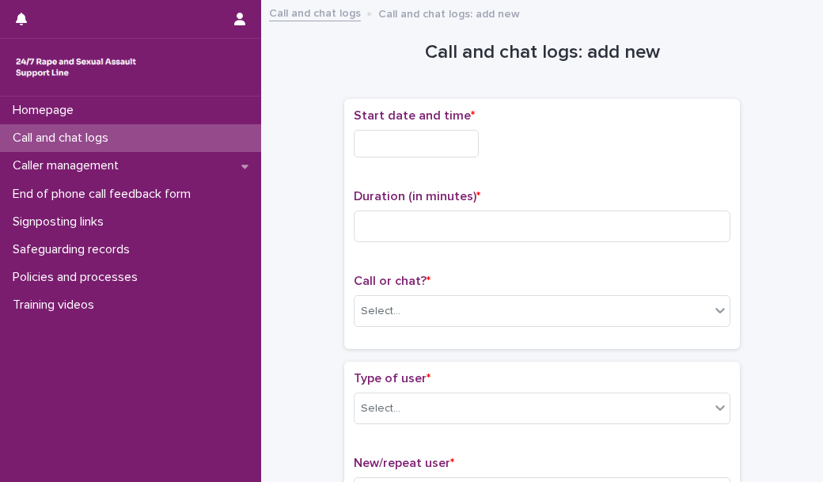
click at [386, 143] on input "text" at bounding box center [416, 144] width 125 height 28
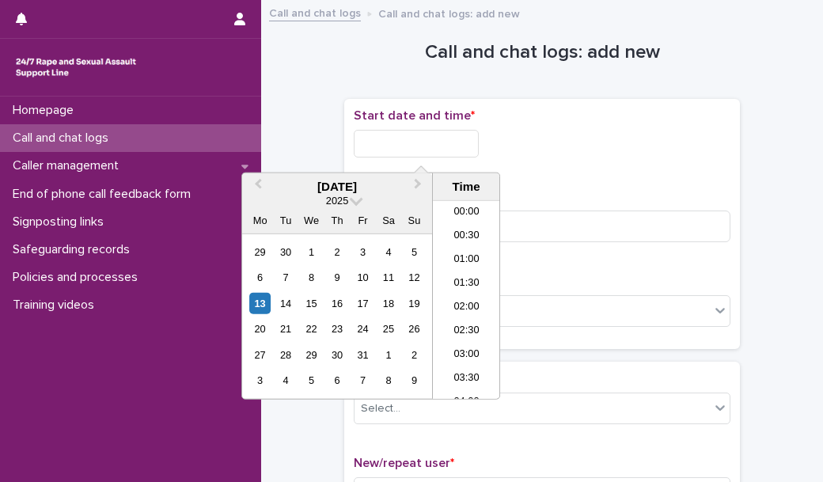
scroll to position [7, 0]
click at [464, 281] on li "01:30" at bounding box center [466, 277] width 67 height 24
type input "**********"
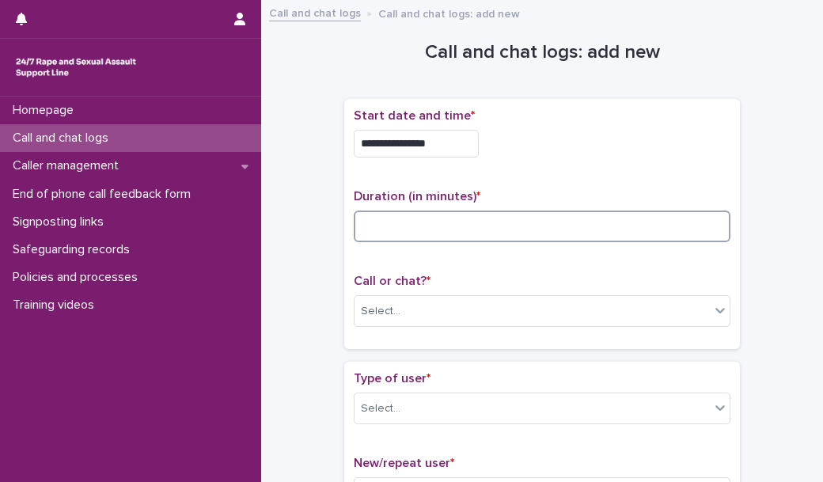
click at [415, 228] on input at bounding box center [542, 226] width 377 height 32
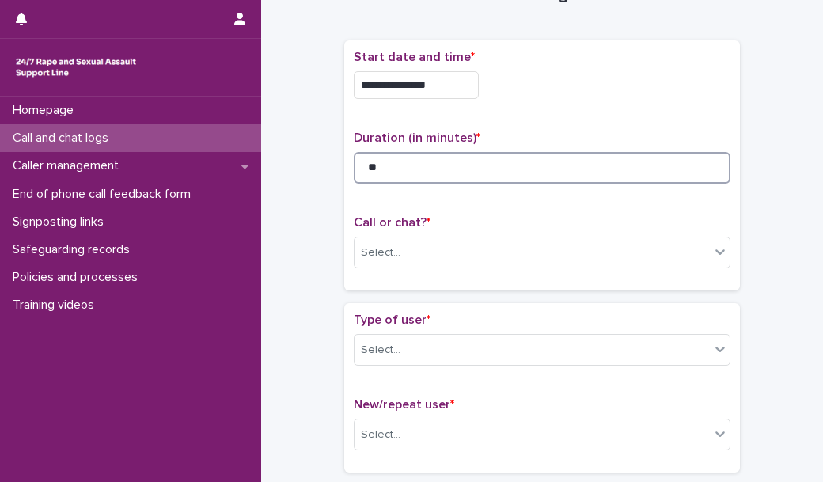
scroll to position [66, 0]
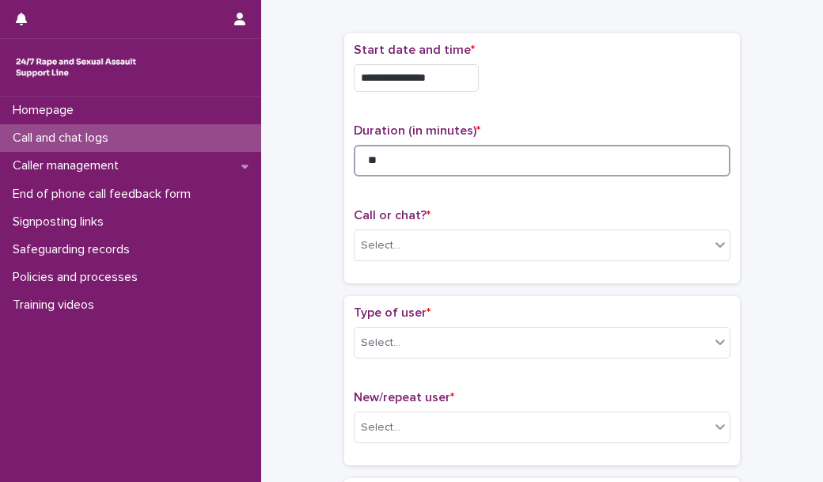
type input "**"
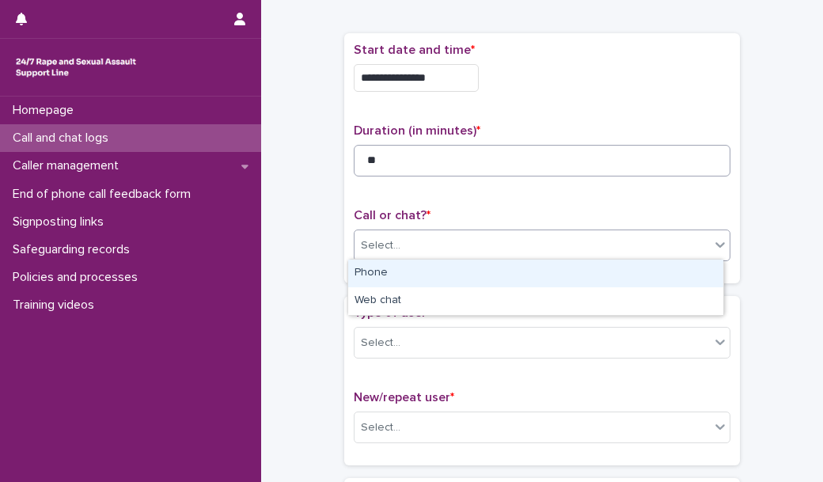
click at [415, 229] on div "Select..." at bounding box center [542, 245] width 377 height 32
click at [420, 278] on div "Phone" at bounding box center [535, 273] width 375 height 28
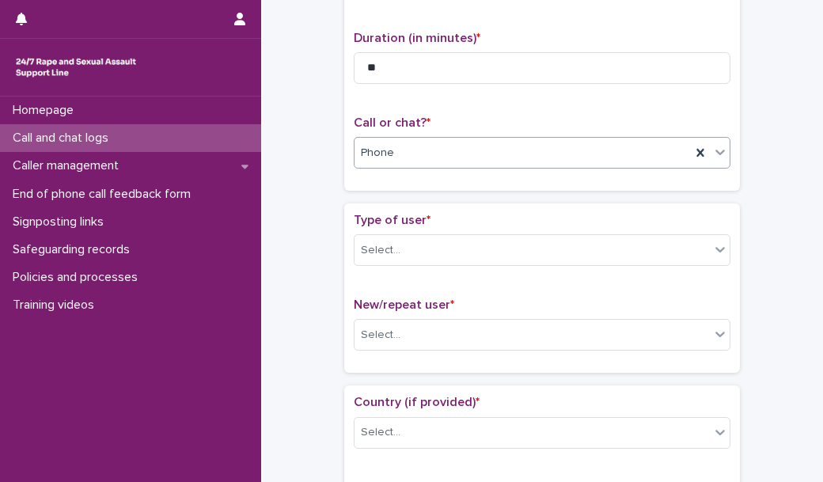
scroll to position [160, 0]
click at [431, 237] on div "Select..." at bounding box center [531, 249] width 355 height 26
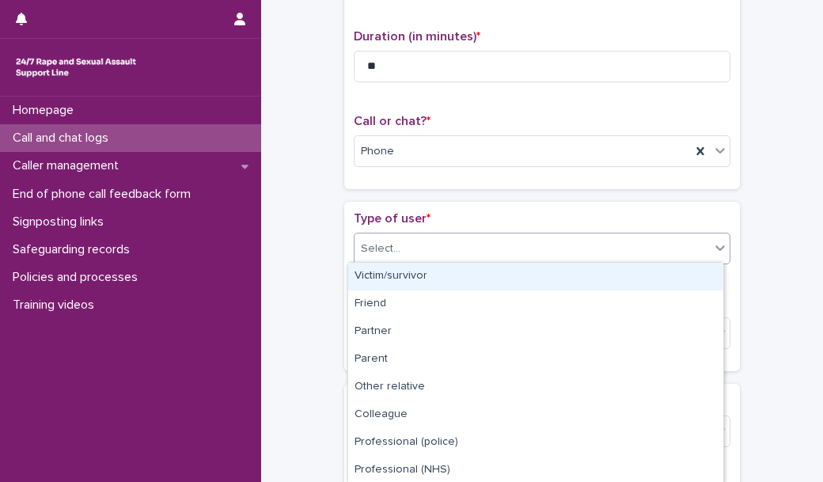
click at [445, 274] on div "Victim/survivor" at bounding box center [535, 277] width 375 height 28
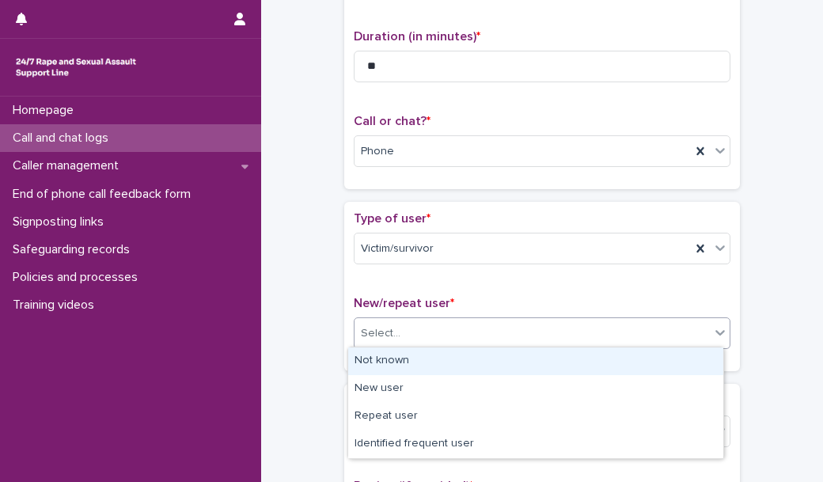
click at [445, 322] on div "Select..." at bounding box center [531, 333] width 355 height 26
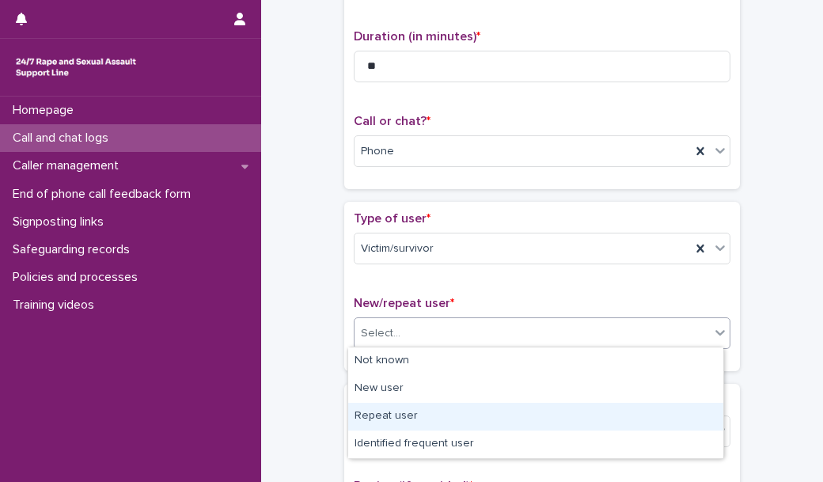
click at [445, 403] on div "Repeat user" at bounding box center [535, 417] width 375 height 28
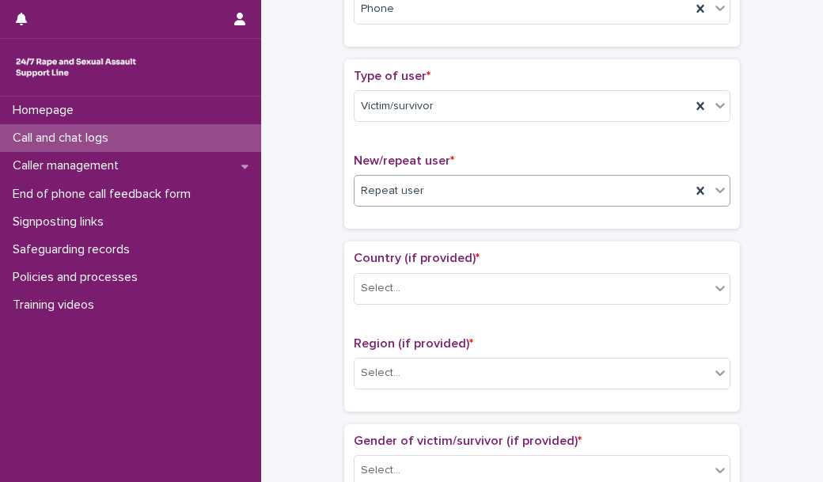
scroll to position [305, 0]
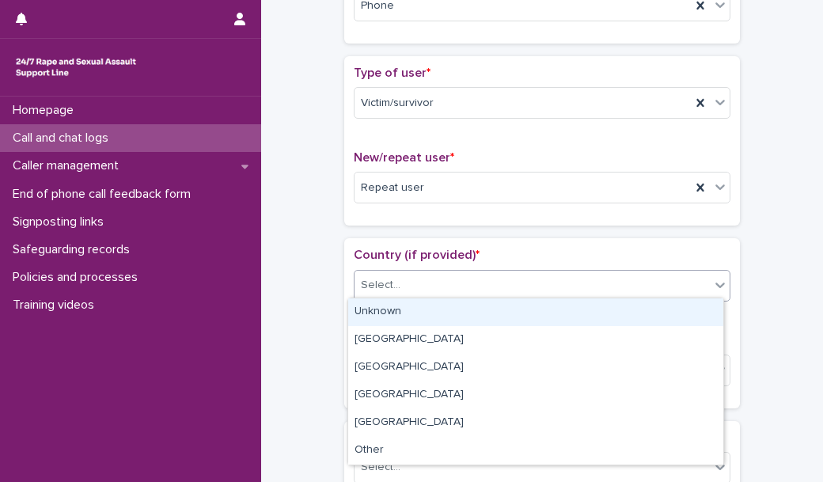
click at [449, 279] on div "Select..." at bounding box center [531, 285] width 355 height 26
click at [451, 306] on div "Unknown" at bounding box center [535, 312] width 375 height 28
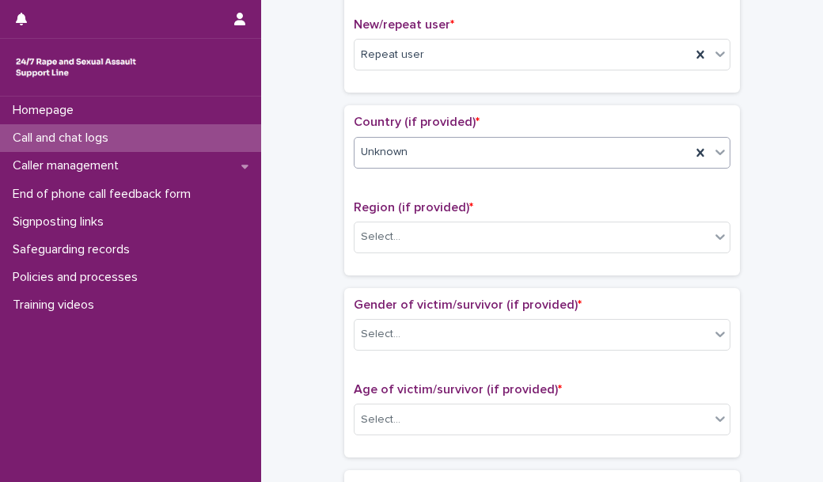
scroll to position [444, 0]
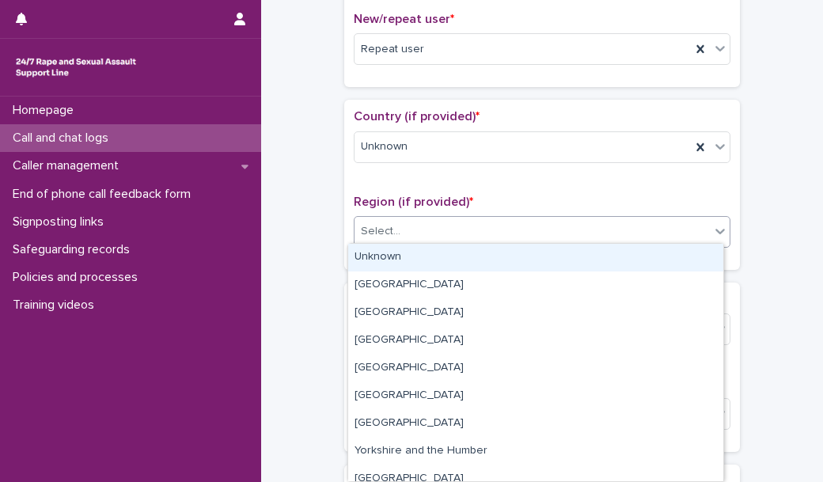
click at [447, 225] on div "Select..." at bounding box center [531, 231] width 355 height 26
click at [447, 255] on div "Unknown" at bounding box center [535, 258] width 375 height 28
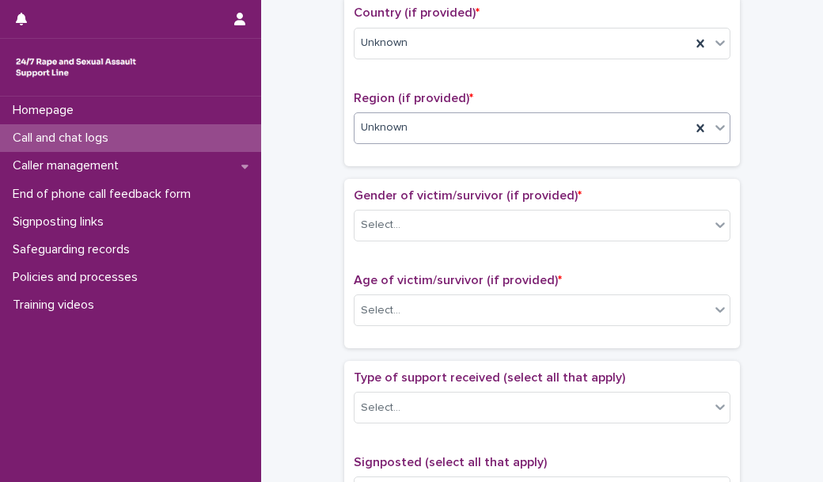
scroll to position [551, 0]
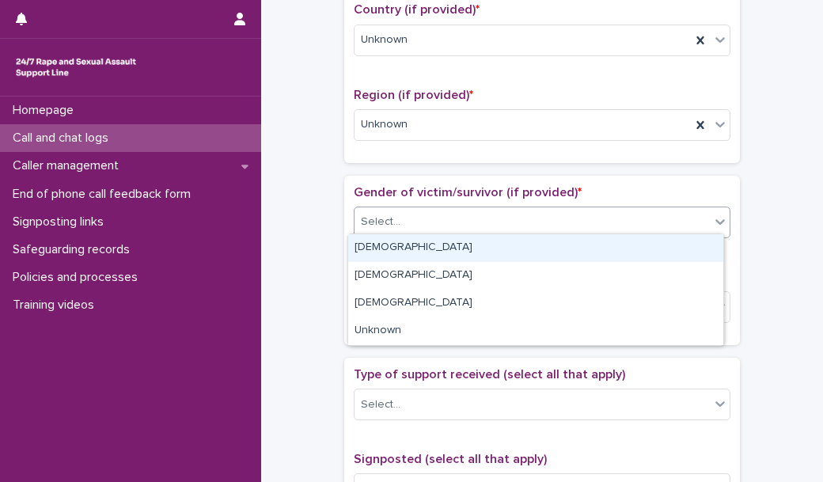
click at [452, 217] on div "Select..." at bounding box center [531, 222] width 355 height 26
click at [449, 249] on div "[DEMOGRAPHIC_DATA]" at bounding box center [535, 248] width 375 height 28
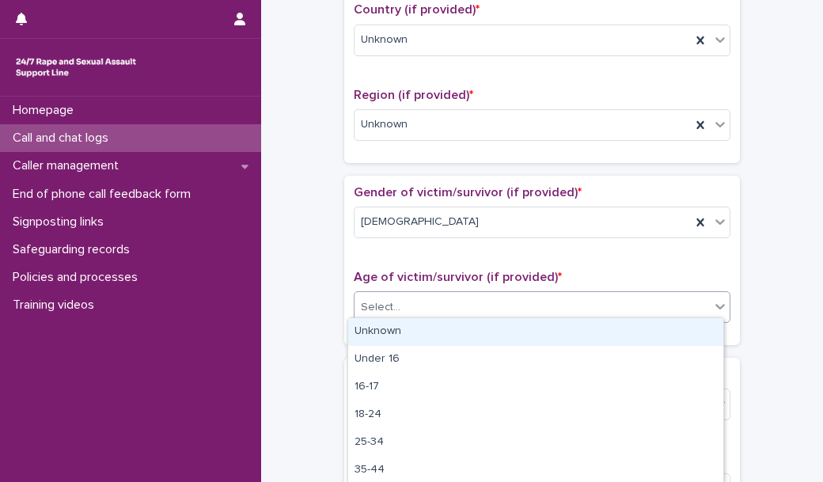
click at [442, 301] on div "Select..." at bounding box center [531, 307] width 355 height 26
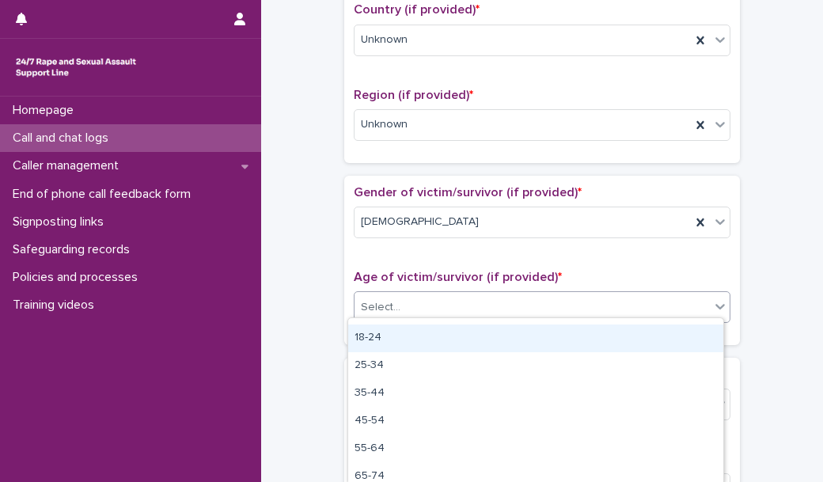
scroll to position [112, 0]
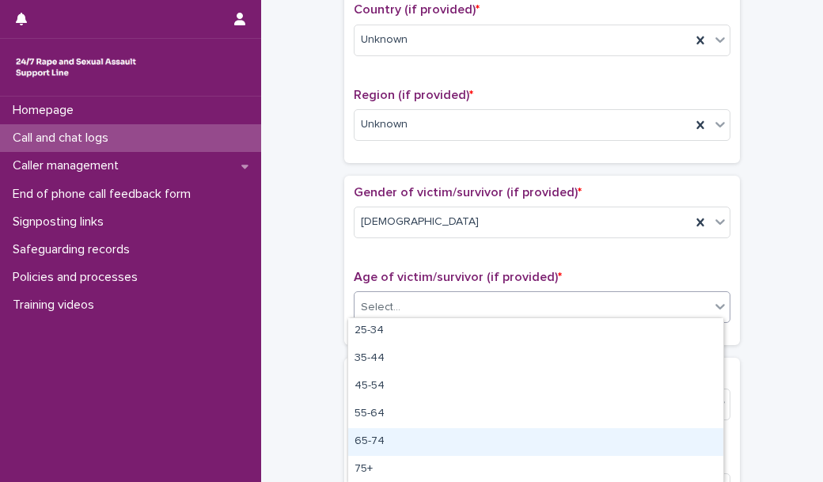
click at [449, 437] on div "65-74" at bounding box center [535, 442] width 375 height 28
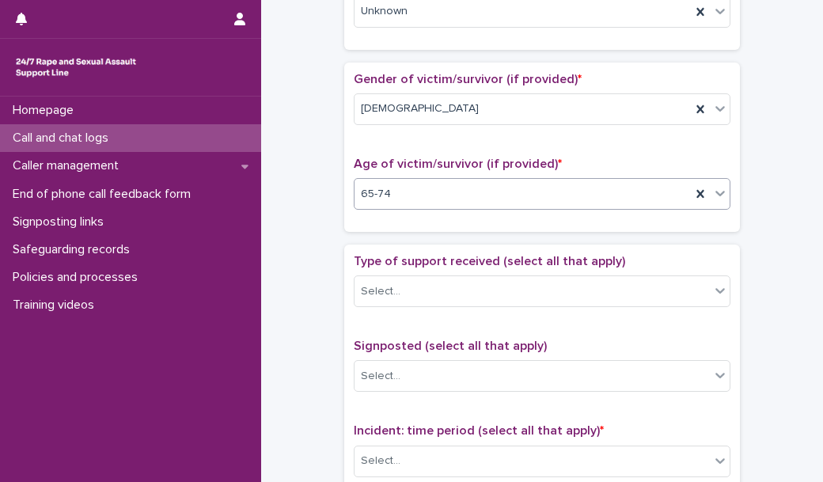
scroll to position [666, 0]
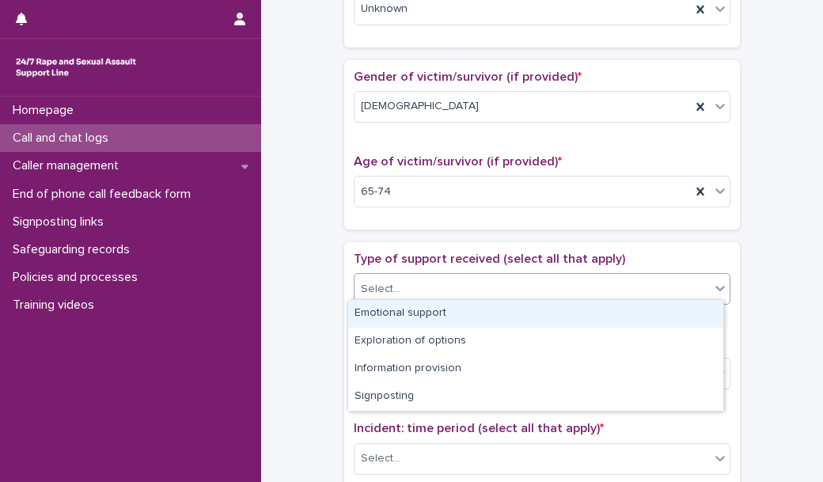
click at [427, 284] on div "Select..." at bounding box center [531, 289] width 355 height 26
click at [434, 309] on div "Emotional support" at bounding box center [535, 314] width 375 height 28
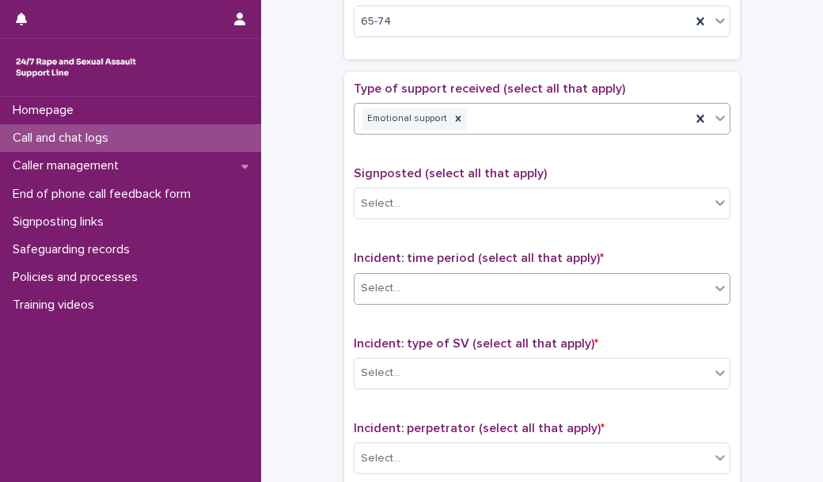
scroll to position [841, 0]
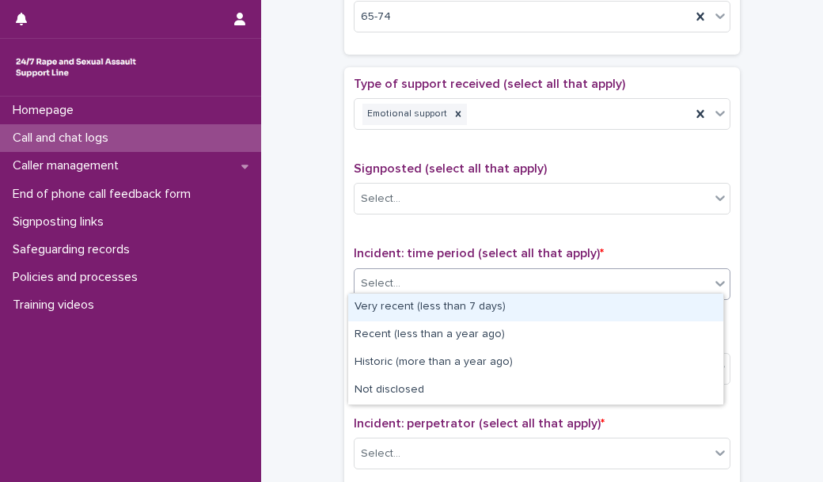
click at [421, 288] on div "Select..." at bounding box center [531, 284] width 355 height 26
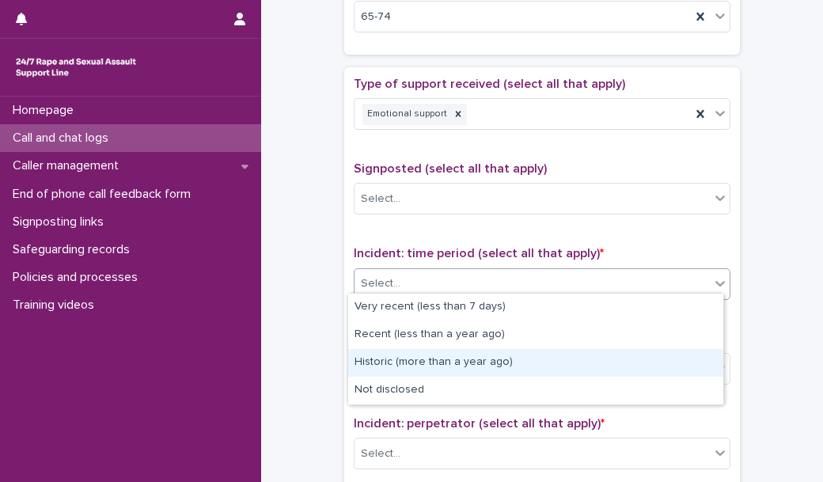
click at [422, 359] on div "Historic (more than a year ago)" at bounding box center [535, 363] width 375 height 28
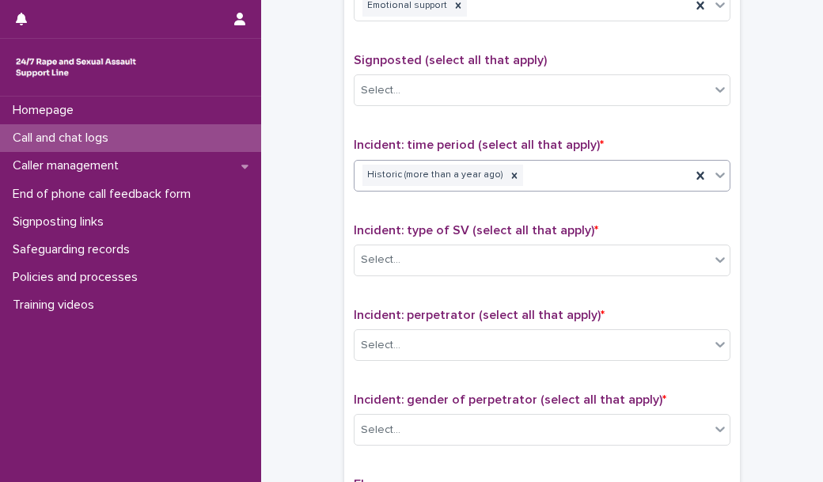
scroll to position [950, 0]
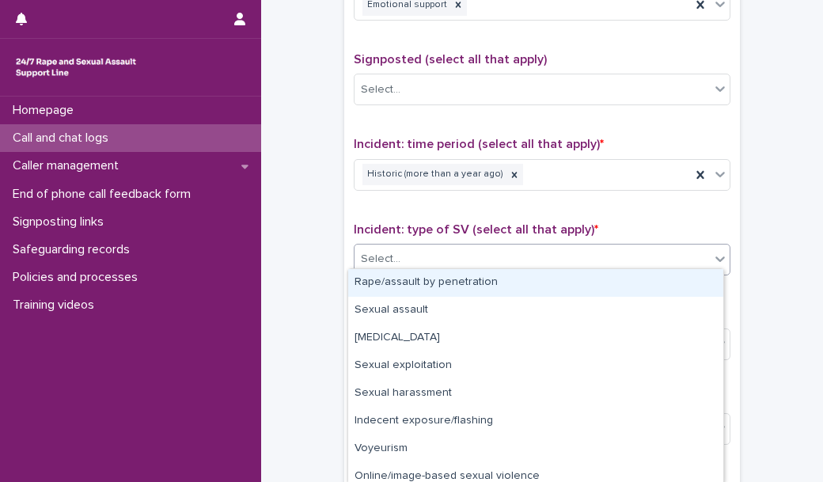
click at [401, 255] on div "Select..." at bounding box center [531, 259] width 355 height 26
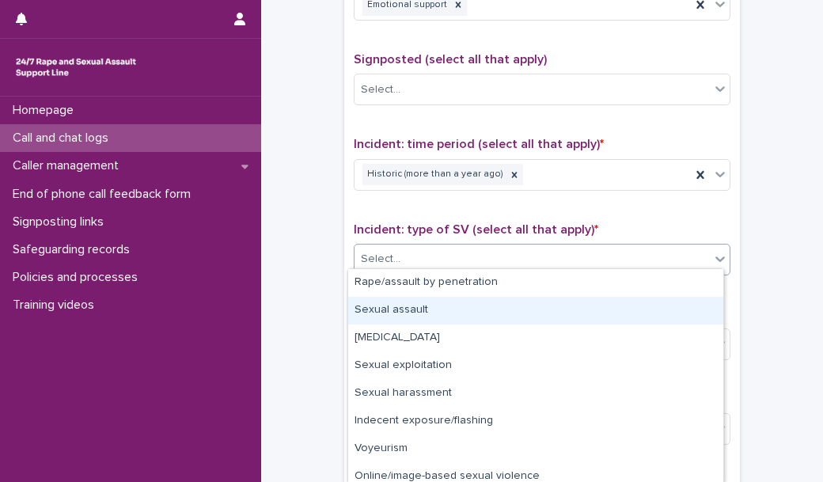
click at [408, 305] on div "Sexual assault" at bounding box center [535, 311] width 375 height 28
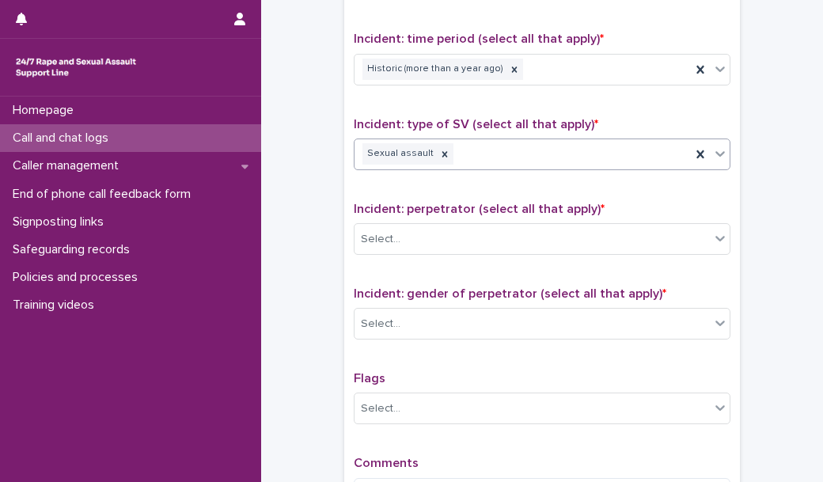
scroll to position [1094, 0]
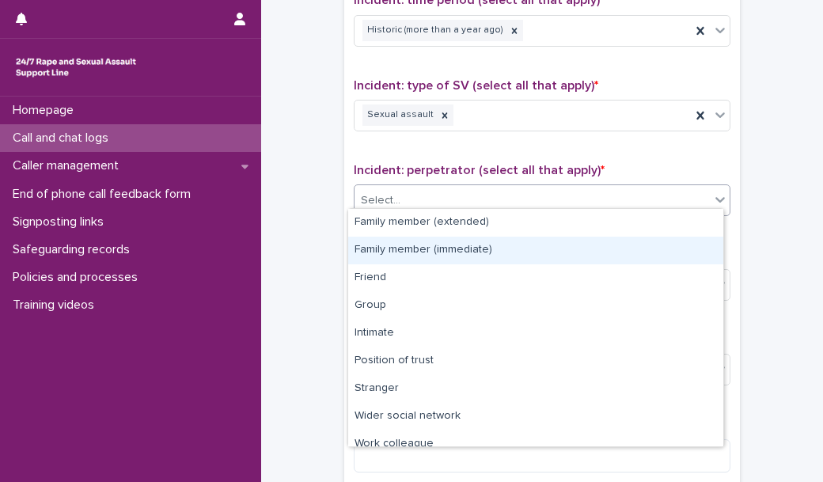
drag, startPoint x: 408, startPoint y: 203, endPoint x: 494, endPoint y: 500, distance: 309.5
click at [494, 481] on html "**********" at bounding box center [411, 241] width 823 height 482
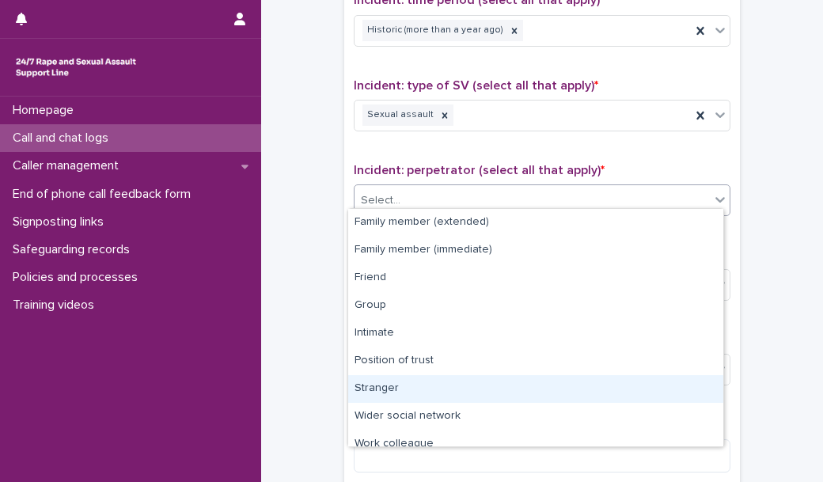
scroll to position [66, 0]
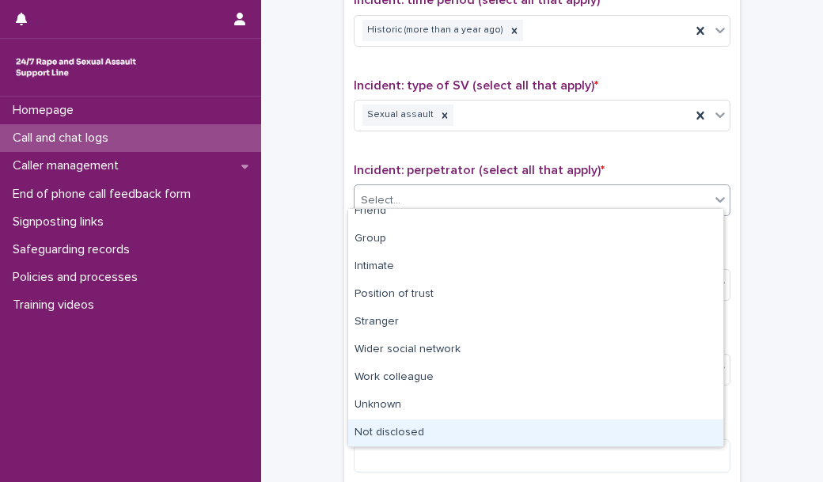
click at [461, 433] on div "Not disclosed" at bounding box center [535, 433] width 375 height 28
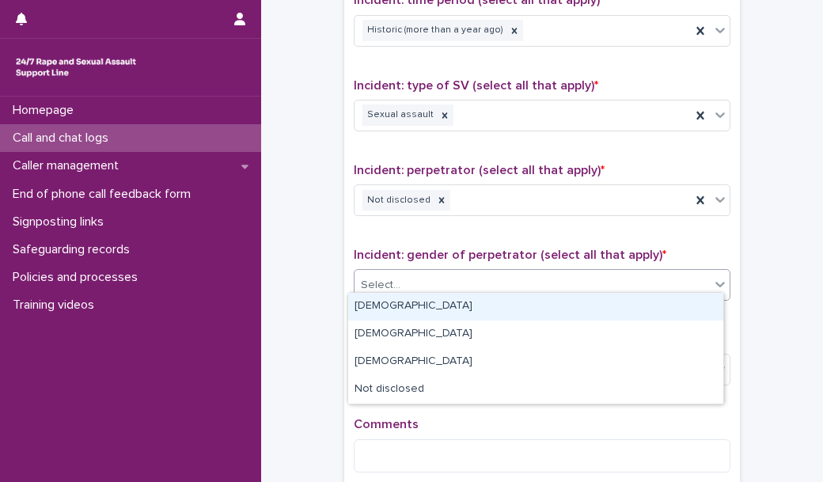
click at [448, 272] on div "Select..." at bounding box center [531, 285] width 355 height 26
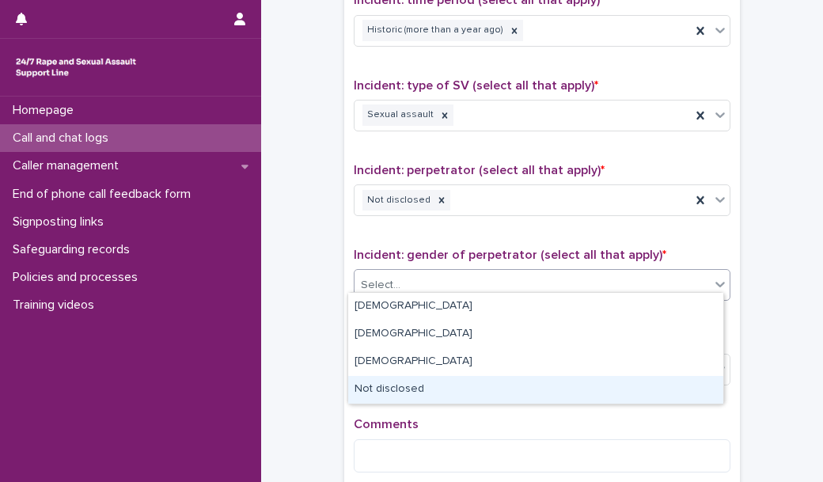
click at [435, 383] on div "Not disclosed" at bounding box center [535, 390] width 375 height 28
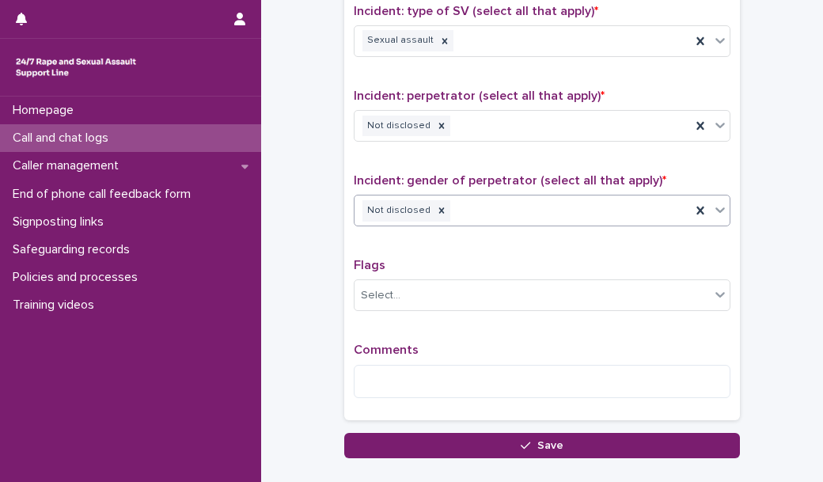
scroll to position [1180, 0]
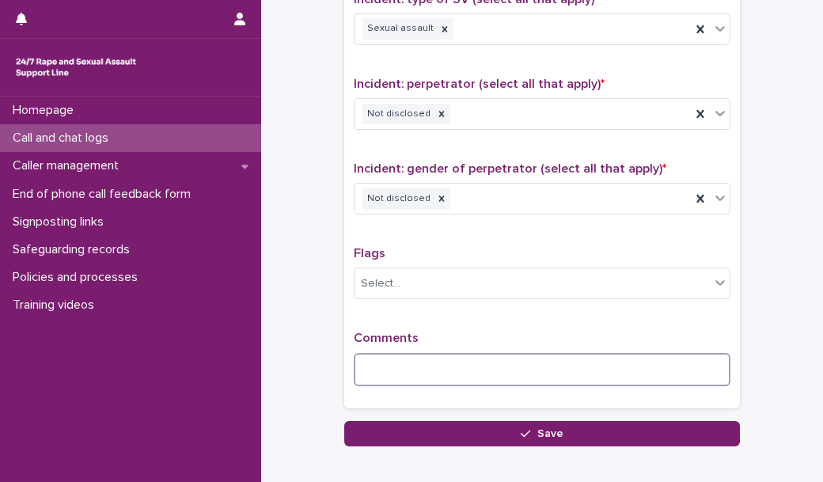
click at [414, 353] on textarea at bounding box center [542, 369] width 377 height 33
click at [702, 365] on textarea "**********" at bounding box center [542, 369] width 377 height 33
click at [711, 363] on textarea "**********" at bounding box center [542, 369] width 377 height 33
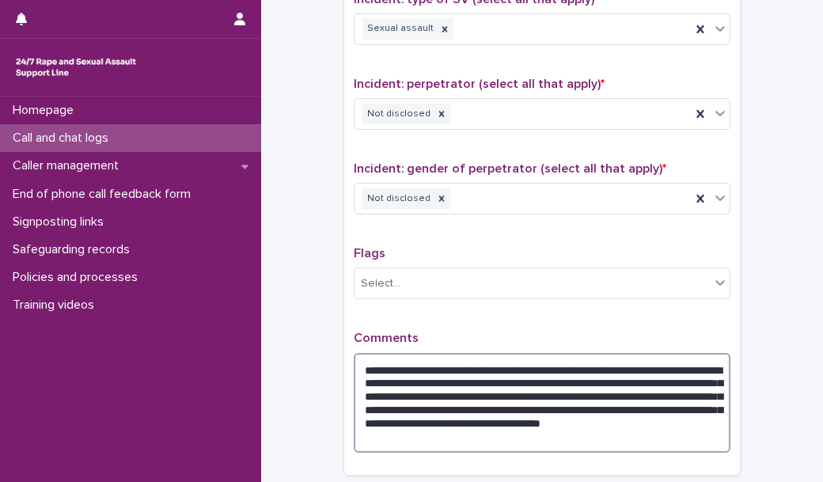
paste textarea
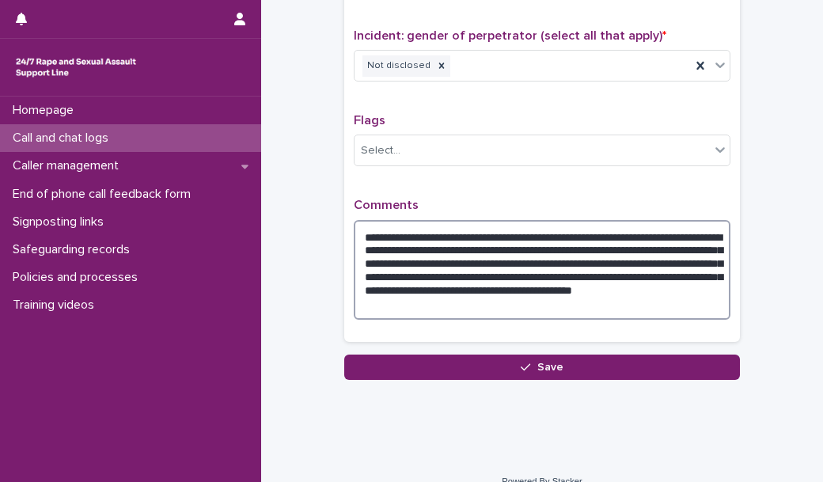
scroll to position [1323, 0]
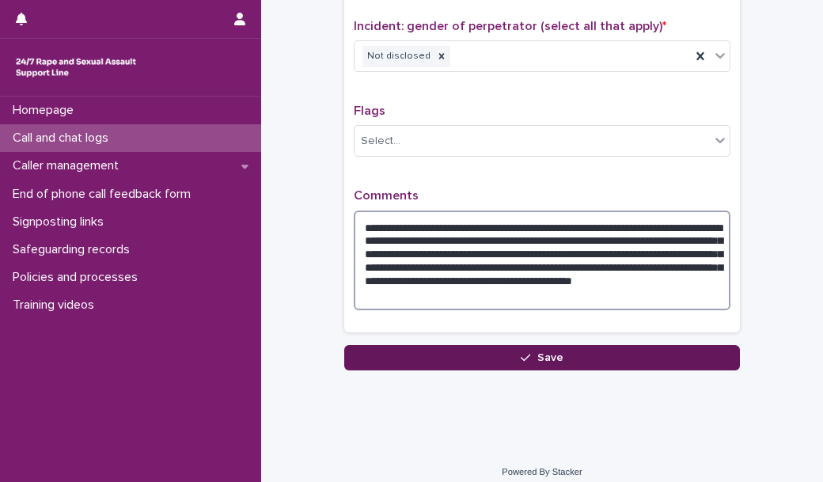
type textarea "**********"
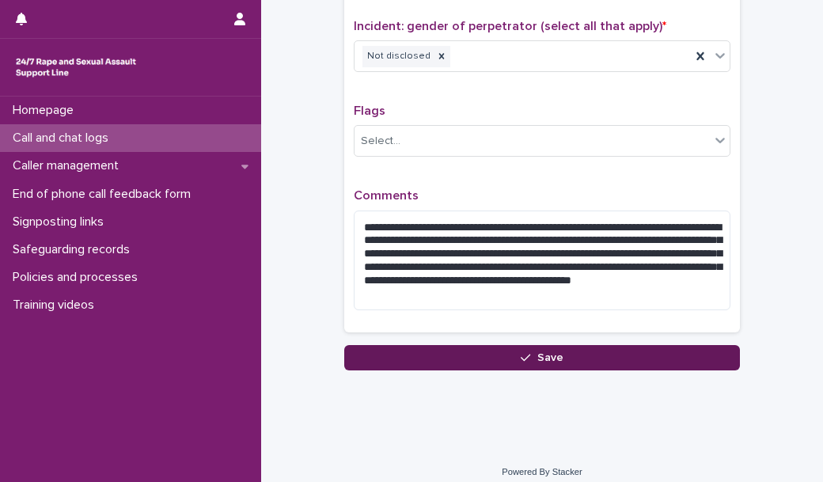
click at [450, 352] on button "Save" at bounding box center [542, 357] width 396 height 25
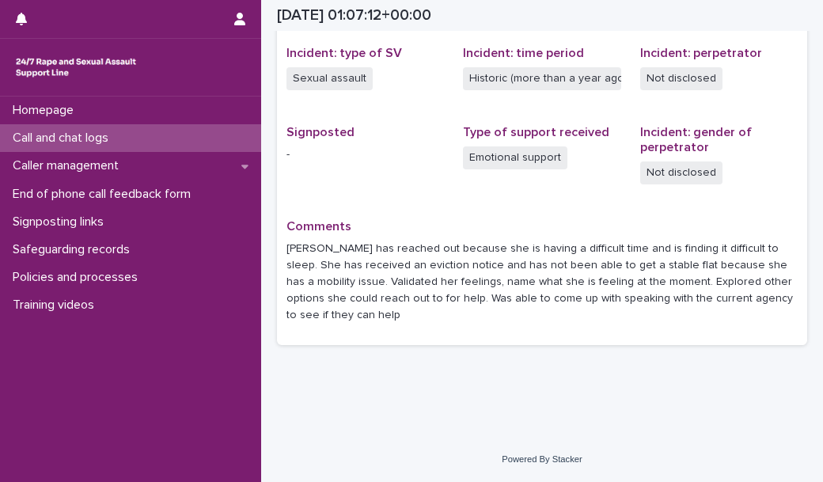
scroll to position [392, 0]
click at [123, 146] on div "Call and chat logs" at bounding box center [130, 138] width 261 height 28
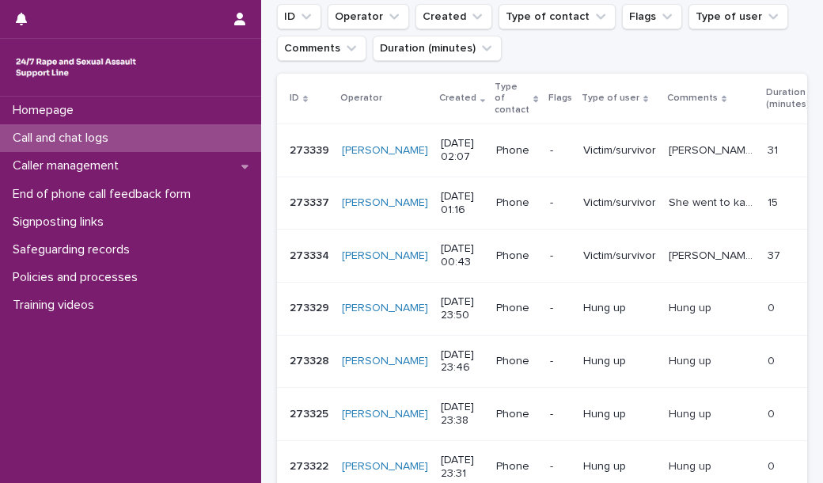
scroll to position [227, 0]
